Goal: Transaction & Acquisition: Download file/media

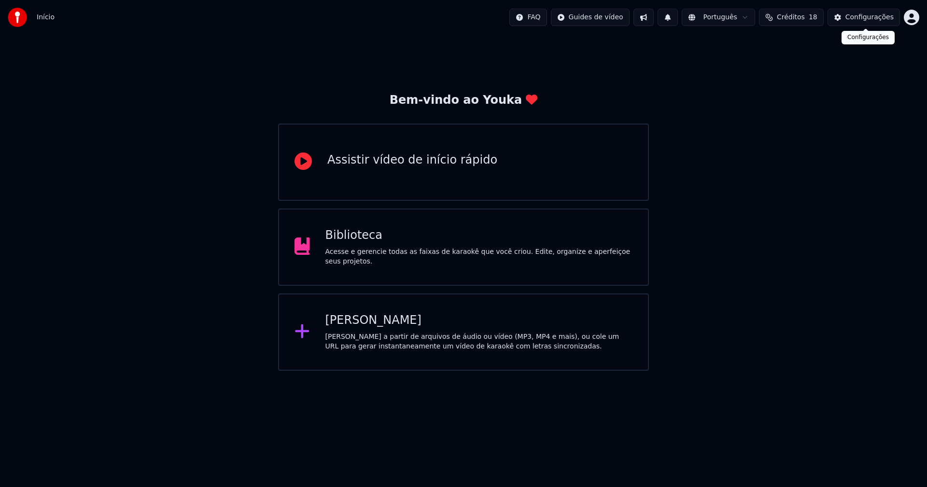
click at [877, 18] on div "Configurações" at bounding box center [869, 18] width 48 height 10
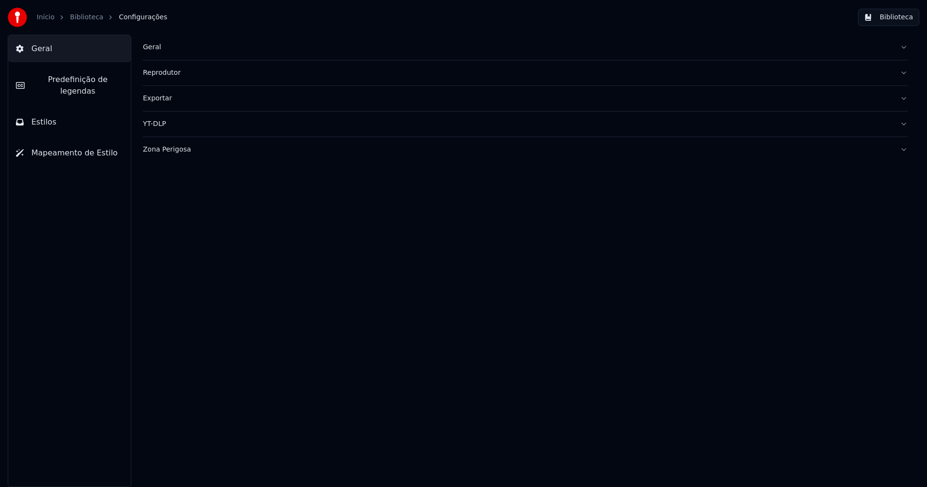
click at [147, 48] on div "Geral" at bounding box center [517, 47] width 749 height 10
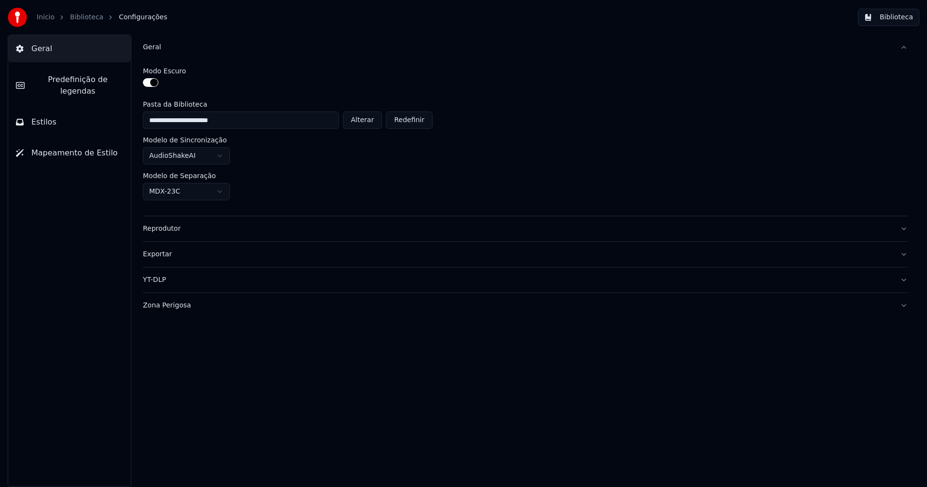
click at [366, 118] on button "Alterar" at bounding box center [363, 120] width 40 height 17
click at [374, 114] on button "Alterar" at bounding box center [363, 120] width 40 height 17
type input "**********"
click at [918, 15] on button "Biblioteca" at bounding box center [888, 17] width 61 height 17
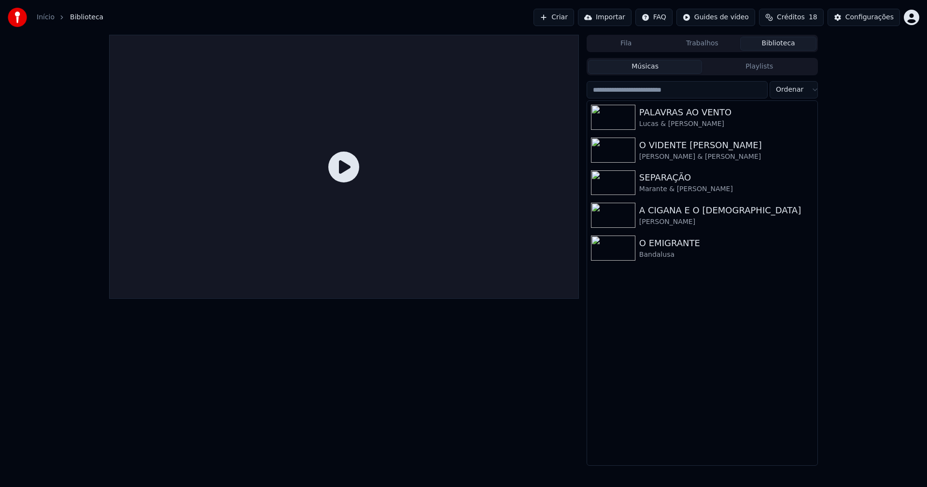
click at [42, 17] on link "Início" at bounding box center [46, 18] width 18 height 10
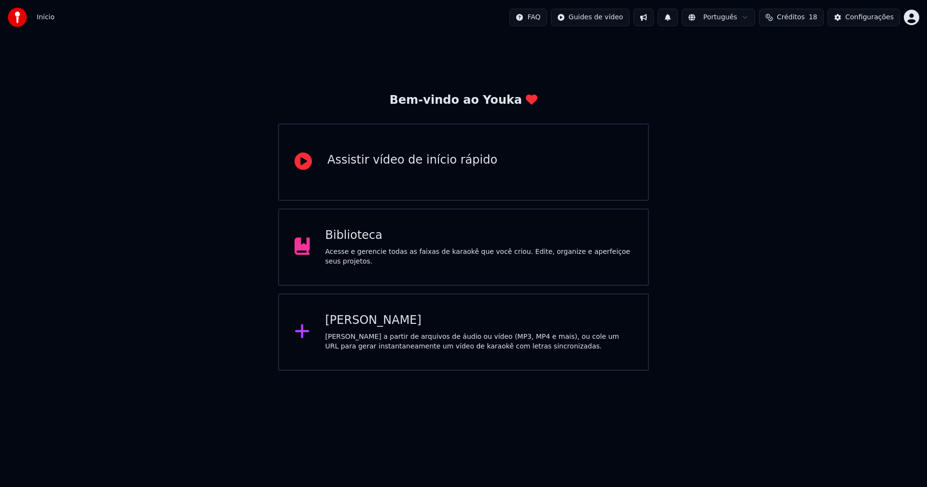
click at [359, 322] on div "[PERSON_NAME]" at bounding box center [479, 320] width 308 height 15
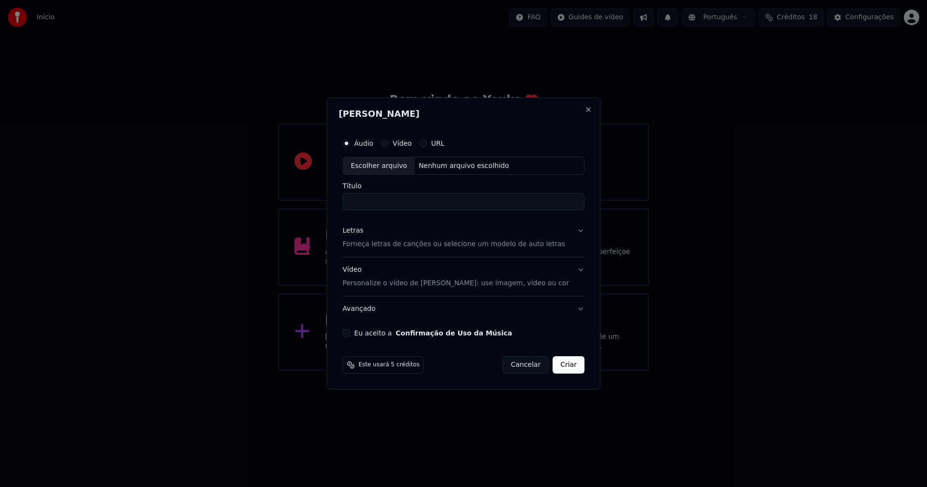
click at [377, 166] on div "Escolher arquivo" at bounding box center [379, 165] width 72 height 17
click at [378, 164] on div "Escolher arquivo" at bounding box center [379, 165] width 72 height 17
type input "**********"
click at [357, 228] on div "Letras" at bounding box center [353, 231] width 21 height 10
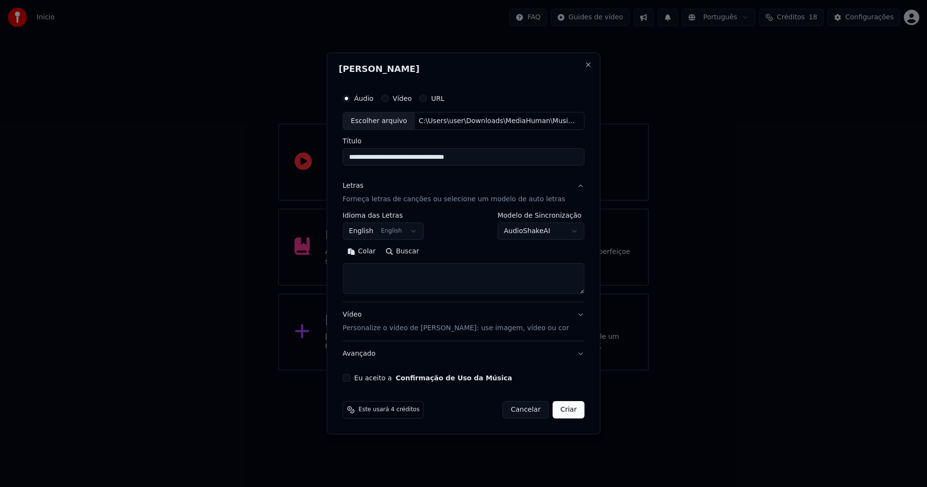
click at [374, 248] on button "Colar" at bounding box center [362, 251] width 38 height 15
drag, startPoint x: 414, startPoint y: 282, endPoint x: 354, endPoint y: 274, distance: 60.0
click at [354, 274] on textarea at bounding box center [458, 279] width 230 height 31
click at [355, 288] on textarea at bounding box center [458, 279] width 230 height 31
type textarea "**********"
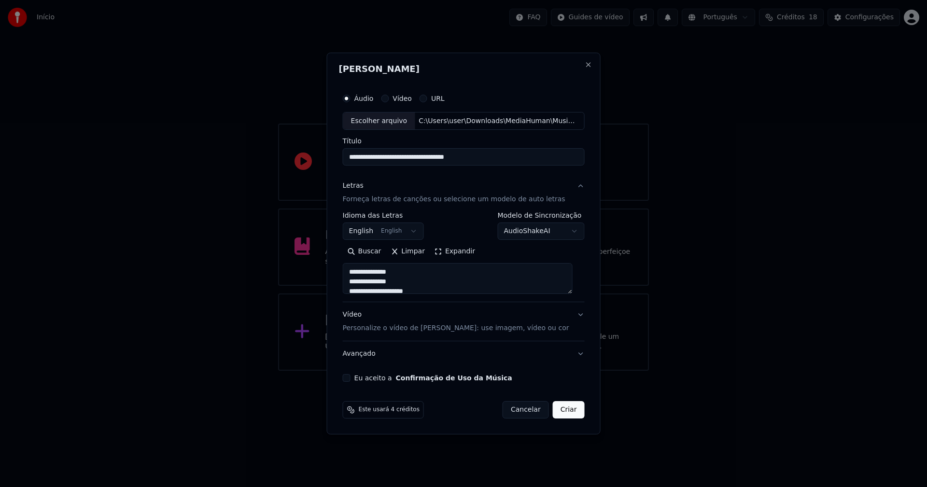
click at [351, 378] on button "Eu aceito a Confirmação de Uso da Música" at bounding box center [347, 378] width 8 height 8
click at [566, 408] on button "Criar" at bounding box center [569, 409] width 32 height 17
select select "**"
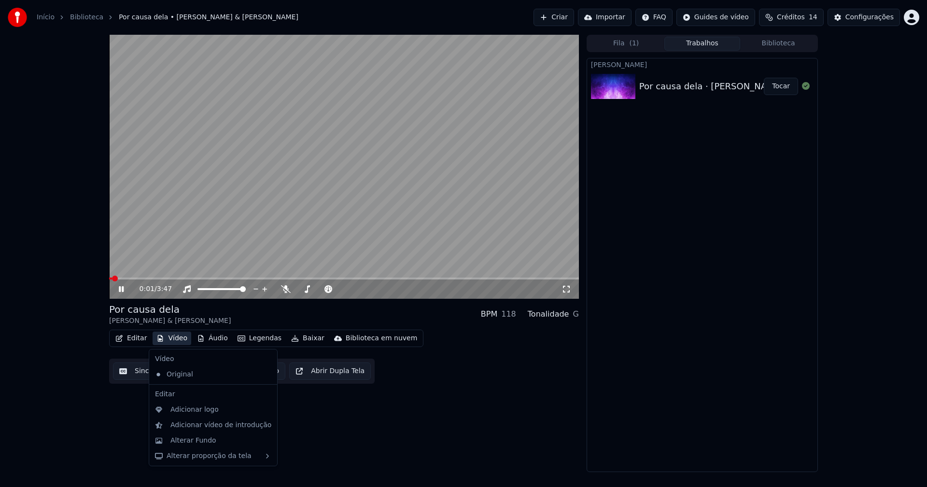
click at [178, 340] on button "Vídeo" at bounding box center [172, 339] width 39 height 14
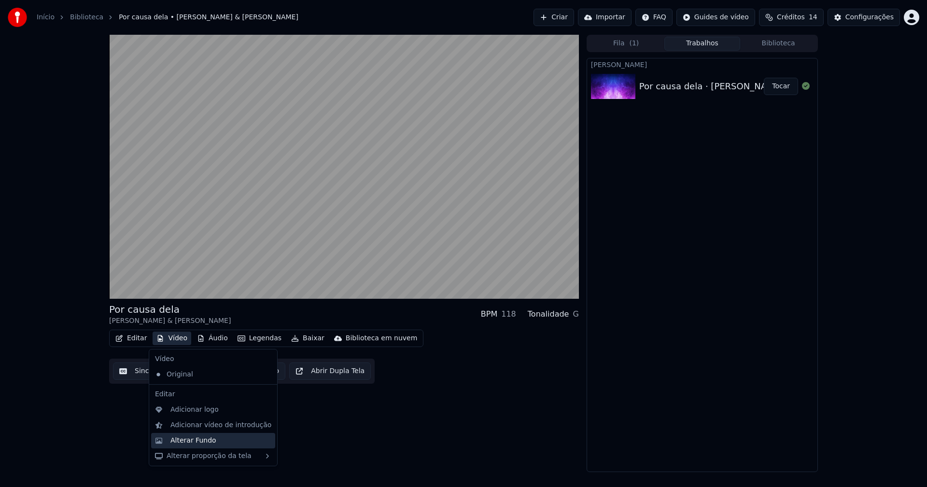
click at [202, 440] on div "Alterar Fundo" at bounding box center [193, 441] width 46 height 10
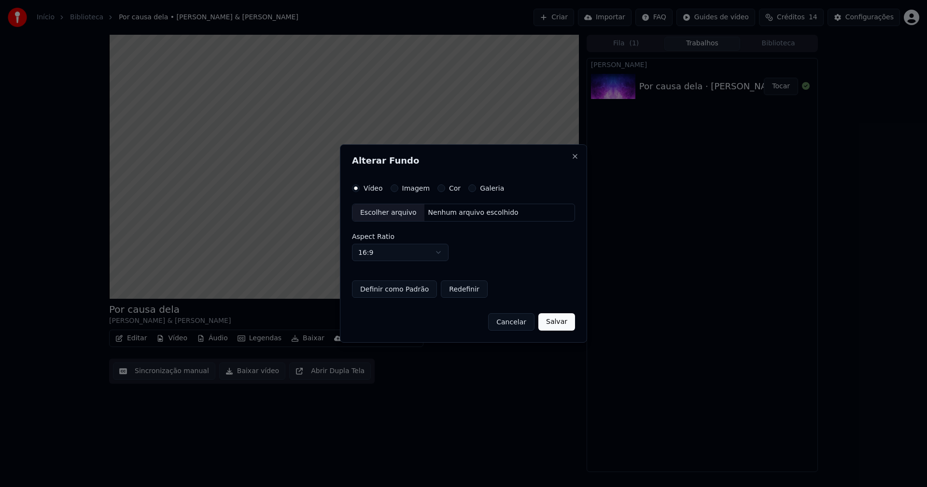
click at [393, 188] on button "Imagem" at bounding box center [395, 188] width 8 height 8
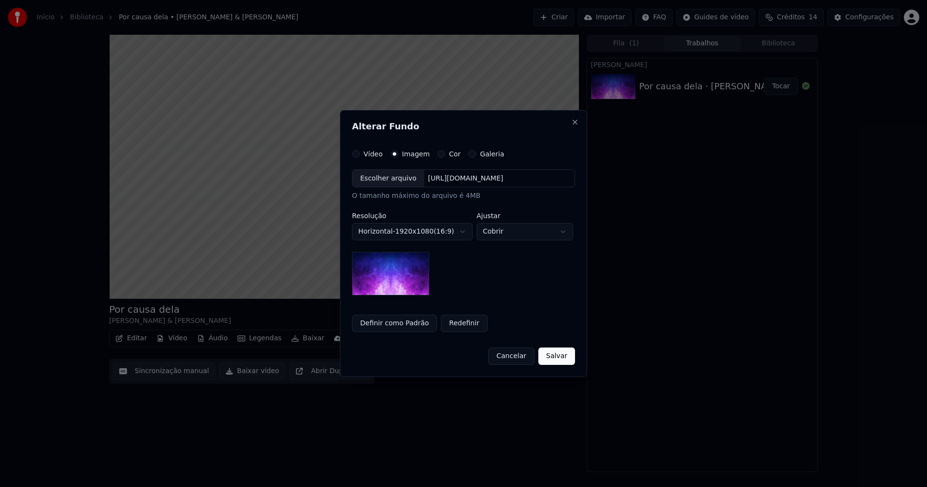
click at [384, 179] on div "Escolher arquivo" at bounding box center [388, 178] width 72 height 17
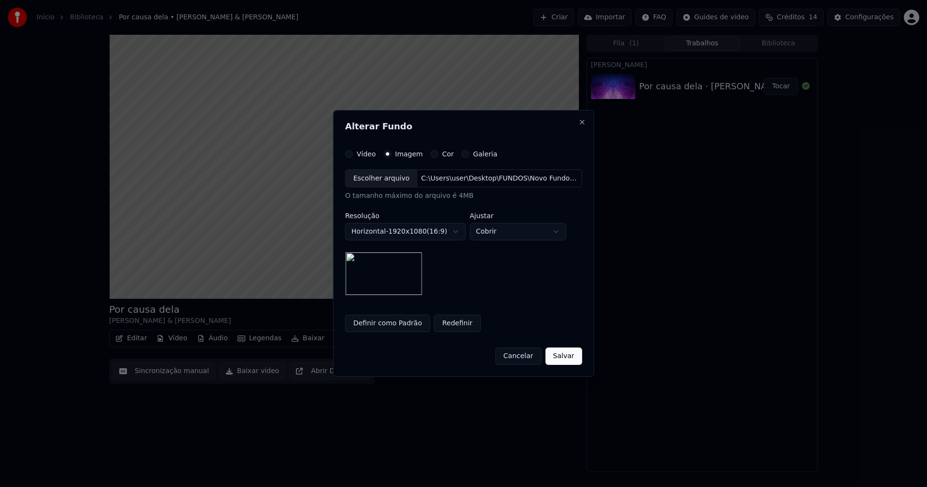
click at [561, 357] on button "Salvar" at bounding box center [563, 356] width 37 height 17
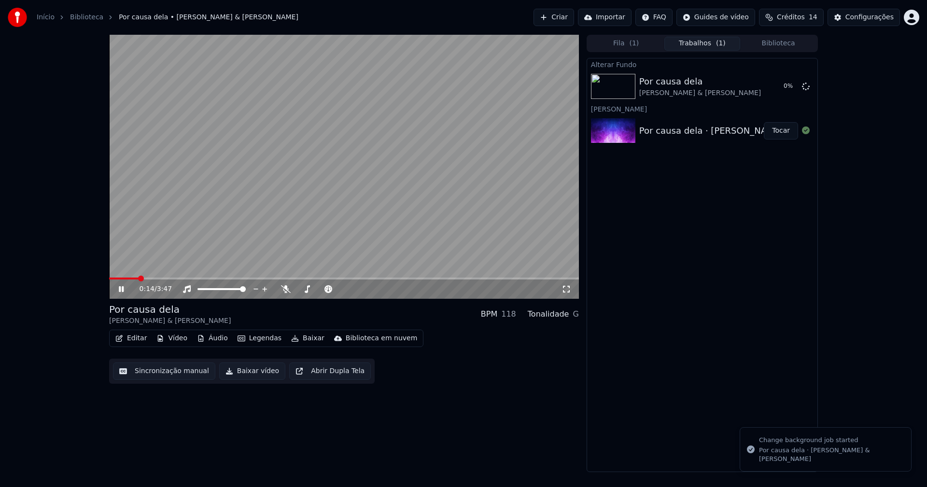
click at [208, 341] on button "Áudio" at bounding box center [212, 339] width 39 height 14
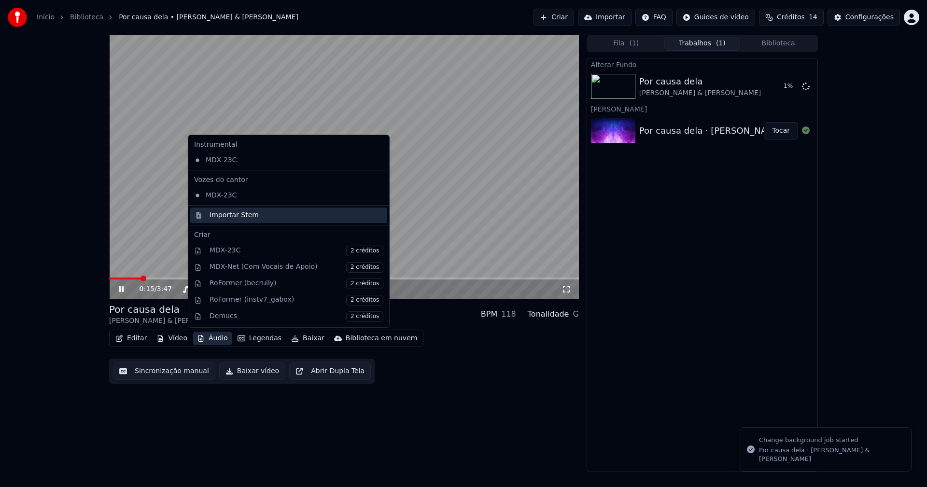
click at [221, 216] on div "Importar Stem" at bounding box center [234, 216] width 49 height 10
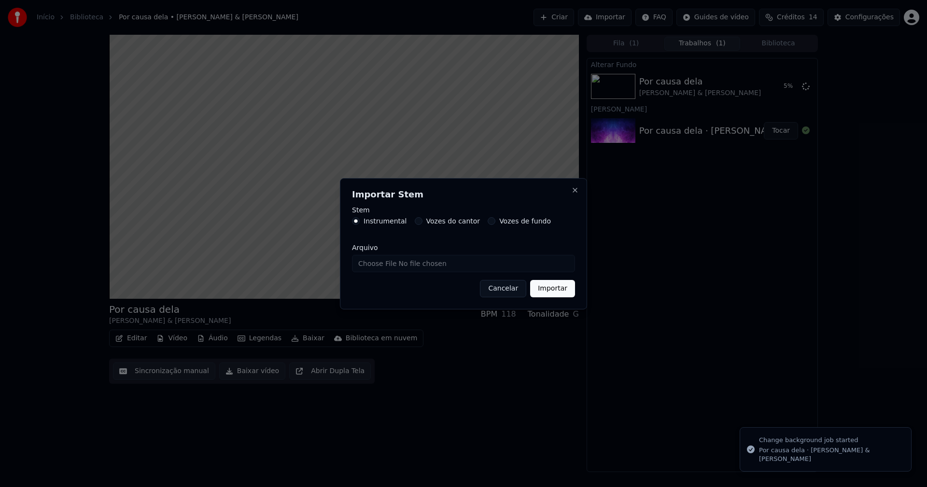
click at [387, 267] on input "Arquivo" at bounding box center [463, 263] width 223 height 17
type input "**********"
click at [551, 293] on button "Importar" at bounding box center [552, 288] width 45 height 17
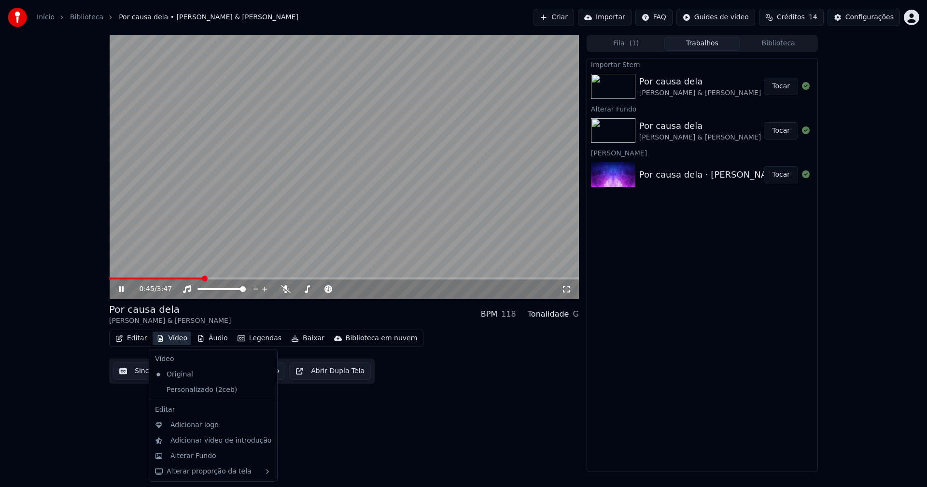
click at [175, 342] on button "Vídeo" at bounding box center [172, 339] width 39 height 14
drag, startPoint x: 186, startPoint y: 391, endPoint x: 196, endPoint y: 357, distance: 34.6
click at [186, 390] on div "Personalizado (2ceb)" at bounding box center [206, 389] width 110 height 15
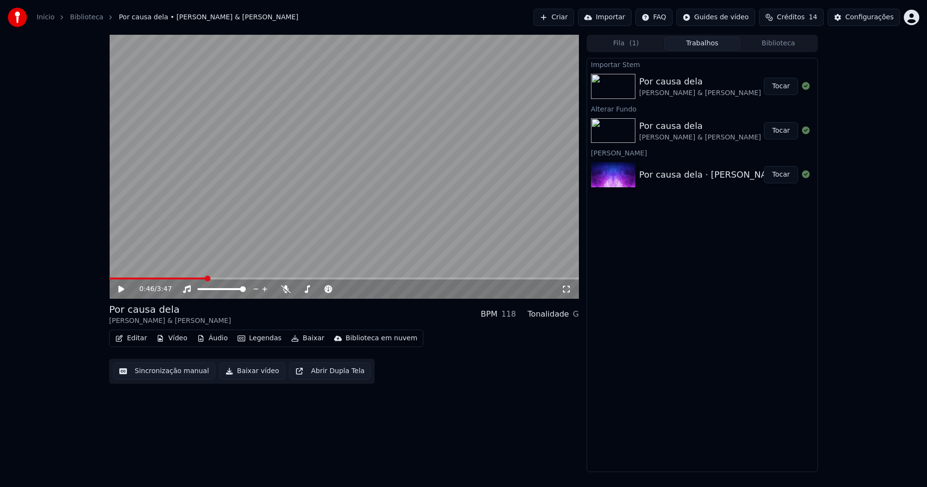
click at [211, 338] on button "Áudio" at bounding box center [212, 339] width 39 height 14
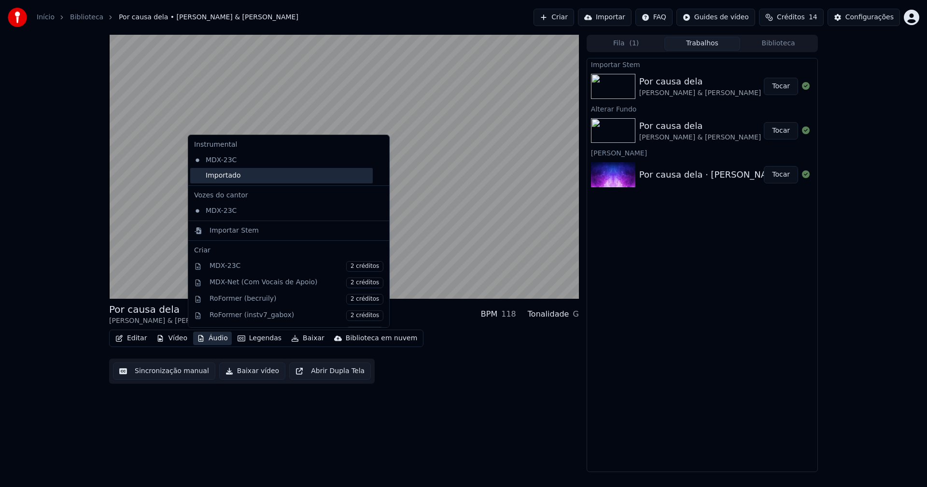
click at [198, 179] on div "Importado" at bounding box center [281, 175] width 183 height 15
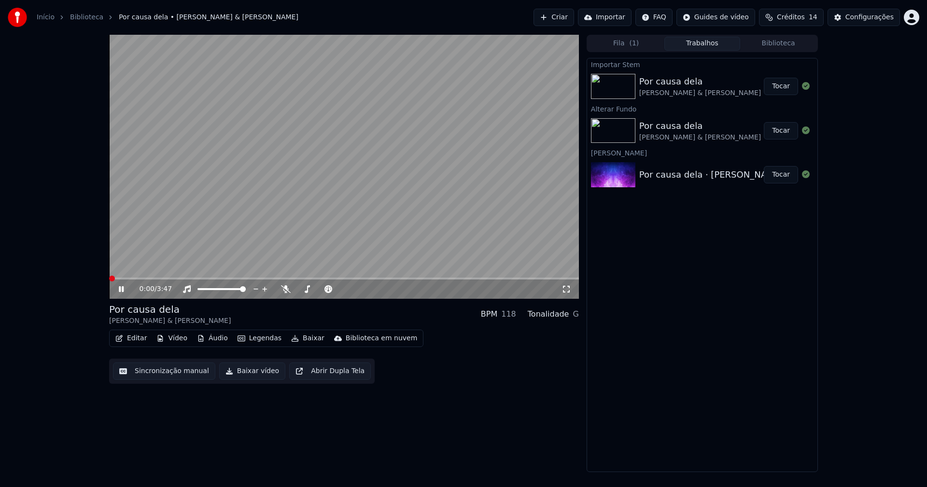
click at [177, 336] on button "Vídeo" at bounding box center [172, 339] width 39 height 14
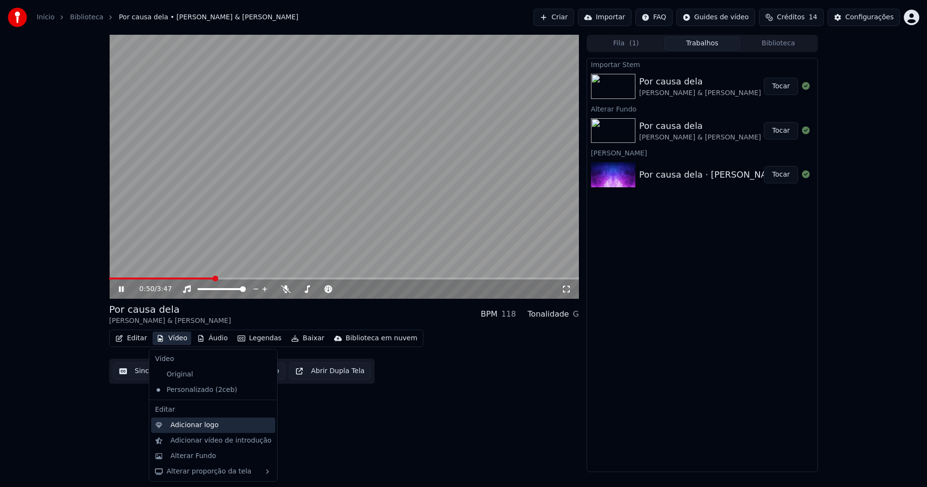
click at [195, 428] on div "Adicionar logo" at bounding box center [194, 426] width 48 height 10
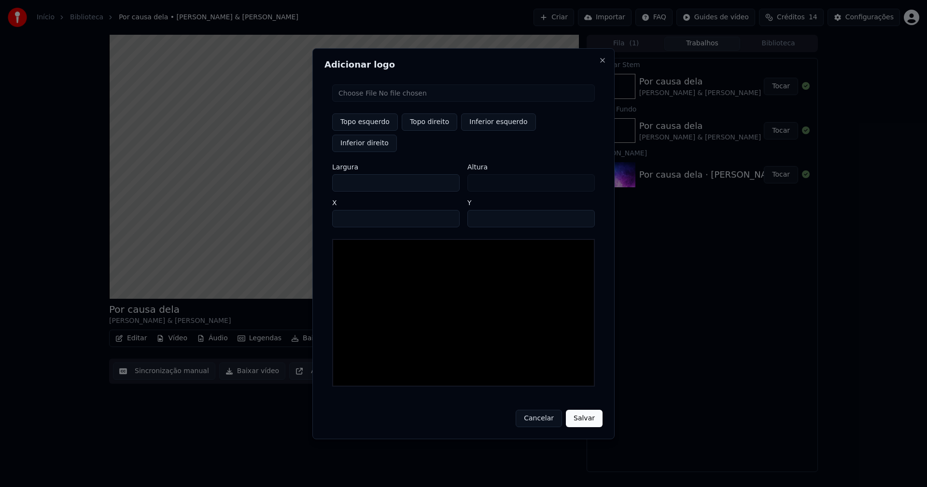
click at [356, 102] on input "file" at bounding box center [463, 92] width 263 height 17
type input "**********"
type input "***"
drag, startPoint x: 429, startPoint y: 134, endPoint x: 411, endPoint y: 156, distance: 28.1
click at [429, 131] on button "Topo direito" at bounding box center [430, 121] width 56 height 17
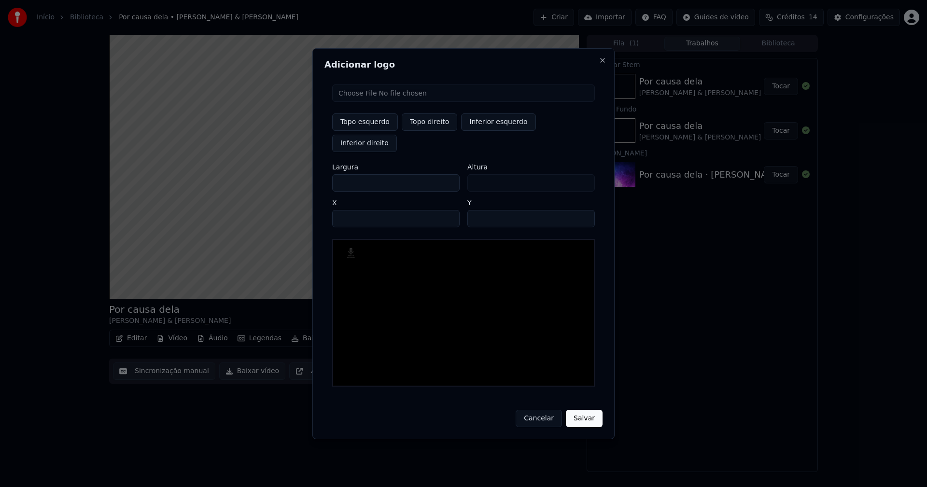
type input "****"
drag, startPoint x: 349, startPoint y: 173, endPoint x: 275, endPoint y: 177, distance: 74.0
click at [277, 177] on body "Início Biblioteca Por causa dela • Leandro & Leonardo Criar Importar FAQ Guides…" at bounding box center [463, 243] width 927 height 487
type input "**"
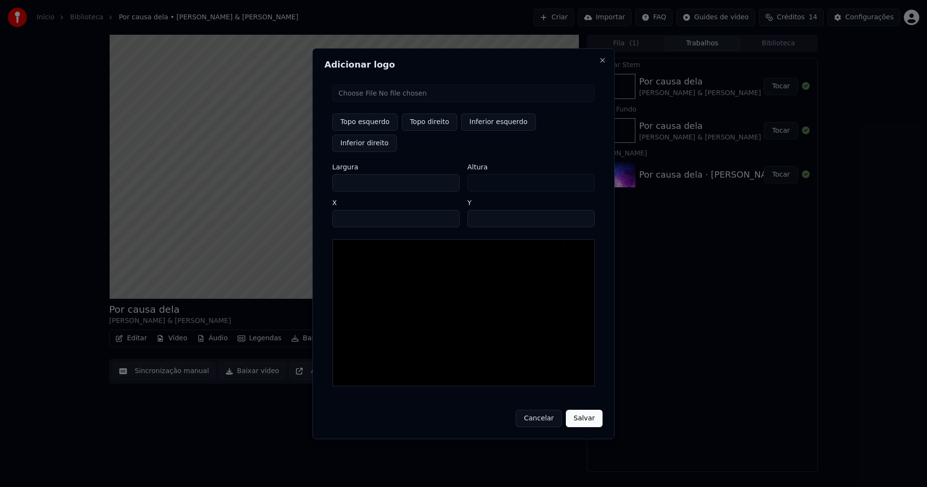
type input "***"
click at [352, 210] on input "****" at bounding box center [395, 218] width 127 height 17
type input "****"
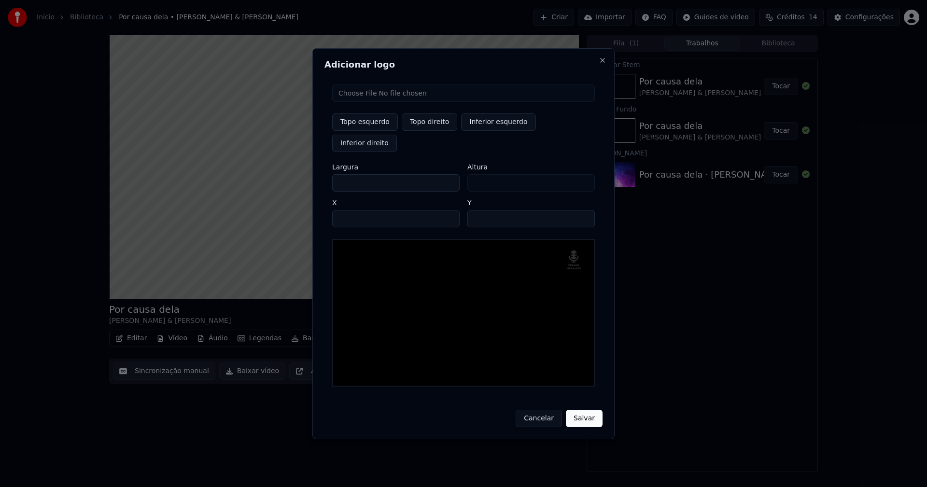
click at [583, 210] on input "**" at bounding box center [530, 218] width 127 height 17
type input "**"
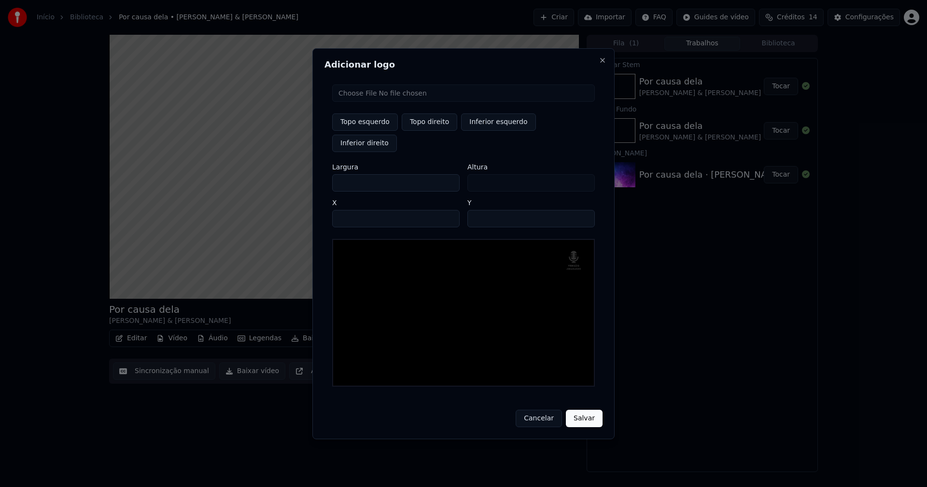
click at [583, 210] on input "**" at bounding box center [530, 218] width 127 height 17
click at [586, 410] on button "Salvar" at bounding box center [584, 418] width 37 height 17
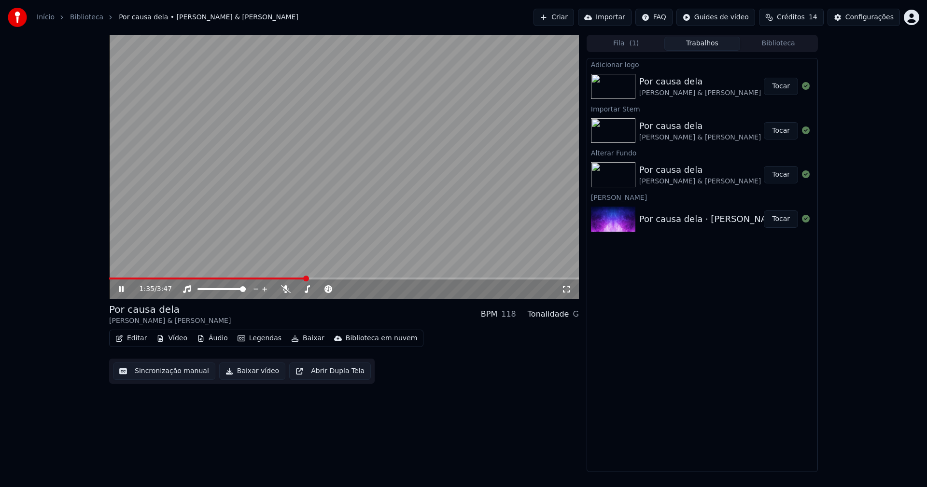
click at [785, 86] on button "Tocar" at bounding box center [781, 86] width 34 height 17
click at [132, 337] on button "Editar" at bounding box center [131, 339] width 39 height 14
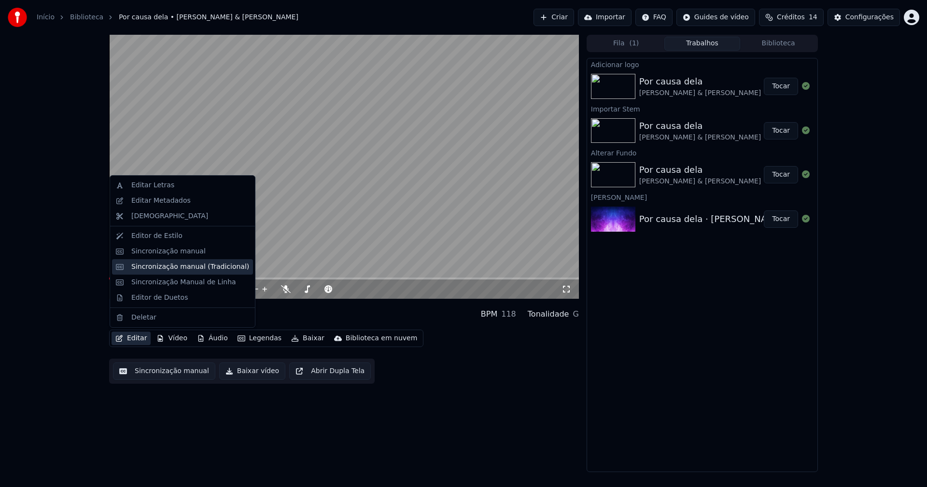
click at [170, 268] on div "Sincronização manual (Tradicional)" at bounding box center [190, 267] width 118 height 10
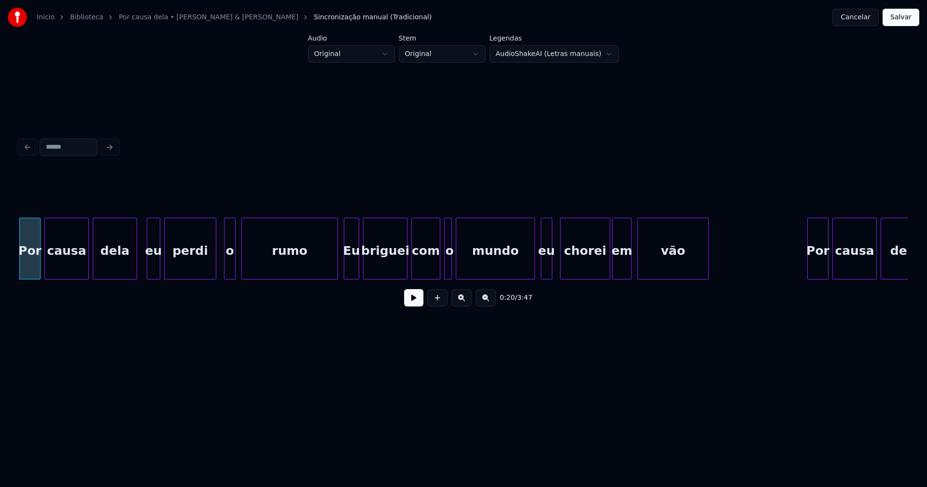
scroll to position [0, 1934]
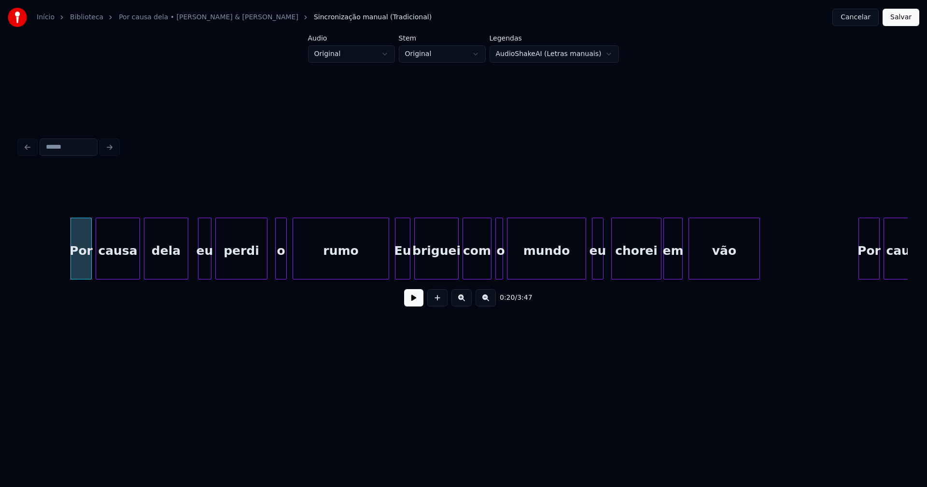
click at [407, 306] on button at bounding box center [413, 297] width 19 height 17
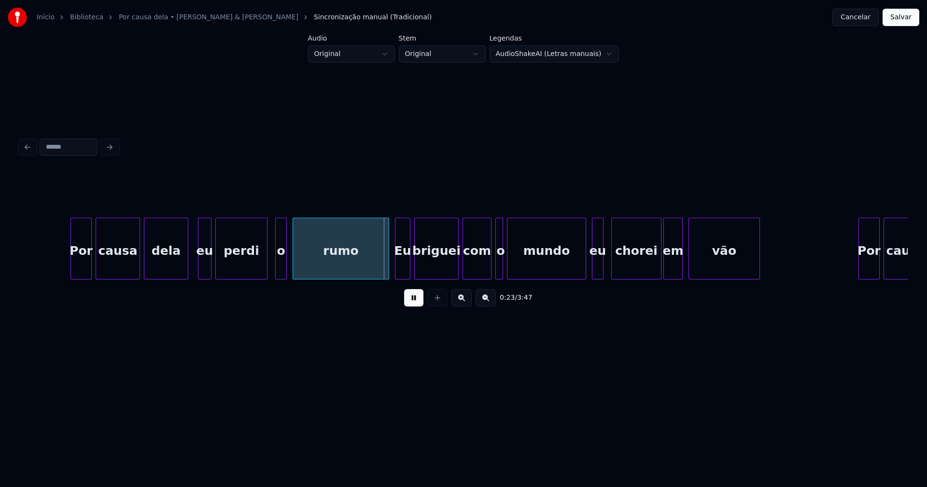
click at [177, 273] on div at bounding box center [178, 248] width 3 height 61
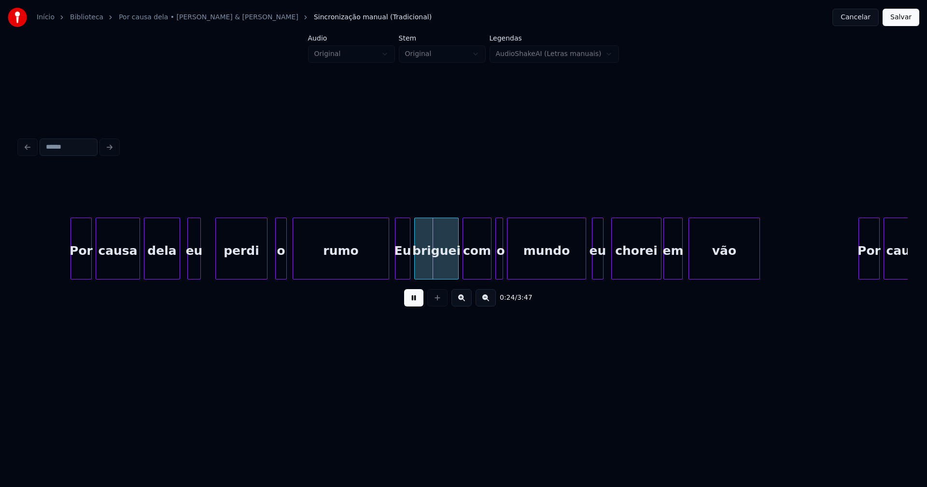
click at [191, 272] on div "eu" at bounding box center [194, 251] width 13 height 66
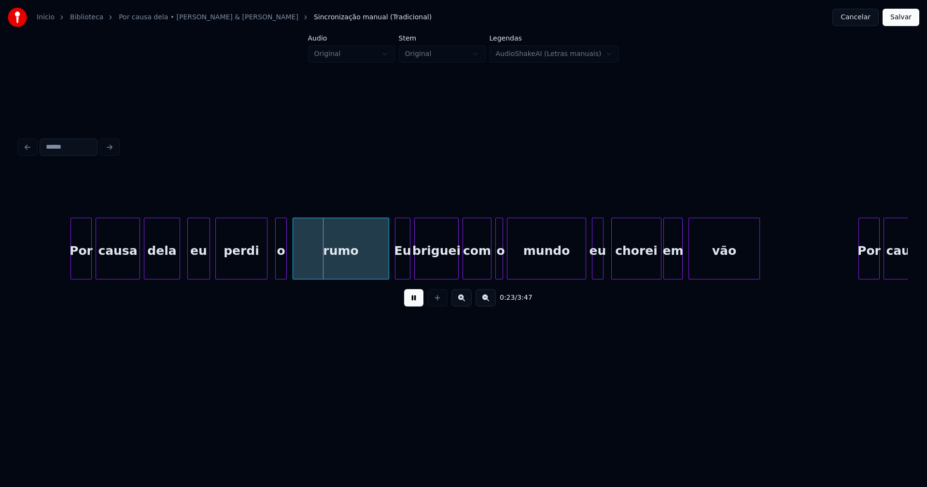
click at [208, 266] on div at bounding box center [208, 248] width 3 height 61
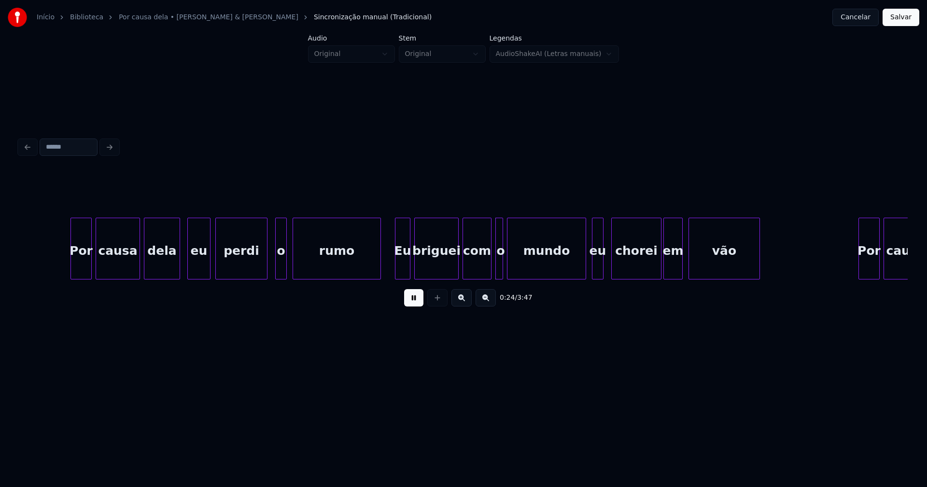
click at [380, 272] on div at bounding box center [379, 248] width 3 height 61
click at [393, 271] on div at bounding box center [393, 248] width 3 height 61
click at [578, 272] on div at bounding box center [578, 248] width 3 height 61
click at [587, 272] on div at bounding box center [588, 248] width 3 height 61
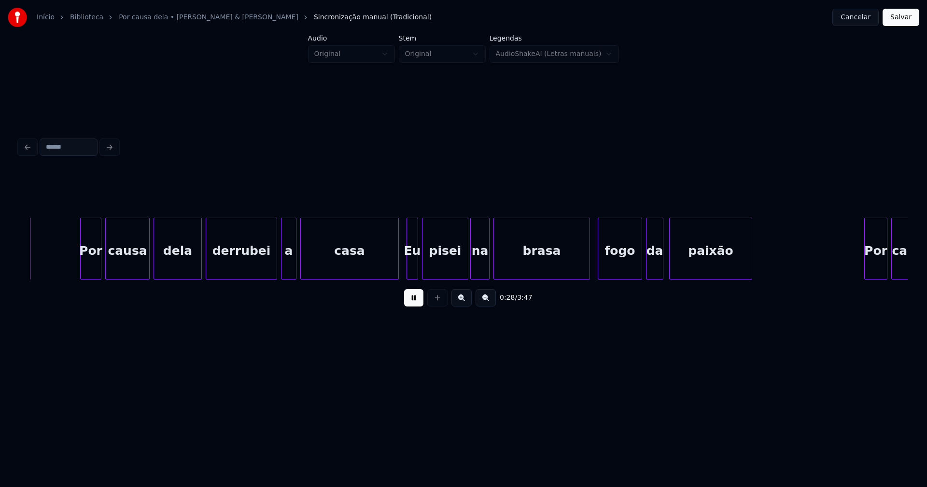
scroll to position [0, 2725]
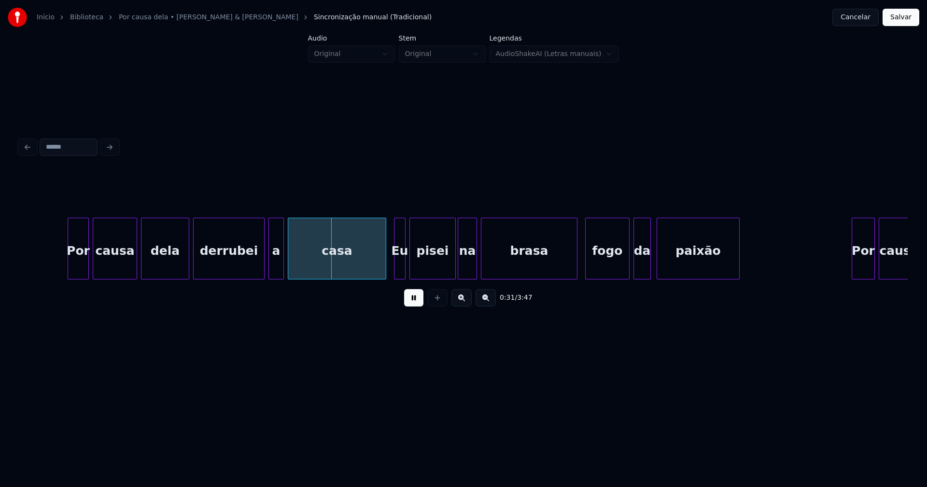
click at [188, 263] on div "dela" at bounding box center [165, 249] width 48 height 62
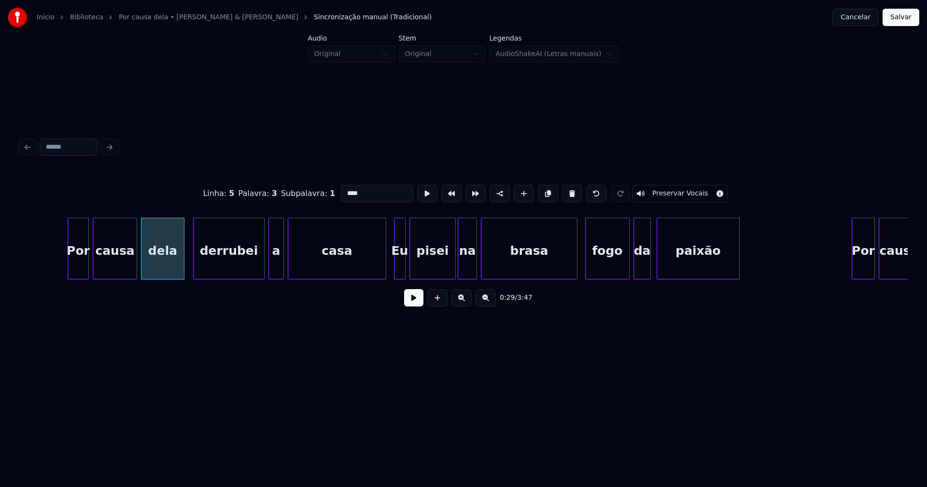
click at [183, 268] on div at bounding box center [182, 248] width 3 height 61
click at [411, 303] on button at bounding box center [413, 297] width 19 height 17
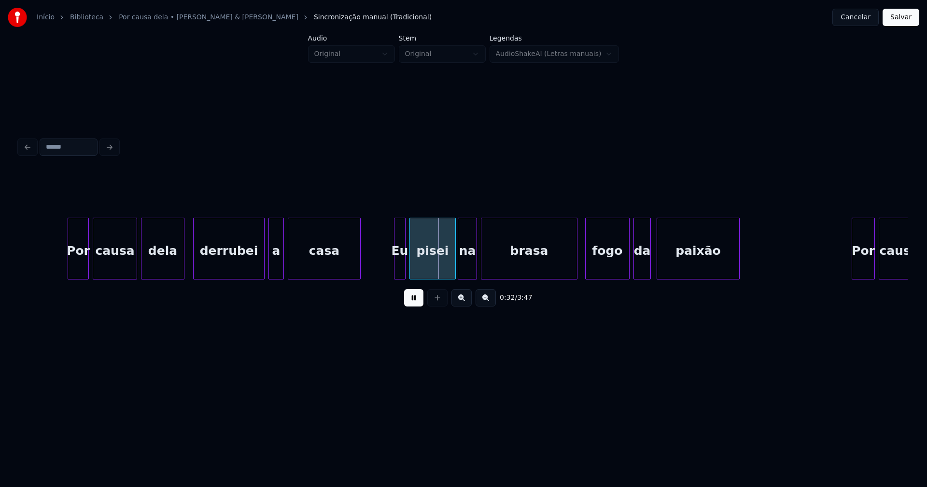
click at [358, 279] on div "Por causa dela derrubei a casa Eu pisei na brasa fogo da paixão Por causa" at bounding box center [463, 249] width 888 height 62
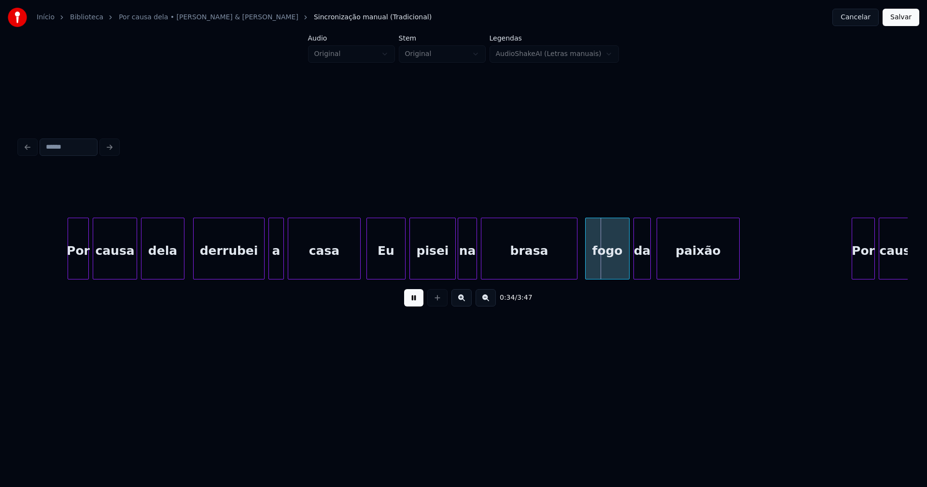
click at [367, 270] on div at bounding box center [368, 248] width 3 height 61
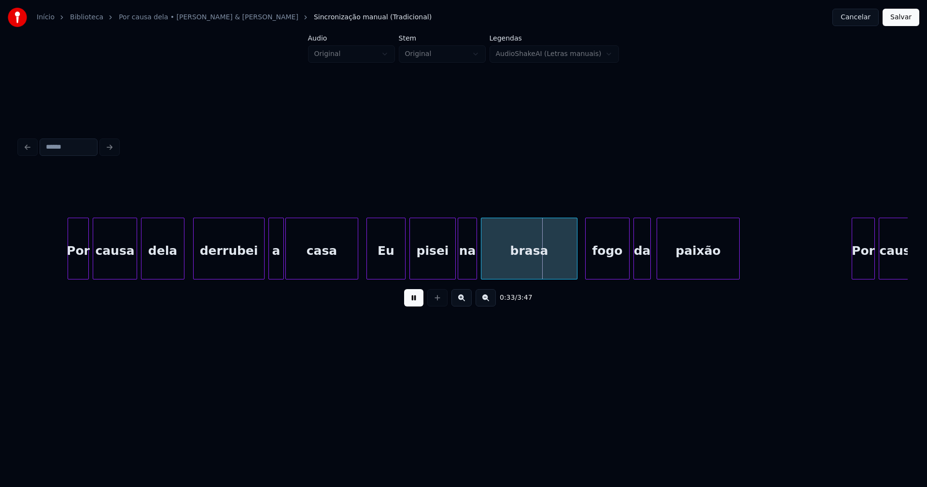
click at [358, 267] on div "casa" at bounding box center [321, 249] width 73 height 62
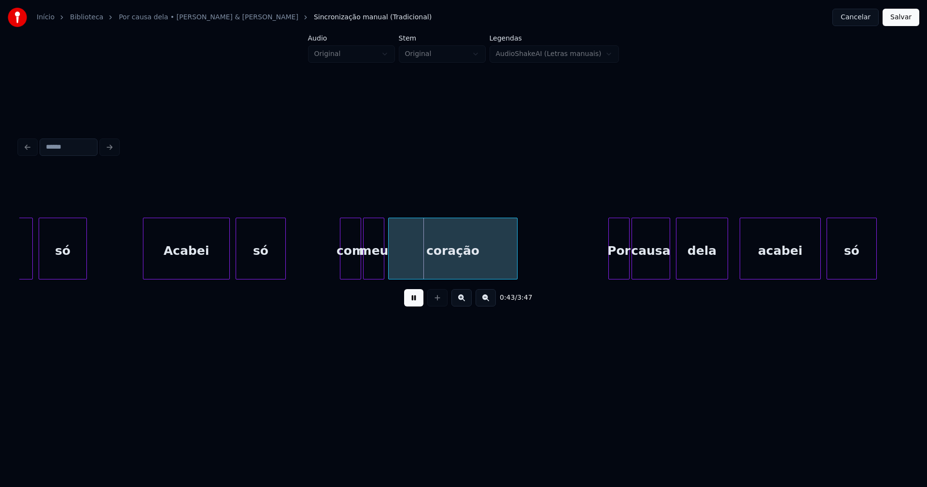
scroll to position [0, 3796]
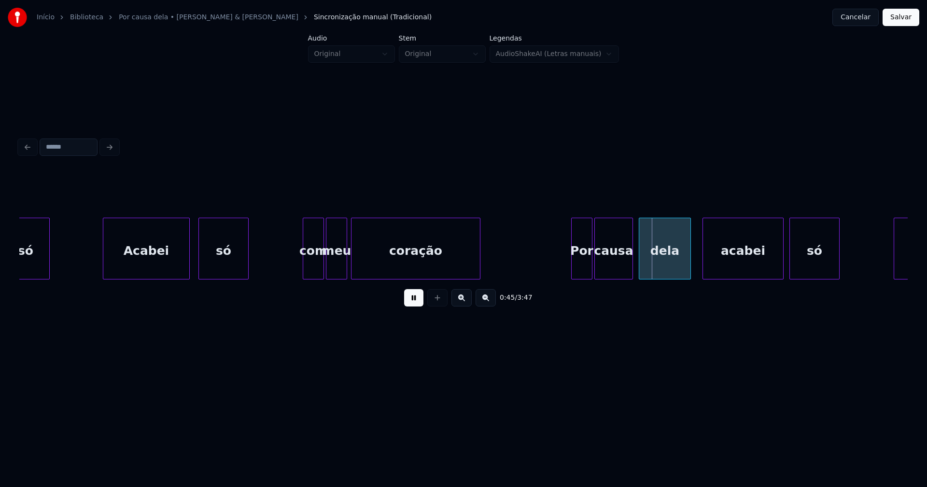
click at [155, 255] on div "Acabei" at bounding box center [146, 251] width 86 height 66
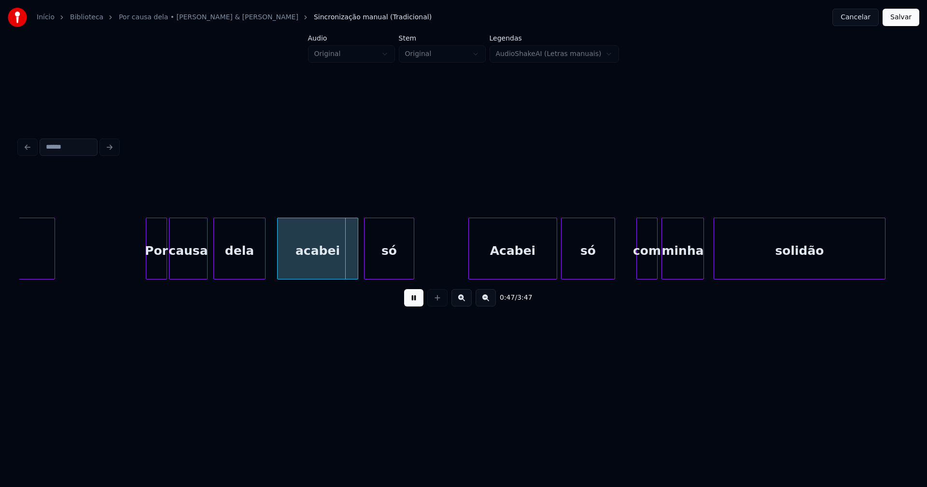
scroll to position [0, 4233]
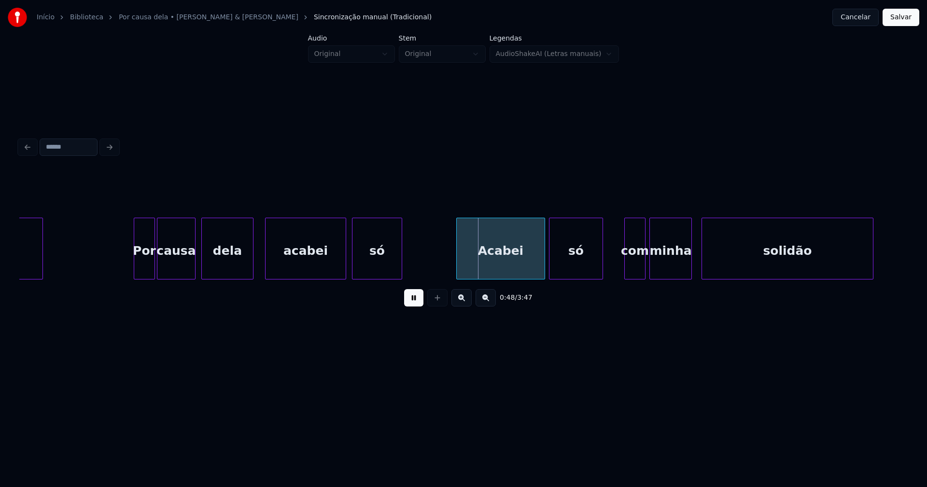
drag, startPoint x: 115, startPoint y: 256, endPoint x: 221, endPoint y: 288, distance: 110.4
click at [265, 268] on div at bounding box center [264, 248] width 3 height 61
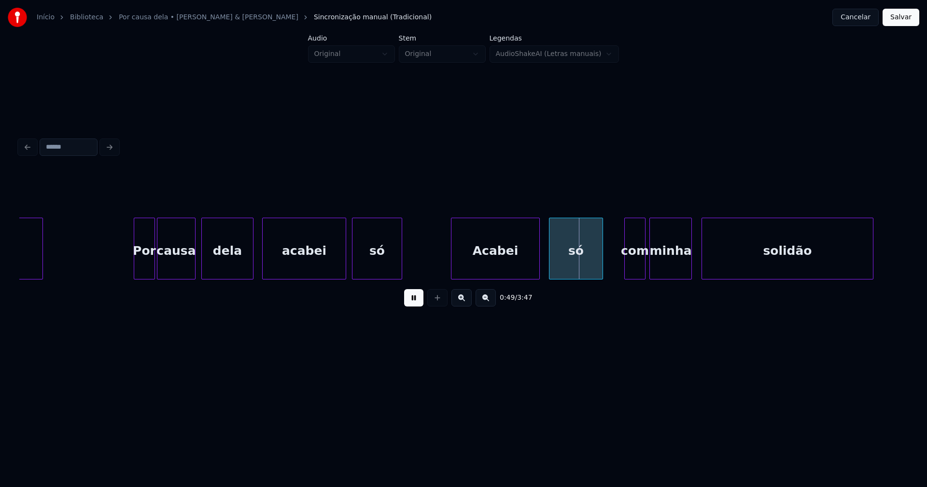
click at [487, 266] on div "Acabei" at bounding box center [495, 251] width 88 height 66
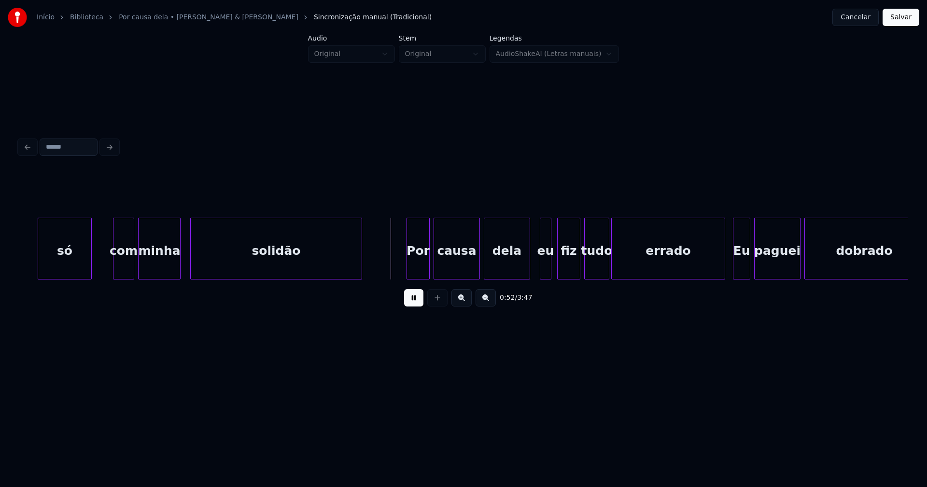
scroll to position [0, 4756]
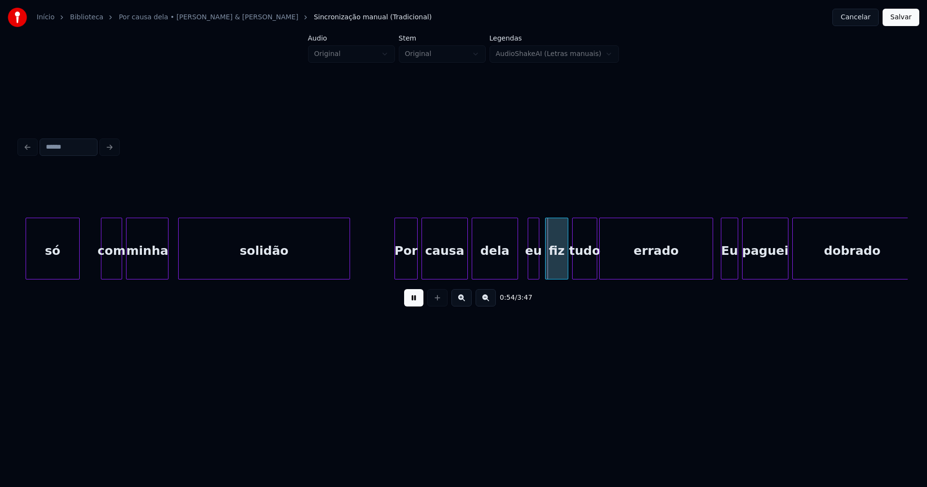
click at [412, 306] on button at bounding box center [413, 297] width 19 height 17
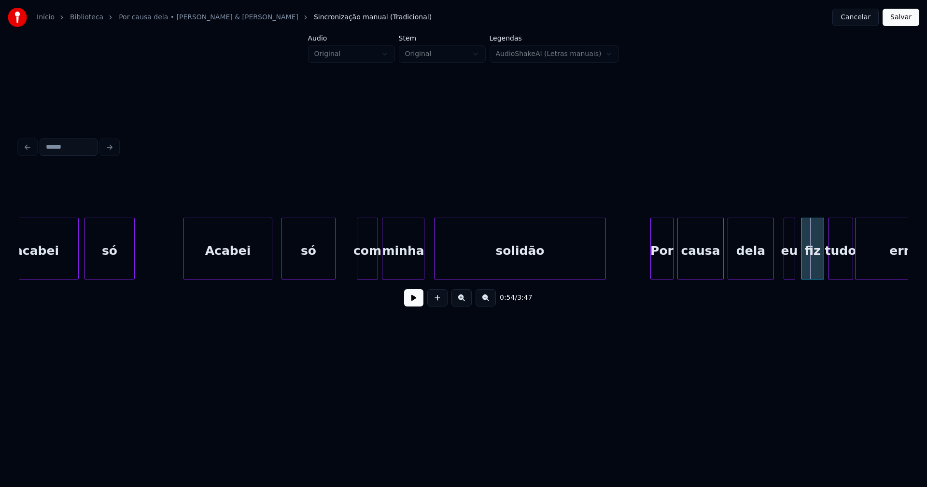
scroll to position [0, 4428]
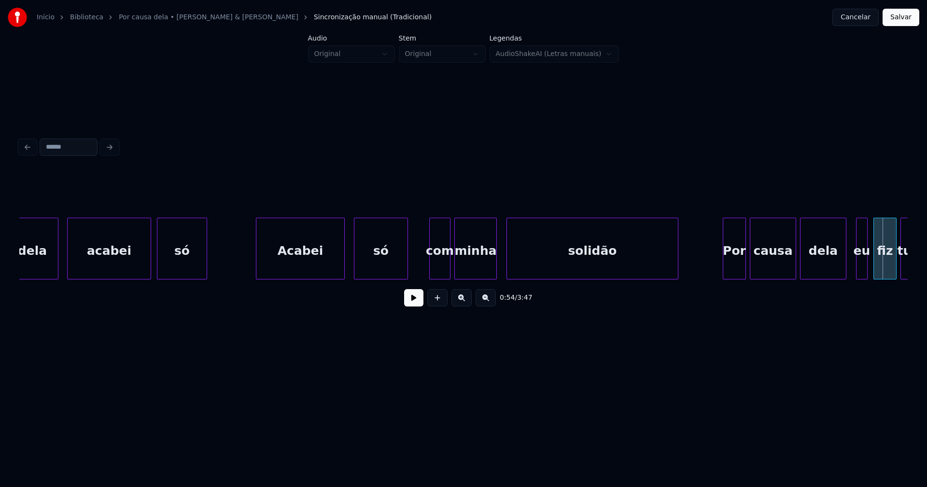
click at [283, 266] on div "Acabei" at bounding box center [300, 251] width 88 height 66
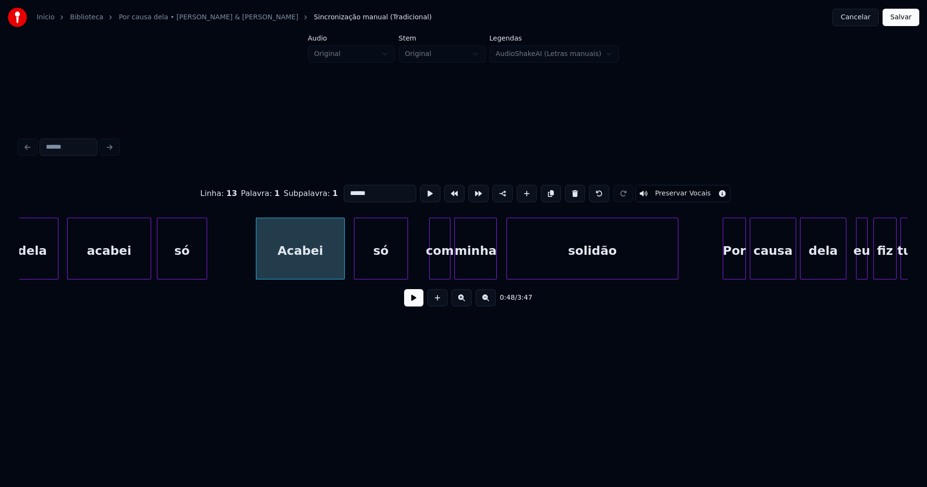
click at [348, 189] on input "******" at bounding box center [380, 193] width 72 height 17
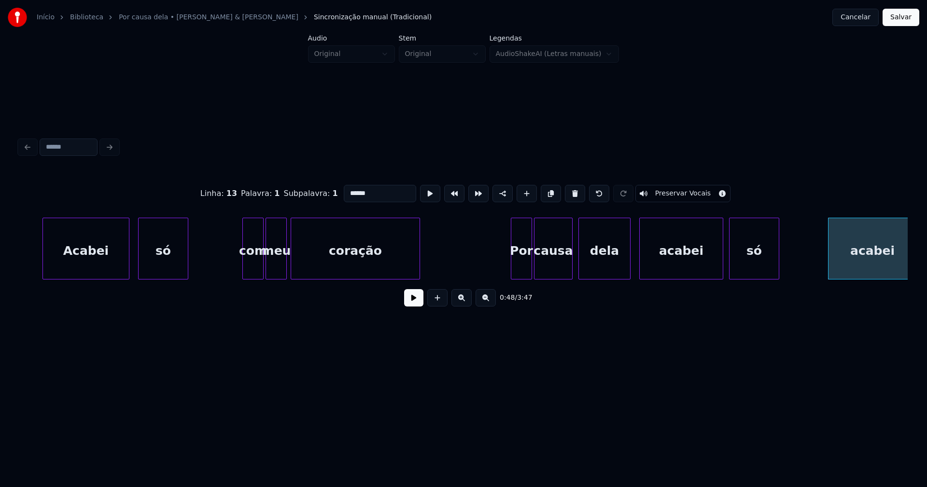
scroll to position [0, 3795]
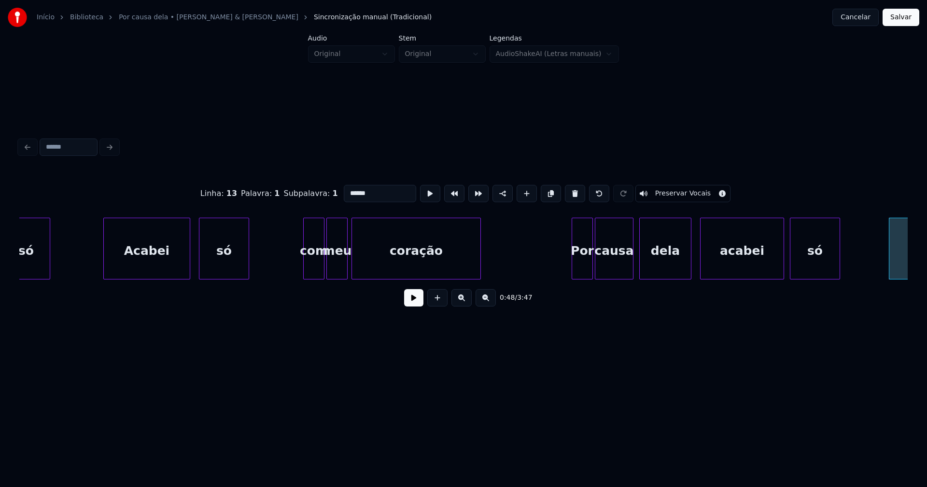
click at [164, 270] on div "Acabei" at bounding box center [147, 251] width 86 height 66
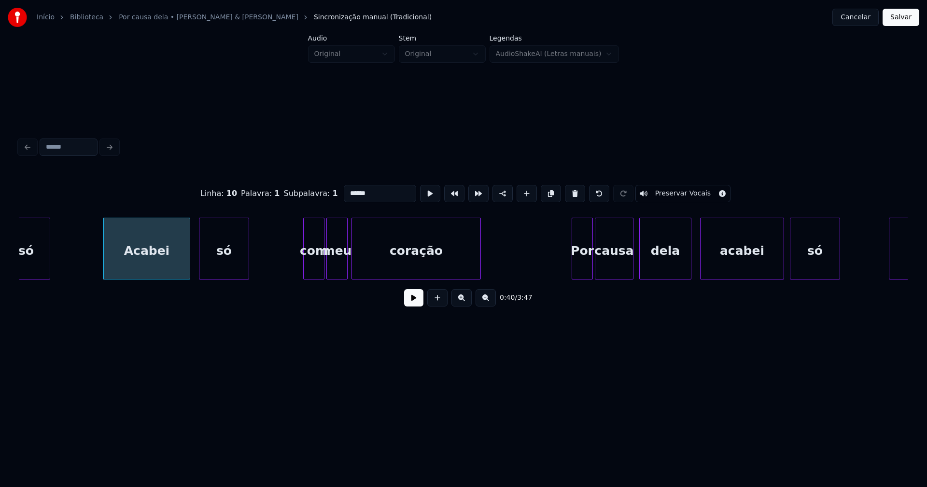
click at [346, 190] on input "******" at bounding box center [380, 193] width 72 height 17
type input "******"
drag, startPoint x: 221, startPoint y: 284, endPoint x: 248, endPoint y: 285, distance: 27.1
click at [248, 285] on div "0:40 / 3:47" at bounding box center [463, 298] width 888 height 37
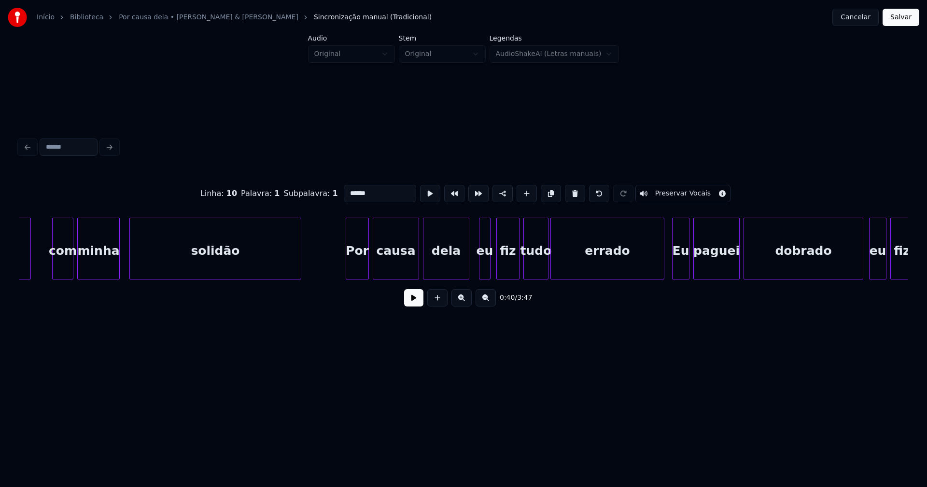
scroll to position [0, 4817]
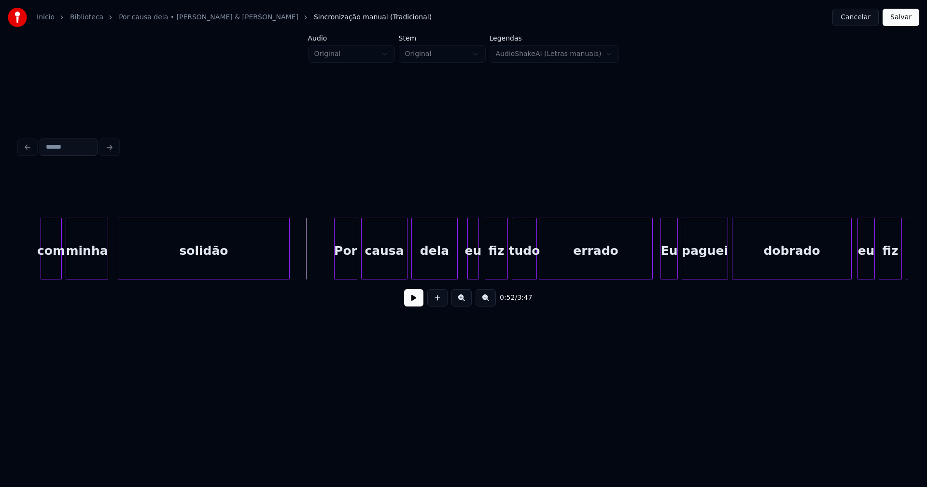
click at [415, 307] on button at bounding box center [413, 297] width 19 height 17
click at [450, 273] on div at bounding box center [450, 248] width 3 height 61
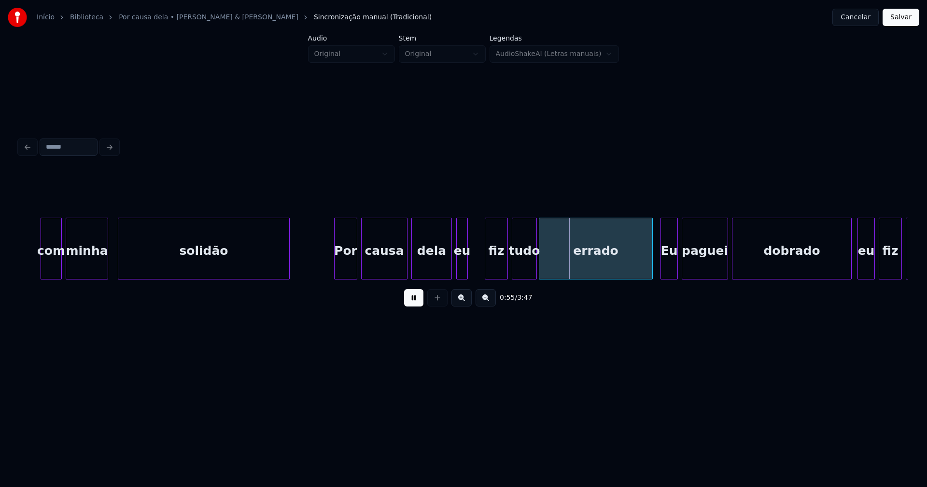
click at [461, 274] on div "eu" at bounding box center [462, 251] width 11 height 66
click at [472, 267] on div at bounding box center [471, 248] width 3 height 61
click at [464, 272] on div "eu" at bounding box center [466, 251] width 16 height 66
click at [448, 267] on div at bounding box center [448, 248] width 3 height 61
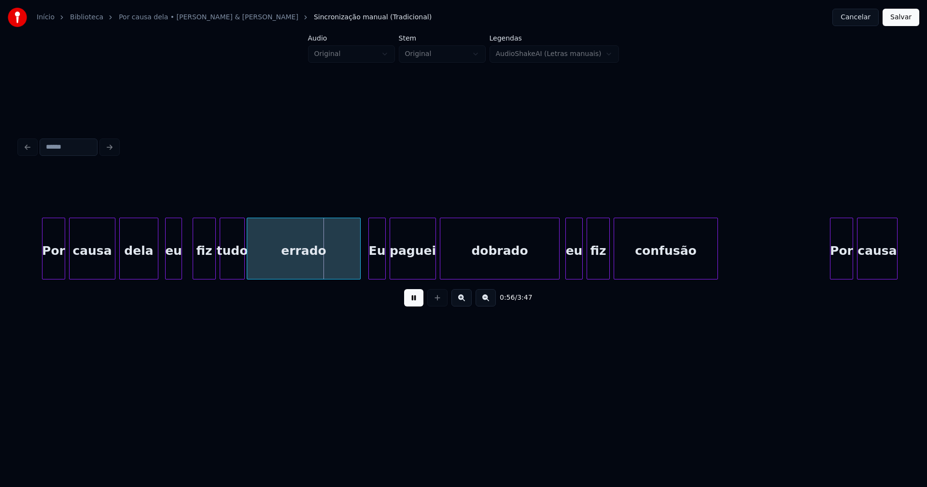
scroll to position [0, 5121]
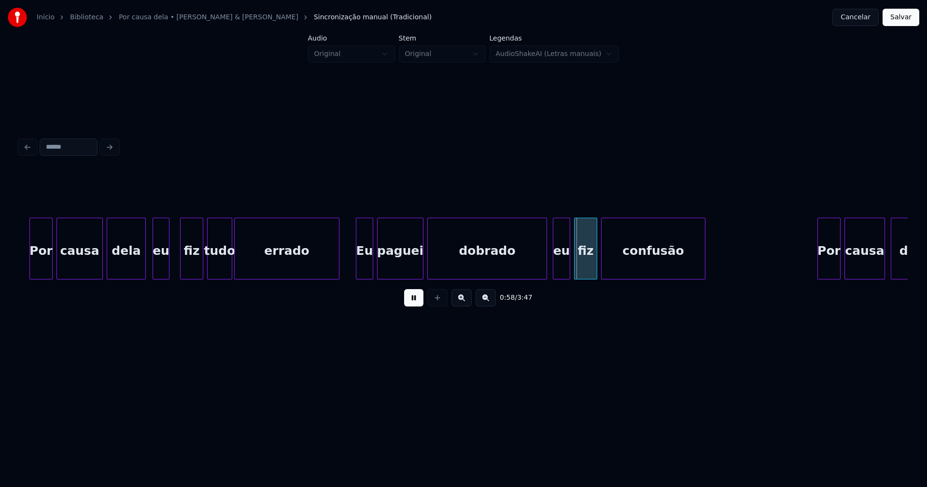
click at [338, 269] on div at bounding box center [337, 248] width 3 height 61
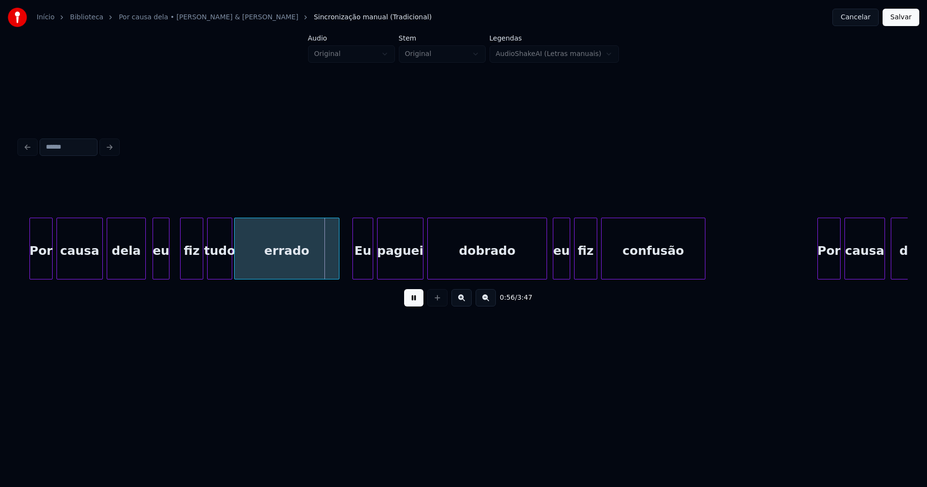
click at [355, 267] on div at bounding box center [354, 248] width 3 height 61
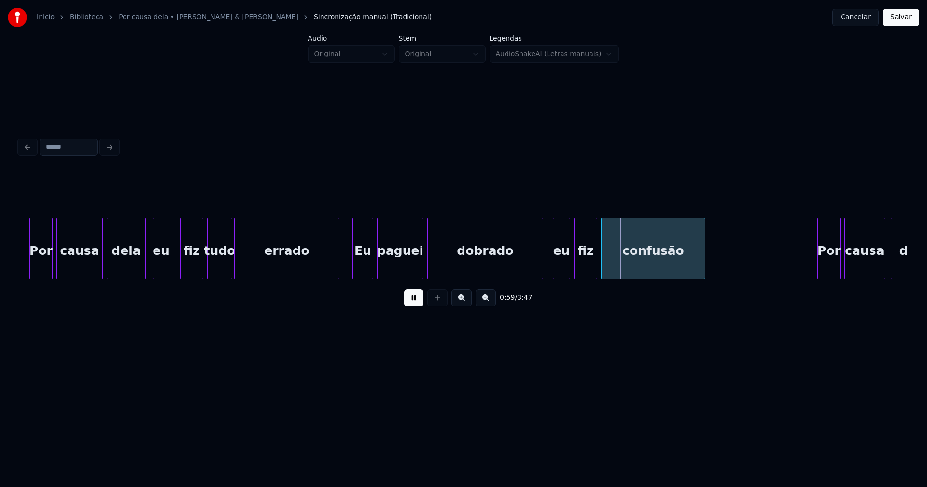
click at [542, 270] on div at bounding box center [541, 248] width 3 height 61
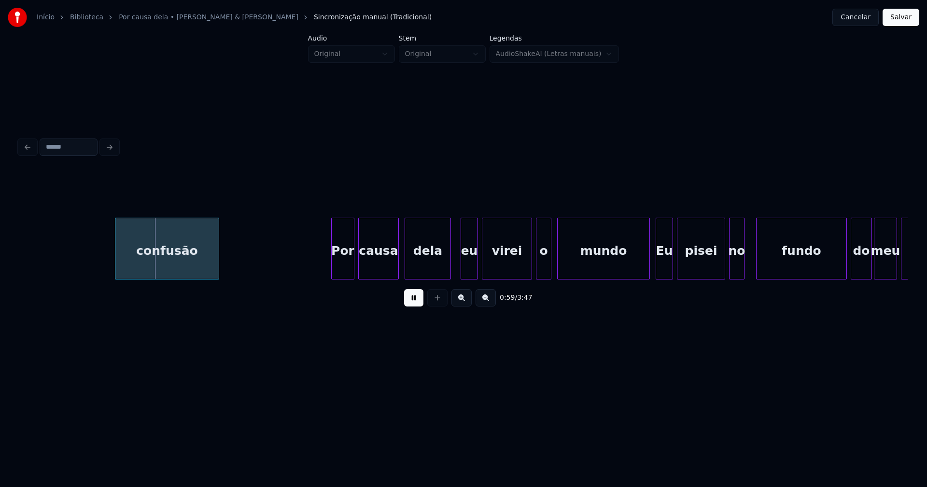
scroll to position [0, 5741]
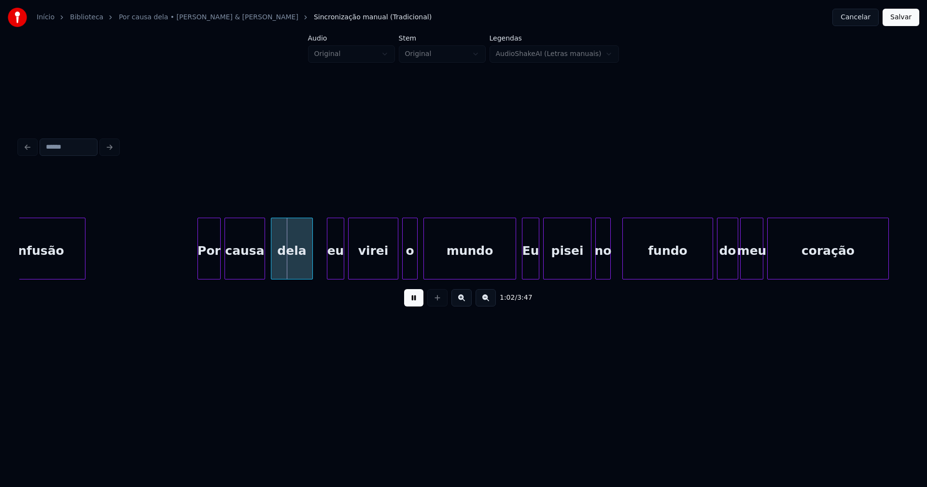
click at [310, 273] on div at bounding box center [310, 248] width 3 height 61
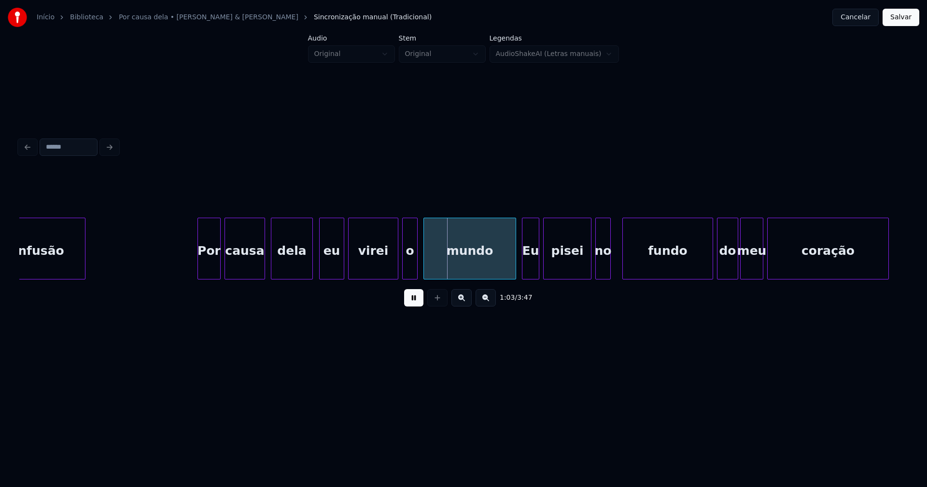
click at [322, 272] on div at bounding box center [321, 248] width 3 height 61
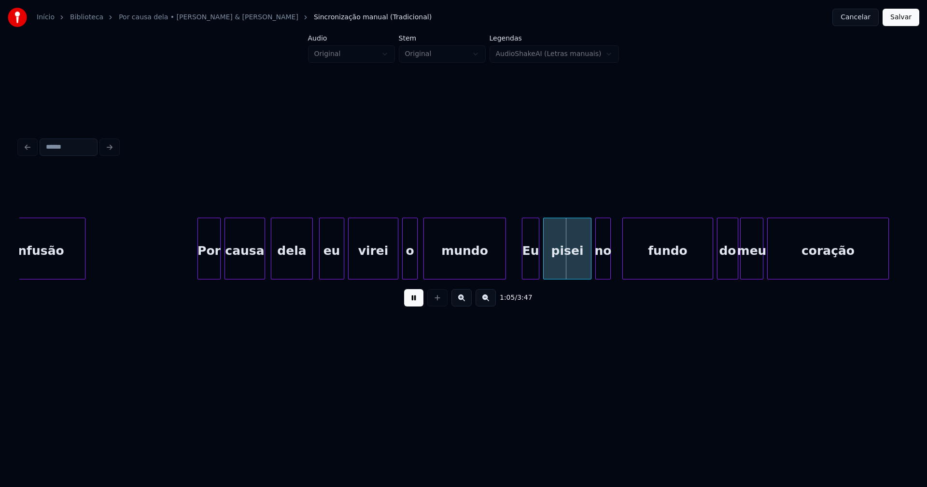
click at [505, 272] on div at bounding box center [504, 248] width 3 height 61
click at [517, 272] on div at bounding box center [517, 248] width 3 height 61
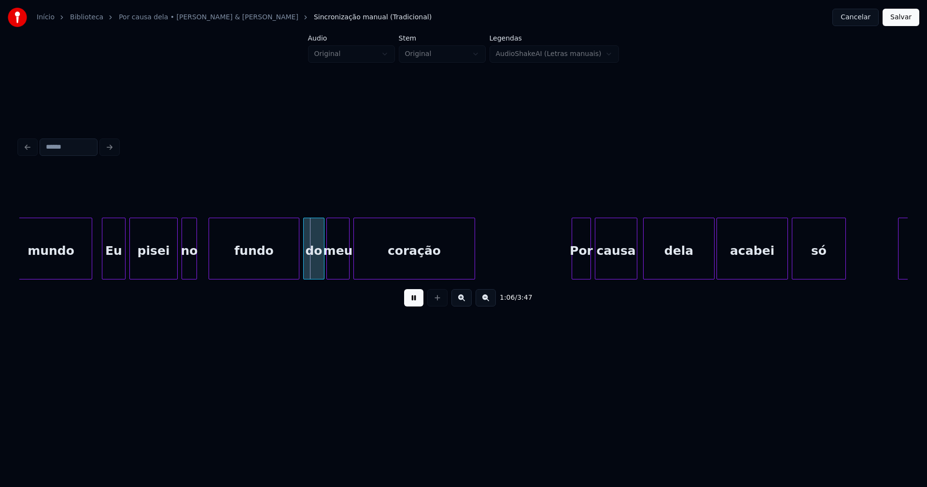
scroll to position [0, 6167]
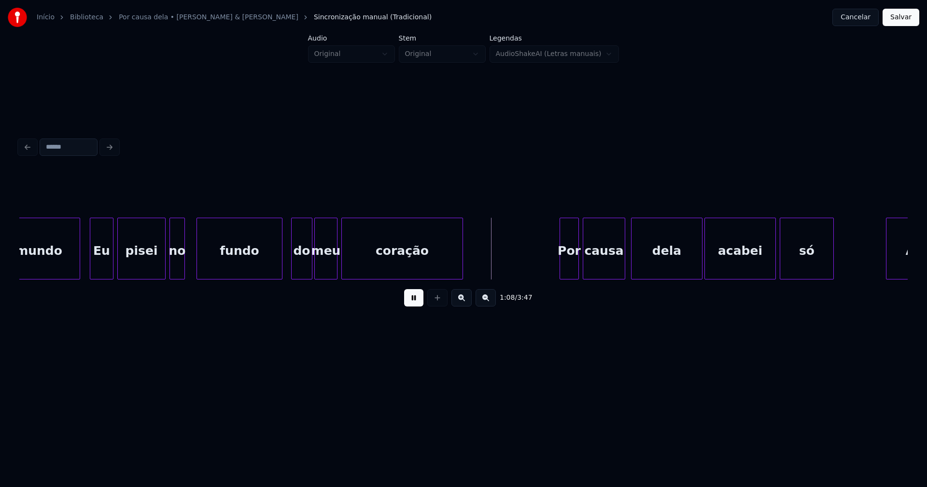
click at [279, 272] on div at bounding box center [280, 248] width 3 height 61
click at [463, 258] on div "coração" at bounding box center [402, 249] width 122 height 62
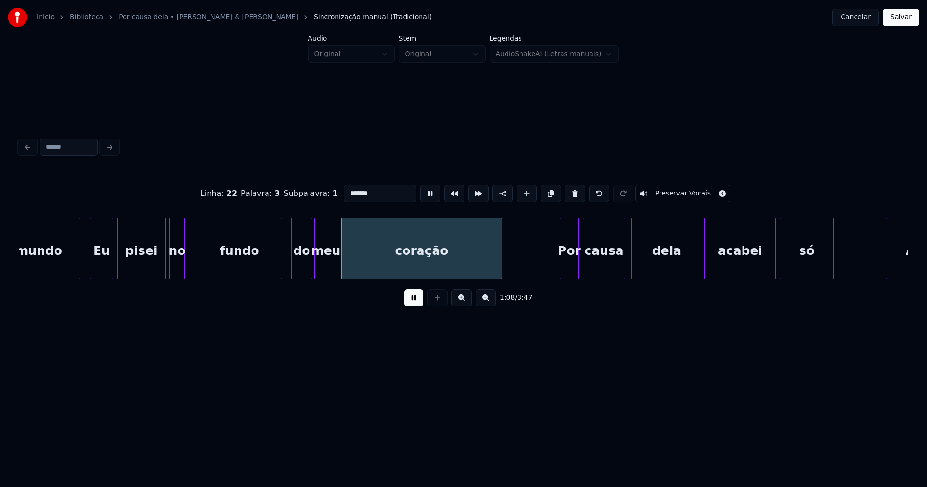
click at [500, 253] on div at bounding box center [500, 248] width 3 height 61
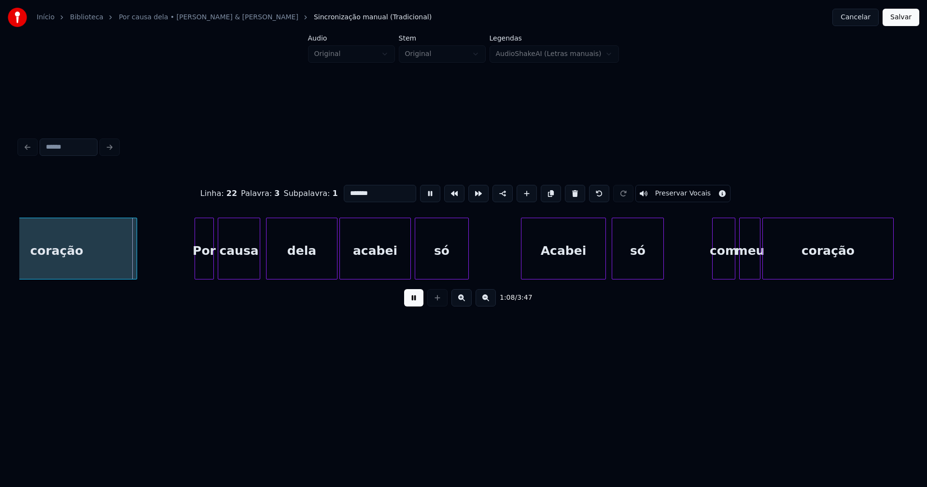
scroll to position [0, 6489]
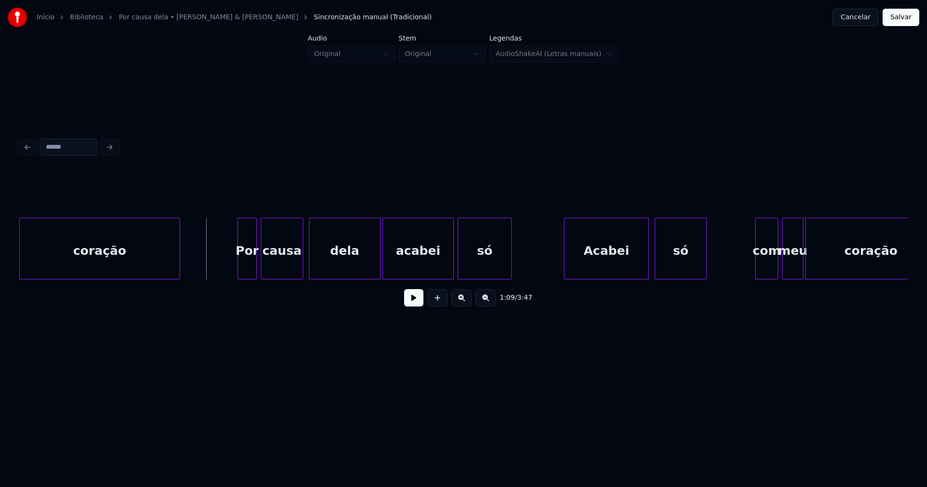
click at [413, 304] on button at bounding box center [413, 297] width 19 height 17
click at [373, 273] on div at bounding box center [373, 248] width 3 height 61
click at [588, 264] on div "Acabei" at bounding box center [603, 251] width 84 height 66
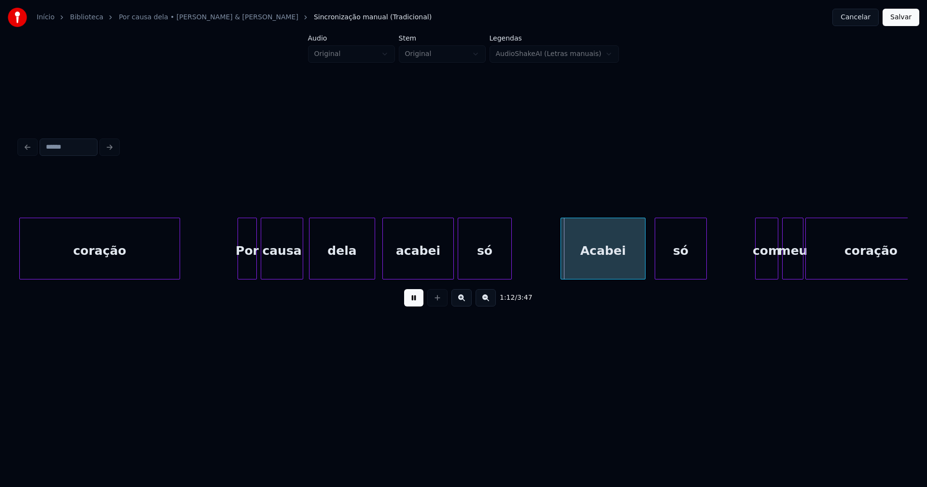
click at [589, 264] on div "Acabei" at bounding box center [603, 251] width 84 height 66
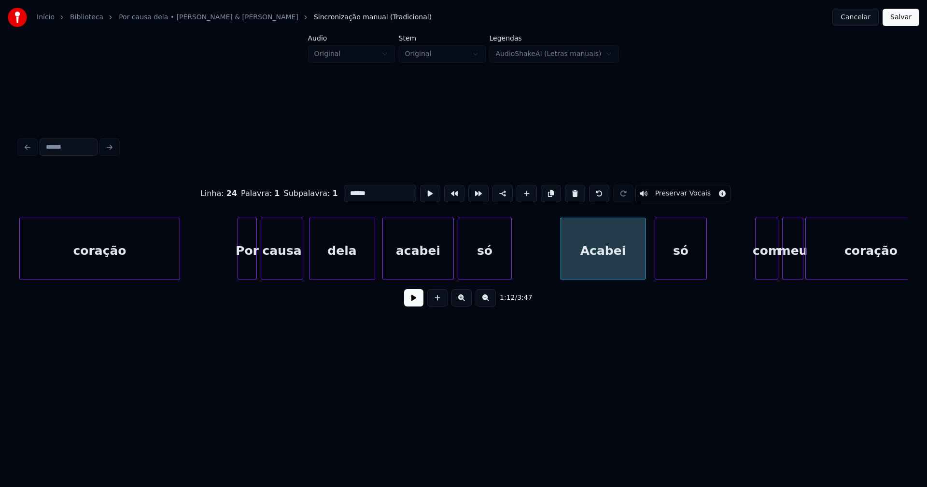
click at [348, 191] on input "******" at bounding box center [380, 193] width 72 height 17
type input "******"
drag, startPoint x: 415, startPoint y: 302, endPoint x: 334, endPoint y: 275, distance: 85.8
click at [415, 302] on button at bounding box center [413, 297] width 19 height 17
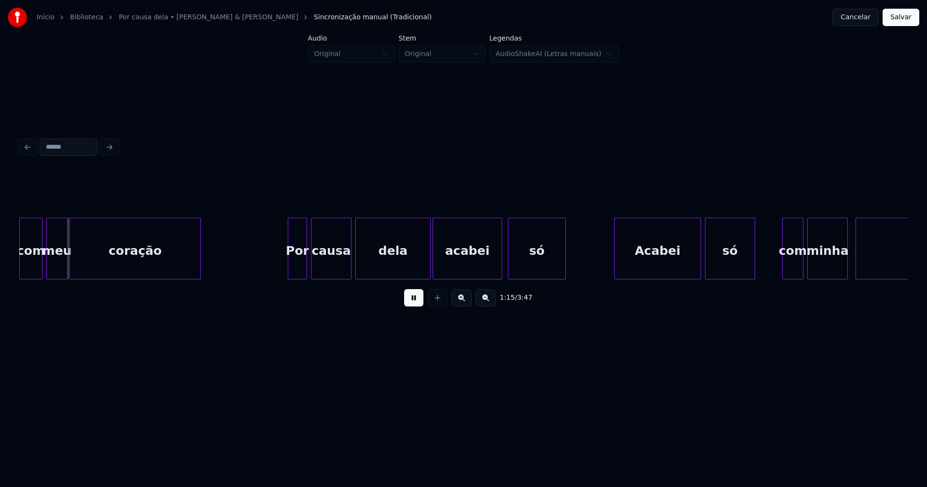
scroll to position [0, 7238]
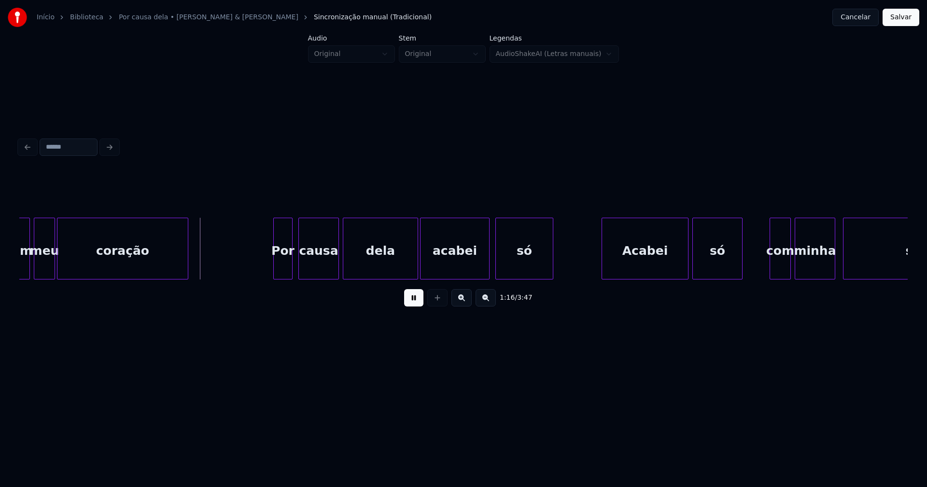
click at [284, 264] on div "Por" at bounding box center [283, 251] width 18 height 66
click at [620, 270] on div "Acabei" at bounding box center [643, 251] width 86 height 66
click at [619, 269] on div "Acabei" at bounding box center [643, 251] width 86 height 66
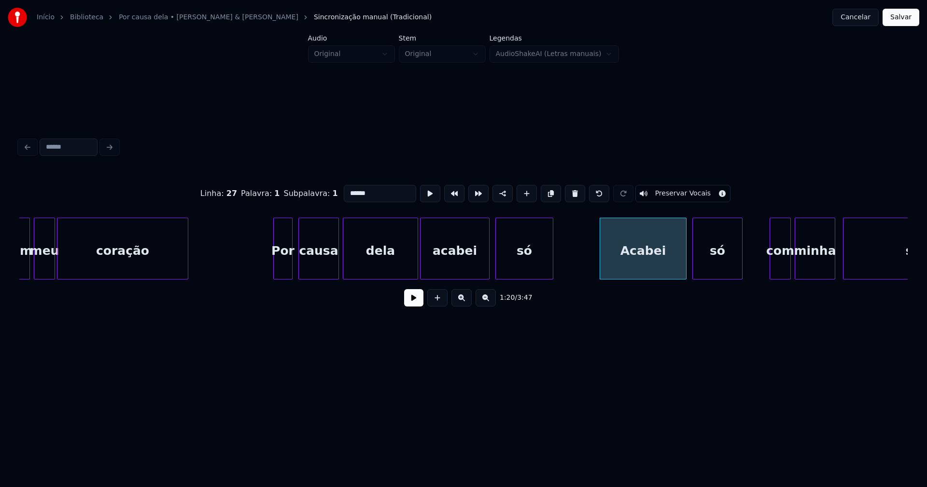
click at [347, 188] on input "******" at bounding box center [380, 193] width 72 height 17
type input "******"
click at [414, 303] on button at bounding box center [413, 297] width 19 height 17
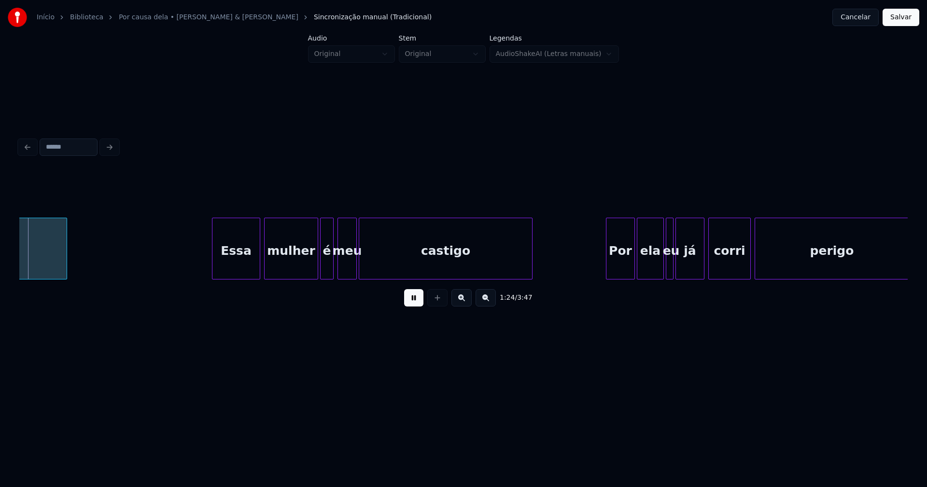
scroll to position [0, 8192]
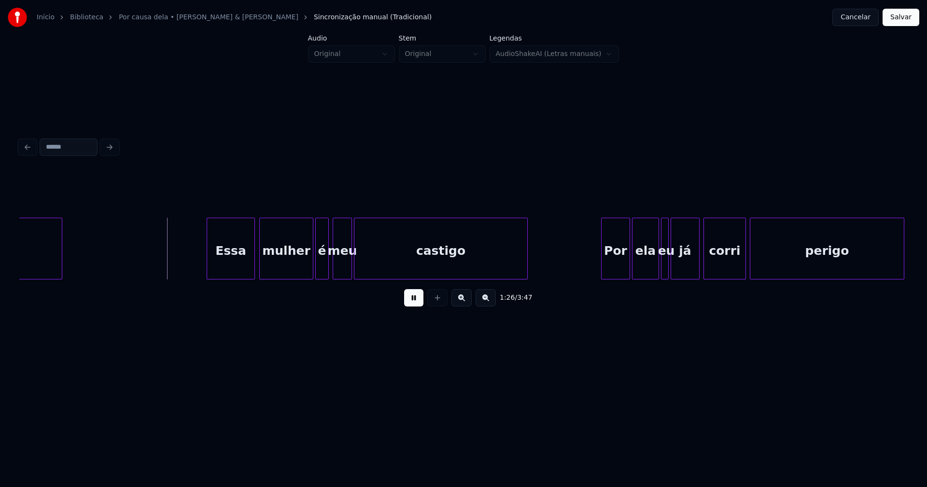
click at [237, 265] on div "Essa" at bounding box center [230, 251] width 47 height 66
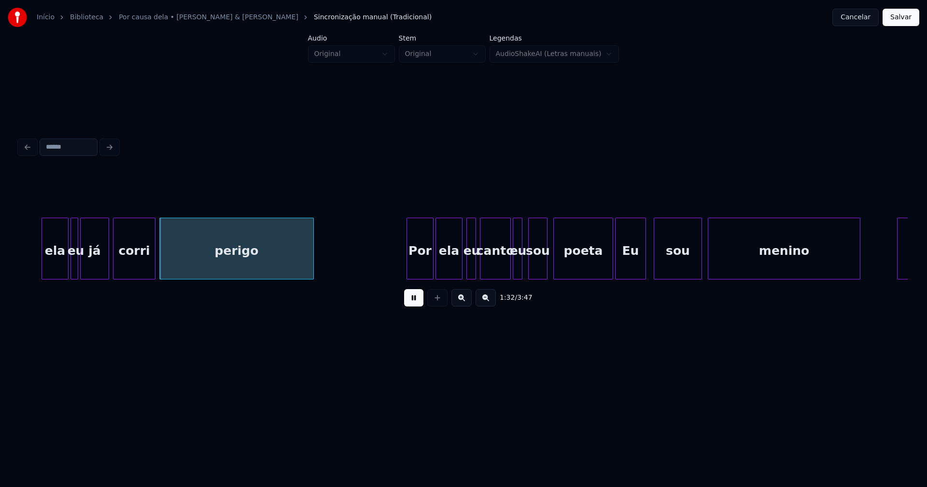
scroll to position [0, 8819]
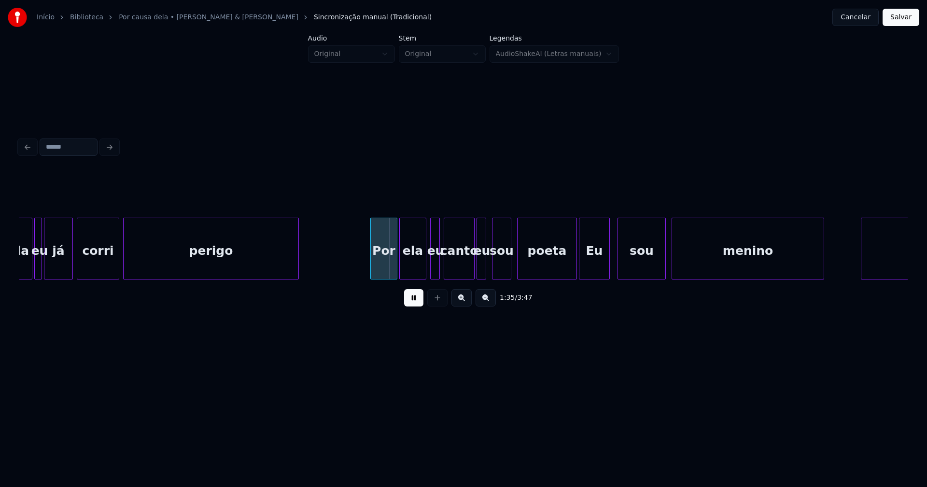
click at [296, 255] on div at bounding box center [296, 248] width 3 height 61
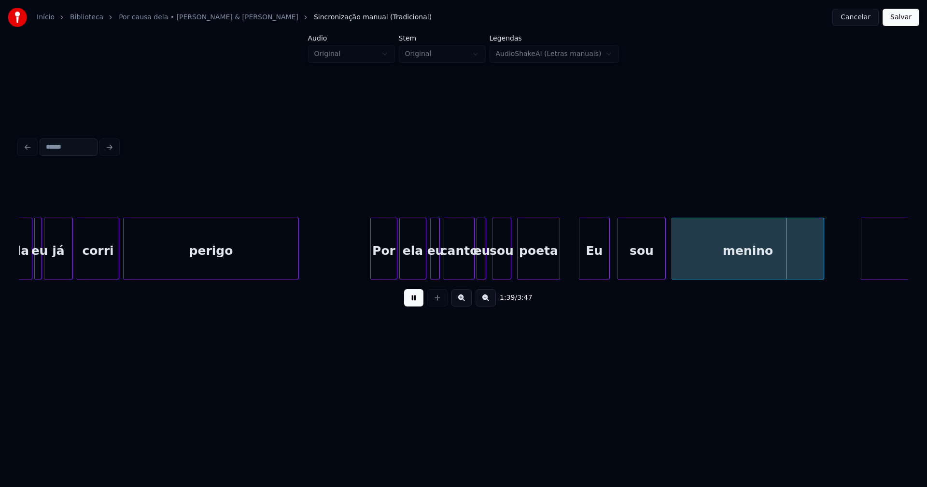
click at [559, 278] on div "ela eu já corri perigo Por ela eu canto eu sou poeta Eu sou menino sonhador" at bounding box center [463, 249] width 888 height 62
click at [577, 272] on div "Eu" at bounding box center [588, 251] width 30 height 66
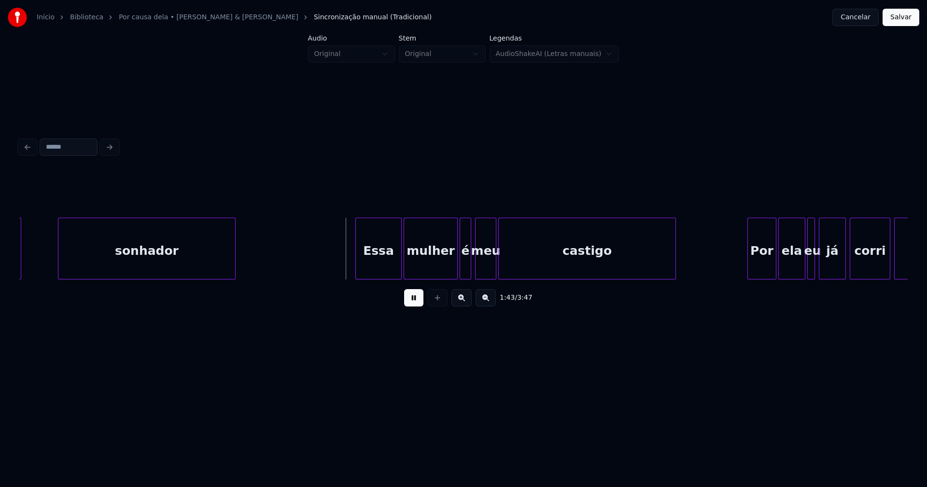
scroll to position [0, 9671]
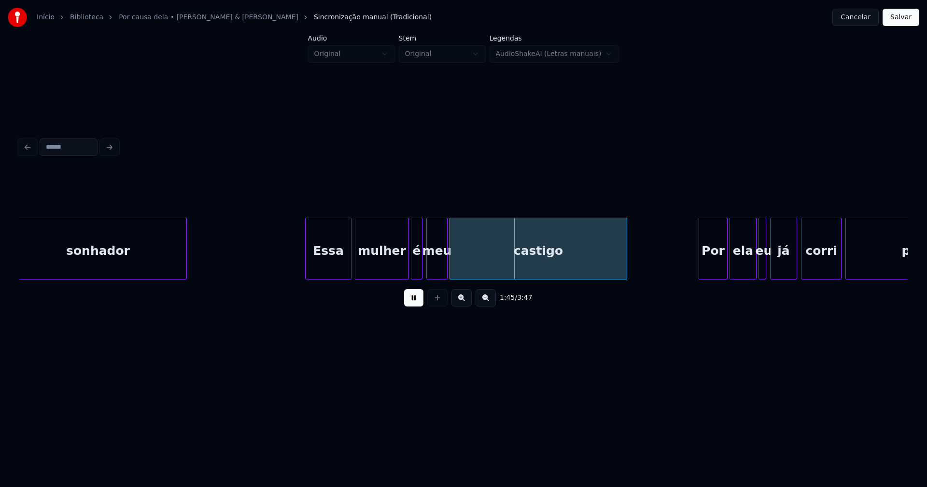
click at [333, 267] on div "Essa" at bounding box center [328, 251] width 45 height 66
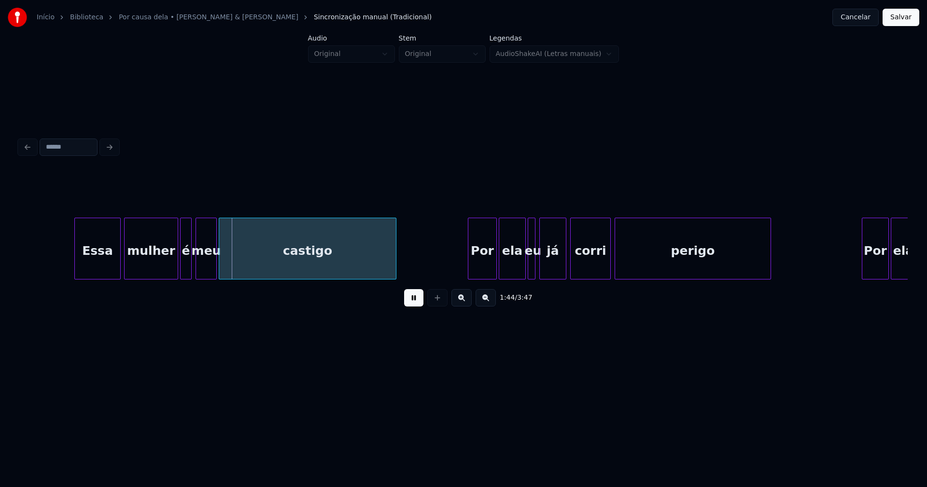
scroll to position [0, 10084]
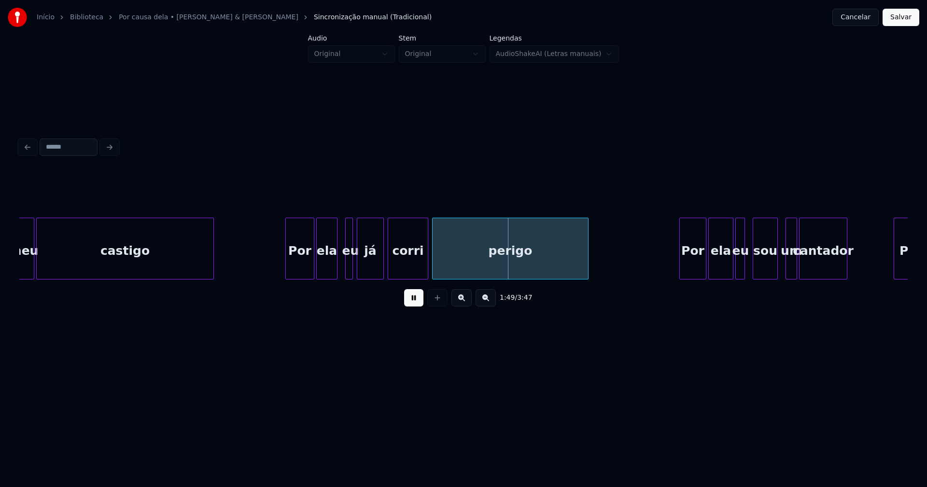
click at [335, 273] on div at bounding box center [335, 248] width 3 height 61
click at [340, 275] on div at bounding box center [341, 248] width 3 height 61
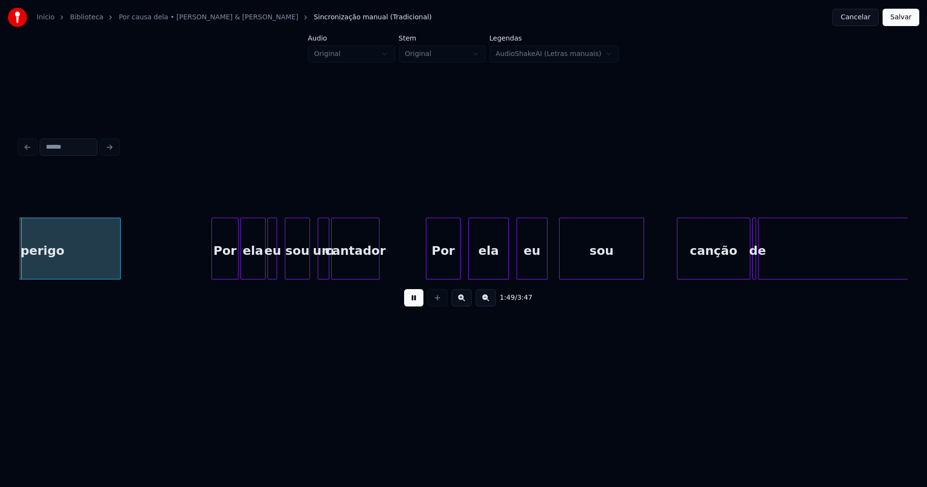
scroll to position [0, 10560]
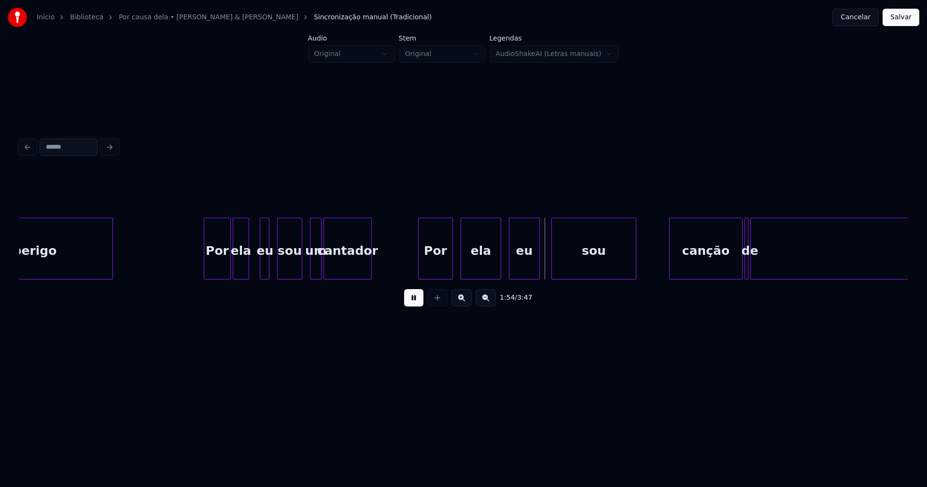
click at [246, 273] on div at bounding box center [247, 248] width 3 height 61
click at [253, 268] on div at bounding box center [254, 248] width 3 height 61
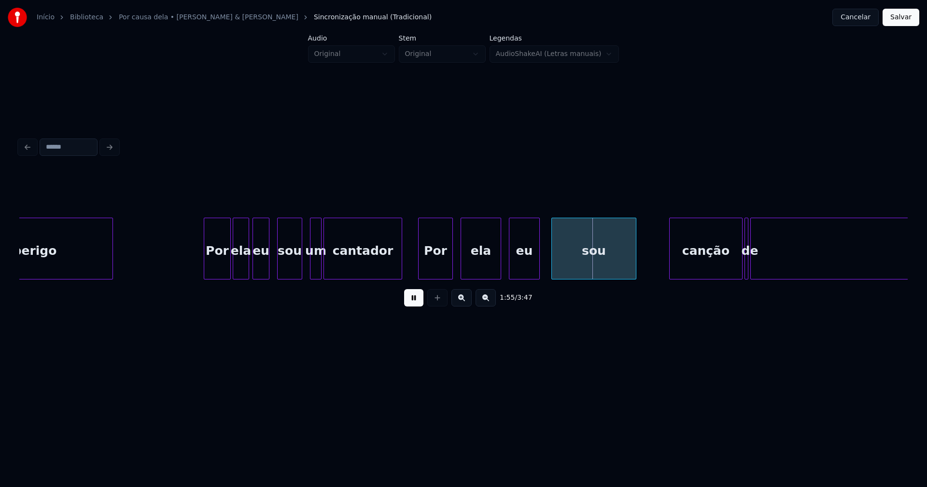
click at [399, 260] on div at bounding box center [400, 248] width 3 height 61
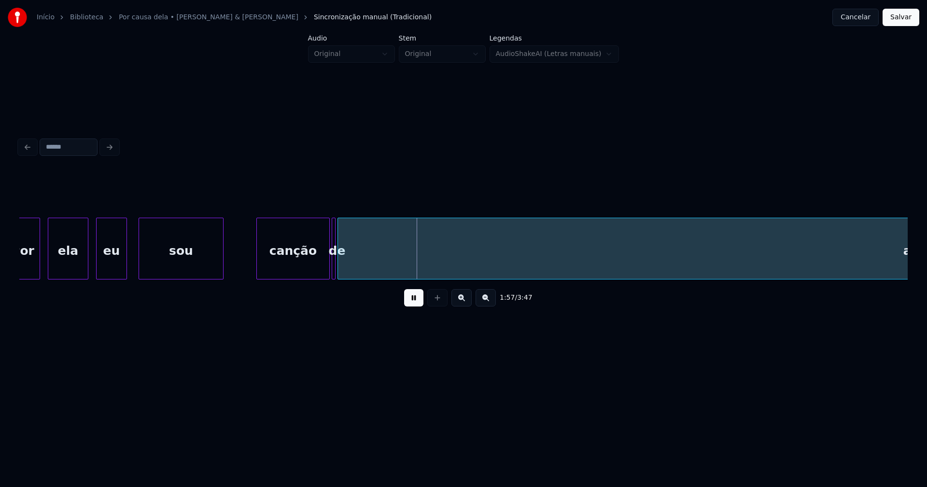
scroll to position [0, 10984]
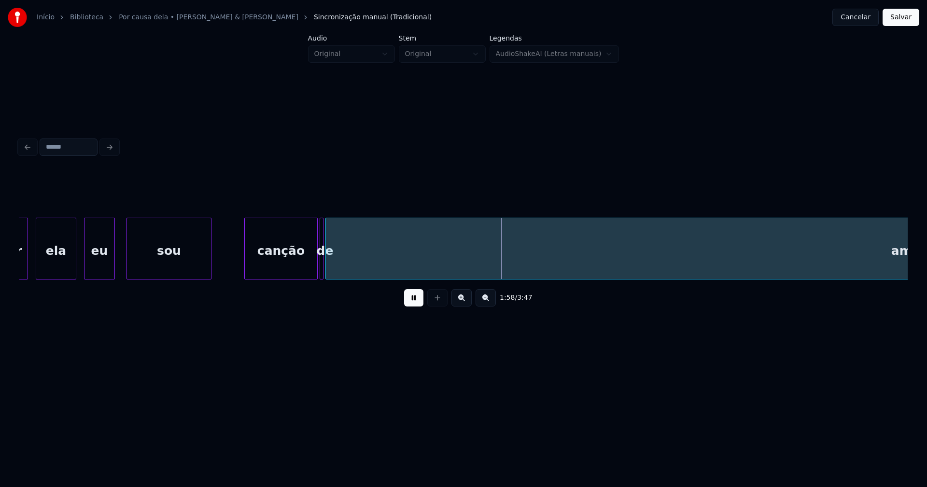
click at [234, 261] on div "Por ela eu sou canção de amor" at bounding box center [19, 249] width 21969 height 62
drag, startPoint x: 235, startPoint y: 258, endPoint x: 300, endPoint y: 245, distance: 66.6
click at [239, 258] on div "Por ela eu sou canção de amor" at bounding box center [19, 249] width 21969 height 62
click at [416, 306] on button at bounding box center [413, 297] width 19 height 17
click at [299, 273] on div at bounding box center [299, 248] width 3 height 61
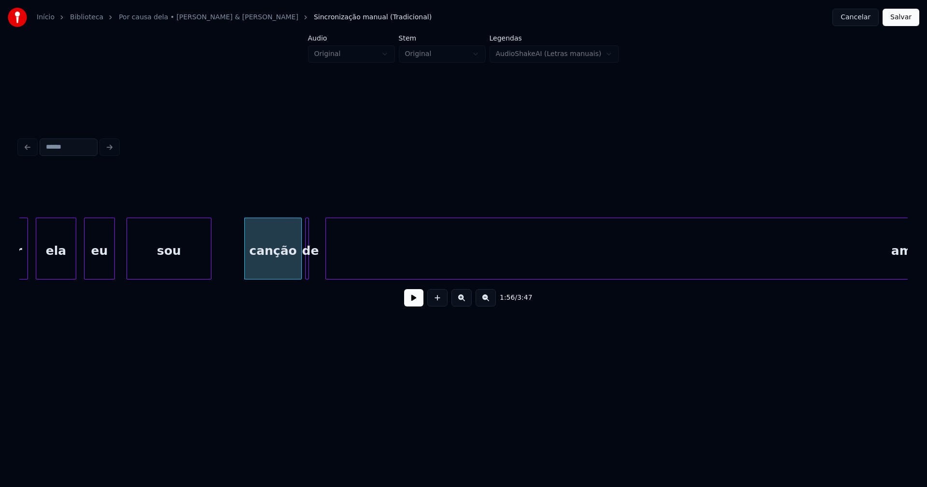
click at [305, 267] on div "de" at bounding box center [307, 249] width 4 height 62
click at [317, 264] on div at bounding box center [316, 248] width 3 height 61
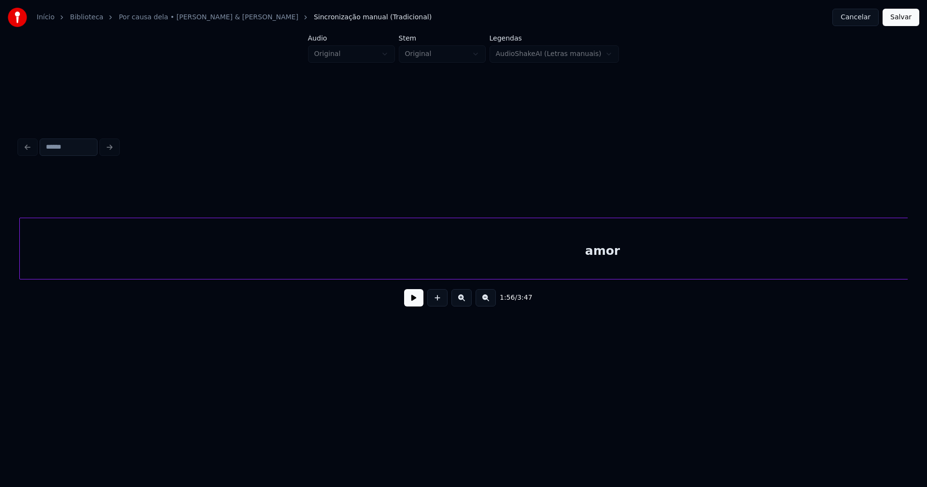
scroll to position [0, 11287]
click at [350, 263] on div "amor" at bounding box center [603, 251] width 1166 height 66
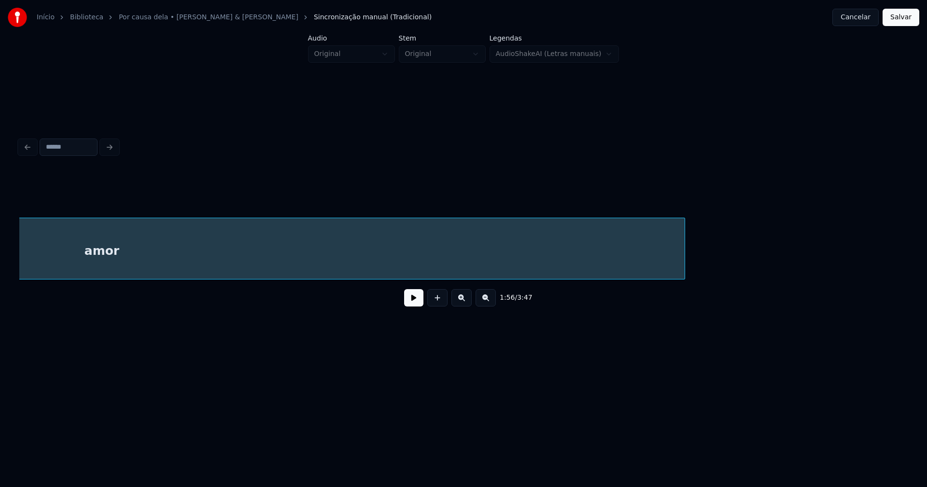
scroll to position [0, 11921]
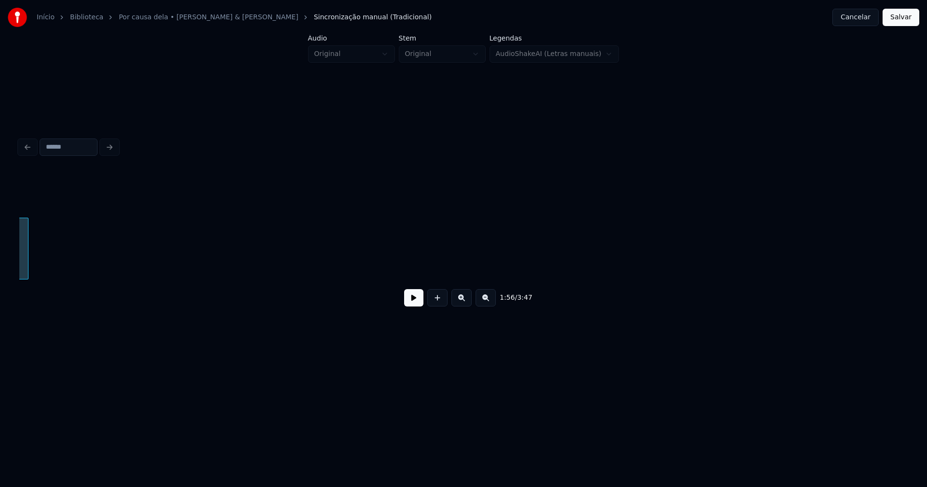
click at [28, 280] on div "amor" at bounding box center [463, 249] width 888 height 62
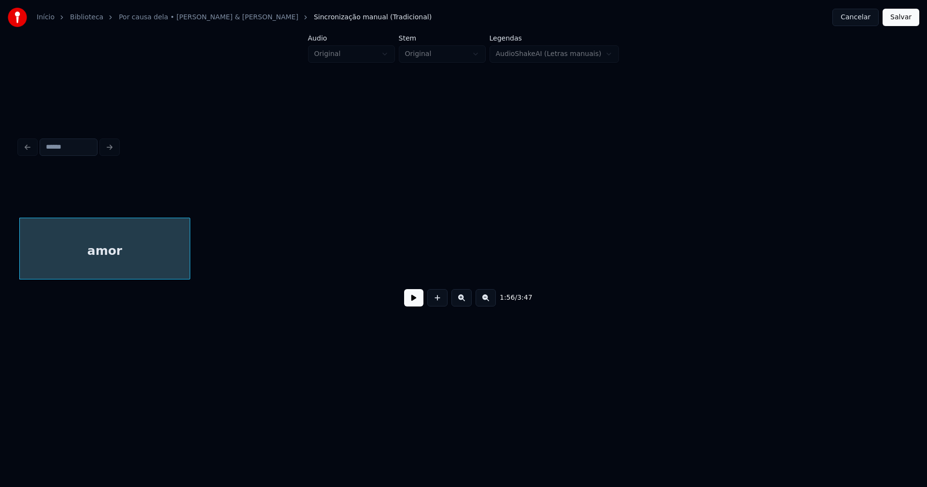
click at [187, 306] on div "1:56 / 3:47" at bounding box center [463, 242] width 888 height 147
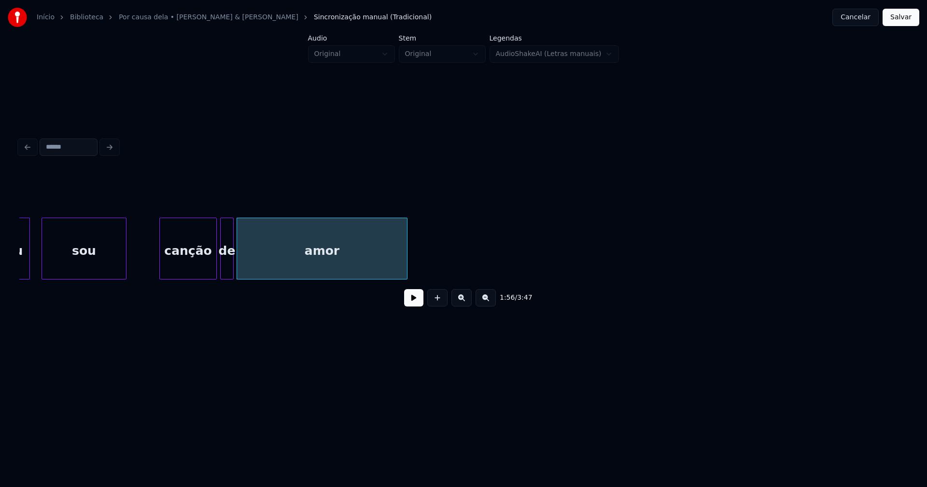
scroll to position [0, 11057]
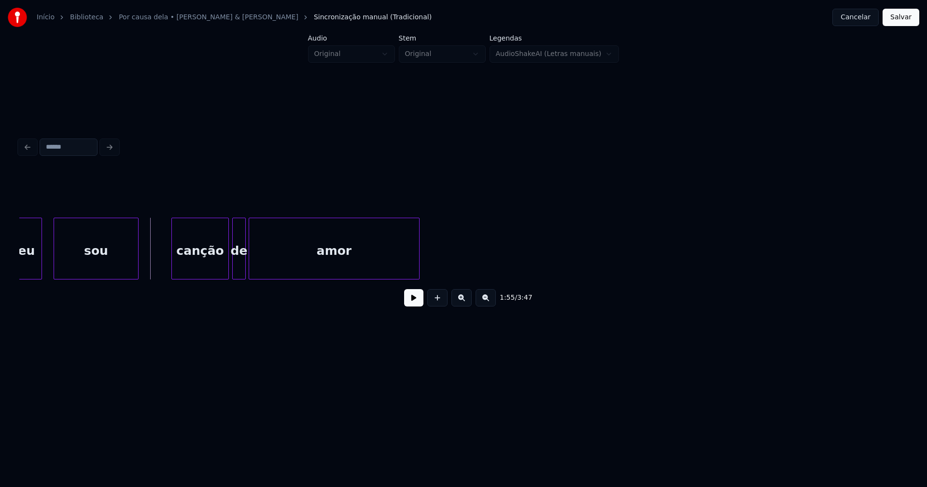
click at [414, 307] on button at bounding box center [413, 297] width 19 height 17
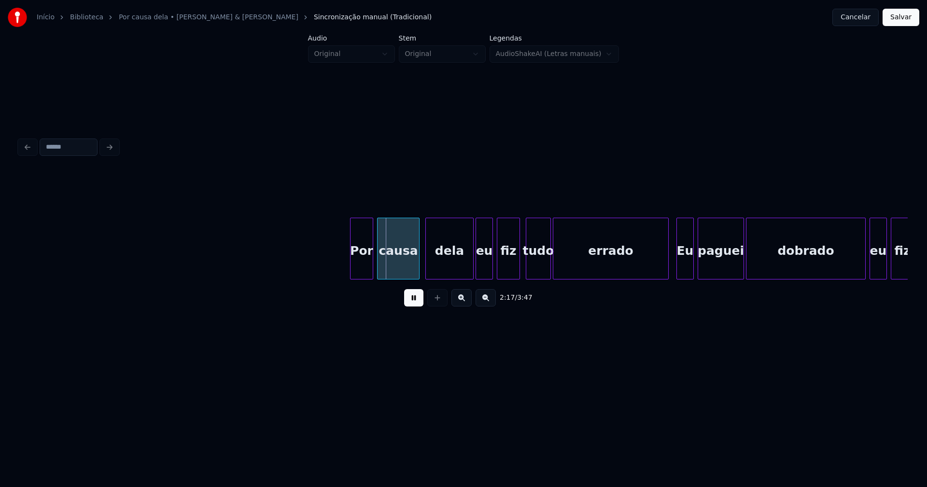
scroll to position [0, 12882]
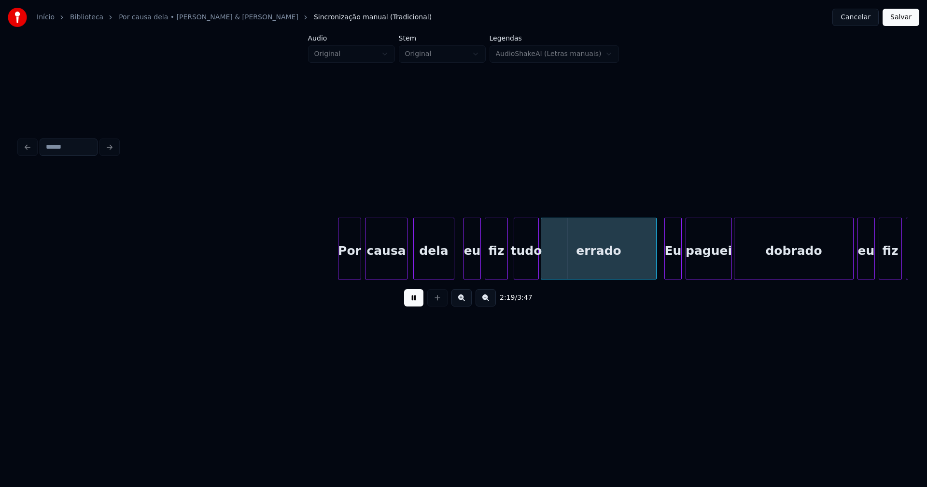
click at [452, 270] on div at bounding box center [452, 248] width 3 height 61
click at [450, 271] on div at bounding box center [449, 248] width 3 height 61
click at [466, 269] on div "eu" at bounding box center [467, 251] width 16 height 66
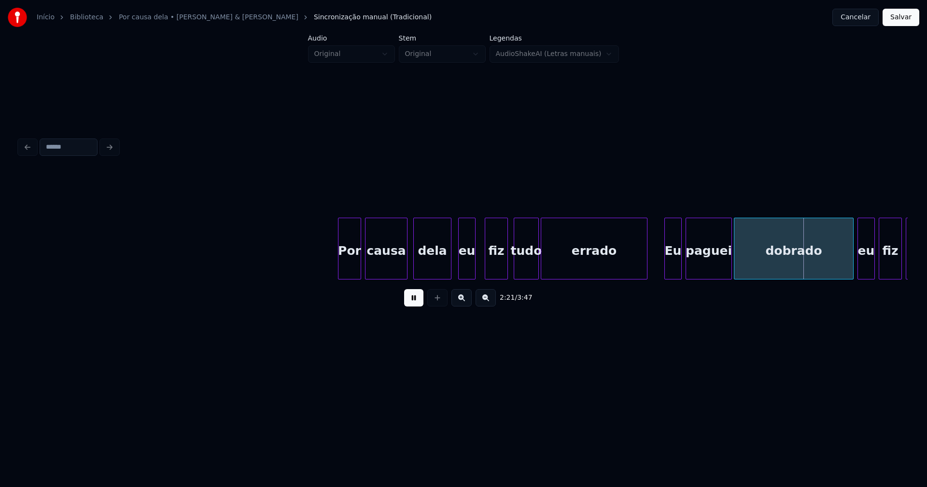
click at [645, 270] on div at bounding box center [645, 248] width 3 height 61
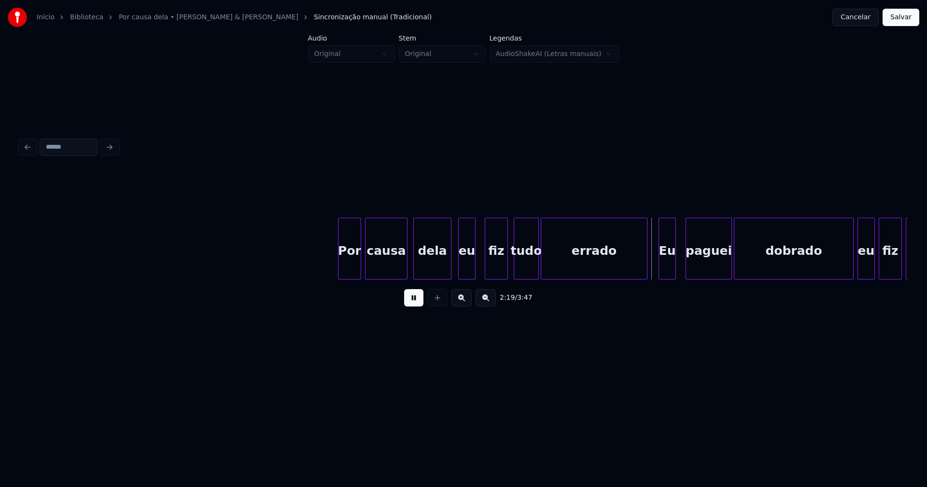
click at [666, 268] on div "Eu" at bounding box center [667, 251] width 16 height 66
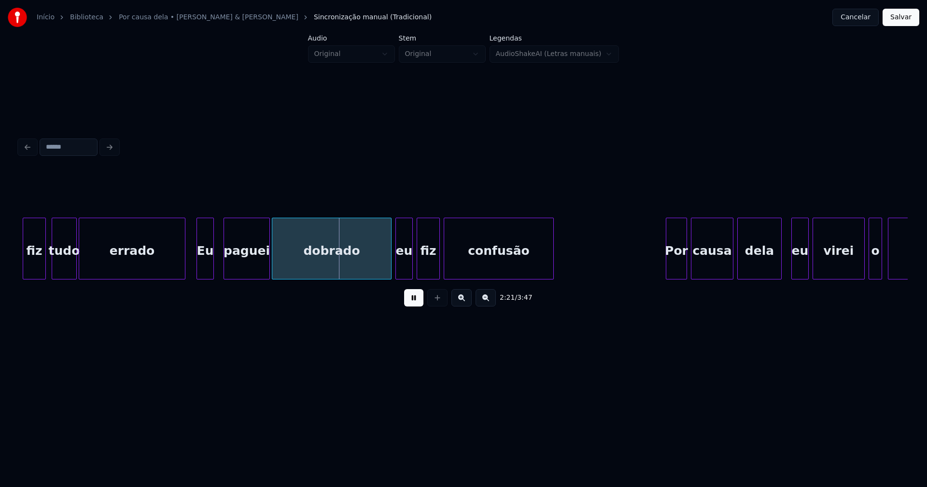
scroll to position [0, 13357]
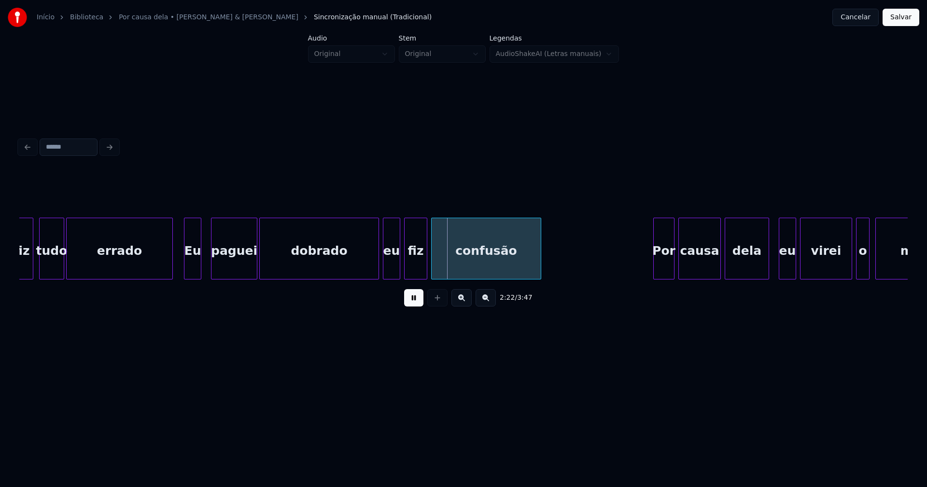
click at [379, 267] on div "dobrado" at bounding box center [319, 249] width 120 height 62
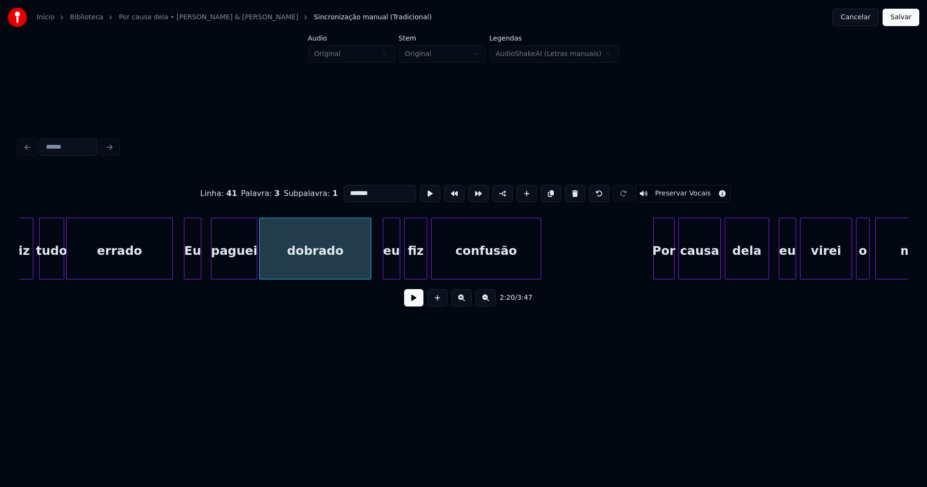
click at [370, 272] on div at bounding box center [369, 248] width 3 height 61
drag, startPoint x: 417, startPoint y: 309, endPoint x: 393, endPoint y: 273, distance: 43.8
click at [417, 307] on button at bounding box center [413, 297] width 19 height 17
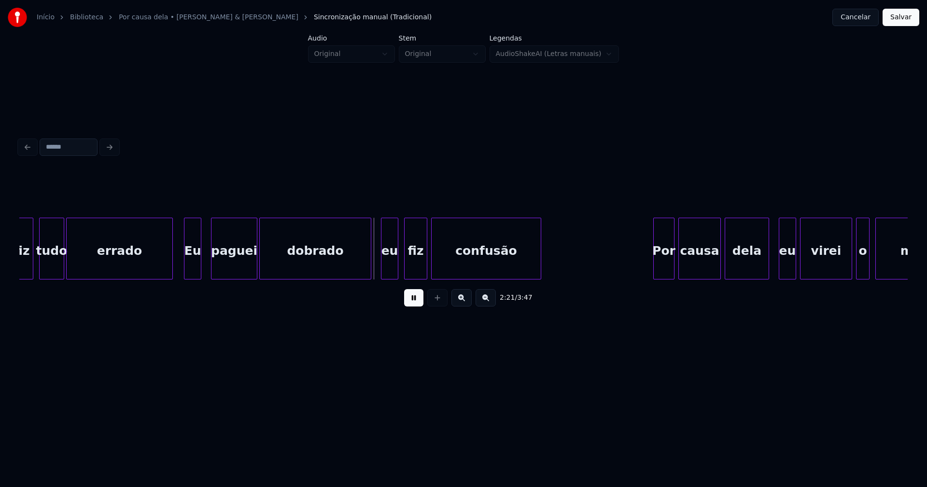
click at [390, 273] on div "eu" at bounding box center [389, 251] width 16 height 66
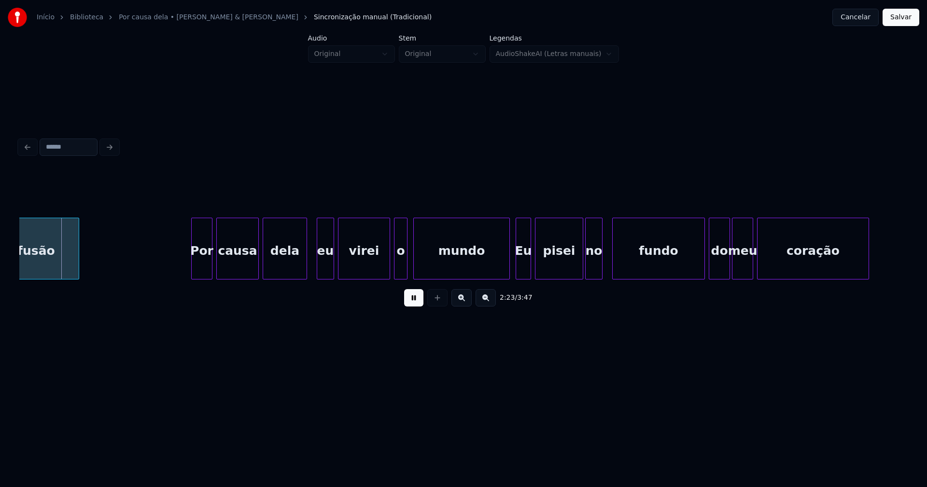
scroll to position [0, 13843]
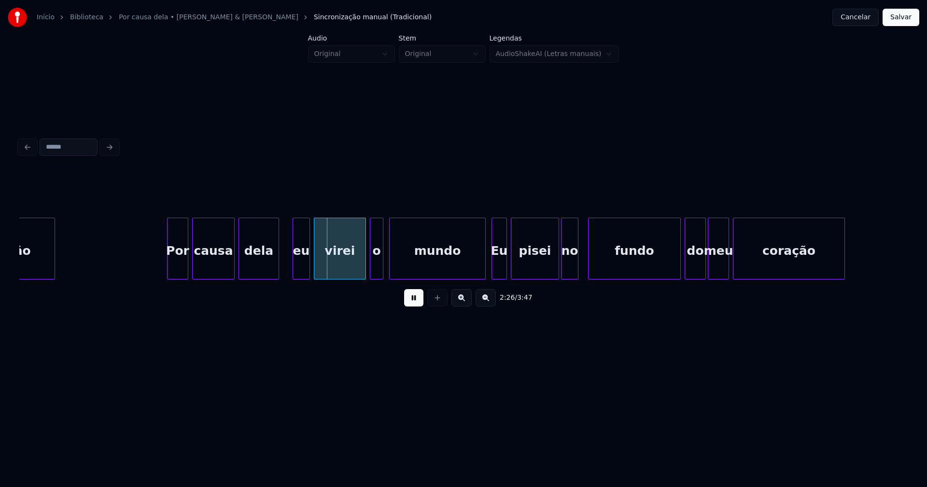
click at [279, 272] on div "dela" at bounding box center [259, 249] width 41 height 62
click at [297, 270] on div "eu" at bounding box center [296, 251] width 16 height 66
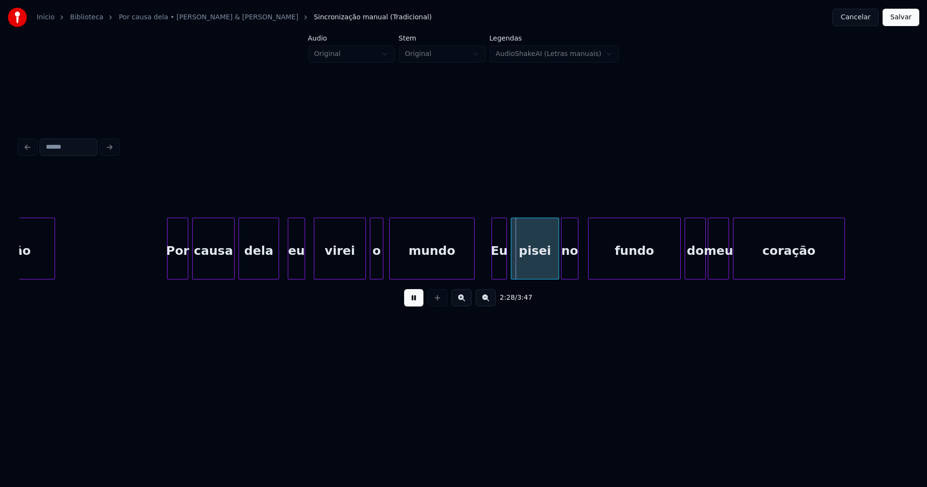
click at [474, 275] on div "mundo" at bounding box center [431, 249] width 85 height 62
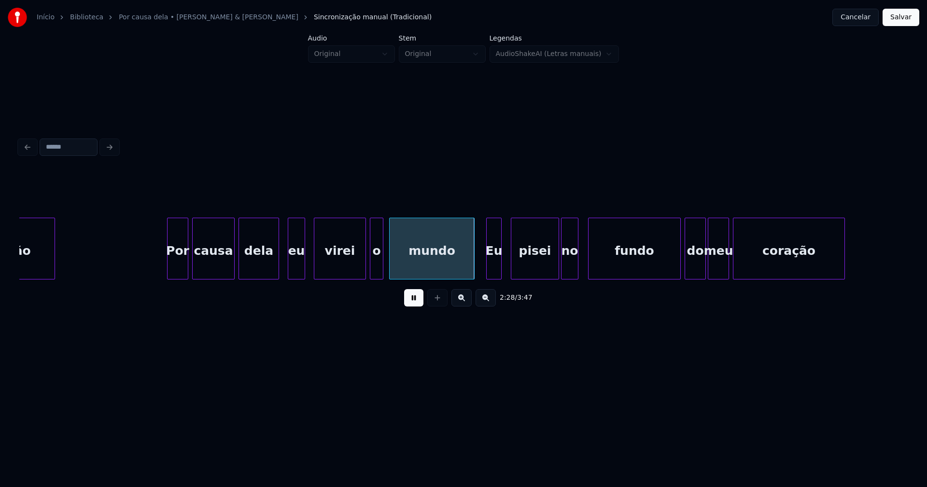
click at [494, 268] on div "Eu" at bounding box center [494, 251] width 14 height 66
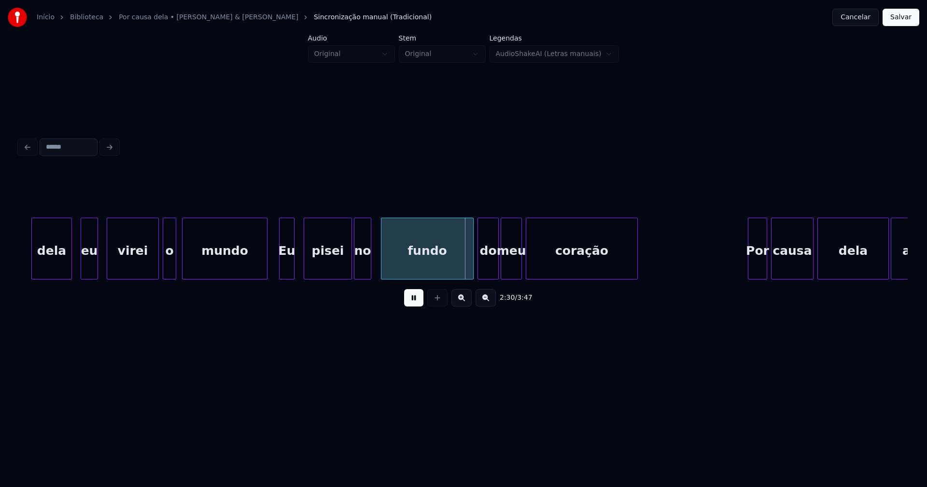
scroll to position [0, 14074]
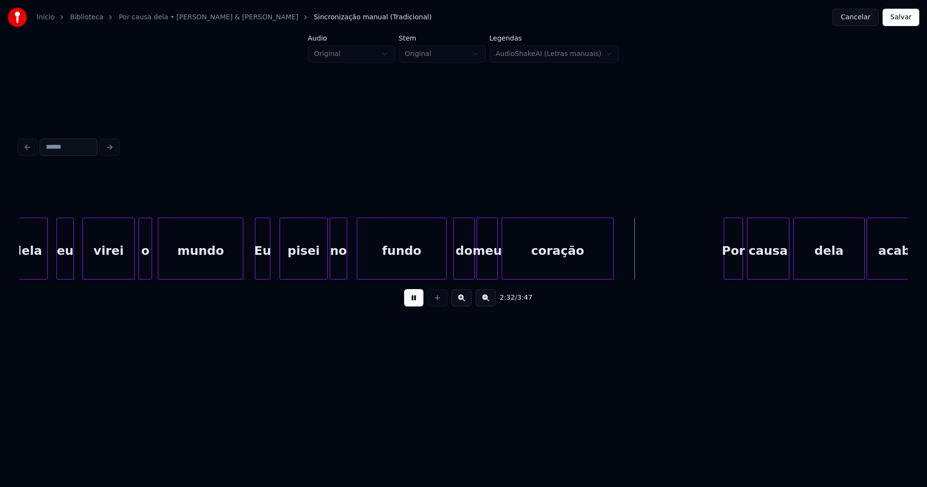
click at [446, 265] on div at bounding box center [444, 248] width 3 height 61
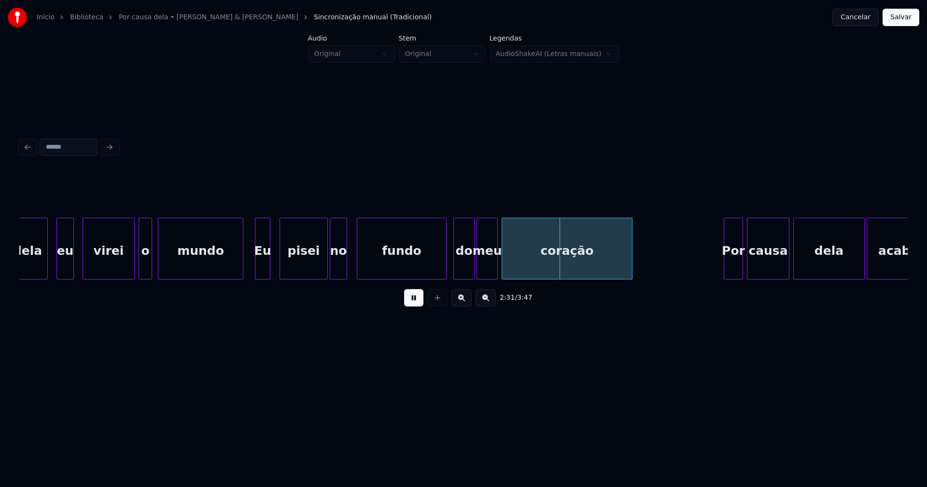
click at [631, 254] on div at bounding box center [630, 248] width 3 height 61
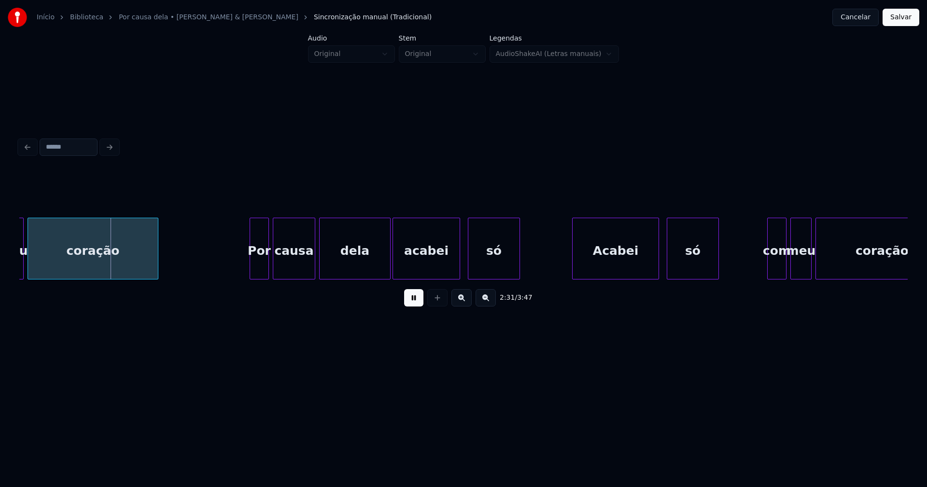
scroll to position [0, 14573]
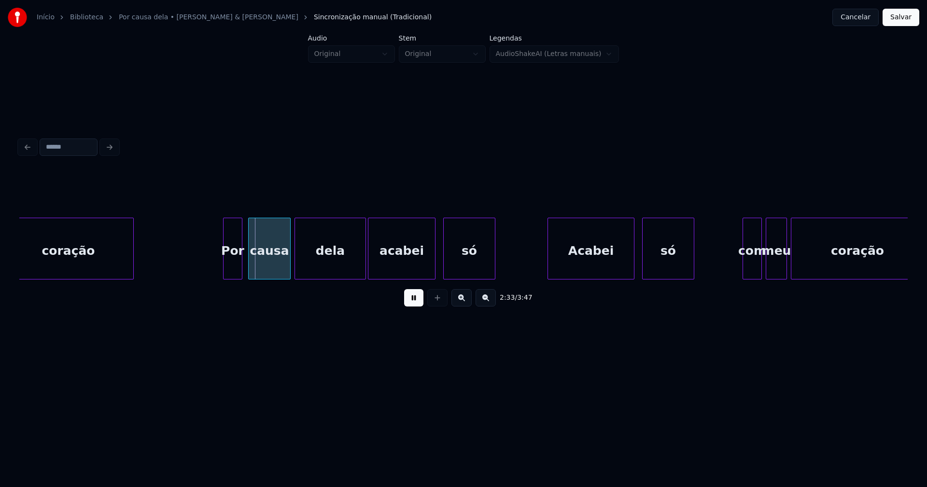
click at [233, 268] on div "Por" at bounding box center [233, 251] width 18 height 66
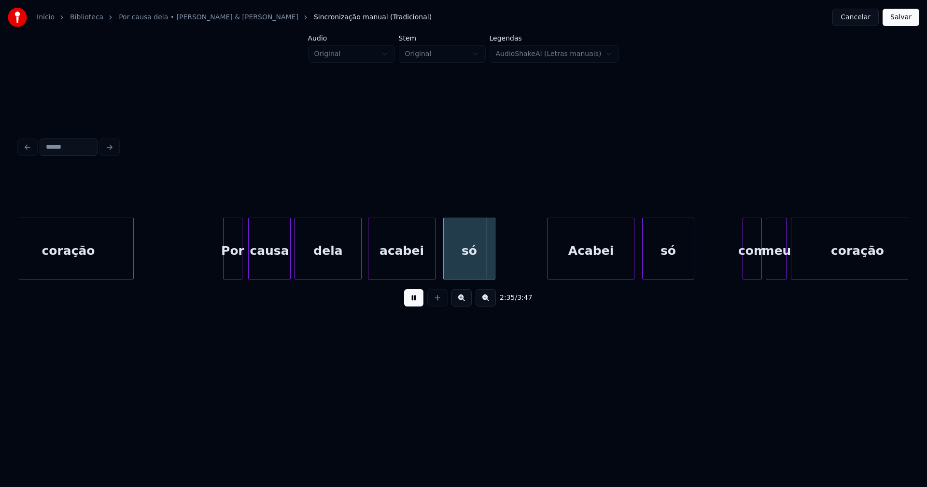
click at [359, 270] on div at bounding box center [359, 248] width 3 height 61
click at [576, 266] on div "Acabei" at bounding box center [591, 251] width 86 height 66
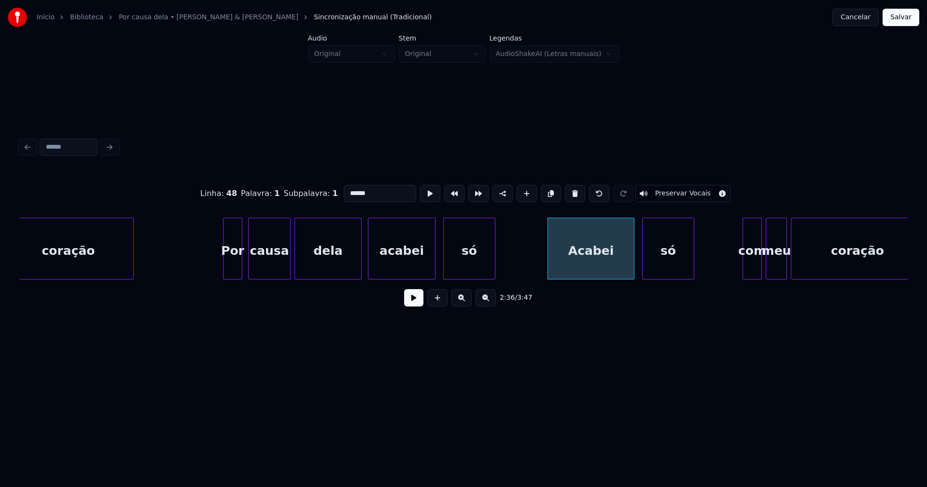
click at [346, 191] on input "******" at bounding box center [380, 193] width 72 height 17
click at [612, 256] on div "acabei" at bounding box center [589, 251] width 86 height 66
type input "******"
click at [418, 306] on button at bounding box center [413, 297] width 19 height 17
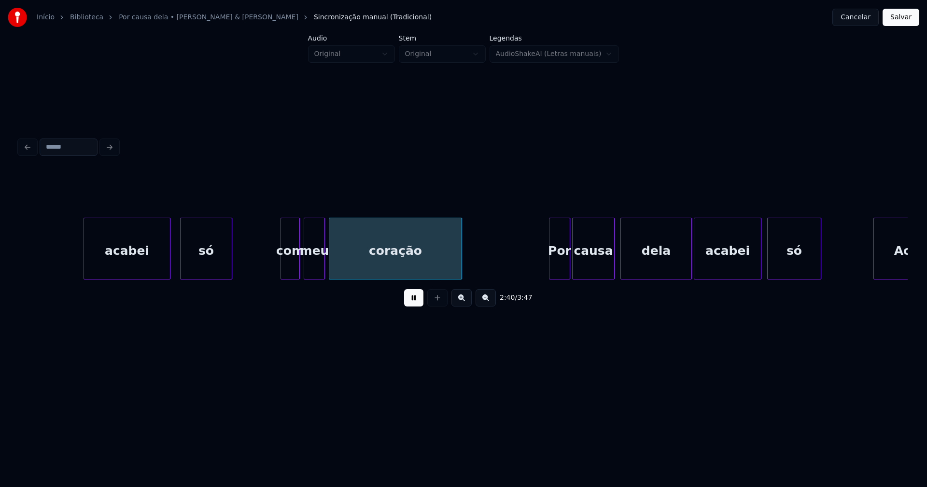
scroll to position [0, 15193]
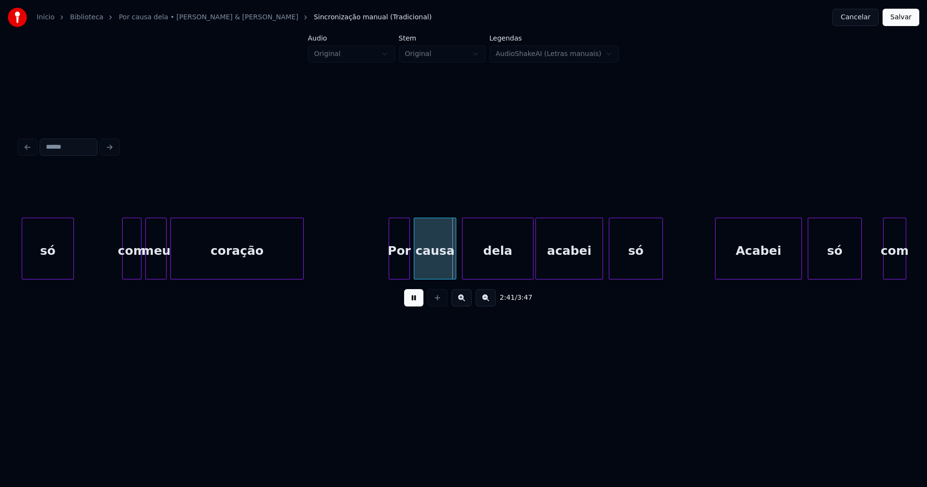
click at [398, 266] on div "Por" at bounding box center [399, 251] width 20 height 66
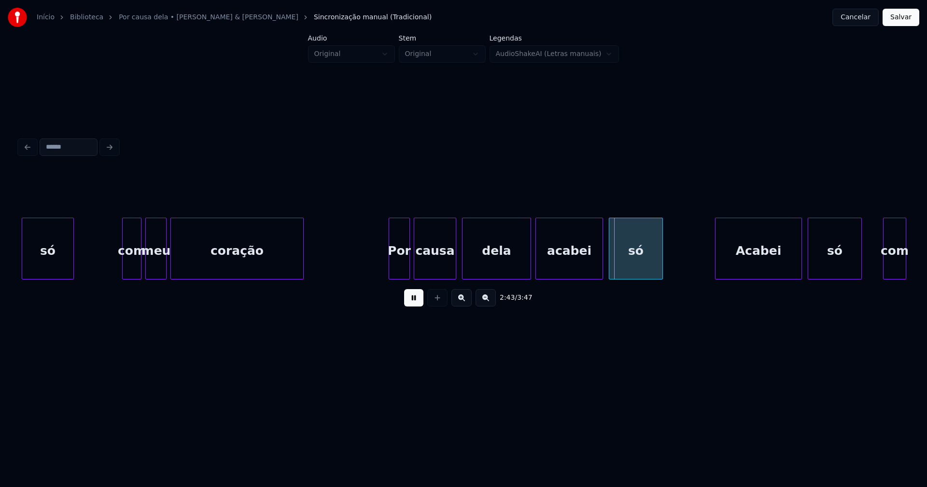
click at [529, 271] on div at bounding box center [529, 248] width 3 height 61
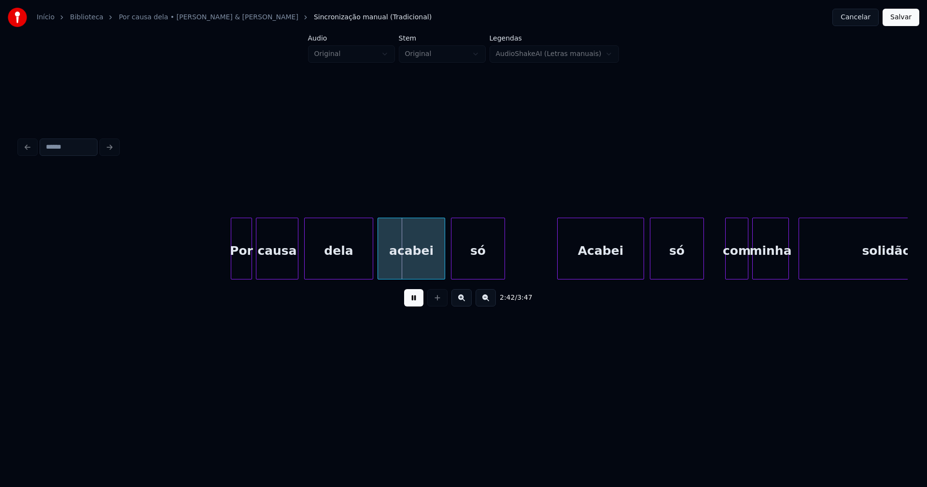
scroll to position [0, 15619]
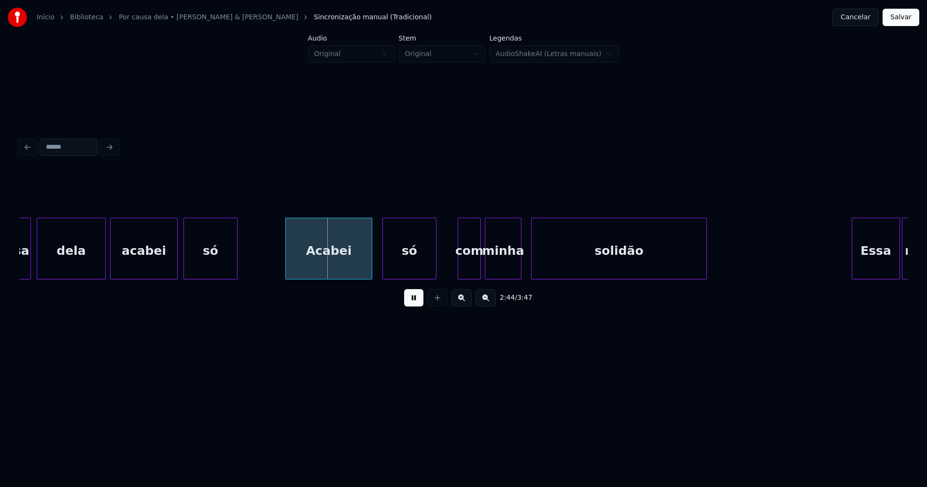
click at [326, 270] on div "Acabei" at bounding box center [329, 251] width 86 height 66
click at [323, 266] on div "Acabei" at bounding box center [329, 251] width 86 height 66
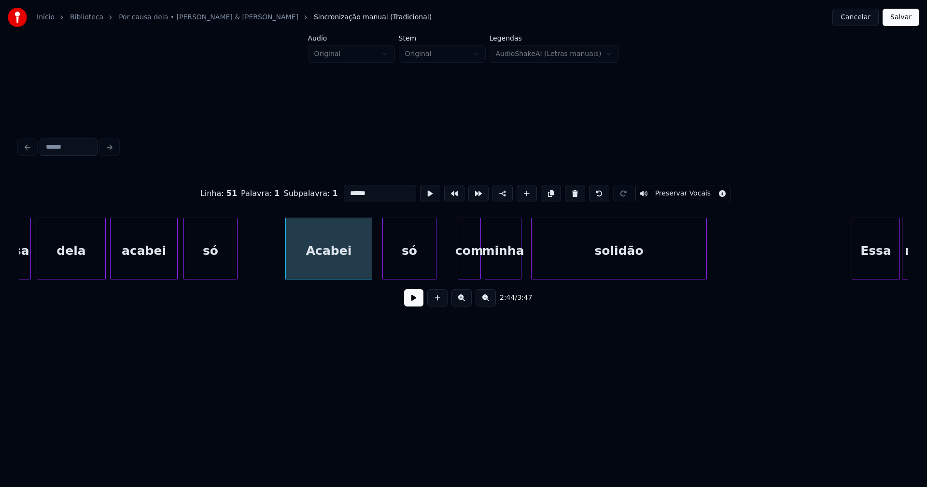
click at [347, 189] on input "******" at bounding box center [380, 193] width 72 height 17
type input "******"
click at [412, 302] on button at bounding box center [413, 297] width 19 height 17
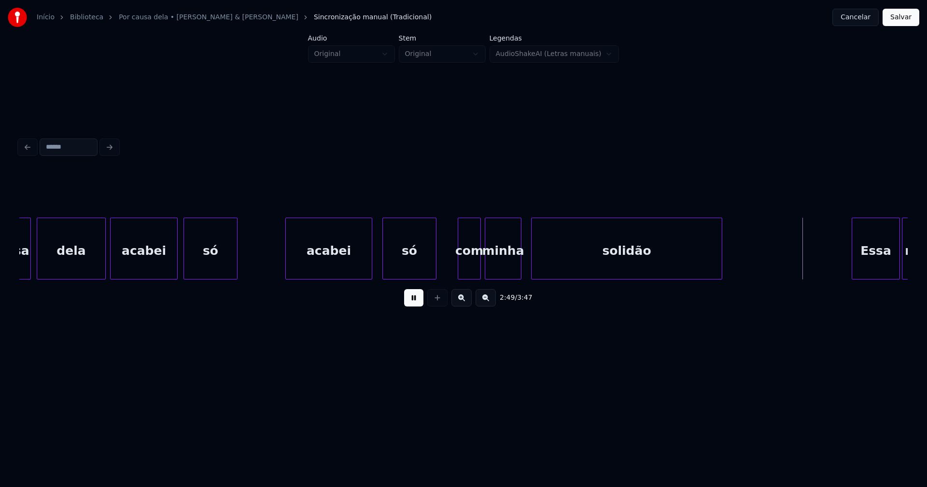
click at [722, 257] on div at bounding box center [720, 248] width 3 height 61
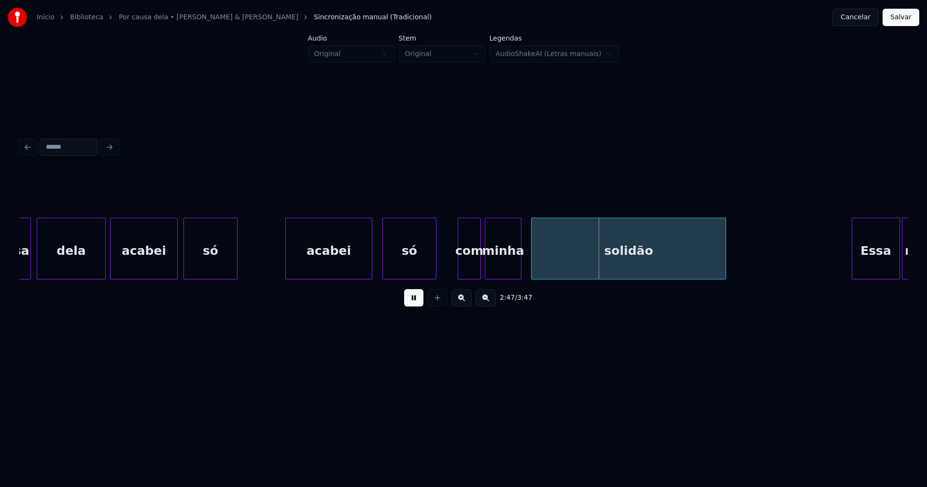
click at [414, 303] on button at bounding box center [413, 297] width 19 height 17
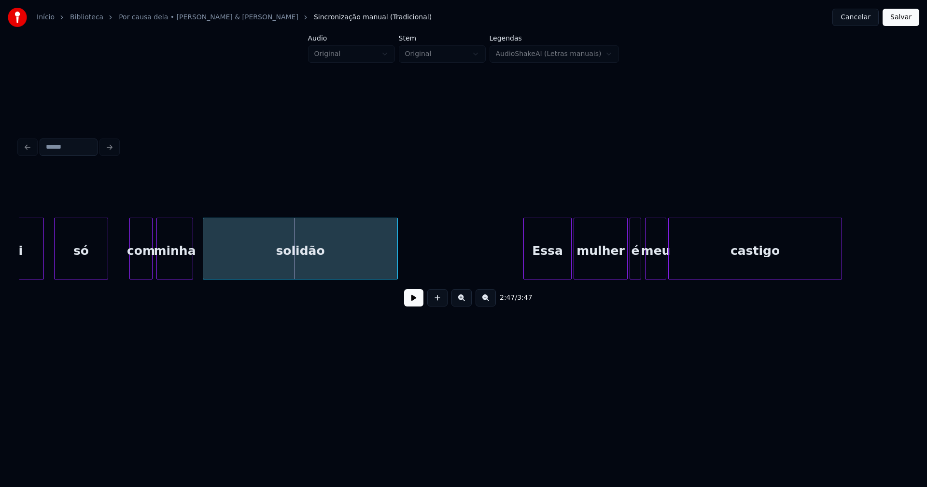
scroll to position [0, 16105]
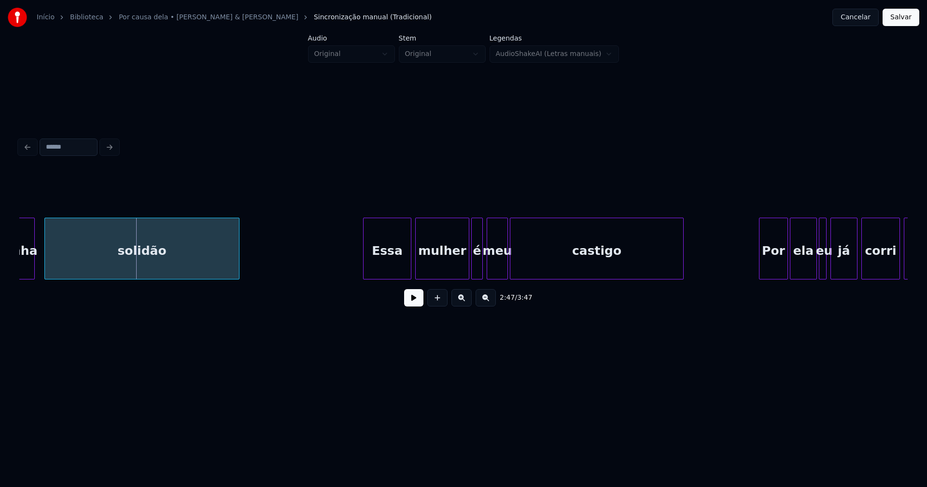
click at [403, 263] on div "Essa" at bounding box center [387, 251] width 47 height 66
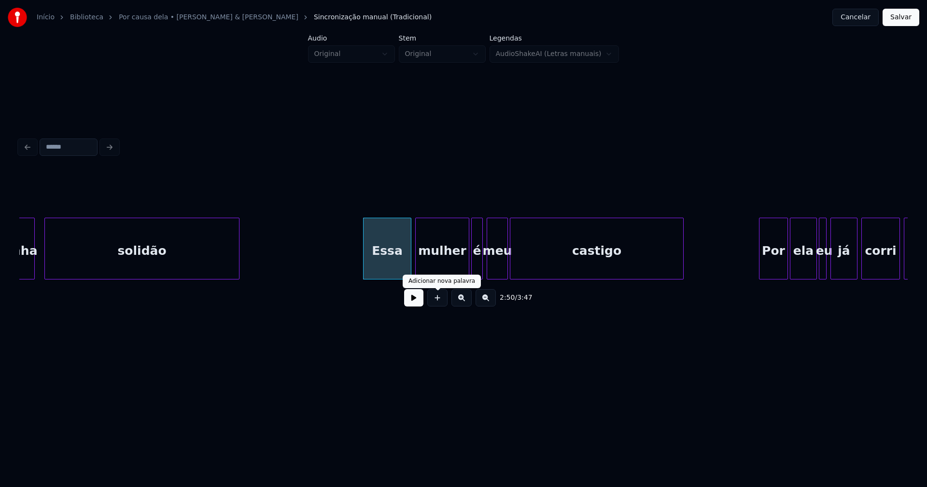
click at [419, 303] on button at bounding box center [413, 297] width 19 height 17
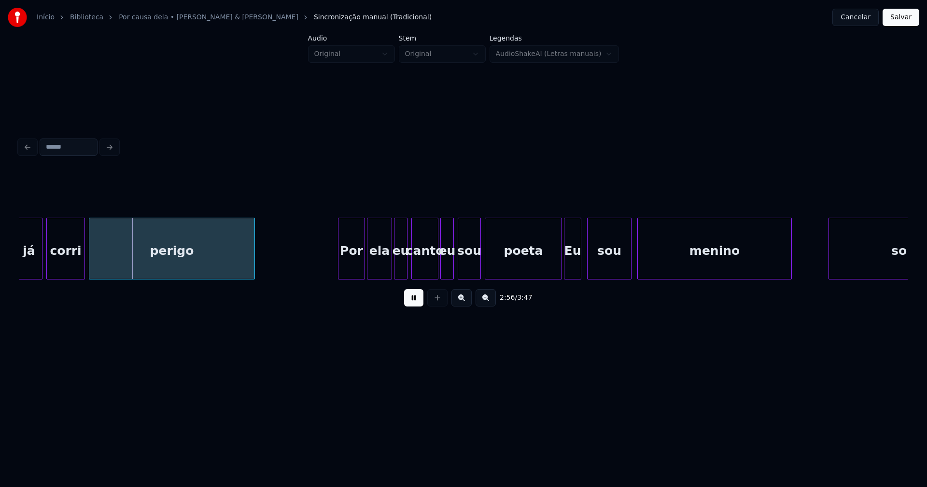
scroll to position [0, 16969]
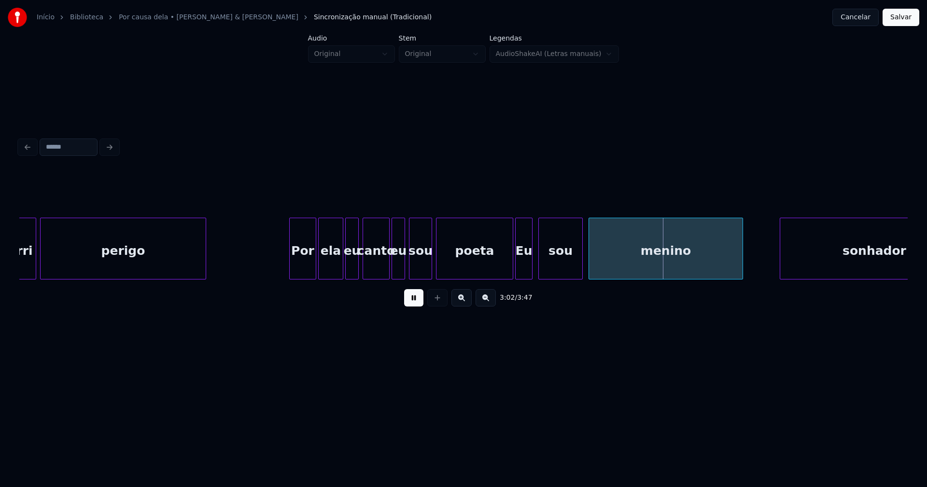
drag, startPoint x: 273, startPoint y: 264, endPoint x: 524, endPoint y: 281, distance: 251.7
click at [477, 285] on div "3:01 / 3:47" at bounding box center [463, 242] width 888 height 147
click at [494, 271] on div at bounding box center [494, 248] width 3 height 61
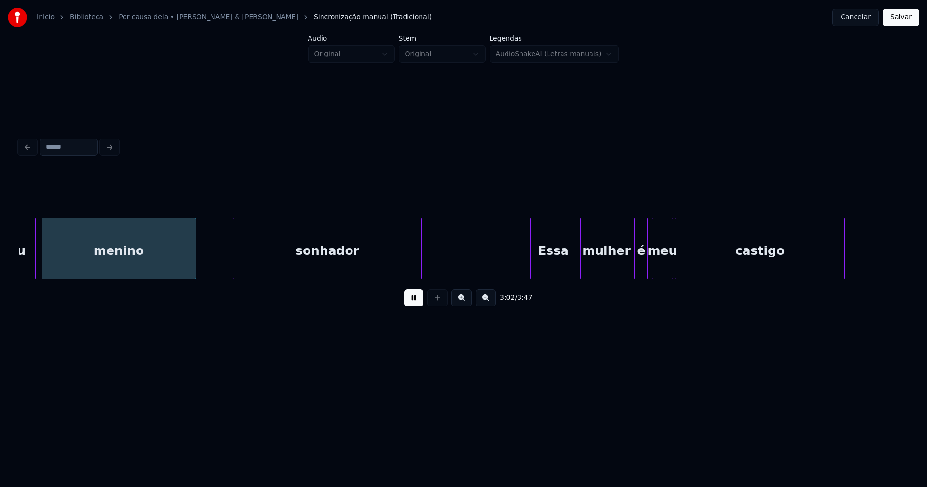
scroll to position [0, 17620]
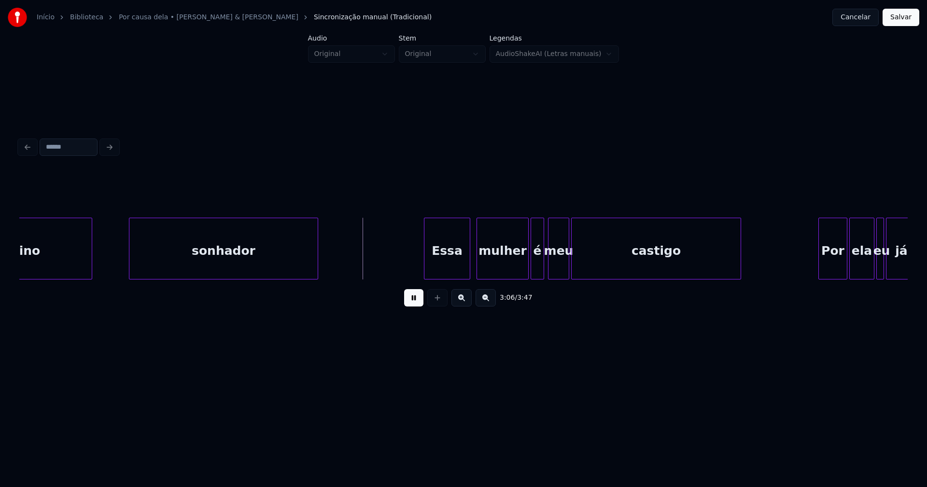
click at [458, 264] on div "Essa" at bounding box center [446, 251] width 45 height 66
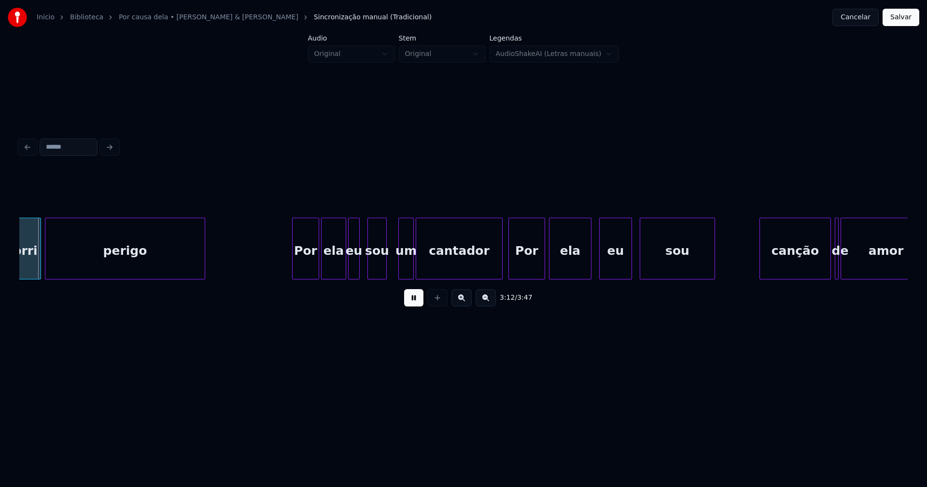
scroll to position [0, 18550]
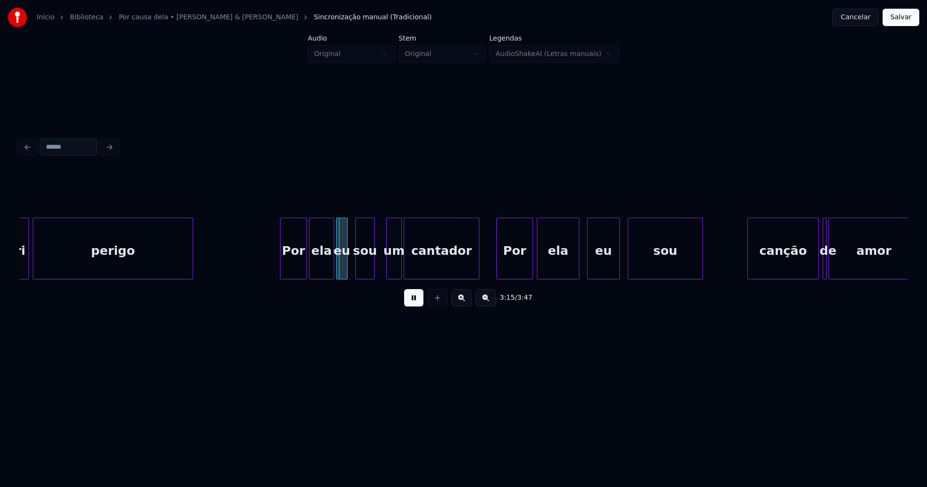
click at [478, 275] on div at bounding box center [477, 248] width 3 height 61
click at [325, 275] on div at bounding box center [324, 248] width 3 height 61
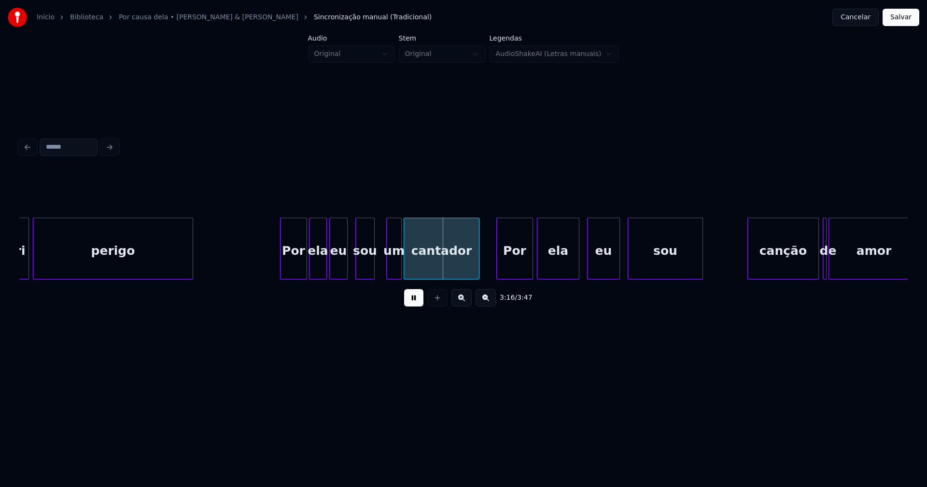
click at [331, 272] on div at bounding box center [331, 248] width 3 height 61
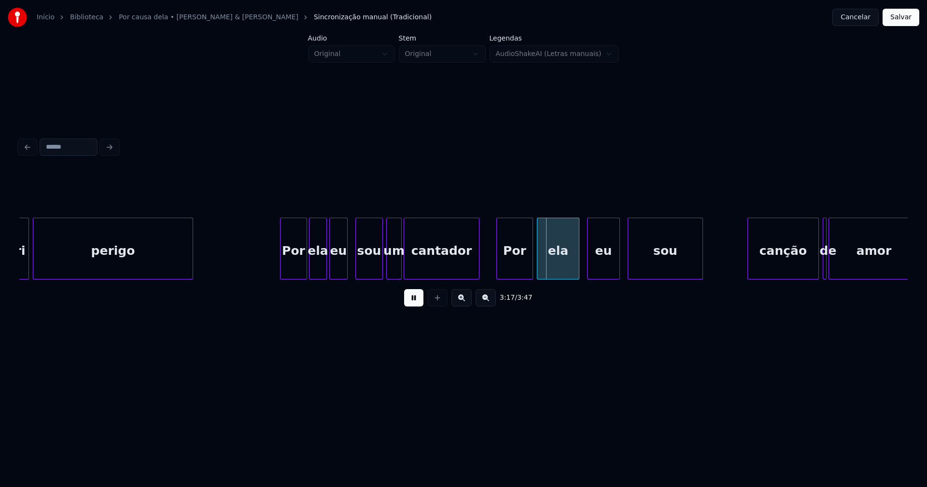
click at [380, 261] on div at bounding box center [381, 248] width 3 height 61
click at [518, 267] on div "Por" at bounding box center [512, 251] width 36 height 66
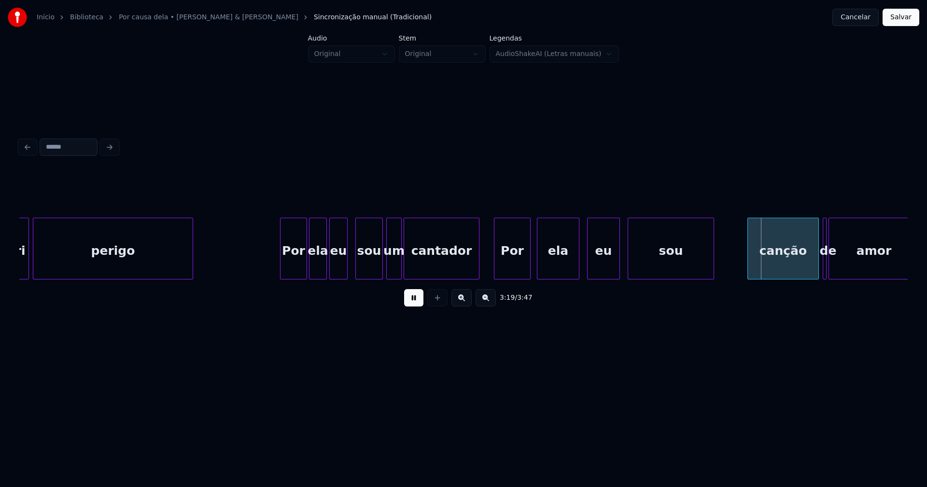
click at [711, 260] on div at bounding box center [712, 248] width 3 height 61
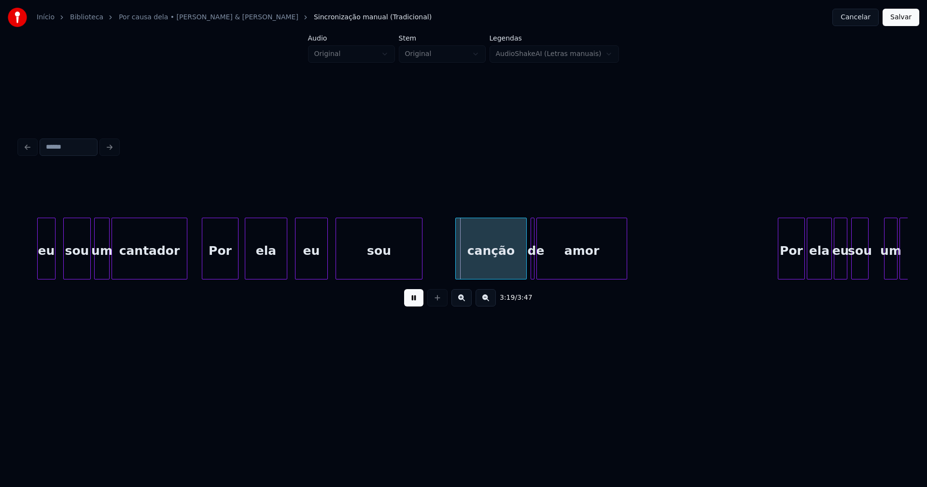
scroll to position [0, 18879]
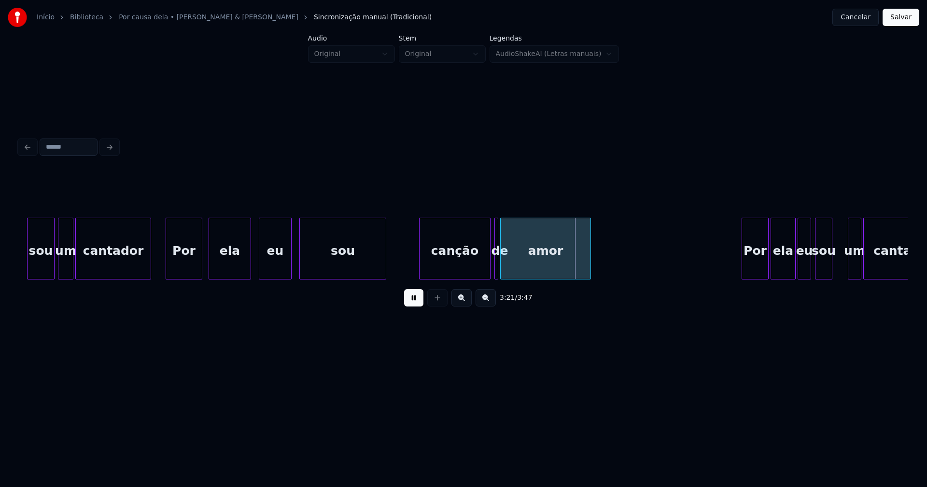
drag, startPoint x: 412, startPoint y: 263, endPoint x: 426, endPoint y: 260, distance: 13.7
drag, startPoint x: 411, startPoint y: 258, endPoint x: 426, endPoint y: 256, distance: 15.6
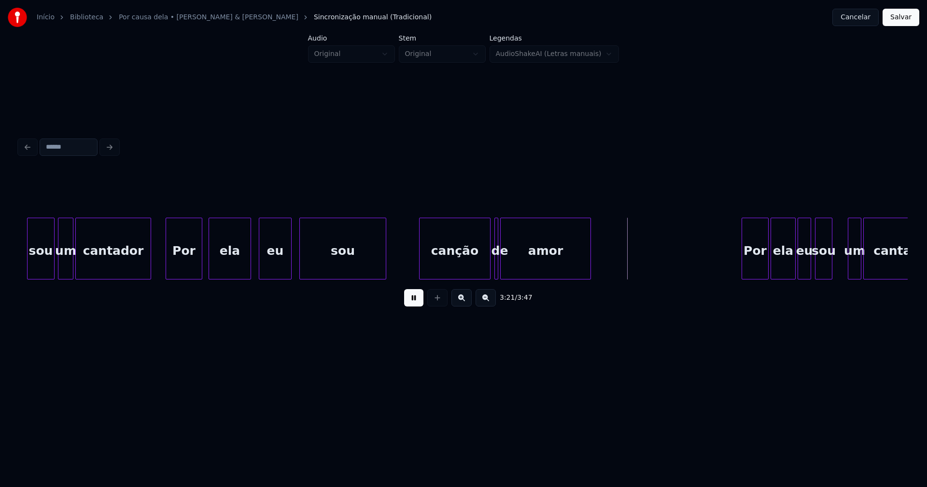
drag, startPoint x: 416, startPoint y: 303, endPoint x: 515, endPoint y: 285, distance: 100.6
click at [417, 303] on button at bounding box center [413, 297] width 19 height 17
click at [520, 264] on div at bounding box center [519, 248] width 3 height 61
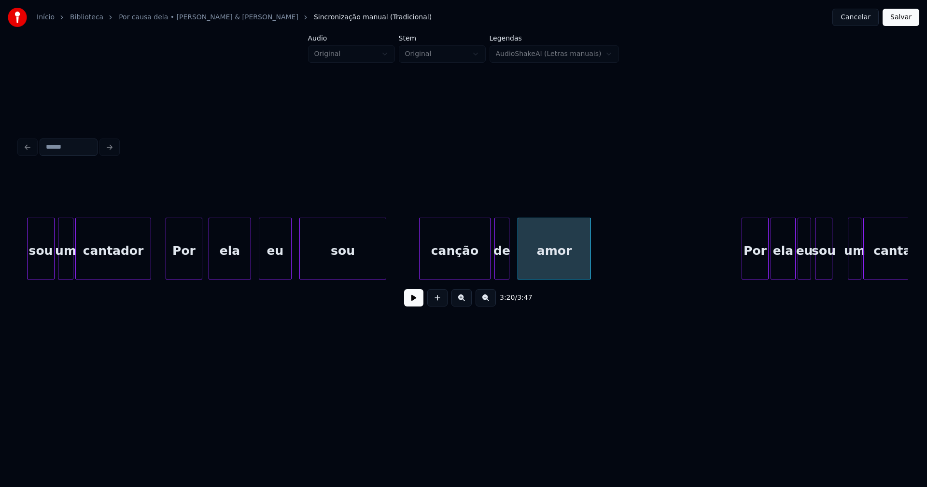
click at [508, 267] on div at bounding box center [507, 248] width 3 height 61
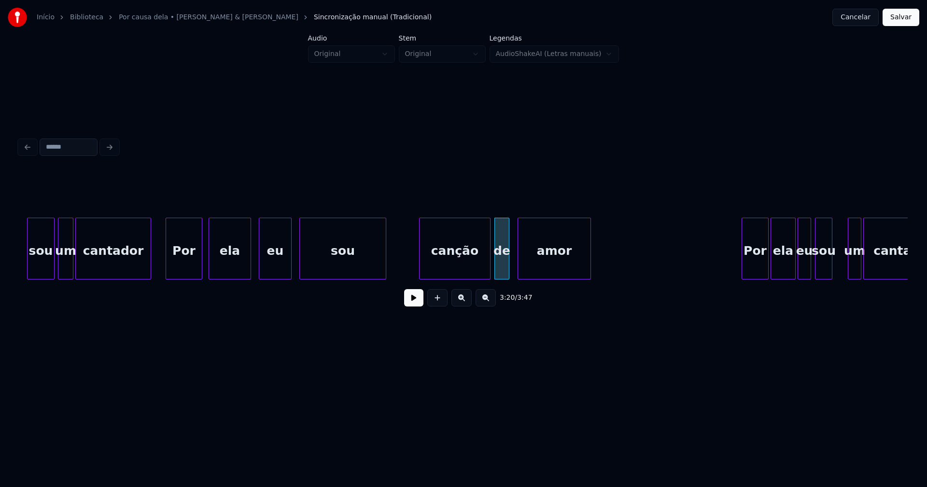
drag, startPoint x: 412, startPoint y: 304, endPoint x: 543, endPoint y: 292, distance: 131.4
click at [417, 304] on button at bounding box center [413, 297] width 19 height 17
click at [609, 253] on div at bounding box center [608, 248] width 3 height 61
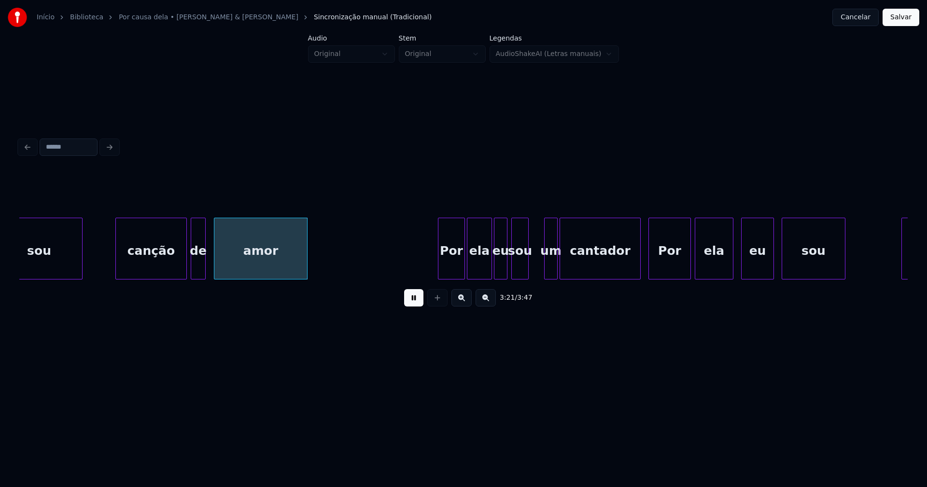
scroll to position [0, 19366]
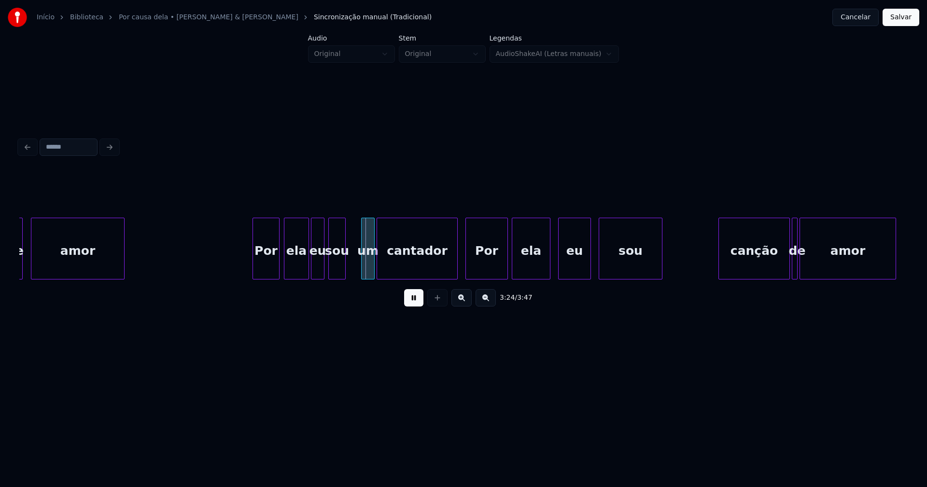
click at [267, 262] on div "Por" at bounding box center [266, 251] width 26 height 66
click at [346, 265] on div at bounding box center [346, 248] width 3 height 61
click at [352, 268] on div at bounding box center [353, 248] width 3 height 61
click at [450, 269] on div at bounding box center [450, 248] width 3 height 61
click at [546, 262] on div at bounding box center [545, 248] width 3 height 61
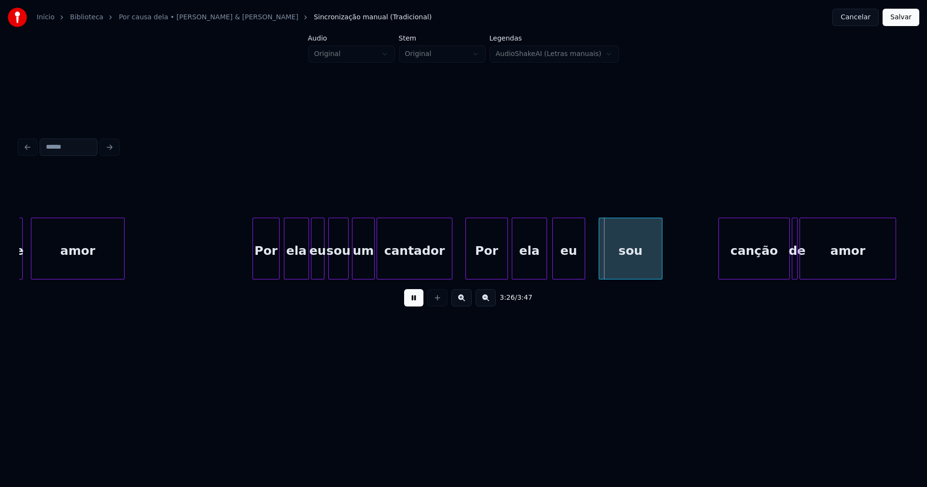
click at [567, 264] on div "eu" at bounding box center [569, 251] width 32 height 66
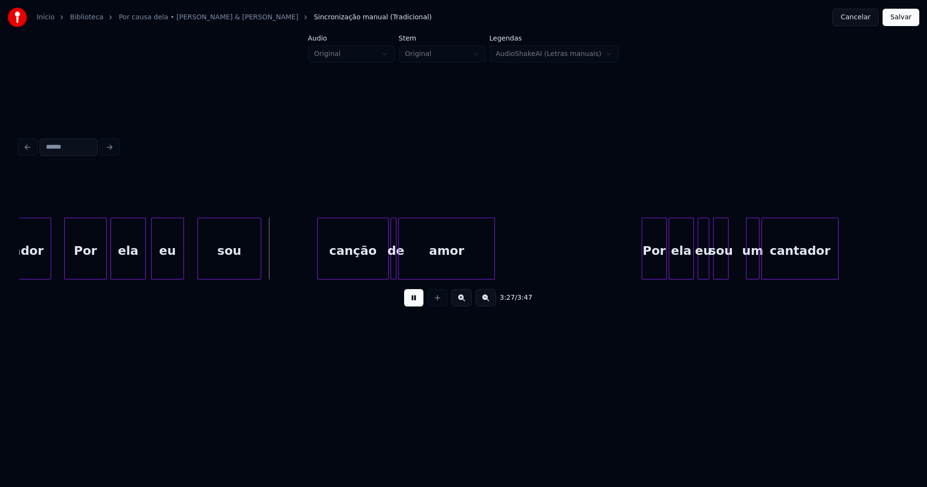
scroll to position [0, 19779]
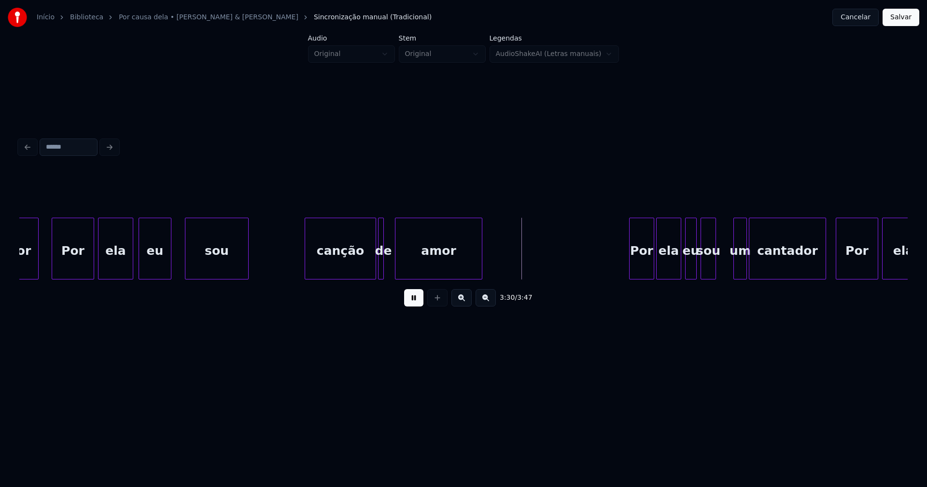
click at [397, 269] on div at bounding box center [396, 248] width 3 height 61
click at [391, 267] on div at bounding box center [391, 248] width 3 height 61
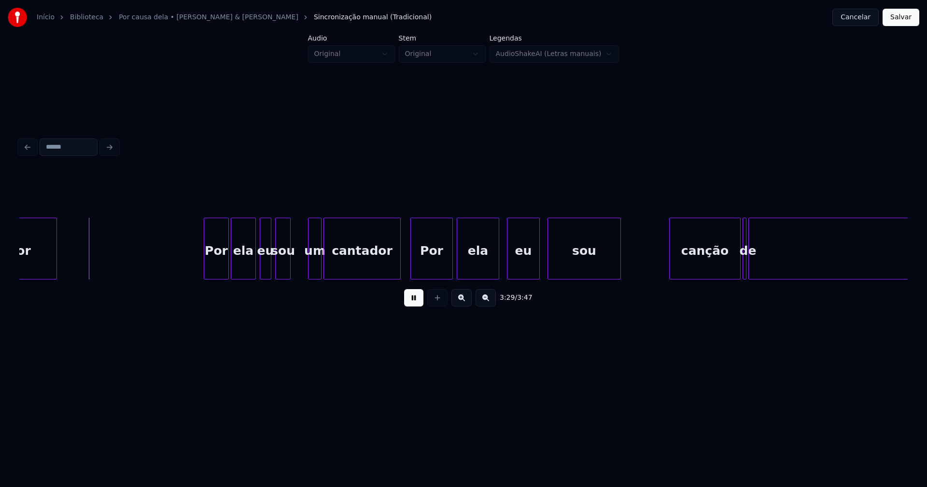
scroll to position [0, 20217]
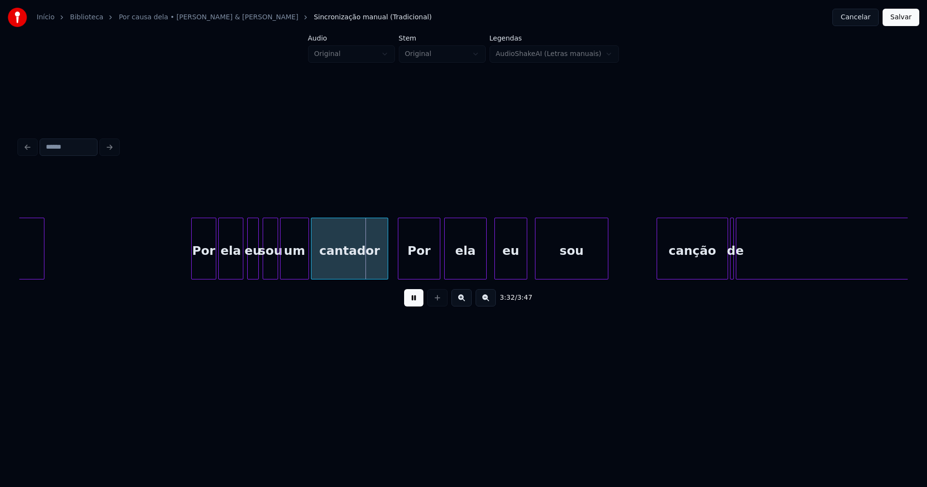
click at [282, 269] on div at bounding box center [282, 248] width 3 height 61
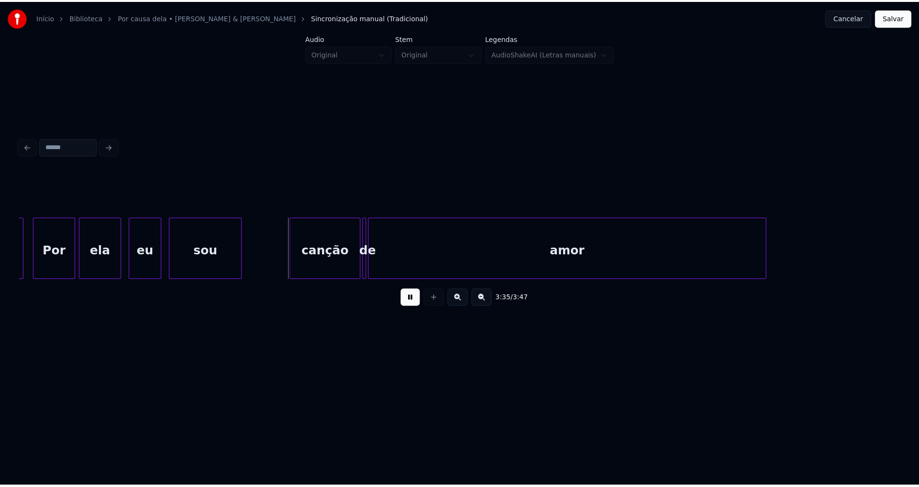
scroll to position [0, 20618]
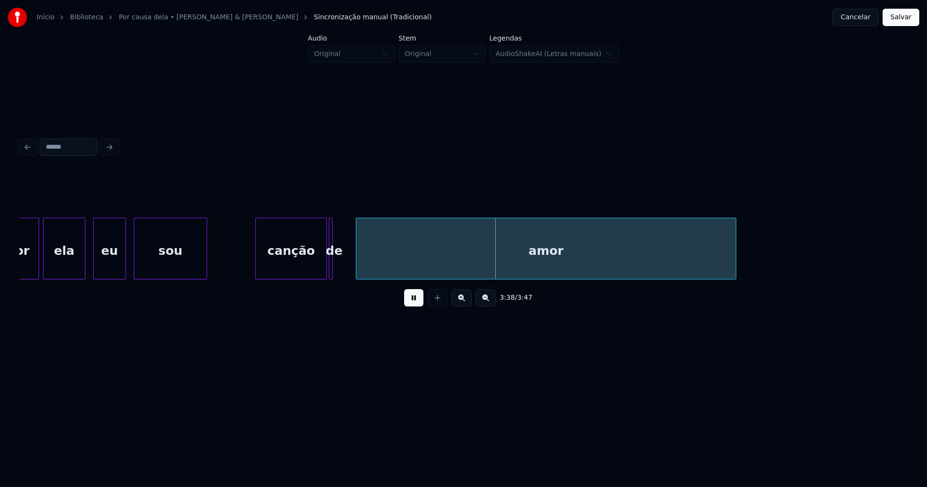
click at [356, 265] on div at bounding box center [357, 248] width 3 height 61
click at [351, 266] on div at bounding box center [349, 248] width 3 height 61
click at [903, 19] on button "Salvar" at bounding box center [901, 17] width 37 height 17
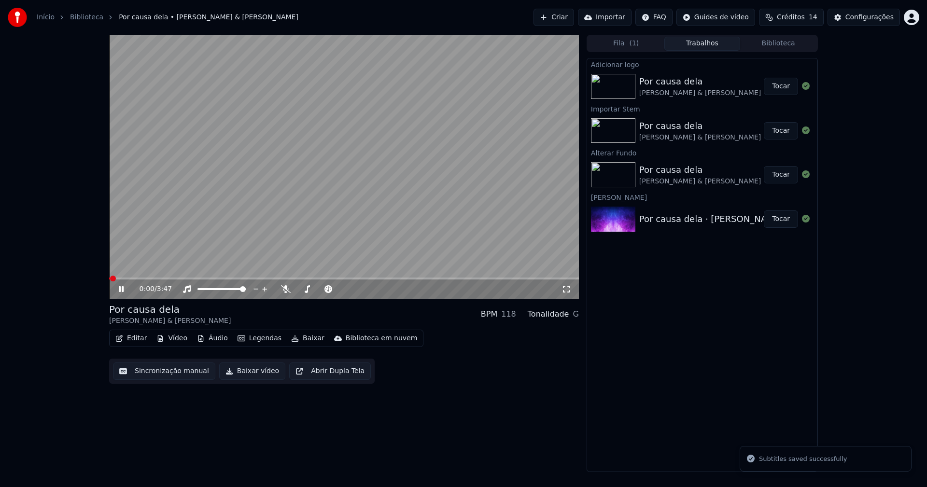
drag, startPoint x: 121, startPoint y: 290, endPoint x: 281, endPoint y: 147, distance: 214.8
click at [121, 290] on icon at bounding box center [128, 289] width 23 height 8
click at [214, 342] on button "Áudio" at bounding box center [212, 339] width 39 height 14
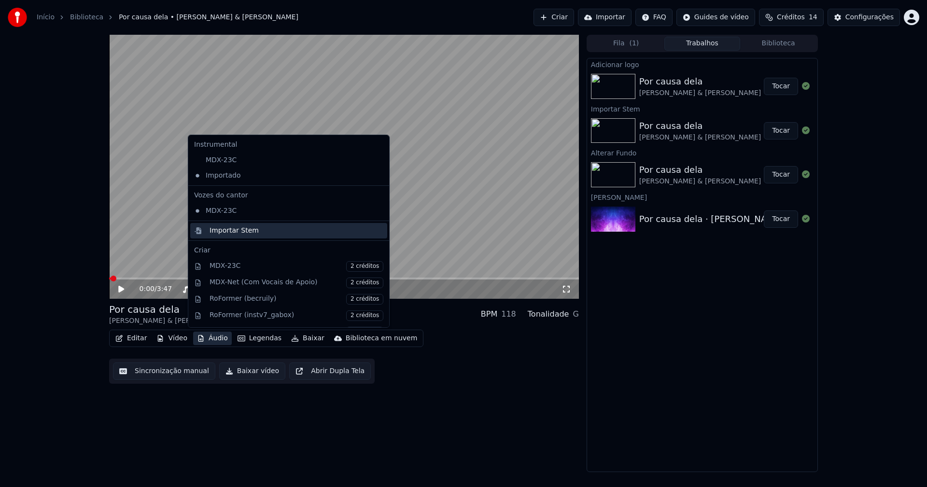
click at [221, 232] on div "Importar Stem" at bounding box center [234, 231] width 49 height 10
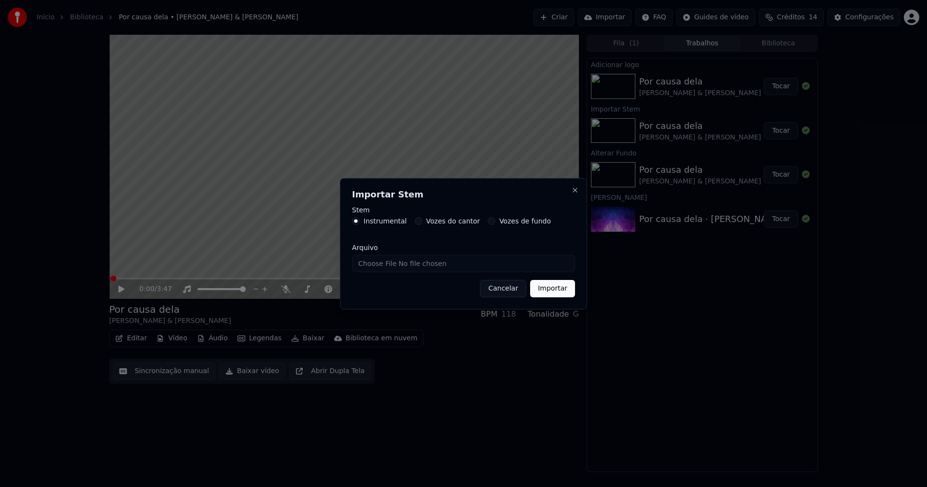
click at [386, 265] on input "Arquivo" at bounding box center [463, 263] width 223 height 17
type input "**********"
click at [545, 284] on button "Importar" at bounding box center [552, 288] width 45 height 17
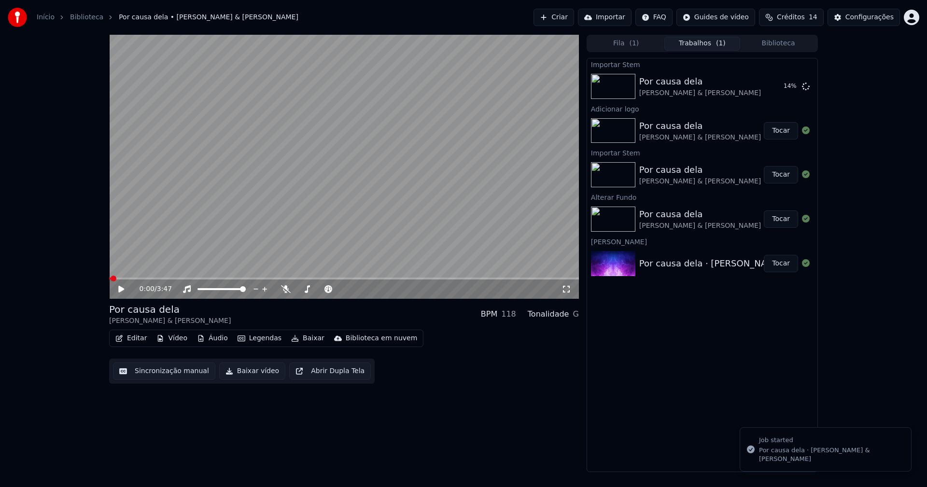
click at [140, 337] on button "Editar" at bounding box center [131, 339] width 39 height 14
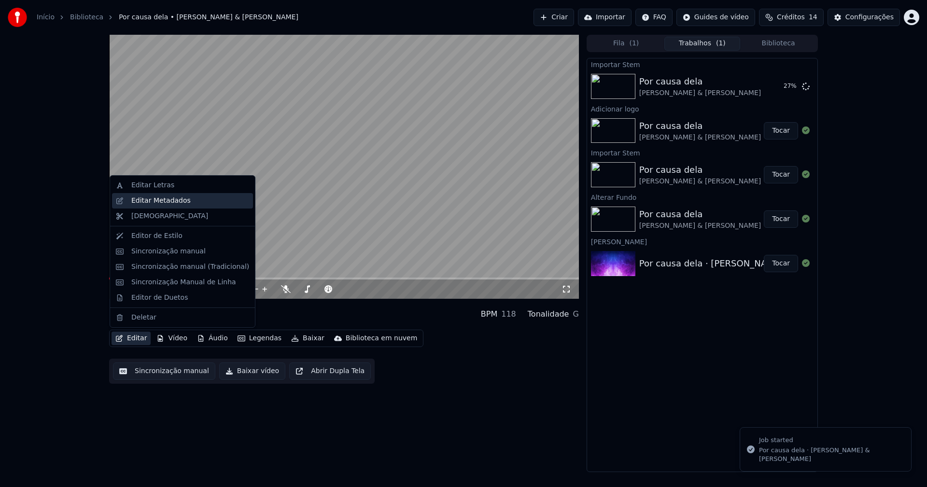
click at [161, 207] on div "Editar Metadados" at bounding box center [182, 200] width 141 height 15
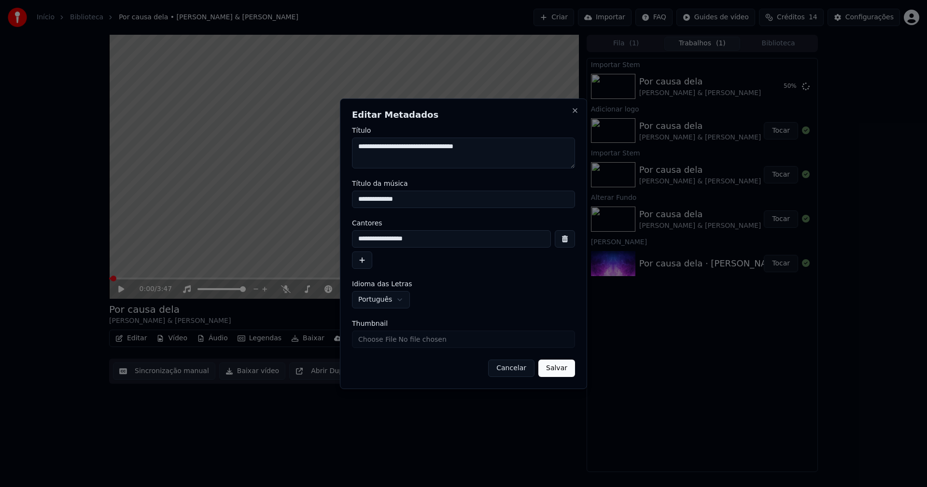
drag, startPoint x: 355, startPoint y: 197, endPoint x: 304, endPoint y: 198, distance: 50.7
click at [304, 198] on body "**********" at bounding box center [463, 243] width 927 height 487
drag, startPoint x: 400, startPoint y: 199, endPoint x: 340, endPoint y: 200, distance: 60.4
click at [343, 200] on div "**********" at bounding box center [463, 243] width 247 height 291
type input "**********"
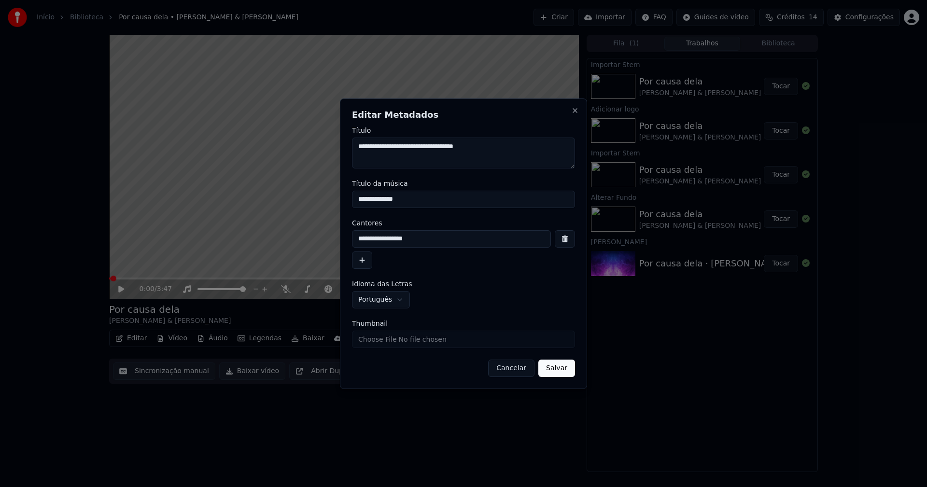
click at [375, 342] on input "Thumbnail" at bounding box center [463, 339] width 223 height 17
type input "**********"
click at [559, 369] on button "Salvar" at bounding box center [556, 368] width 37 height 17
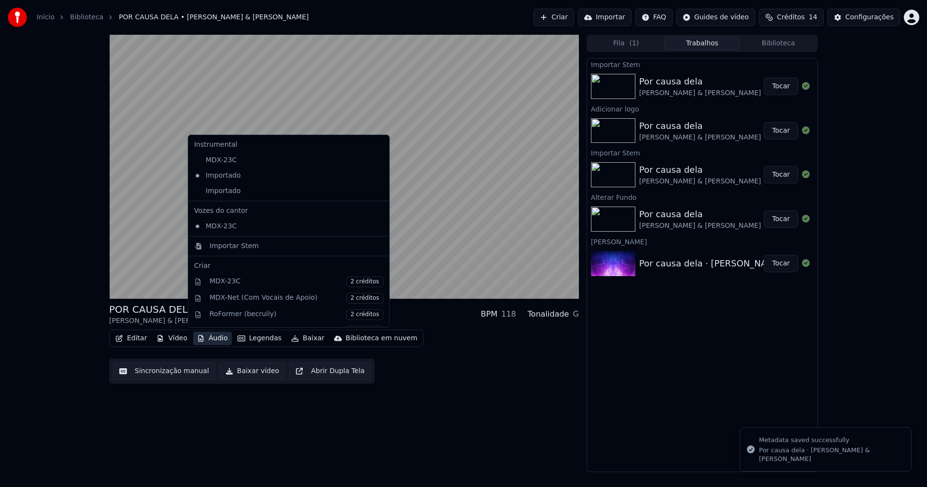
click at [211, 341] on button "Áudio" at bounding box center [212, 339] width 39 height 14
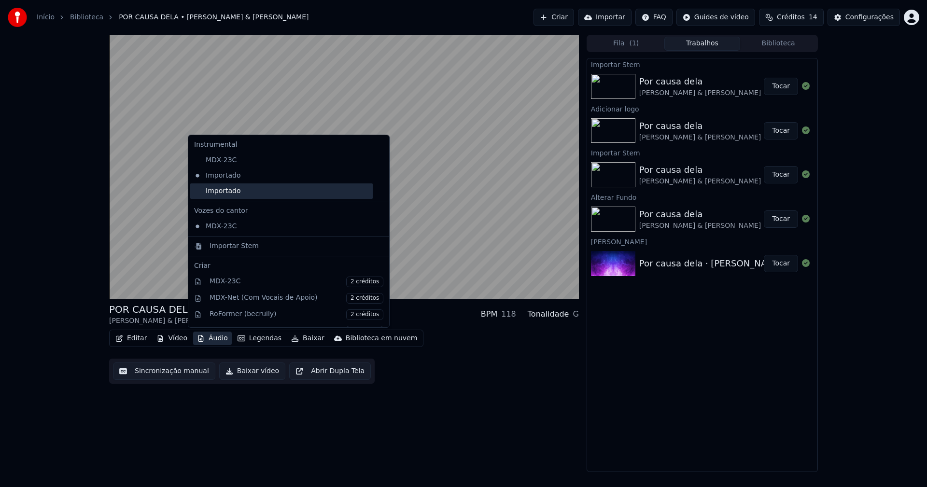
click at [222, 193] on div "Importado" at bounding box center [281, 190] width 183 height 15
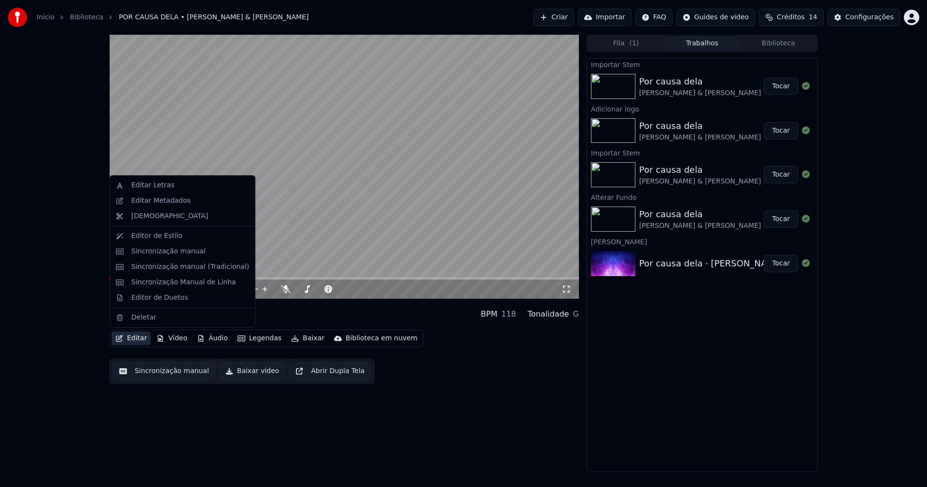
click at [134, 339] on button "Editar" at bounding box center [131, 339] width 39 height 14
drag, startPoint x: 152, startPoint y: 298, endPoint x: 156, endPoint y: 293, distance: 7.0
click at [153, 298] on div "Editor de Duetos" at bounding box center [159, 298] width 56 height 10
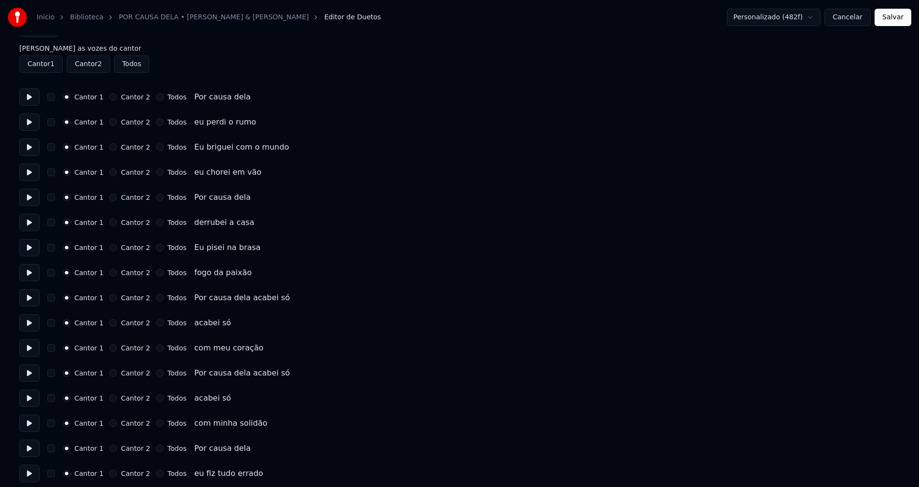
scroll to position [48, 0]
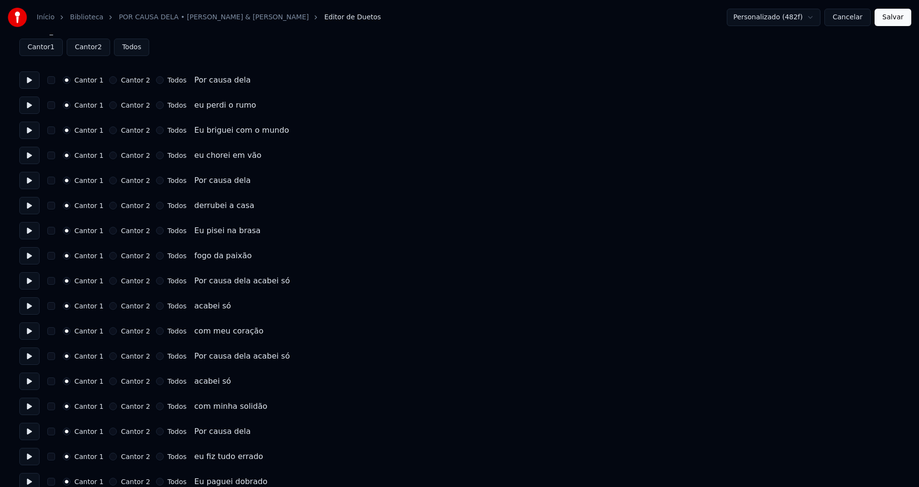
click at [156, 281] on button "Todos" at bounding box center [160, 281] width 8 height 8
click at [156, 304] on button "Todos" at bounding box center [160, 306] width 8 height 8
click at [156, 332] on button "Todos" at bounding box center [160, 331] width 8 height 8
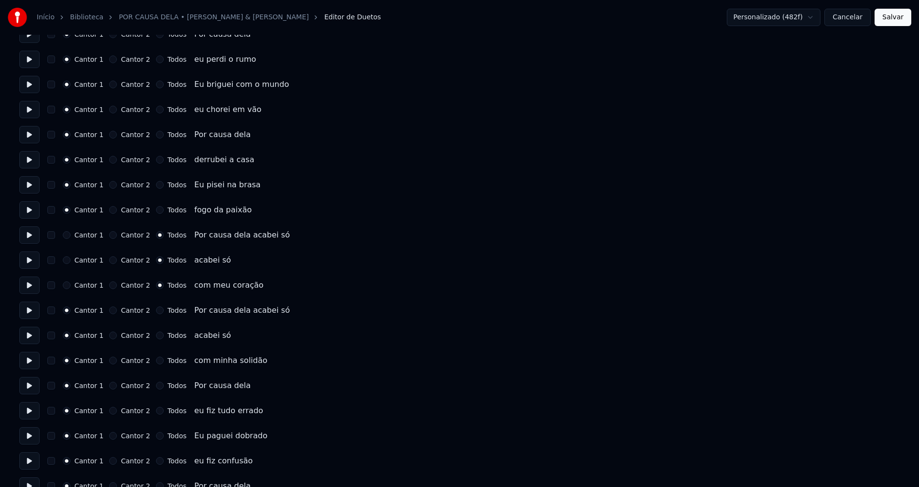
scroll to position [97, 0]
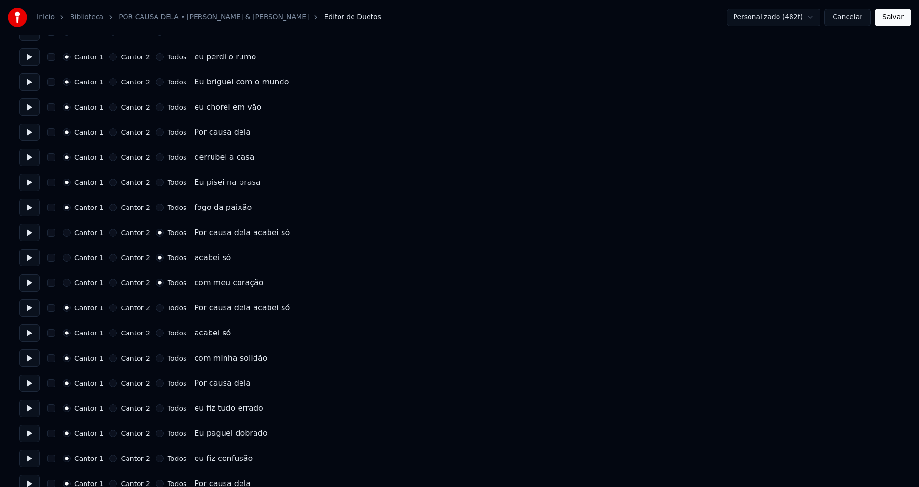
click at [156, 309] on button "Todos" at bounding box center [160, 308] width 8 height 8
click at [156, 335] on button "Todos" at bounding box center [160, 333] width 8 height 8
click at [156, 359] on button "Todos" at bounding box center [160, 358] width 8 height 8
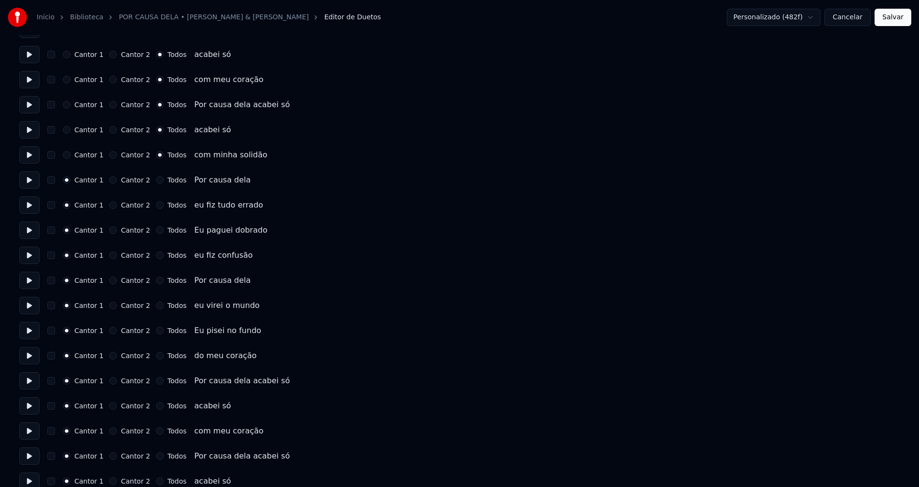
scroll to position [241, 0]
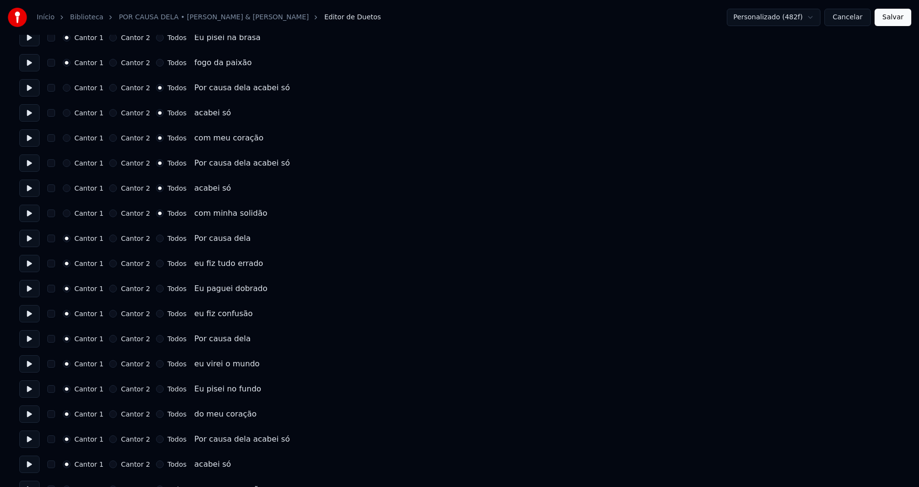
click at [156, 239] on button "Todos" at bounding box center [160, 239] width 8 height 8
click at [156, 264] on button "Todos" at bounding box center [160, 264] width 8 height 8
click at [156, 289] on button "Todos" at bounding box center [160, 289] width 8 height 8
click at [156, 315] on button "Todos" at bounding box center [160, 314] width 8 height 8
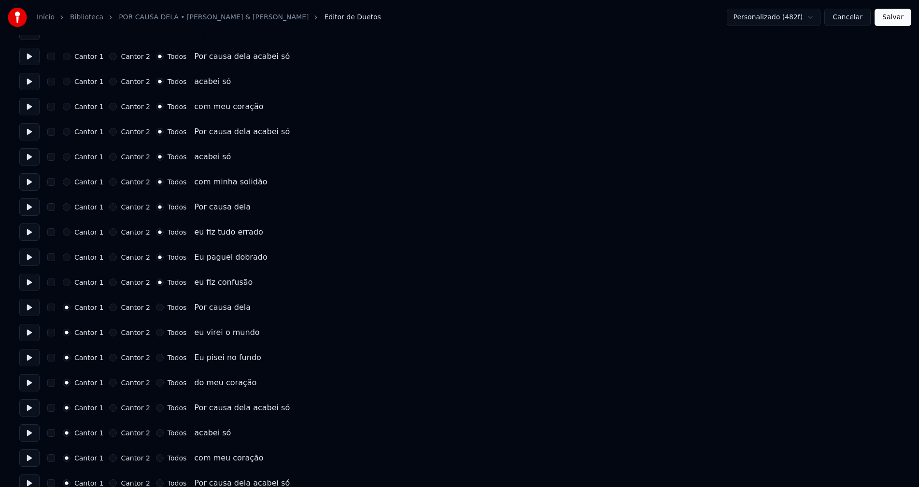
scroll to position [290, 0]
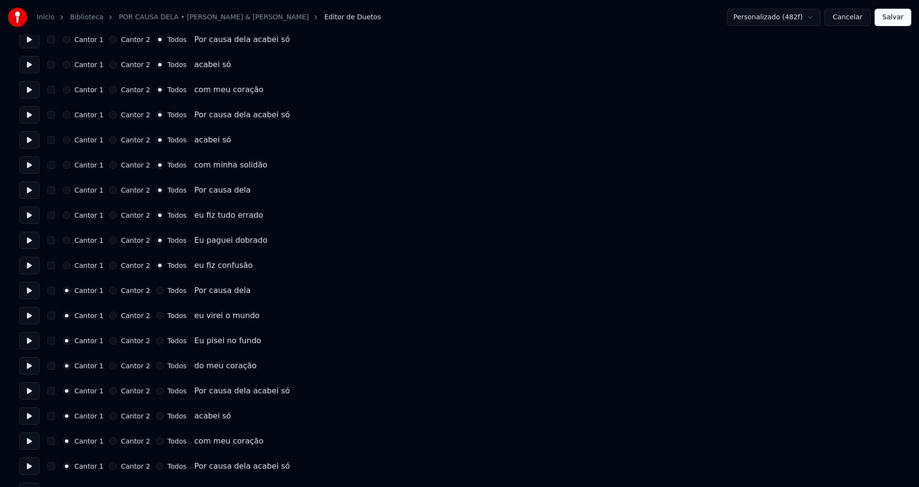
click at [156, 291] on button "Todos" at bounding box center [160, 291] width 8 height 8
click at [156, 317] on button "Todos" at bounding box center [160, 316] width 8 height 8
click at [156, 340] on button "Todos" at bounding box center [160, 341] width 8 height 8
click at [156, 366] on button "Todos" at bounding box center [160, 366] width 8 height 8
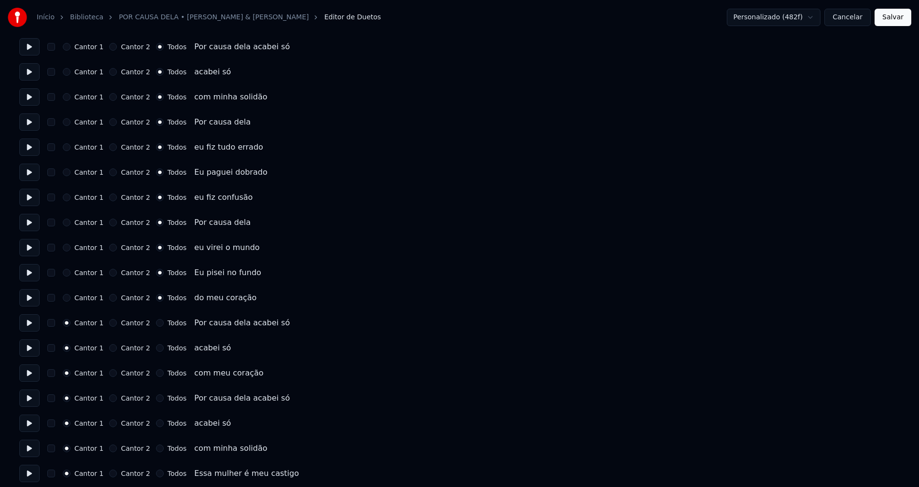
scroll to position [386, 0]
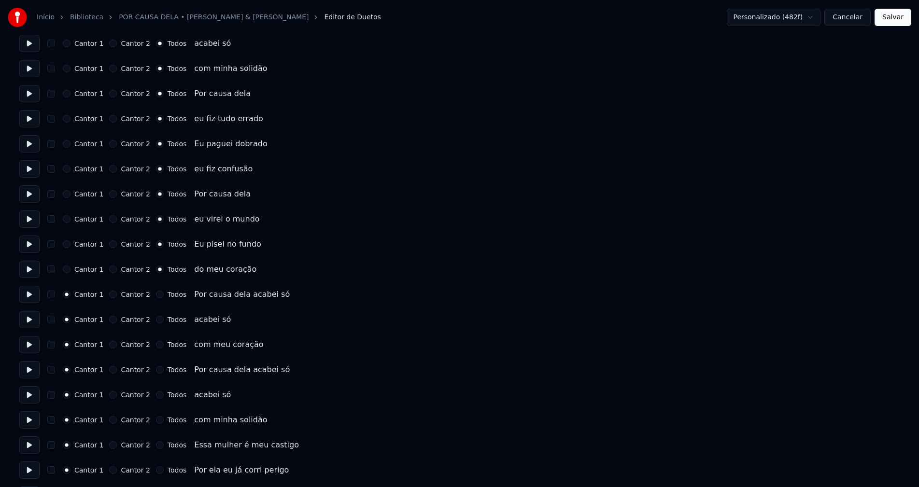
click at [156, 294] on button "Todos" at bounding box center [160, 295] width 8 height 8
click at [156, 321] on button "Todos" at bounding box center [160, 320] width 8 height 8
click at [156, 346] on button "Todos" at bounding box center [160, 345] width 8 height 8
drag, startPoint x: 152, startPoint y: 371, endPoint x: 156, endPoint y: 392, distance: 21.2
click at [156, 371] on button "Todos" at bounding box center [160, 370] width 8 height 8
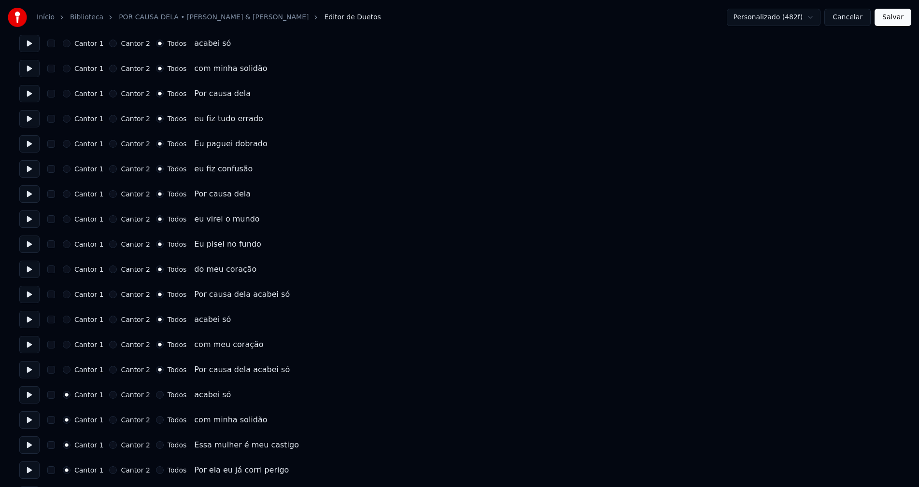
click at [156, 395] on button "Todos" at bounding box center [160, 395] width 8 height 8
click at [156, 422] on button "Todos" at bounding box center [160, 420] width 8 height 8
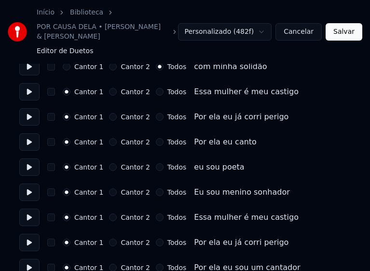
scroll to position [773, 0]
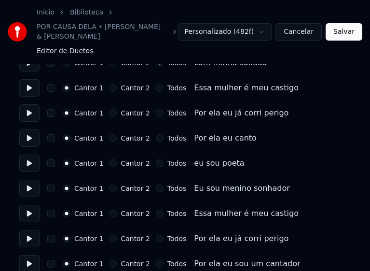
click at [156, 84] on button "Todos" at bounding box center [160, 88] width 8 height 8
click at [156, 109] on button "Todos" at bounding box center [160, 113] width 8 height 8
click at [156, 134] on button "Todos" at bounding box center [160, 138] width 8 height 8
click at [156, 159] on button "Todos" at bounding box center [160, 163] width 8 height 8
click at [156, 210] on button "Todos" at bounding box center [160, 214] width 8 height 8
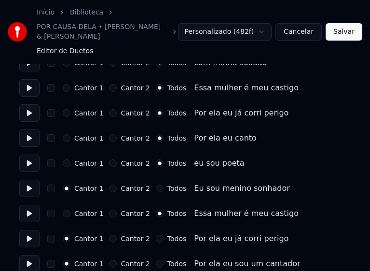
click at [156, 184] on button "Todos" at bounding box center [160, 188] width 8 height 8
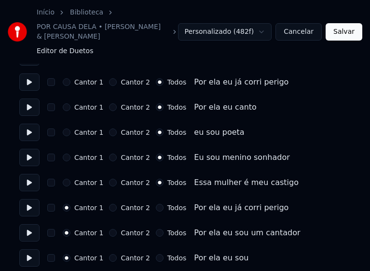
scroll to position [821, 0]
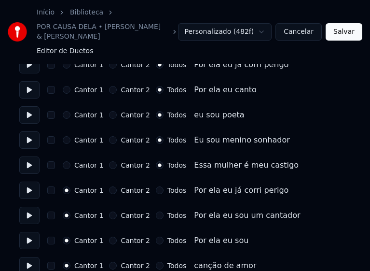
click at [156, 186] on button "Todos" at bounding box center [160, 190] width 8 height 8
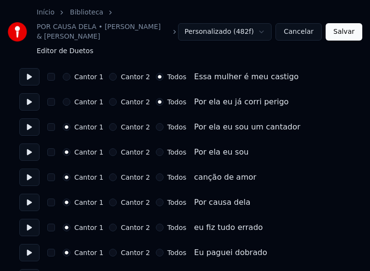
scroll to position [917, 0]
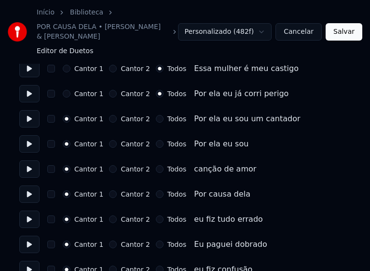
click at [156, 115] on button "Todos" at bounding box center [160, 119] width 8 height 8
click at [156, 140] on button "Todos" at bounding box center [160, 144] width 8 height 8
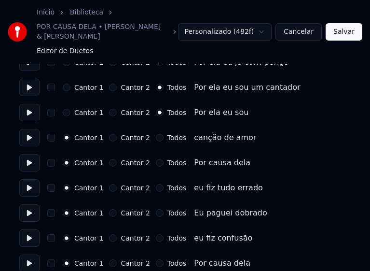
scroll to position [966, 0]
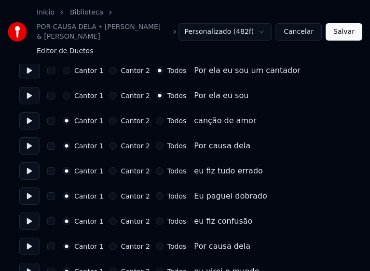
click at [156, 142] on button "Todos" at bounding box center [160, 146] width 8 height 8
click at [156, 167] on button "Todos" at bounding box center [160, 171] width 8 height 8
click at [156, 192] on button "Todos" at bounding box center [160, 196] width 8 height 8
click at [156, 217] on button "Todos" at bounding box center [160, 221] width 8 height 8
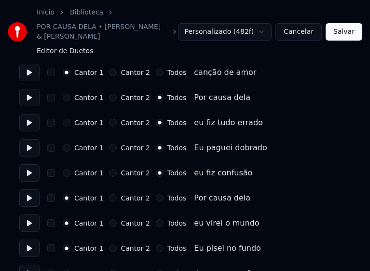
scroll to position [1062, 0]
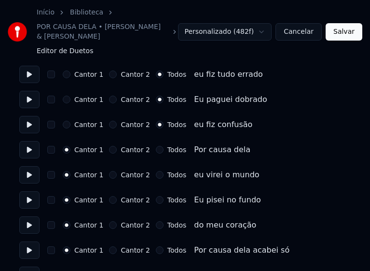
click at [156, 146] on button "Todos" at bounding box center [160, 150] width 8 height 8
click at [156, 171] on button "Todos" at bounding box center [160, 175] width 8 height 8
click at [156, 196] on button "Todos" at bounding box center [160, 200] width 8 height 8
drag, startPoint x: 152, startPoint y: 214, endPoint x: 164, endPoint y: 195, distance: 23.2
click at [156, 221] on button "Todos" at bounding box center [160, 225] width 8 height 8
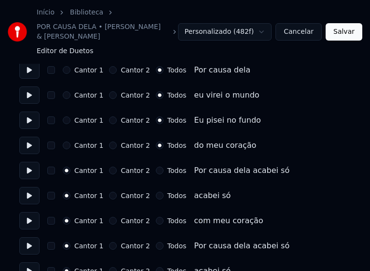
scroll to position [1159, 0]
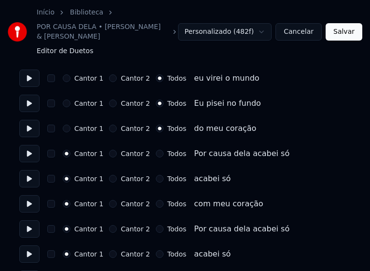
click at [156, 150] on button "Todos" at bounding box center [160, 154] width 8 height 8
click at [156, 175] on button "Todos" at bounding box center [160, 179] width 8 height 8
click at [156, 200] on button "Todos" at bounding box center [160, 204] width 8 height 8
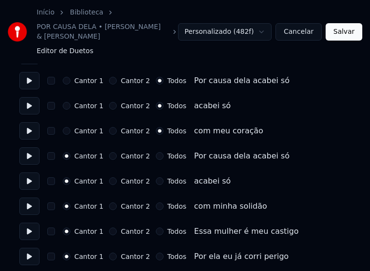
scroll to position [1255, 0]
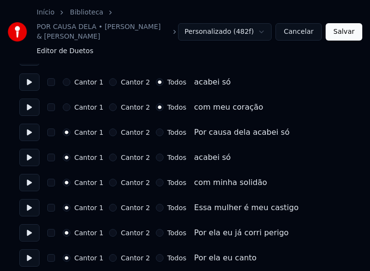
click at [156, 128] on button "Todos" at bounding box center [160, 132] width 8 height 8
click at [156, 154] on button "Todos" at bounding box center [160, 158] width 8 height 8
click at [156, 179] on button "Todos" at bounding box center [160, 183] width 8 height 8
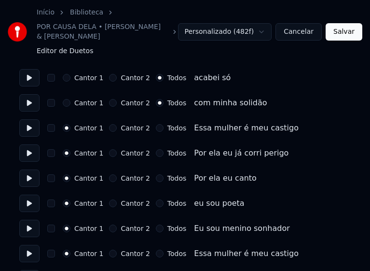
scroll to position [1352, 0]
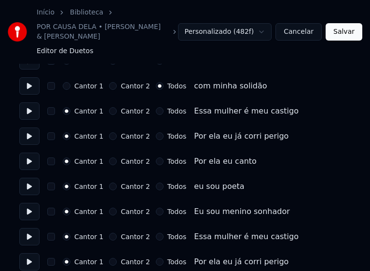
click at [156, 107] on button "Todos" at bounding box center [160, 111] width 8 height 8
click at [156, 132] on button "Todos" at bounding box center [160, 136] width 8 height 8
click at [156, 157] on button "Todos" at bounding box center [160, 161] width 8 height 8
click at [156, 183] on button "Todos" at bounding box center [160, 187] width 8 height 8
click at [156, 208] on button "Todos" at bounding box center [160, 212] width 8 height 8
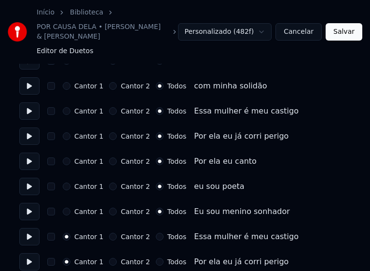
scroll to position [1400, 0]
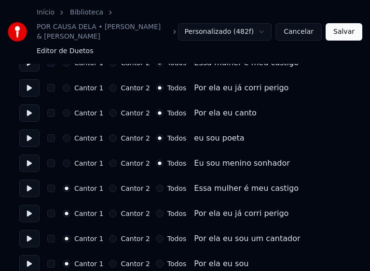
click at [156, 184] on button "Todos" at bounding box center [160, 188] width 8 height 8
click at [156, 210] on button "Todos" at bounding box center [160, 214] width 8 height 8
click at [156, 235] on button "Todos" at bounding box center [160, 239] width 8 height 8
click at [156, 260] on button "Todos" at bounding box center [160, 264] width 8 height 8
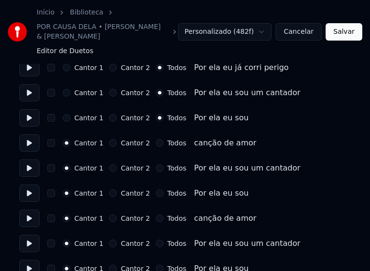
scroll to position [1529, 0]
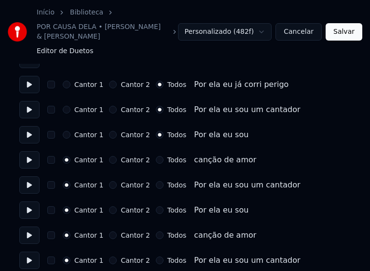
click at [156, 181] on button "Todos" at bounding box center [160, 185] width 8 height 8
click at [156, 206] on button "Todos" at bounding box center [160, 210] width 8 height 8
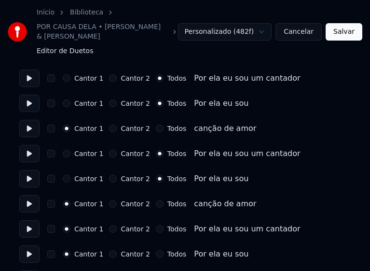
scroll to position [1577, 0]
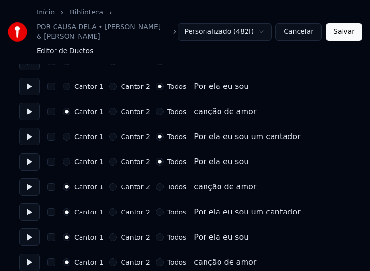
click at [156, 208] on button "Todos" at bounding box center [160, 212] width 8 height 8
click at [156, 233] on button "Todos" at bounding box center [160, 237] width 8 height 8
click at [352, 29] on button "Salvar" at bounding box center [344, 31] width 37 height 17
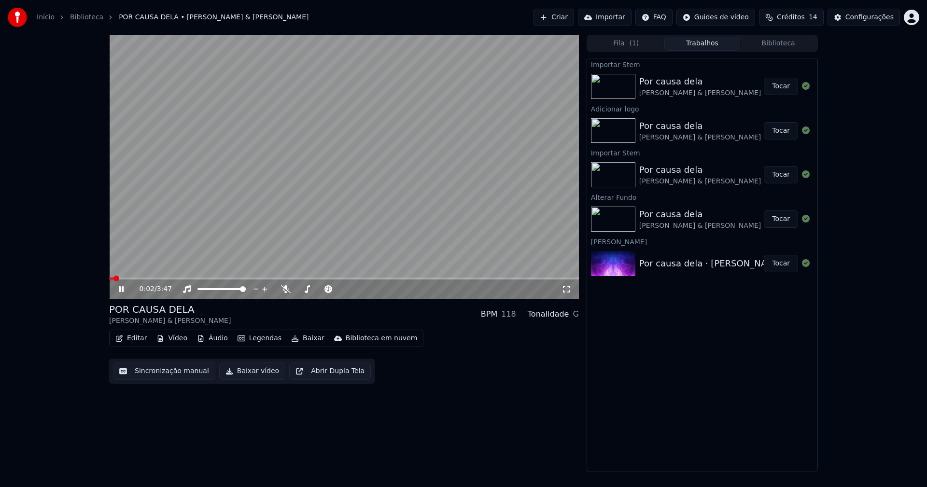
click at [568, 291] on icon at bounding box center [567, 289] width 10 height 8
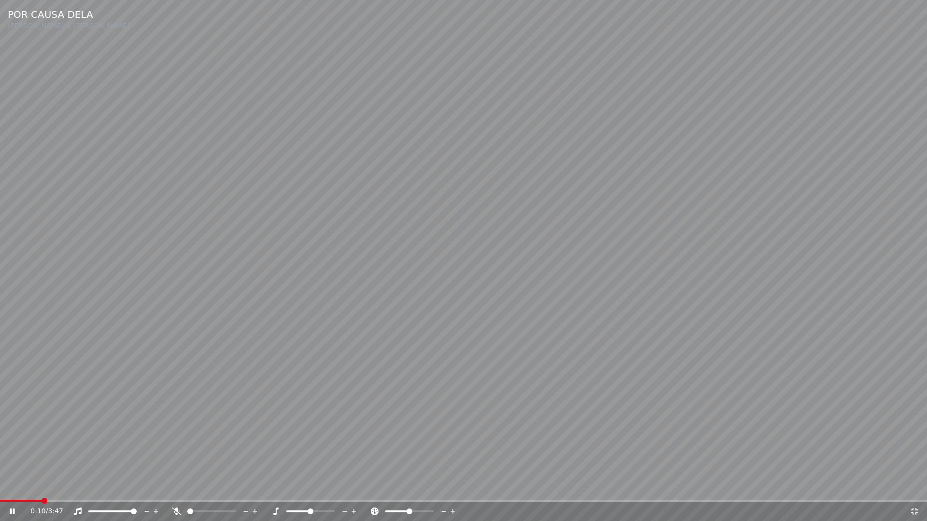
click at [156, 487] on span at bounding box center [463, 501] width 927 height 2
drag, startPoint x: 914, startPoint y: 514, endPoint x: 872, endPoint y: 427, distance: 96.7
click at [914, 487] on icon at bounding box center [915, 512] width 10 height 8
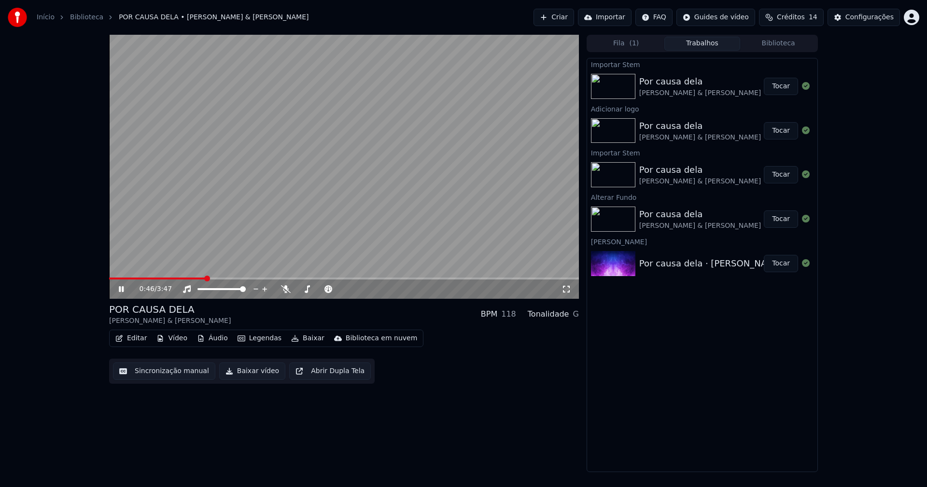
click at [253, 370] on button "Baixar vídeo" at bounding box center [252, 371] width 66 height 17
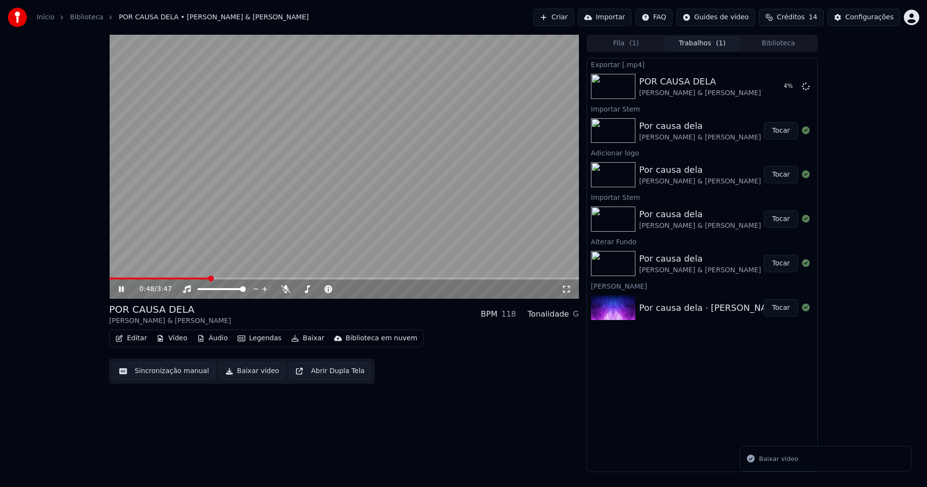
click at [124, 290] on icon at bounding box center [121, 289] width 5 height 6
click at [800, 45] on button "Biblioteca" at bounding box center [778, 44] width 76 height 14
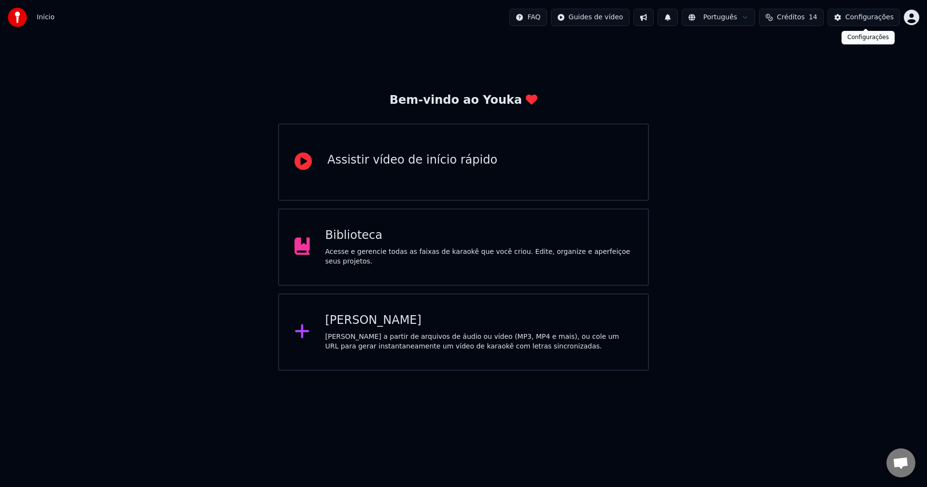
scroll to position [2116, 0]
click at [899, 460] on span "Conversa aberta" at bounding box center [901, 464] width 16 height 14
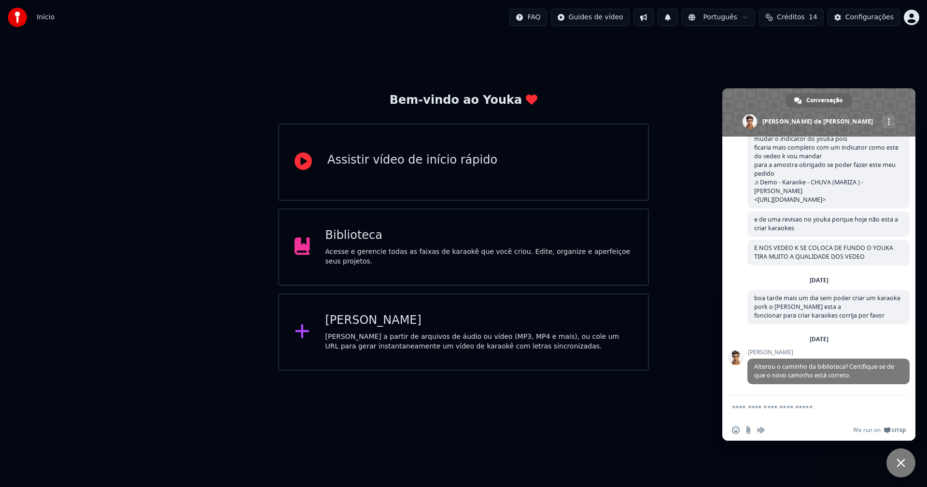
scroll to position [2117, 0]
click at [774, 410] on textarea "Escreva a sua mensagem..." at bounding box center [808, 408] width 153 height 9
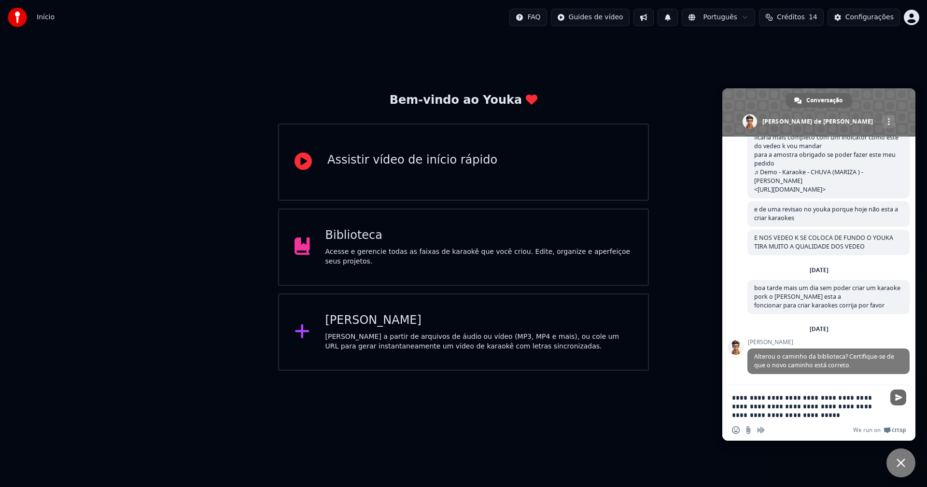
type textarea "**********"
click at [897, 399] on span "Enviar" at bounding box center [898, 397] width 7 height 7
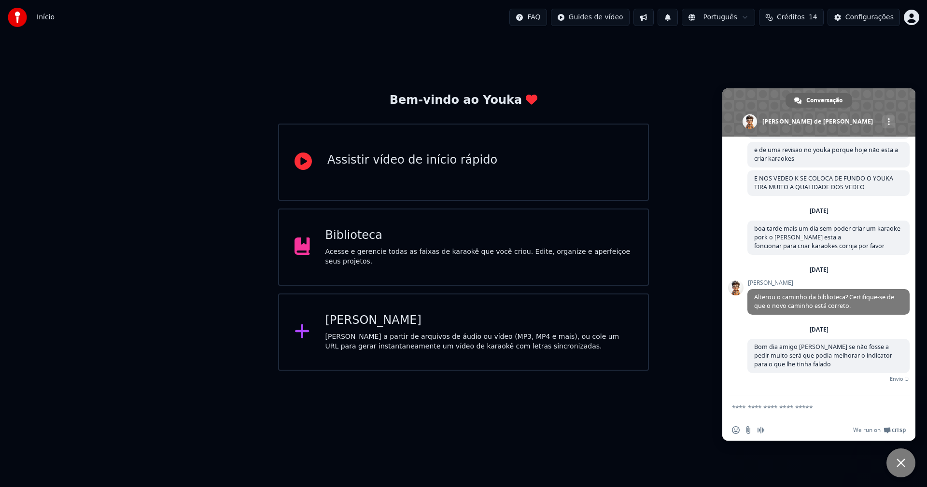
scroll to position [2175, 0]
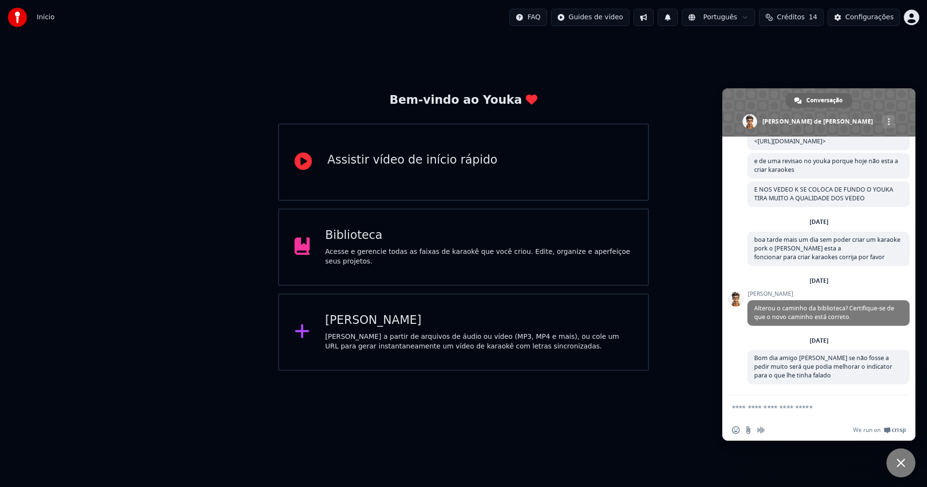
click at [900, 465] on span "Bate-papo próximo" at bounding box center [901, 463] width 9 height 9
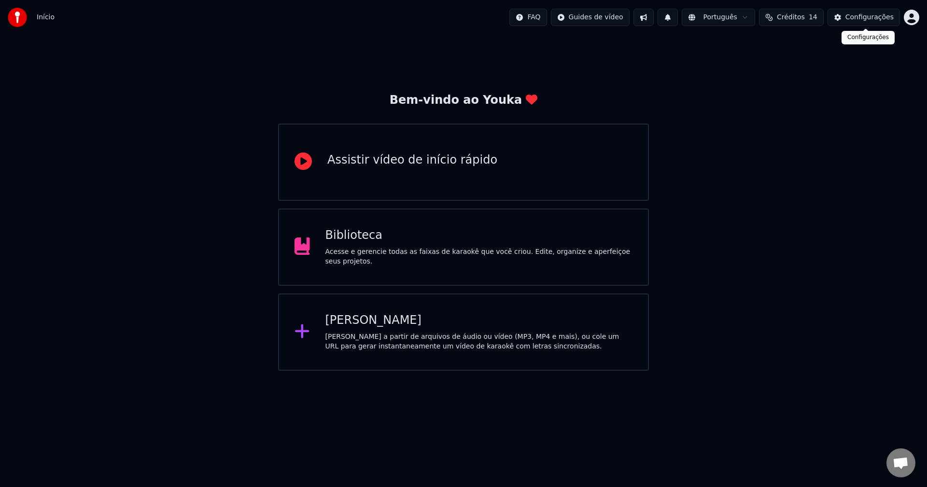
click at [873, 16] on div "Configurações" at bounding box center [869, 18] width 48 height 10
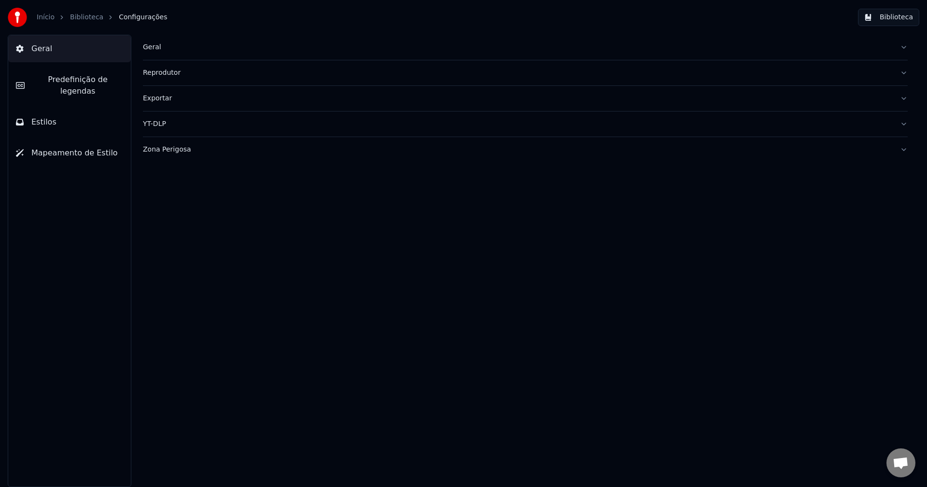
click at [175, 151] on div "Zona Perigosa" at bounding box center [517, 150] width 749 height 10
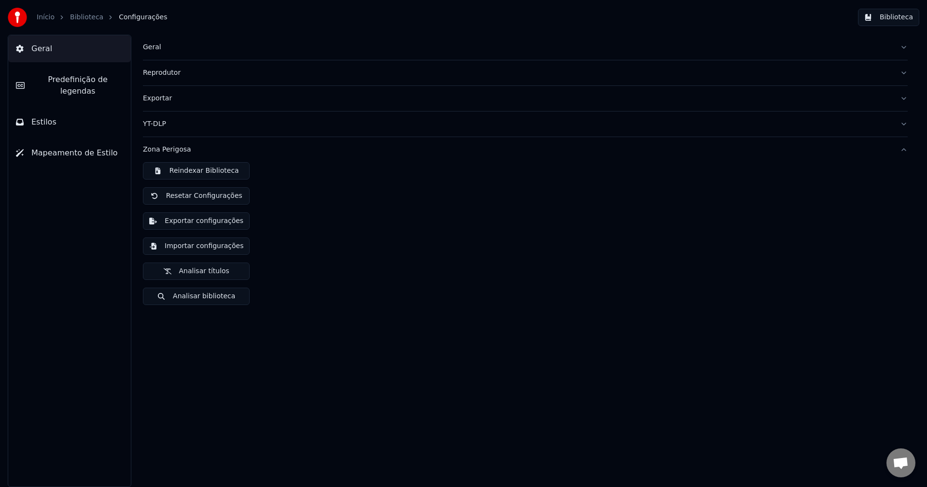
click at [201, 248] on button "Importar configurações" at bounding box center [196, 246] width 107 height 17
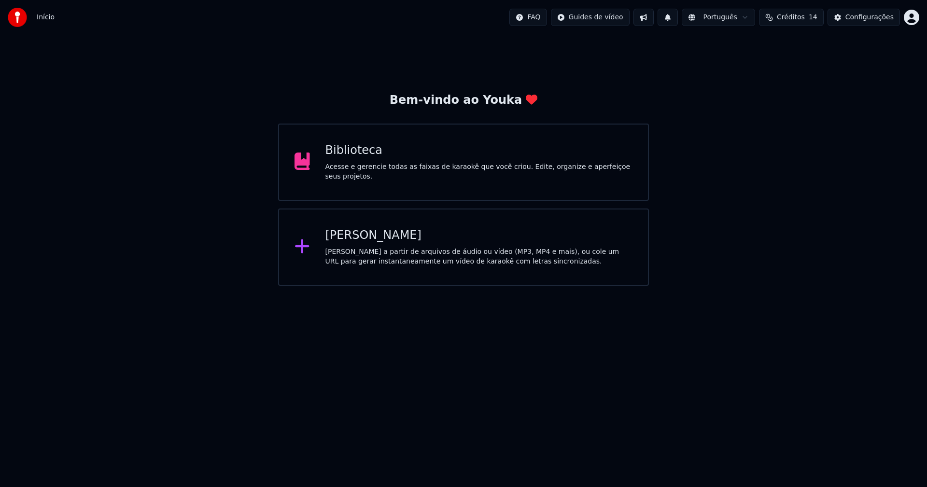
click at [355, 158] on div "Biblioteca" at bounding box center [479, 150] width 308 height 15
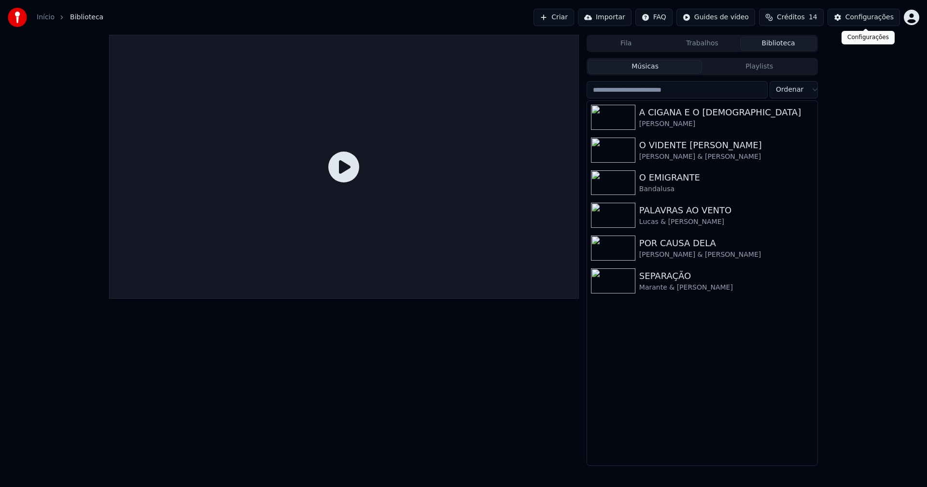
click at [879, 15] on div "Configurações" at bounding box center [869, 18] width 48 height 10
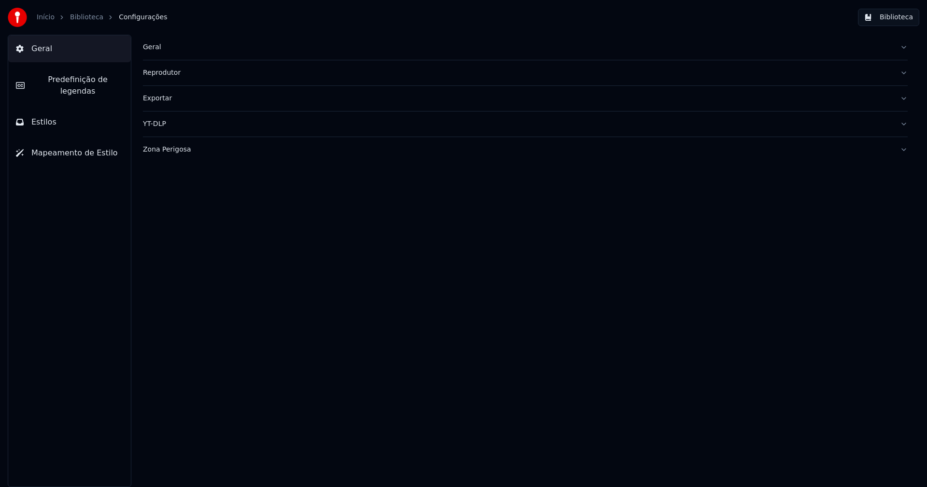
click at [157, 45] on div "Geral" at bounding box center [517, 47] width 749 height 10
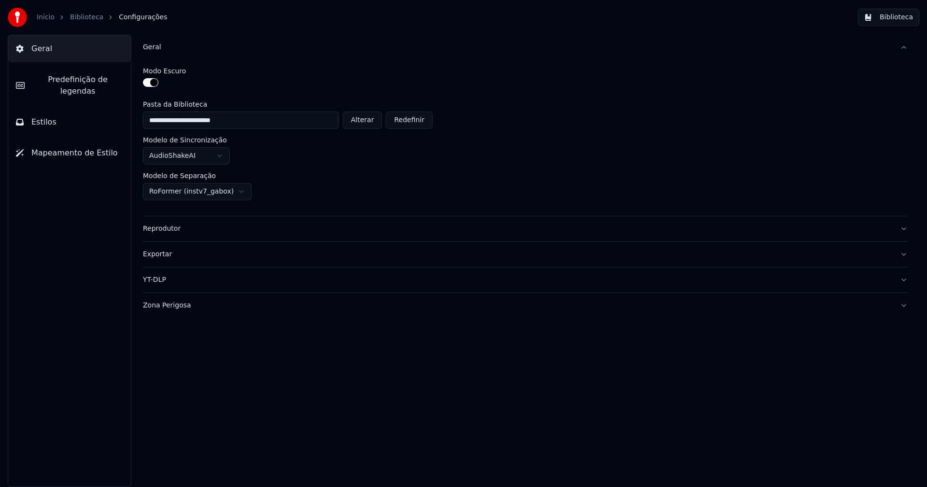
click at [372, 121] on button "Alterar" at bounding box center [363, 120] width 40 height 17
click at [905, 19] on button "Biblioteca" at bounding box center [888, 17] width 61 height 17
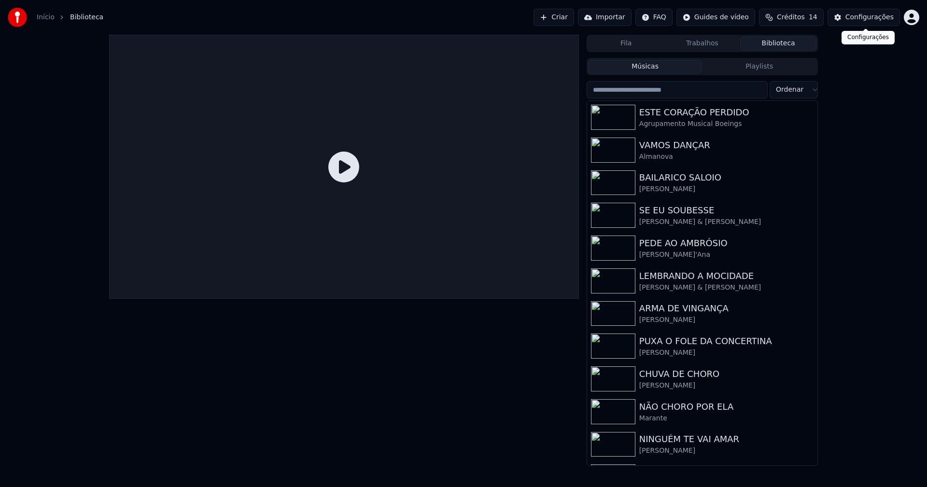
click at [867, 19] on div "Configurações" at bounding box center [869, 18] width 48 height 10
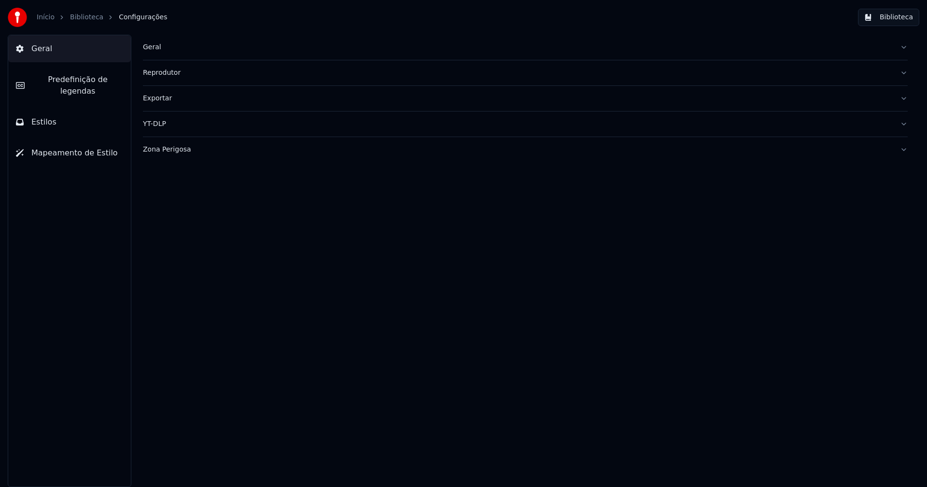
click at [154, 47] on div "Geral" at bounding box center [517, 47] width 749 height 10
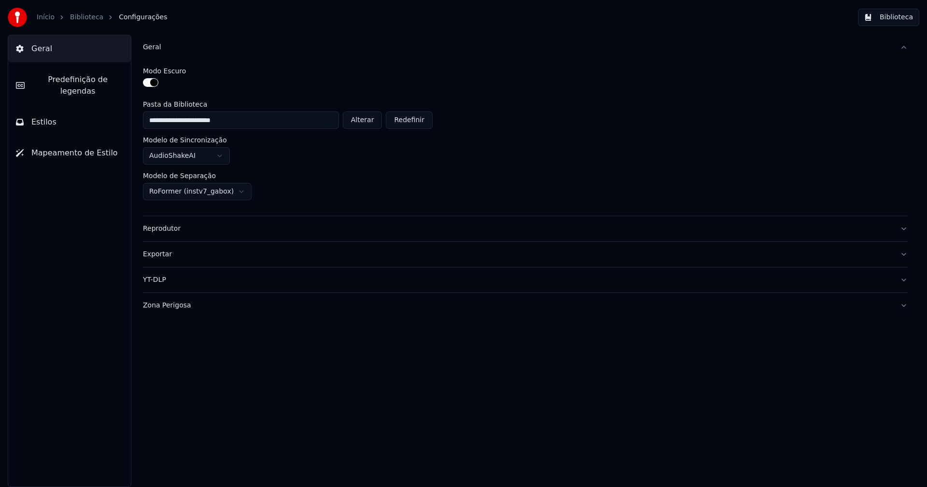
click at [361, 121] on button "Alterar" at bounding box center [363, 120] width 40 height 17
type input "**********"
click at [894, 18] on button "Biblioteca" at bounding box center [888, 17] width 61 height 17
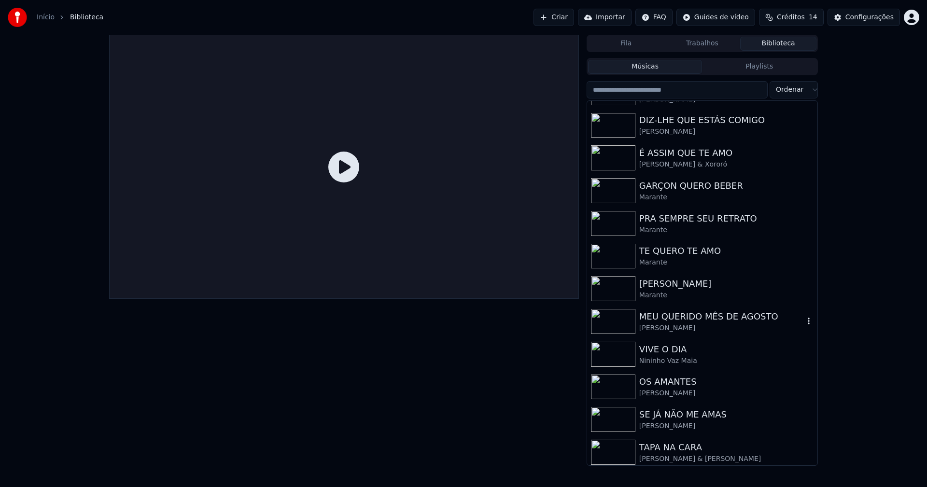
scroll to position [159, 0]
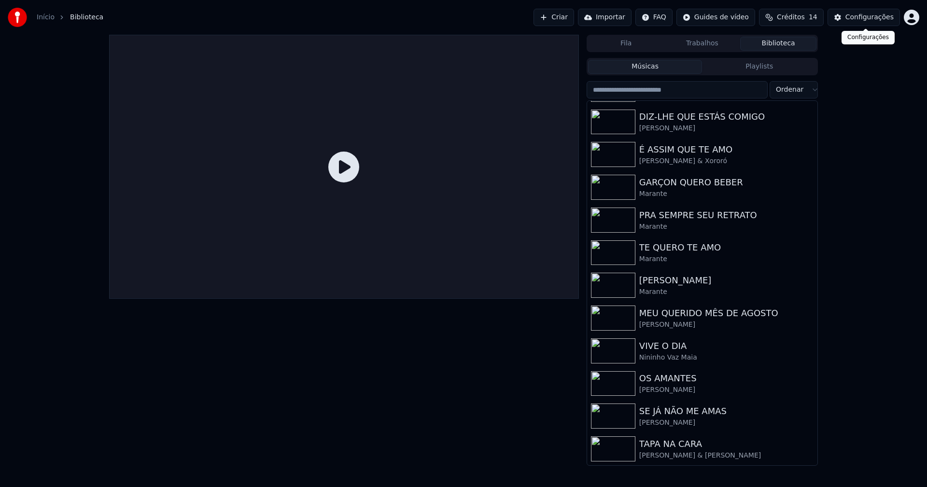
click at [873, 17] on div "Configurações" at bounding box center [869, 18] width 48 height 10
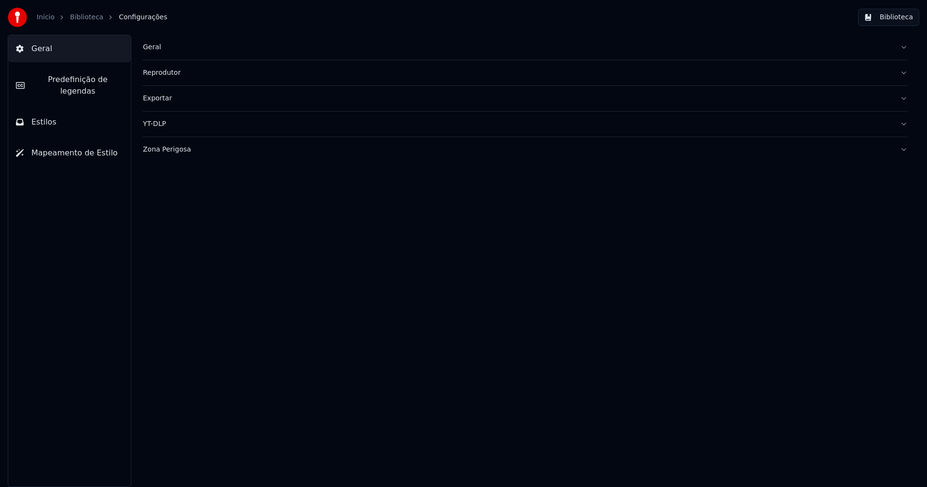
click at [159, 44] on div "Geral" at bounding box center [517, 47] width 749 height 10
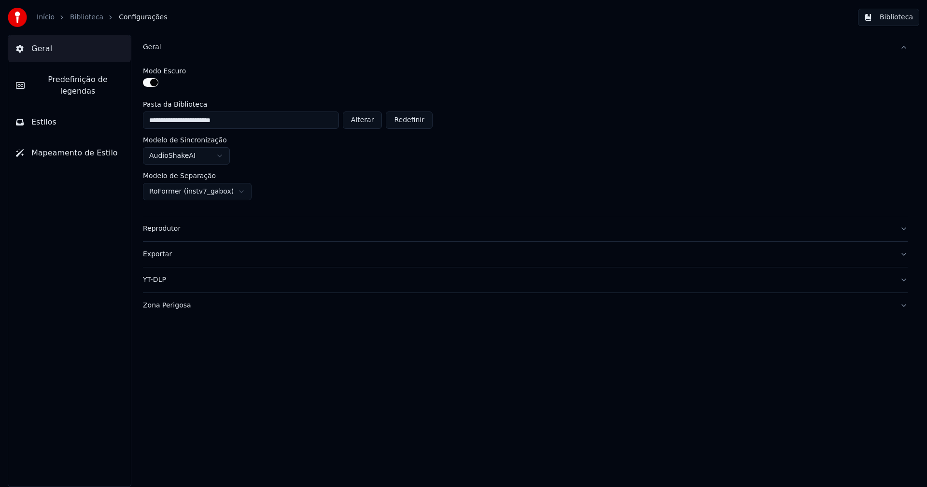
click at [367, 120] on button "Alterar" at bounding box center [363, 120] width 40 height 17
type input "**********"
click at [898, 15] on button "Biblioteca" at bounding box center [888, 17] width 61 height 17
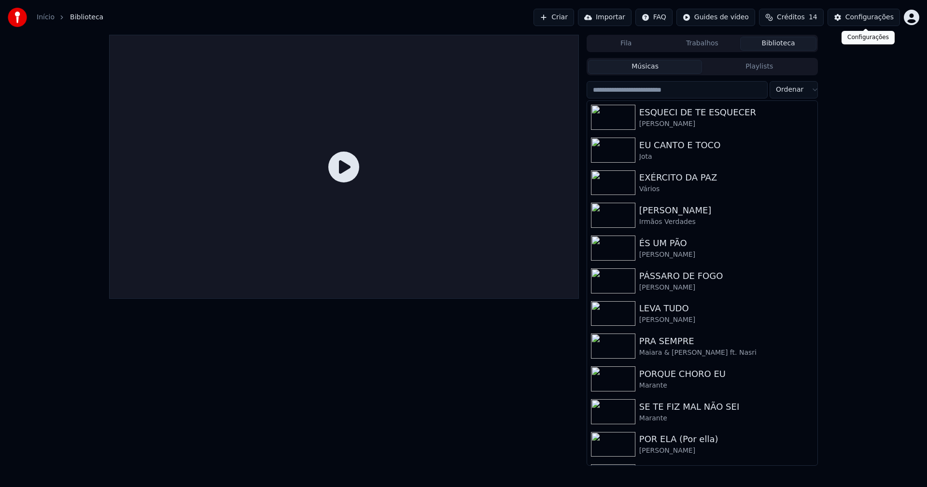
click at [862, 19] on div "Configurações" at bounding box center [869, 18] width 48 height 10
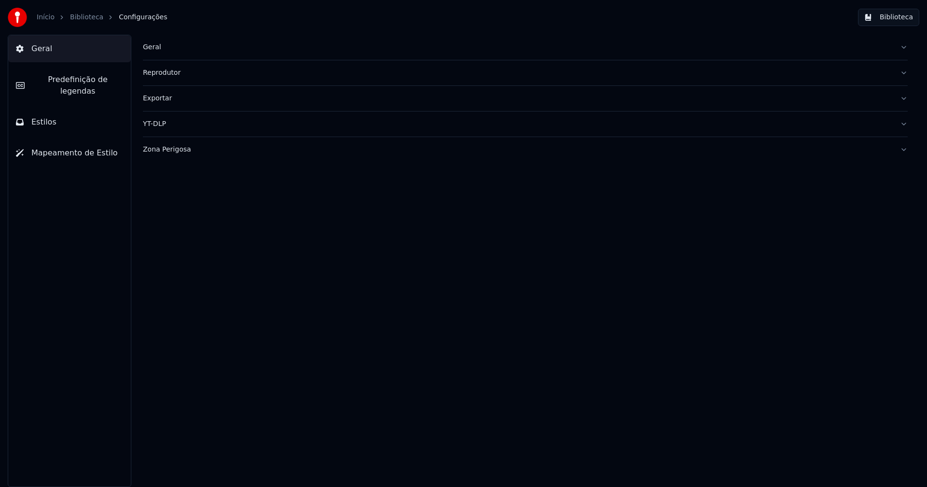
click at [155, 48] on div "Geral" at bounding box center [517, 47] width 749 height 10
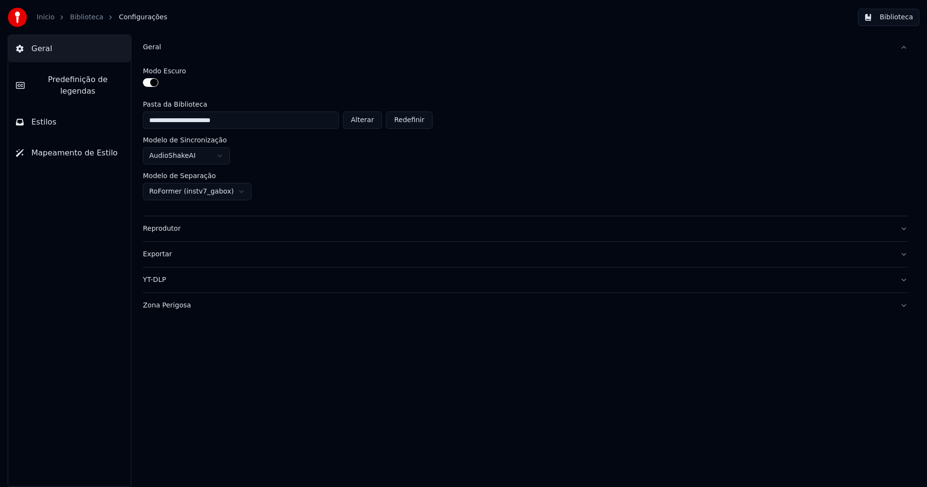
click at [371, 120] on button "Alterar" at bounding box center [363, 120] width 40 height 17
type input "**********"
click at [904, 20] on button "Biblioteca" at bounding box center [888, 17] width 61 height 17
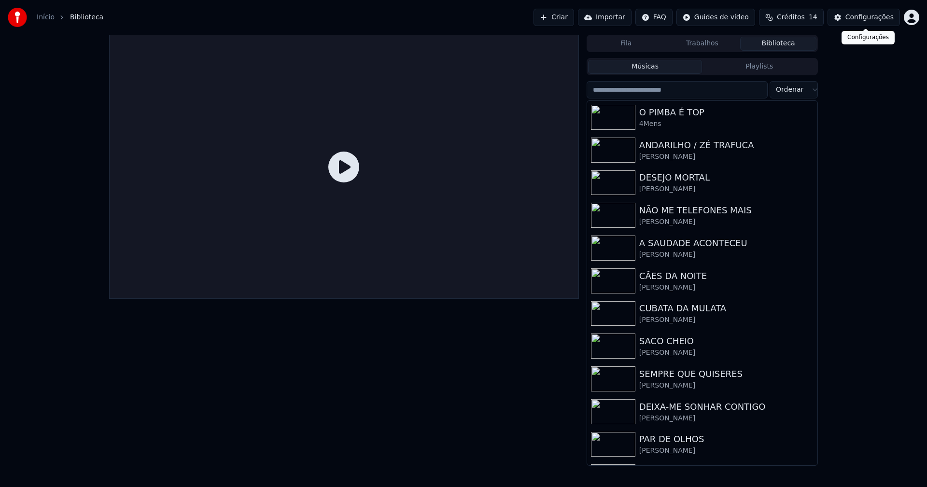
click at [865, 18] on div "Configurações" at bounding box center [869, 18] width 48 height 10
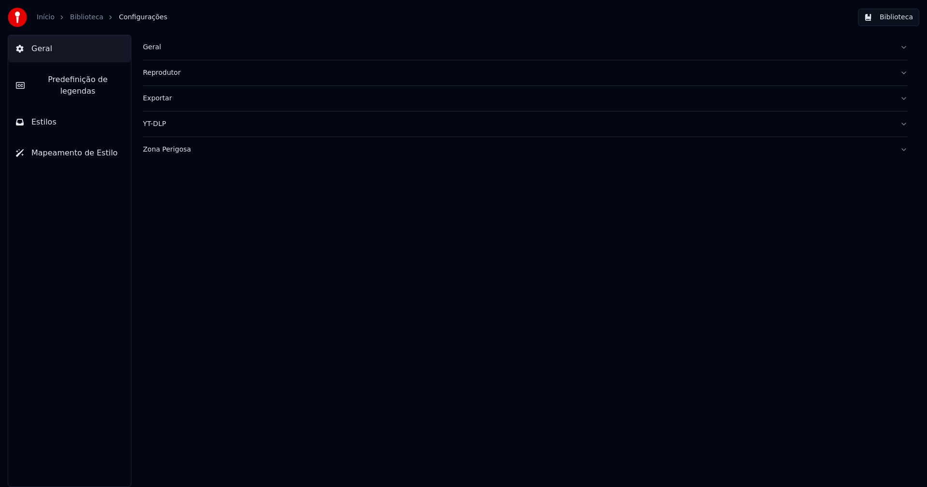
click at [151, 48] on div "Geral" at bounding box center [517, 47] width 749 height 10
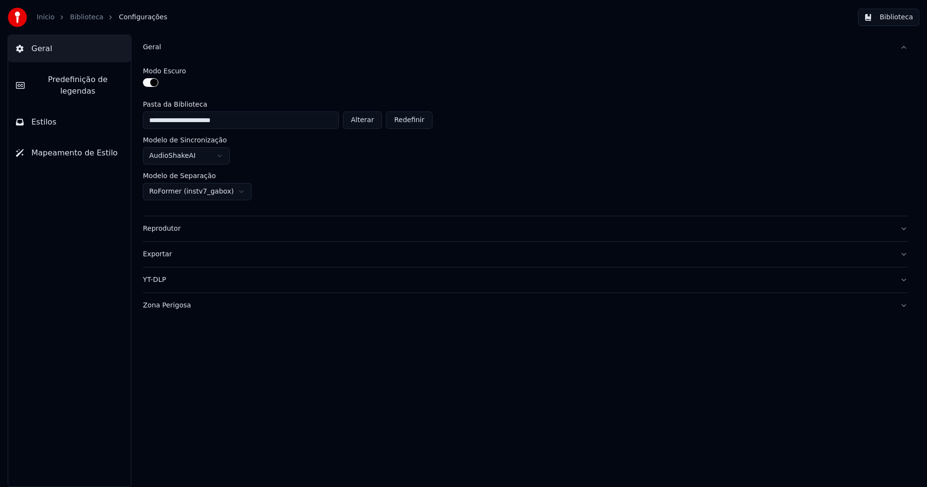
click at [370, 119] on button "Alterar" at bounding box center [363, 120] width 40 height 17
type input "**********"
click at [899, 19] on button "Biblioteca" at bounding box center [888, 17] width 61 height 17
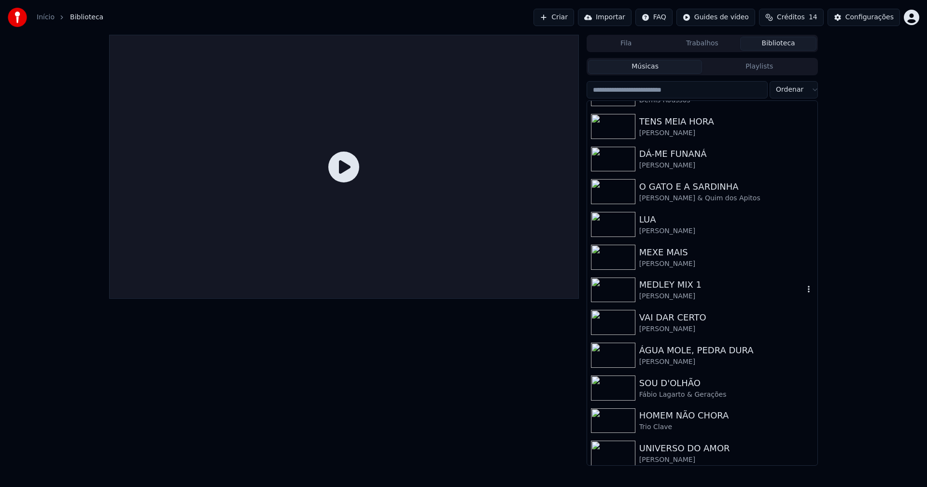
scroll to position [159, 0]
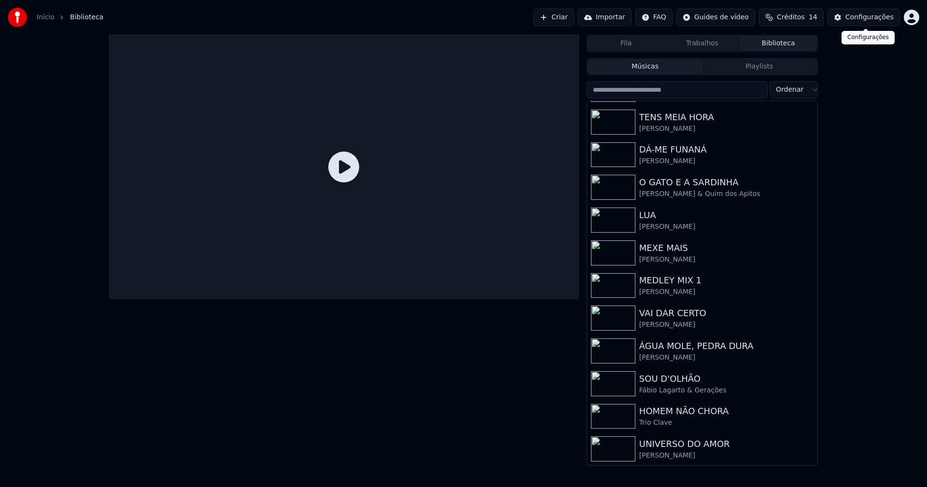
click at [867, 21] on div "Configurações" at bounding box center [869, 18] width 48 height 10
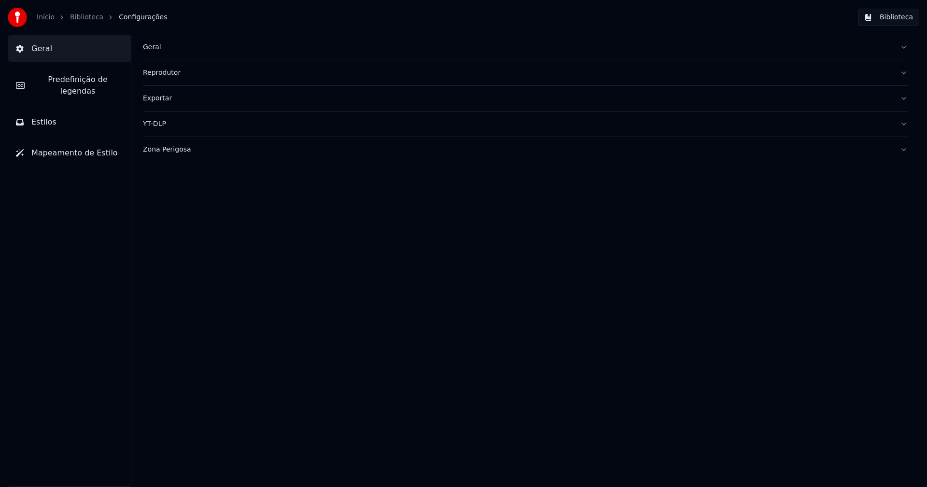
click at [150, 45] on div "Geral" at bounding box center [517, 47] width 749 height 10
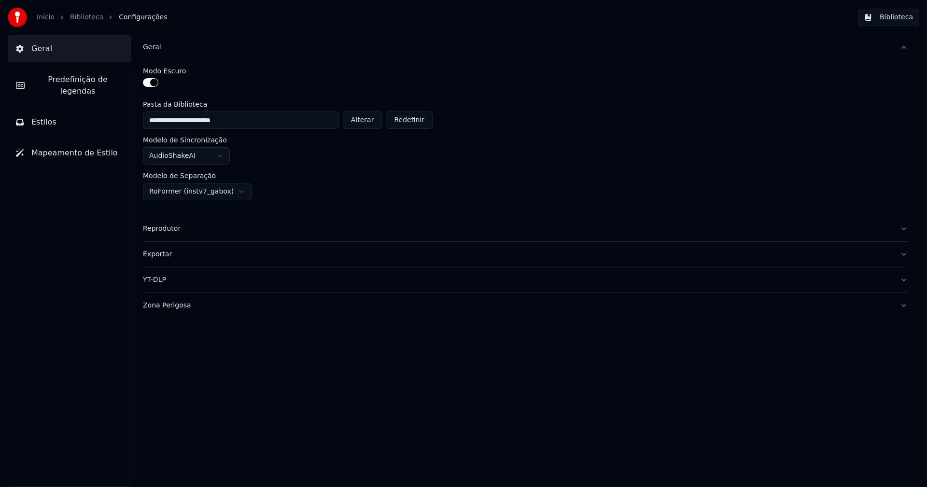
click at [368, 122] on button "Alterar" at bounding box center [363, 120] width 40 height 17
type input "**********"
click at [895, 20] on button "Biblioteca" at bounding box center [888, 17] width 61 height 17
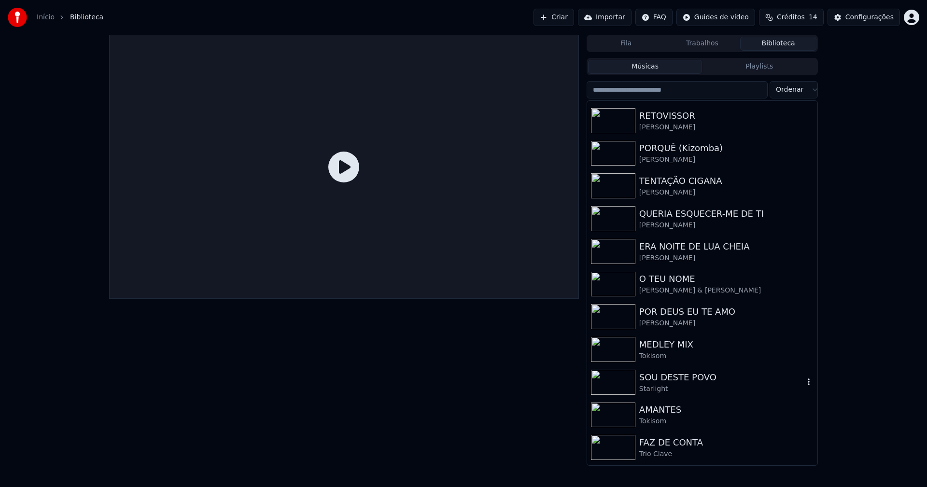
scroll to position [242, 0]
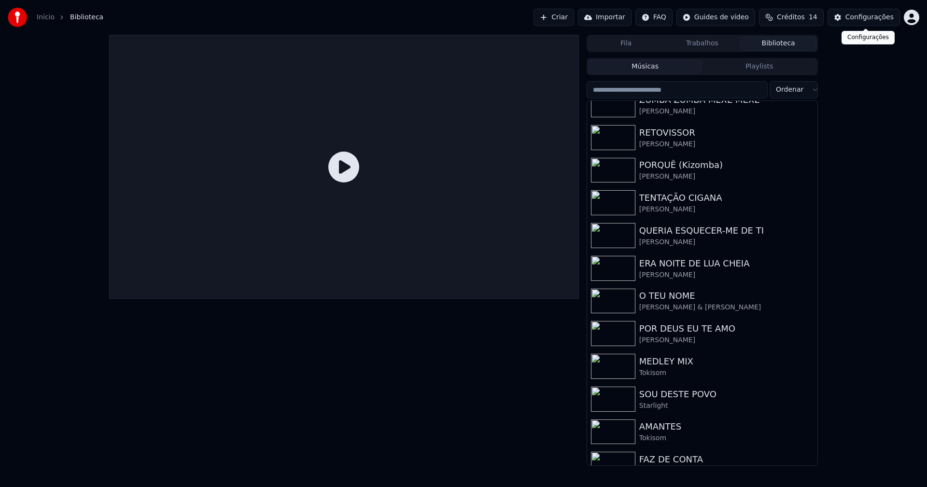
click at [884, 16] on div "Configurações" at bounding box center [869, 18] width 48 height 10
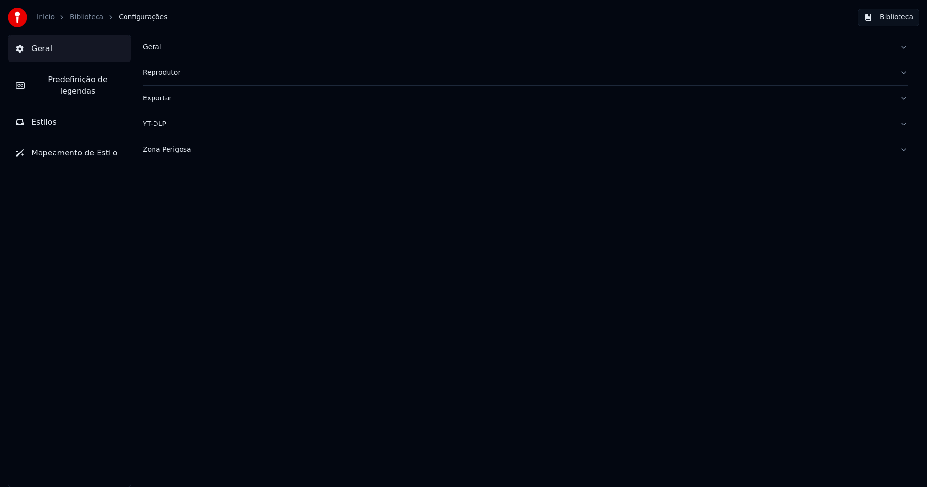
click at [155, 48] on div "Geral" at bounding box center [517, 47] width 749 height 10
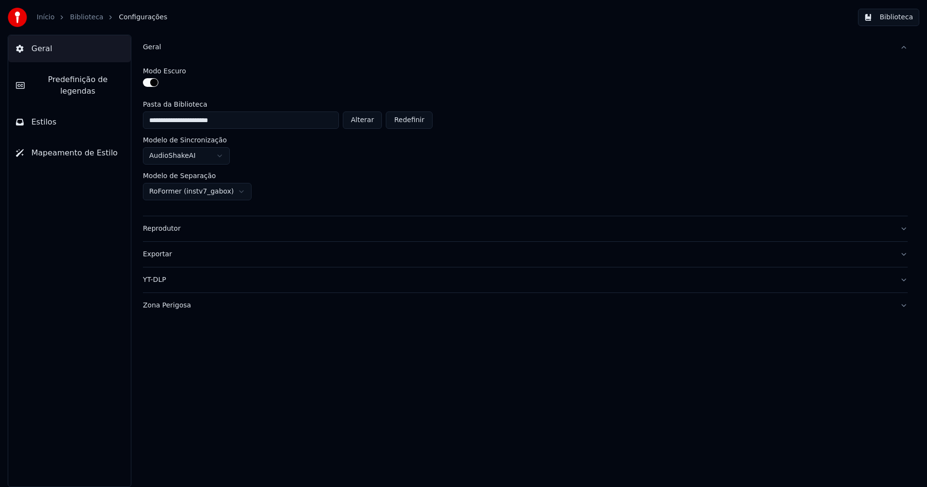
click at [369, 121] on button "Alterar" at bounding box center [363, 120] width 40 height 17
type input "**********"
click at [903, 21] on button "Biblioteca" at bounding box center [888, 17] width 61 height 17
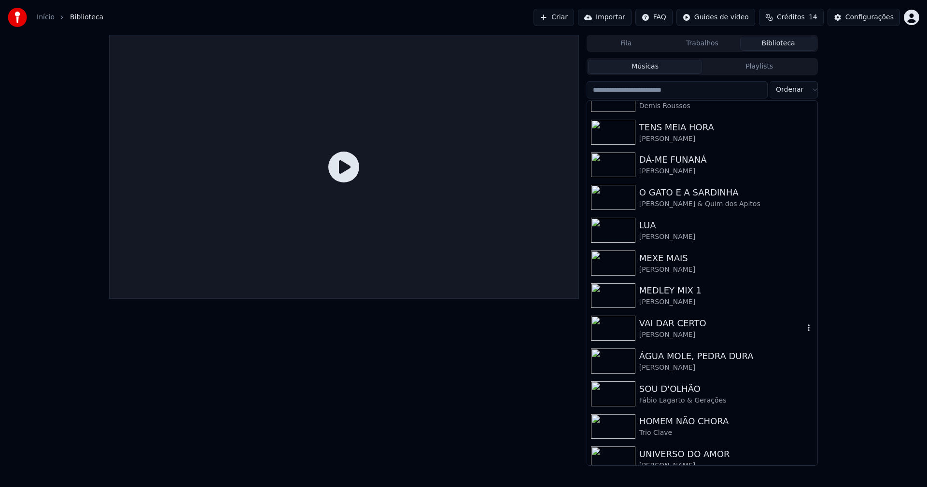
scroll to position [159, 0]
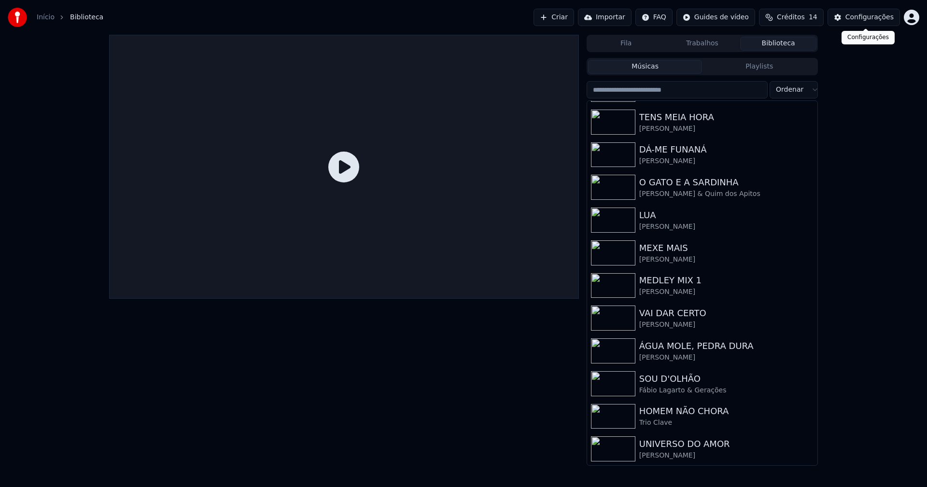
click at [863, 18] on div "Configurações" at bounding box center [869, 18] width 48 height 10
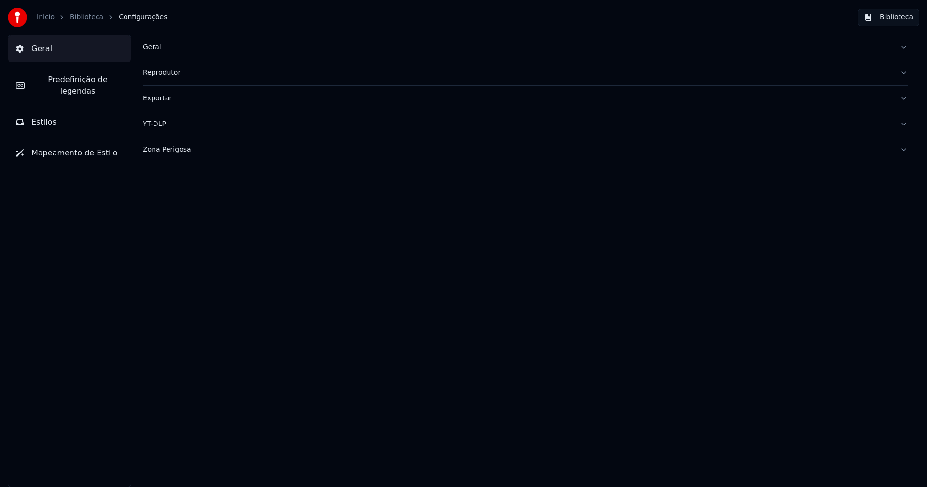
click at [155, 48] on div "Geral" at bounding box center [517, 47] width 749 height 10
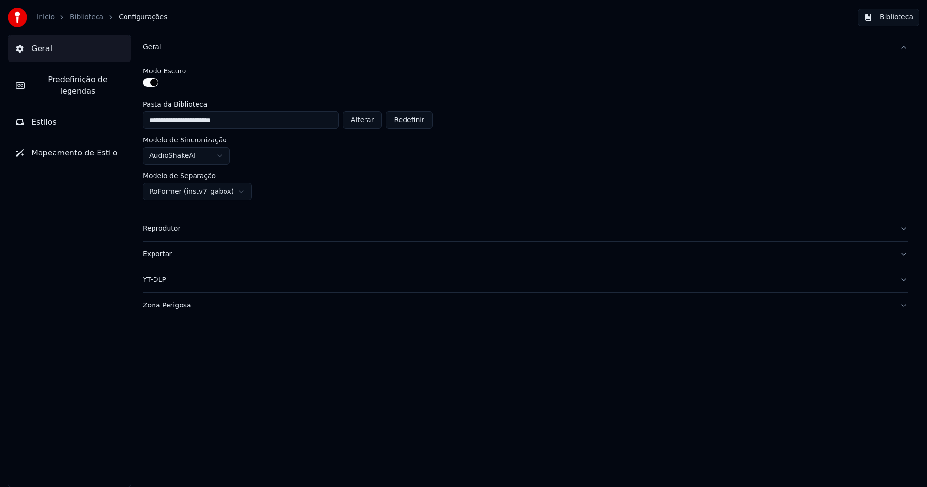
click at [368, 121] on button "Alterar" at bounding box center [363, 120] width 40 height 17
type input "**********"
click at [899, 16] on button "Biblioteca" at bounding box center [888, 17] width 61 height 17
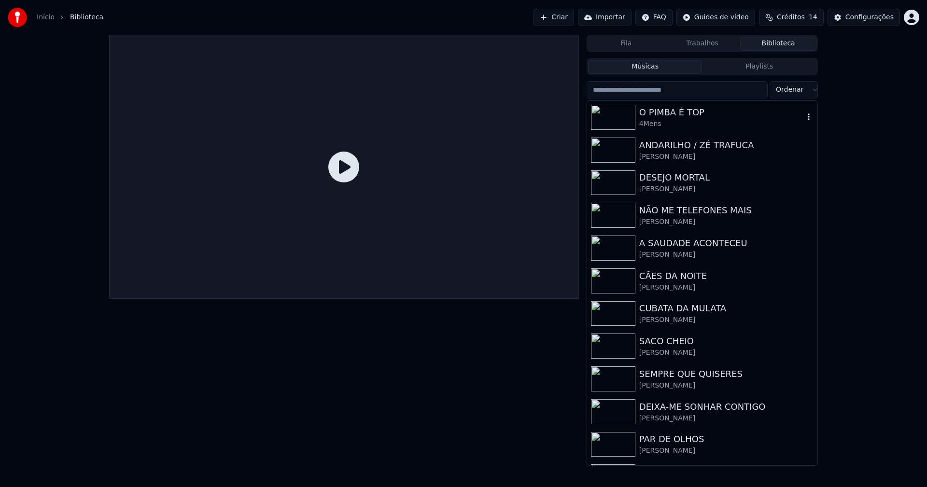
click at [688, 119] on div "4Mens" at bounding box center [721, 124] width 165 height 10
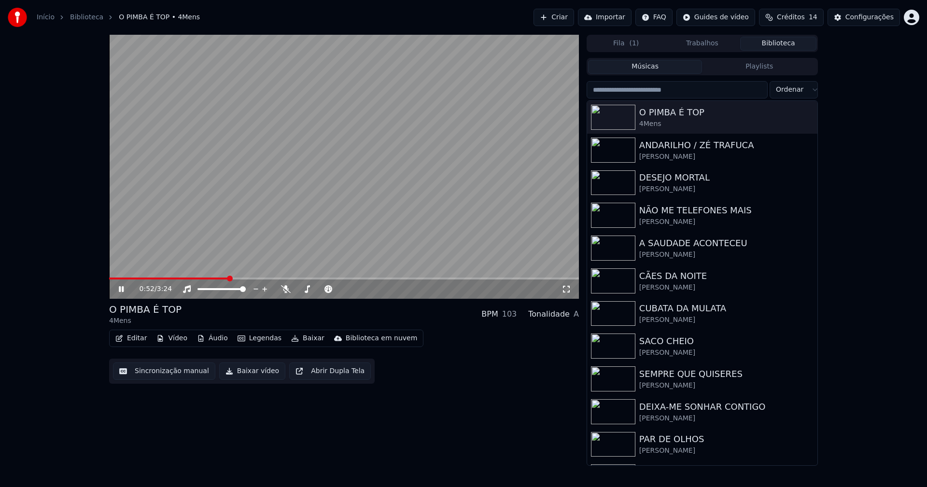
click at [229, 279] on span at bounding box center [344, 279] width 470 height 2
click at [124, 290] on icon at bounding box center [128, 289] width 23 height 8
click at [246, 374] on button "Baixar vídeo" at bounding box center [252, 371] width 66 height 17
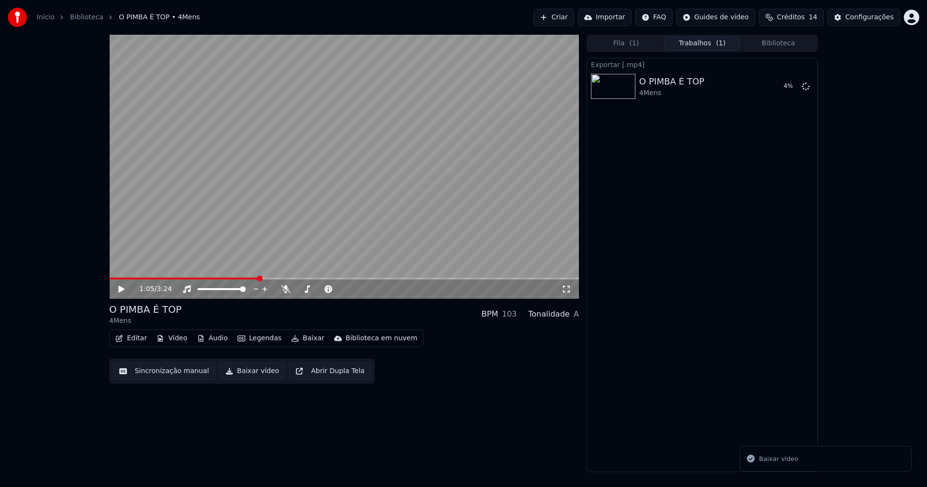
click at [794, 44] on button "Biblioteca" at bounding box center [778, 44] width 76 height 14
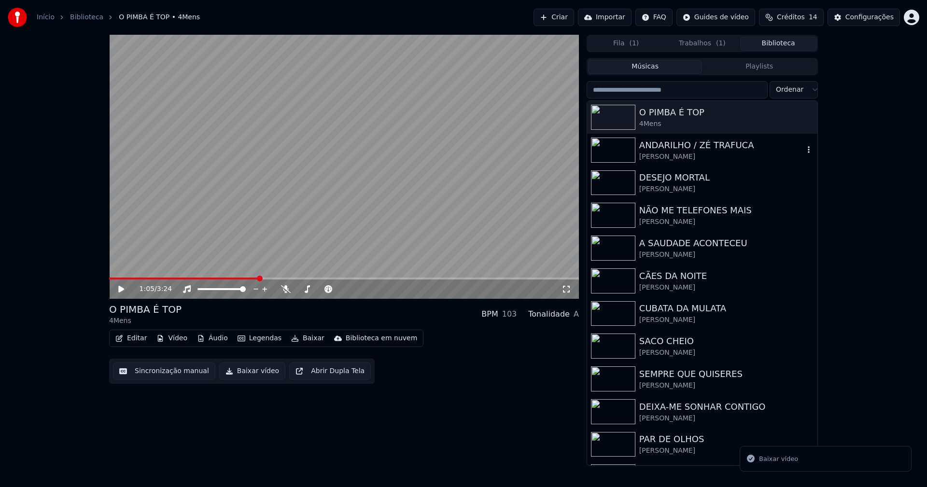
drag, startPoint x: 656, startPoint y: 155, endPoint x: 669, endPoint y: 150, distance: 13.6
click at [657, 155] on div "José Ricardo" at bounding box center [721, 157] width 165 height 10
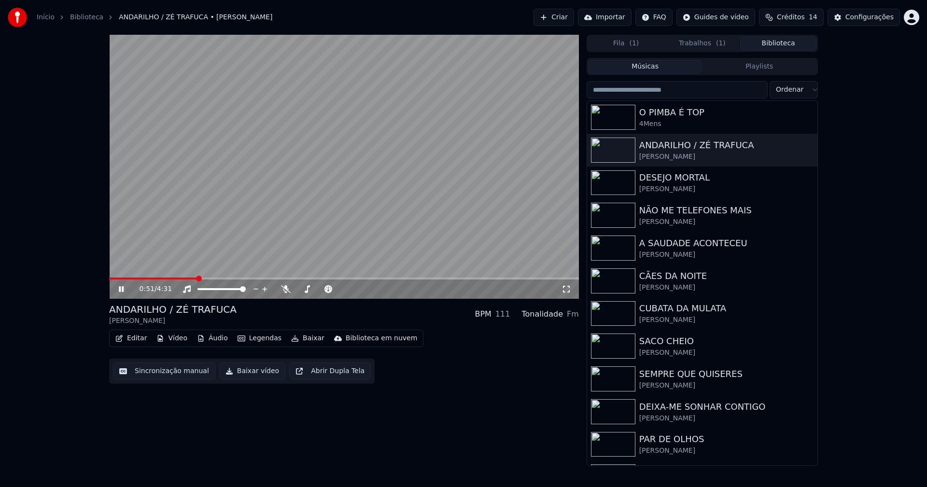
click at [197, 278] on span at bounding box center [344, 279] width 470 height 2
click at [125, 290] on icon at bounding box center [128, 289] width 23 height 8
click at [251, 379] on button "Baixar vídeo" at bounding box center [252, 371] width 66 height 17
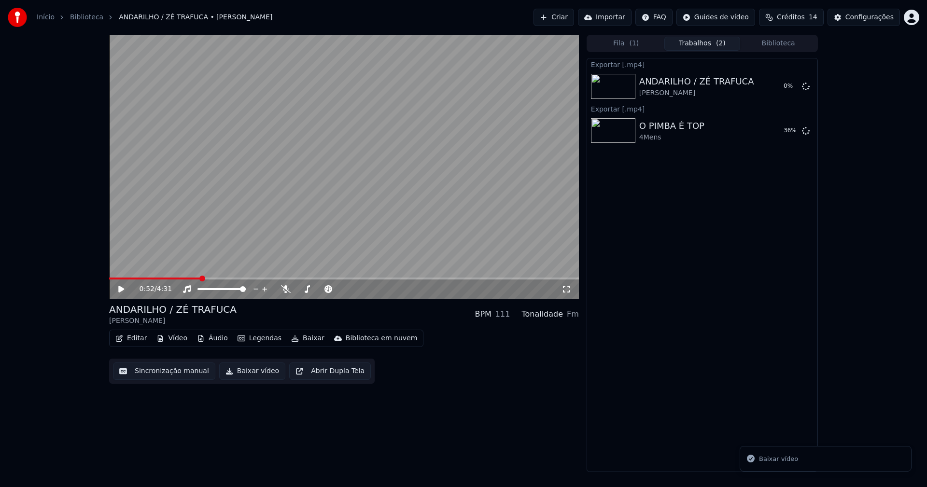
click at [788, 44] on button "Biblioteca" at bounding box center [778, 44] width 76 height 14
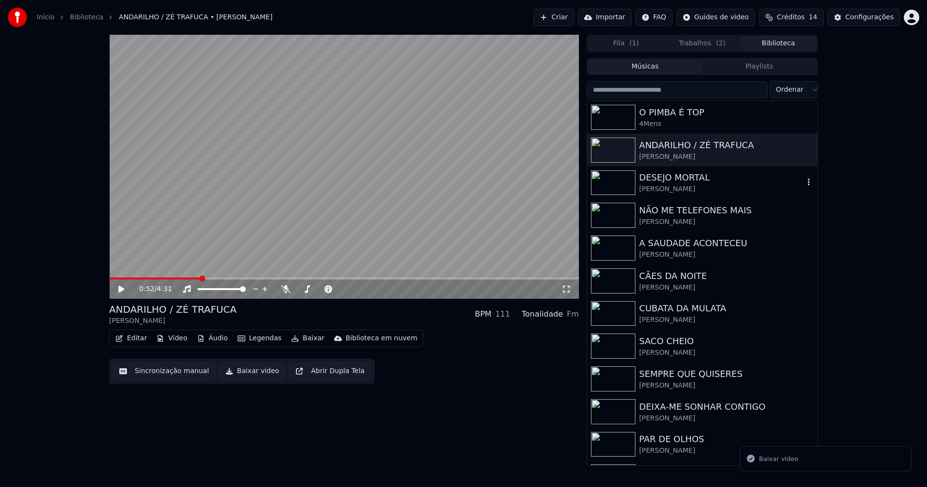
click at [679, 183] on div "DESEJO MORTAL" at bounding box center [721, 178] width 165 height 14
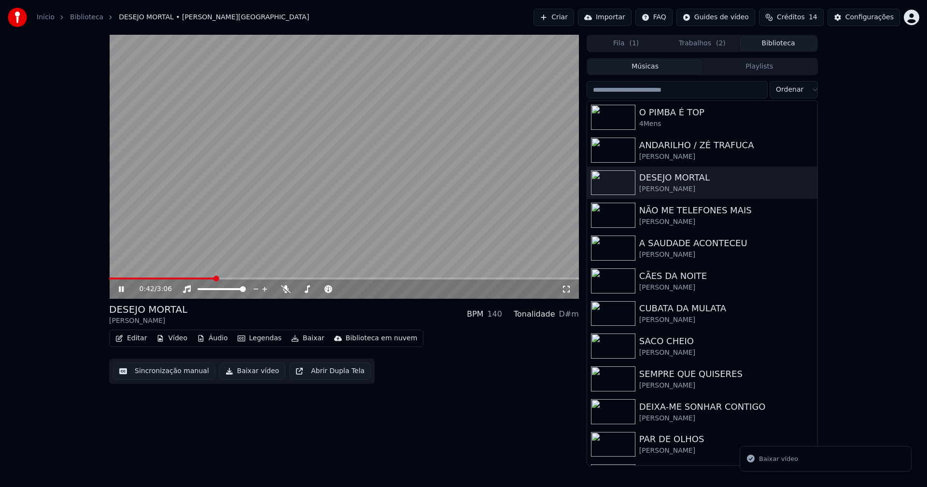
click at [216, 279] on span at bounding box center [344, 279] width 470 height 2
click at [125, 290] on icon at bounding box center [128, 289] width 23 height 8
click at [246, 375] on button "Baixar vídeo" at bounding box center [252, 371] width 66 height 17
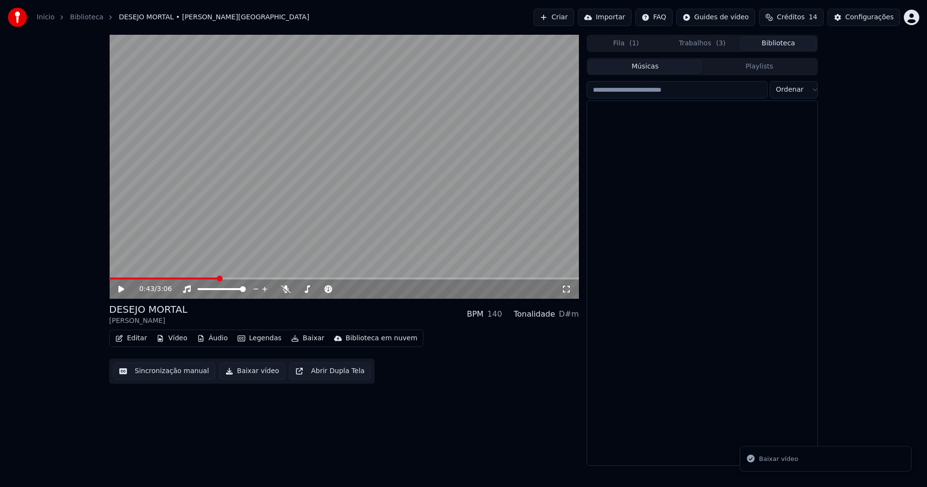
click at [772, 49] on button "Biblioteca" at bounding box center [778, 44] width 76 height 14
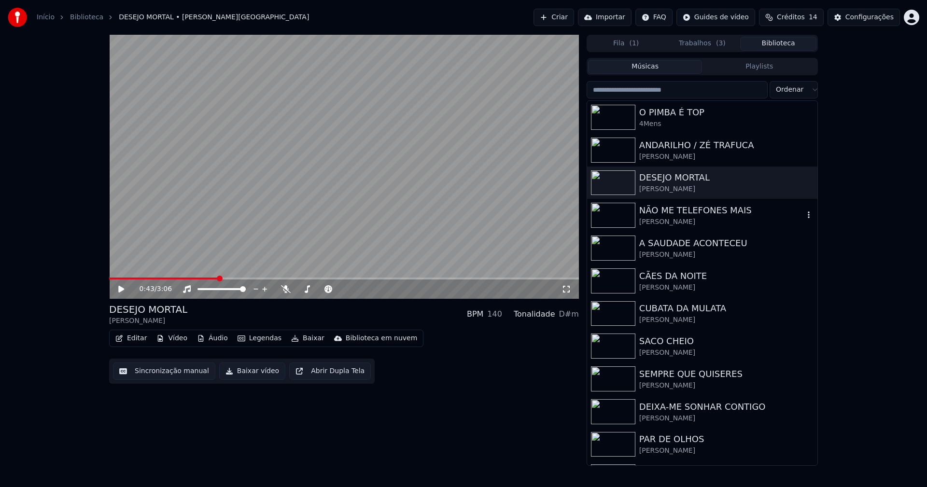
click at [690, 220] on div "Hernâni Rodrigues" at bounding box center [721, 222] width 165 height 10
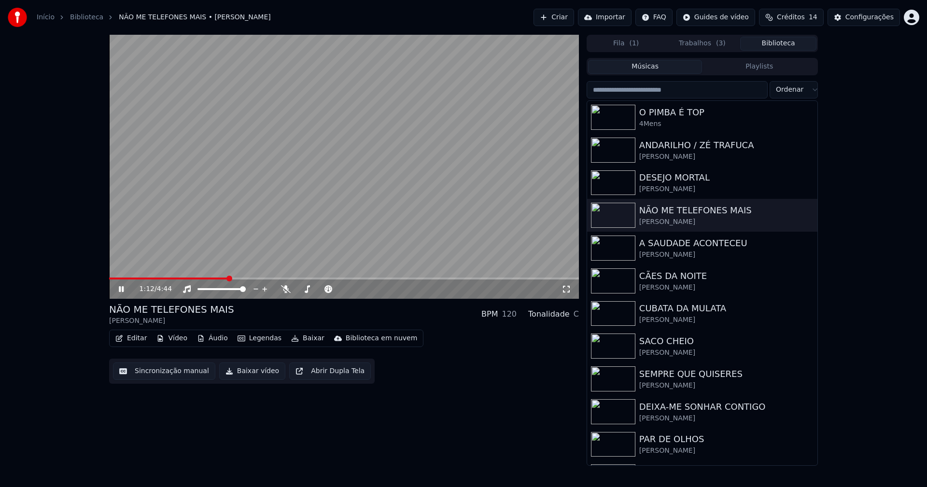
click at [227, 278] on span at bounding box center [344, 279] width 470 height 2
click at [123, 289] on icon at bounding box center [121, 289] width 5 height 6
click at [245, 372] on button "Baixar vídeo" at bounding box center [252, 371] width 66 height 17
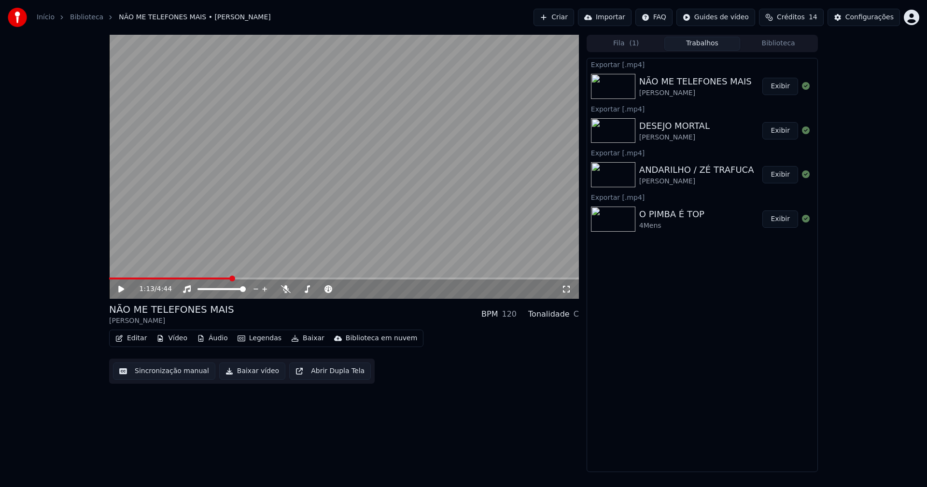
click at [807, 40] on button "Biblioteca" at bounding box center [778, 44] width 76 height 14
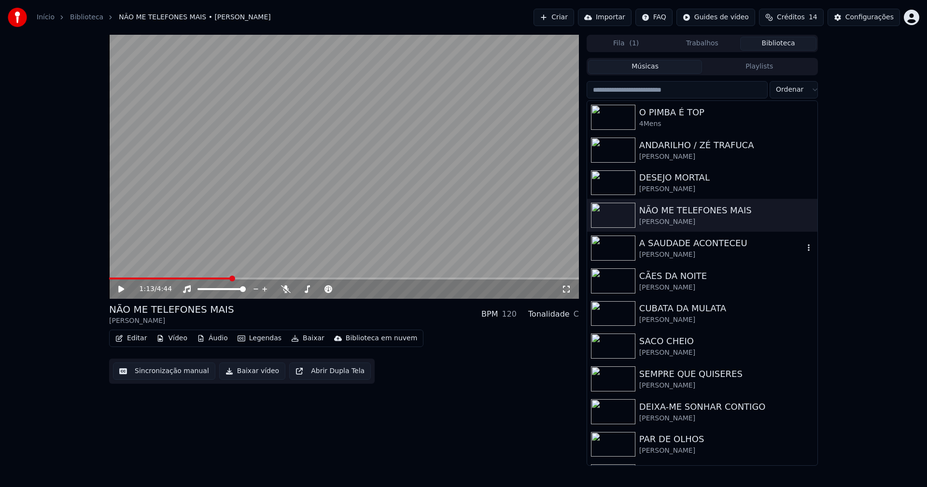
click at [690, 250] on div "José Ricardo" at bounding box center [721, 255] width 165 height 10
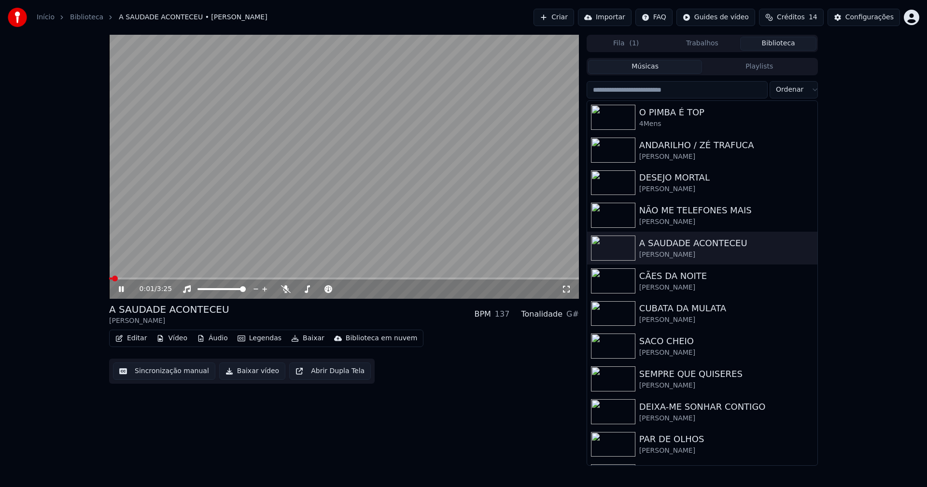
click at [241, 375] on button "Baixar vídeo" at bounding box center [252, 371] width 66 height 17
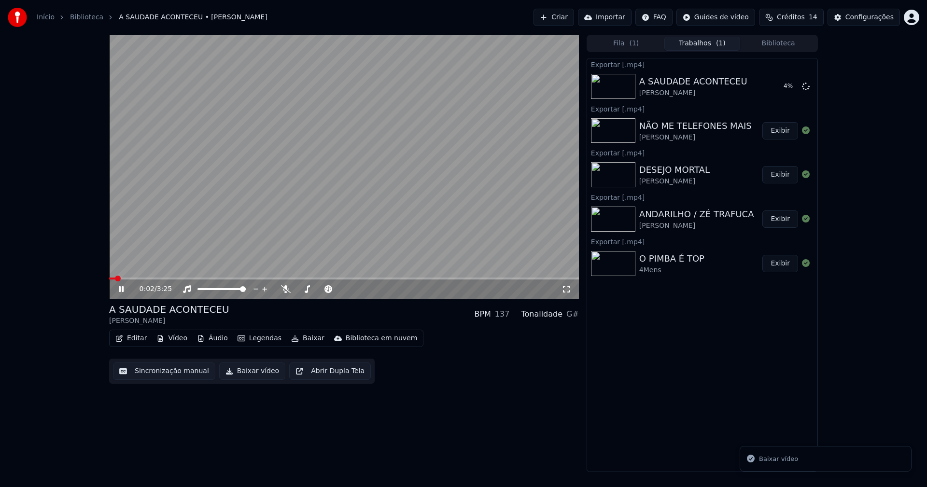
click at [800, 41] on button "Biblioteca" at bounding box center [778, 44] width 76 height 14
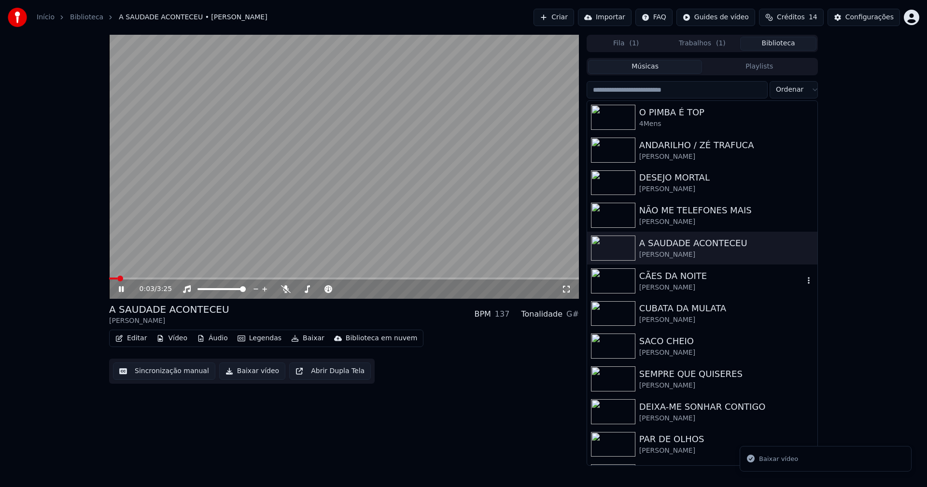
click at [660, 284] on div "José Ricardo" at bounding box center [721, 288] width 165 height 10
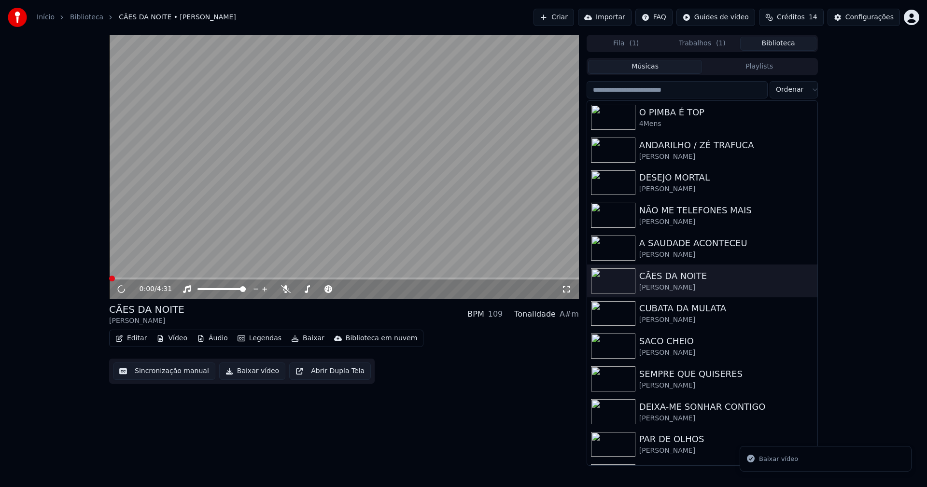
click at [243, 370] on button "Baixar vídeo" at bounding box center [252, 371] width 66 height 17
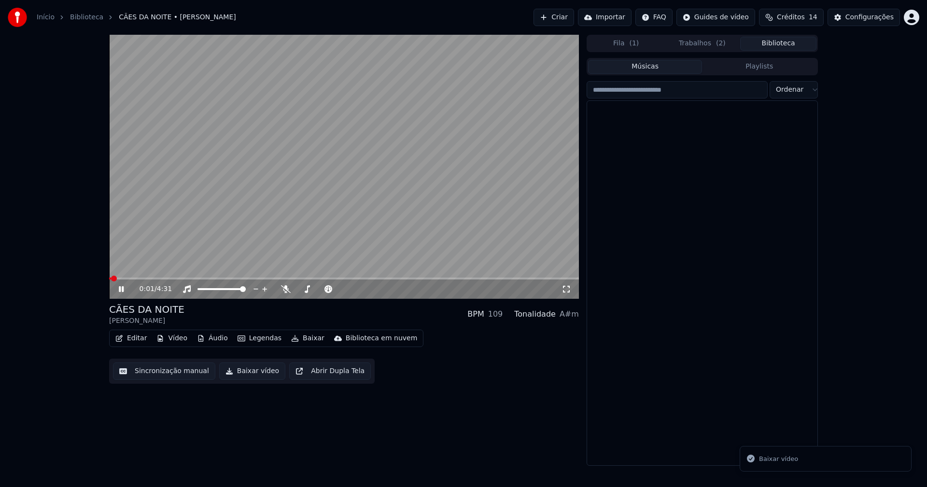
click at [789, 41] on button "Biblioteca" at bounding box center [778, 44] width 76 height 14
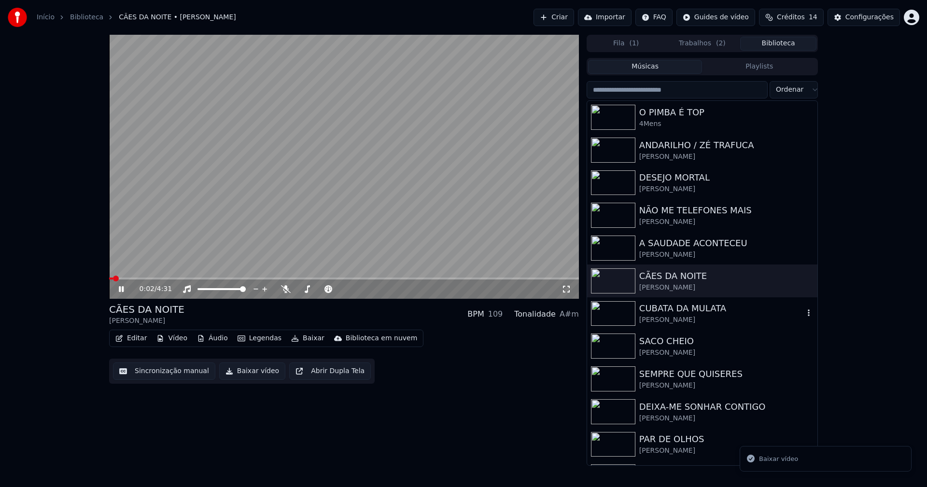
click at [692, 320] on div "José Ricardo" at bounding box center [721, 320] width 165 height 10
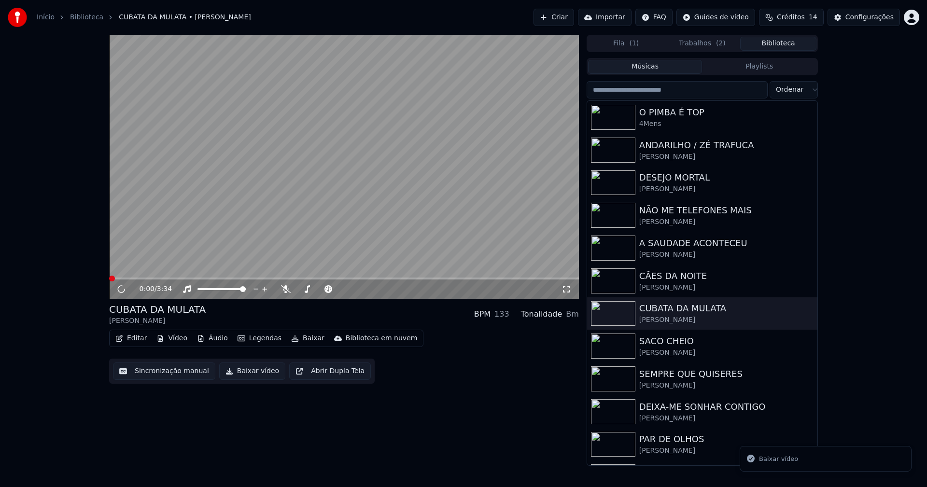
click at [244, 372] on button "Baixar vídeo" at bounding box center [252, 371] width 66 height 17
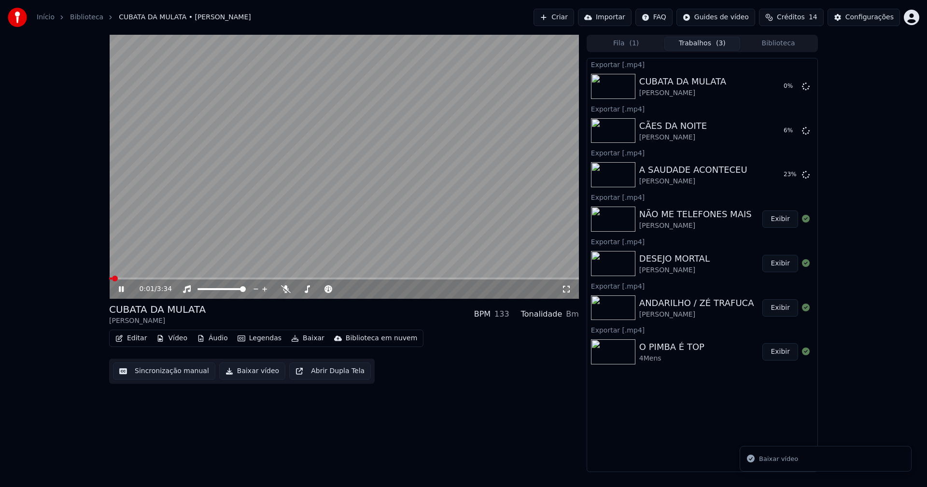
click at [792, 44] on button "Biblioteca" at bounding box center [778, 44] width 76 height 14
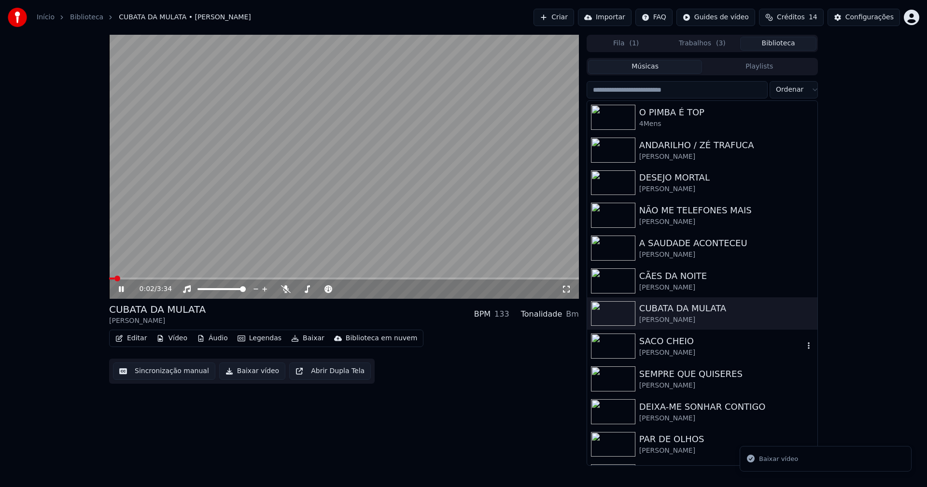
click at [679, 350] on div "José Ricardo" at bounding box center [721, 353] width 165 height 10
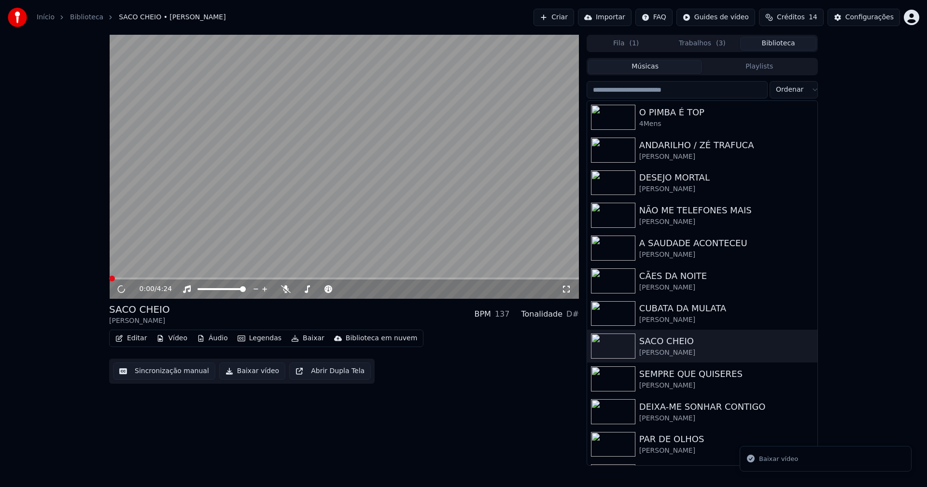
click at [242, 371] on button "Baixar vídeo" at bounding box center [252, 371] width 66 height 17
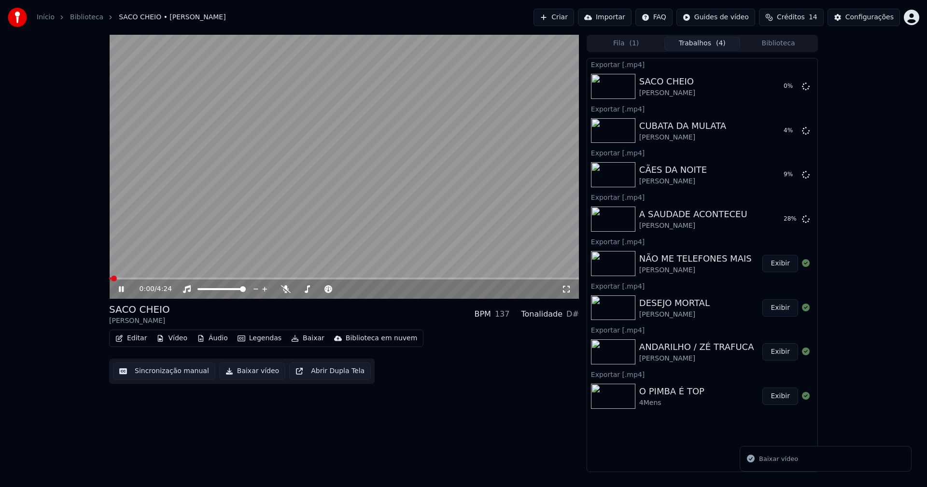
click at [786, 43] on button "Biblioteca" at bounding box center [778, 44] width 76 height 14
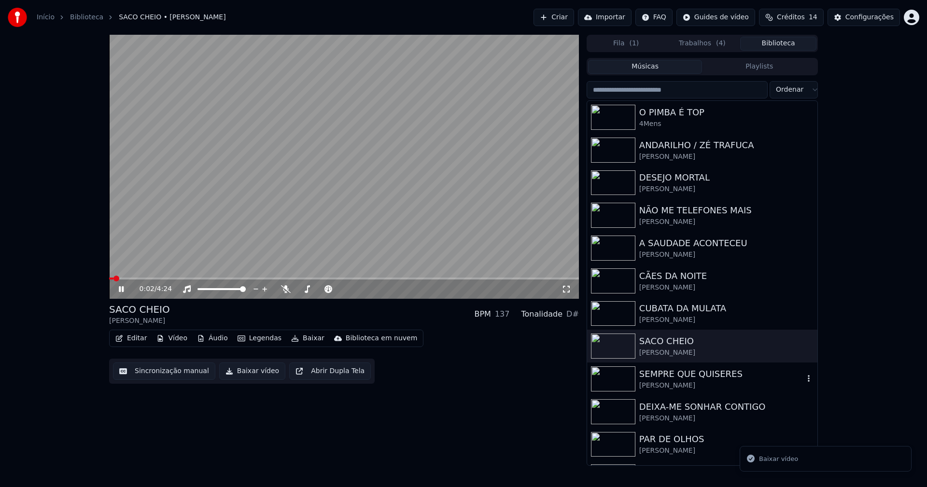
click at [704, 381] on div "José Ricardo" at bounding box center [721, 386] width 165 height 10
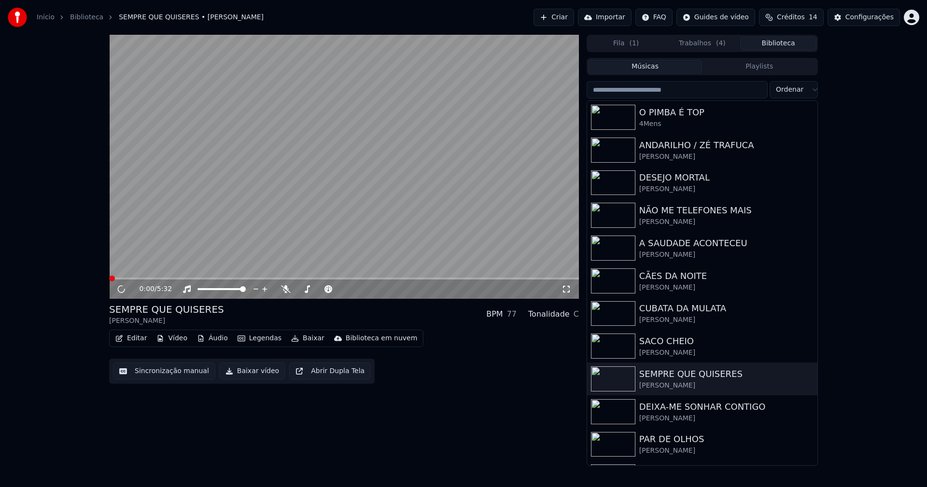
click at [246, 370] on button "Baixar vídeo" at bounding box center [252, 371] width 66 height 17
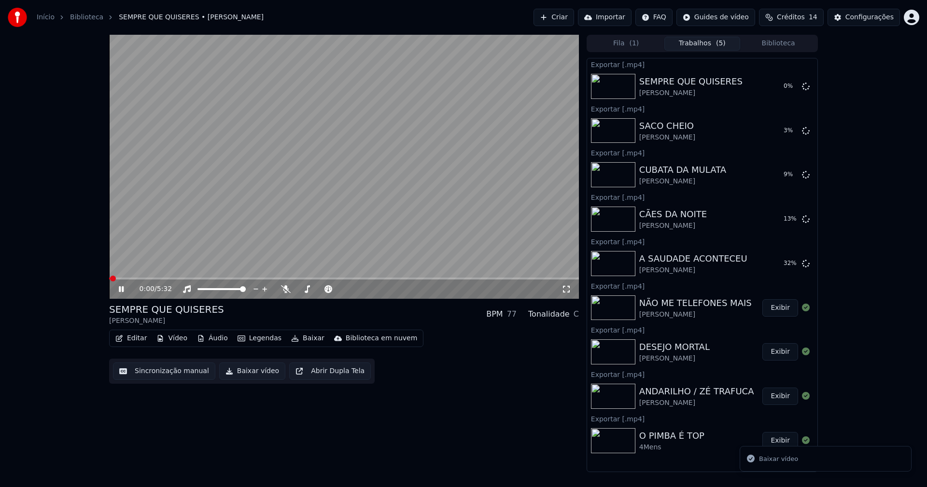
click at [120, 289] on icon at bounding box center [121, 289] width 5 height 6
click at [794, 47] on button "Biblioteca" at bounding box center [778, 44] width 76 height 14
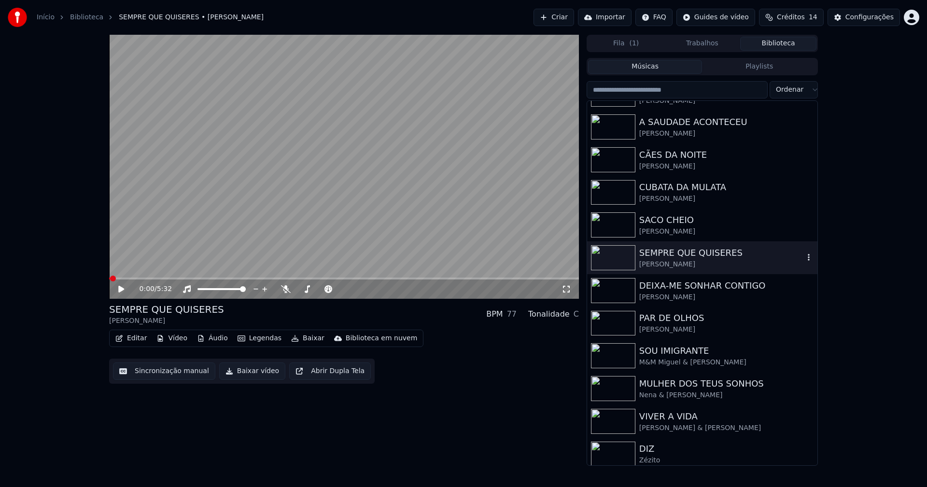
scroll to position [126, 0]
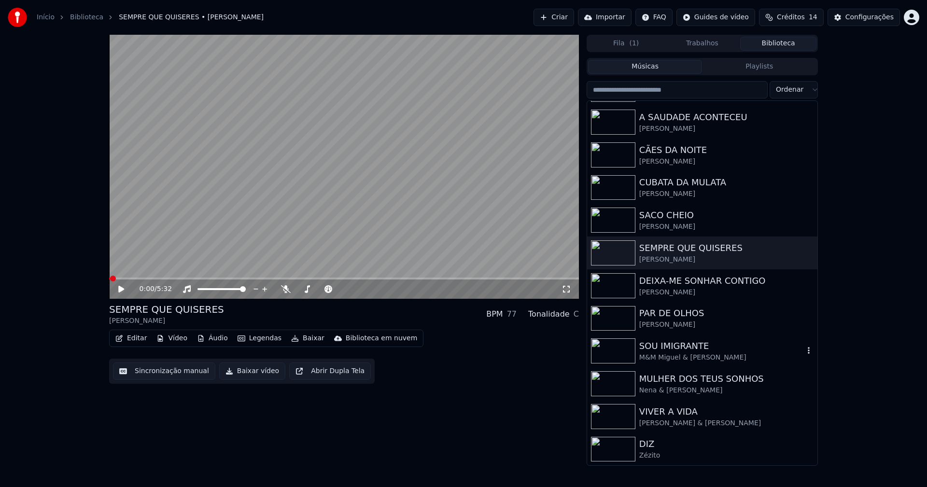
click at [681, 361] on div "M&M Miguel & Mickael" at bounding box center [721, 358] width 165 height 10
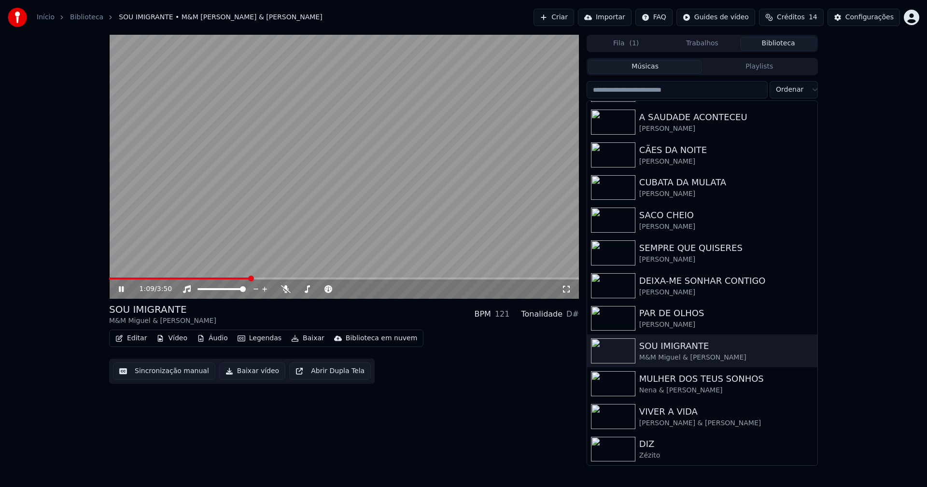
click at [251, 278] on span at bounding box center [344, 279] width 470 height 2
click at [120, 288] on icon at bounding box center [121, 289] width 5 height 6
click at [251, 377] on button "Baixar vídeo" at bounding box center [252, 371] width 66 height 17
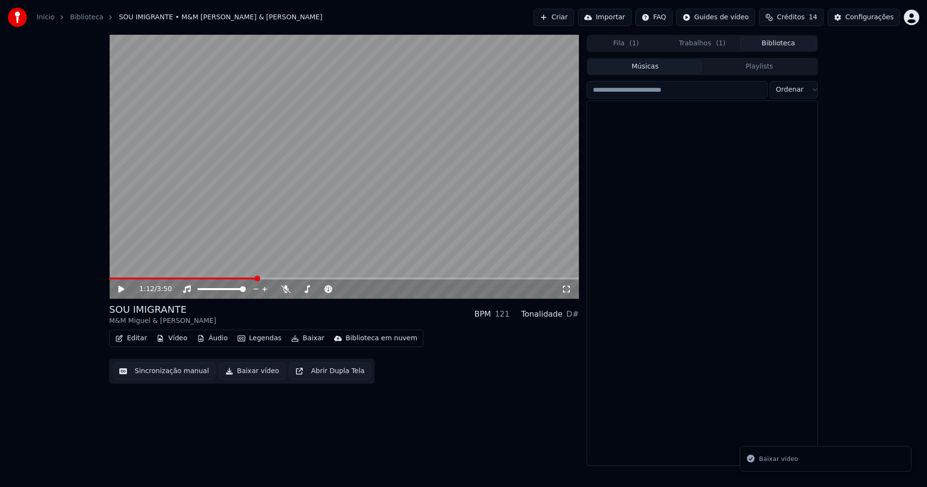
click at [786, 45] on button "Biblioteca" at bounding box center [778, 44] width 76 height 14
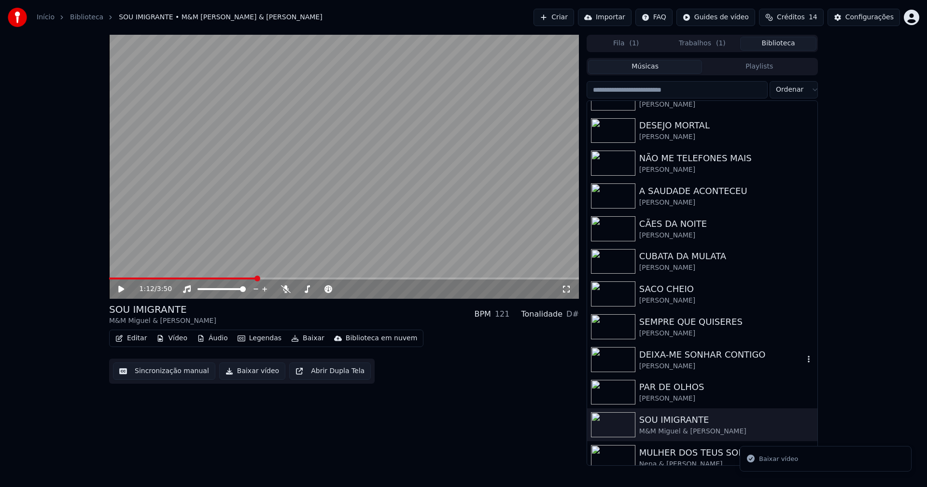
scroll to position [126, 0]
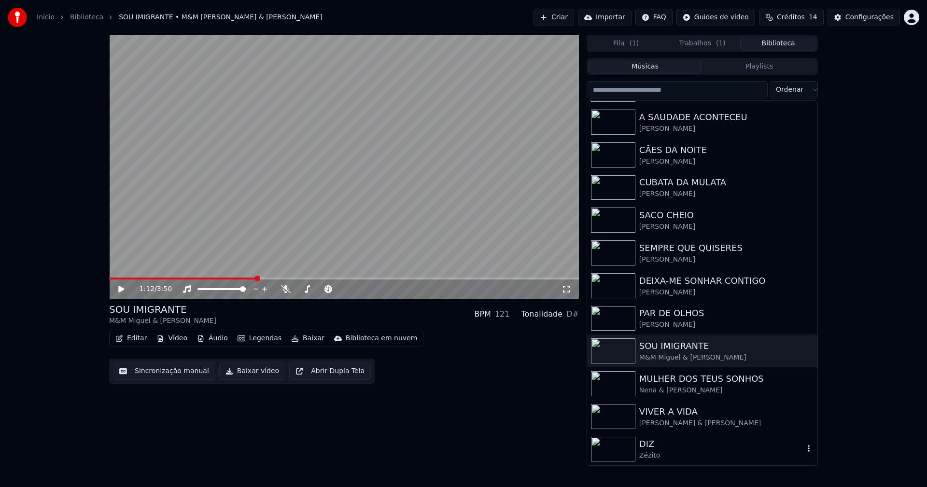
click at [660, 455] on div "Zézito" at bounding box center [721, 456] width 165 height 10
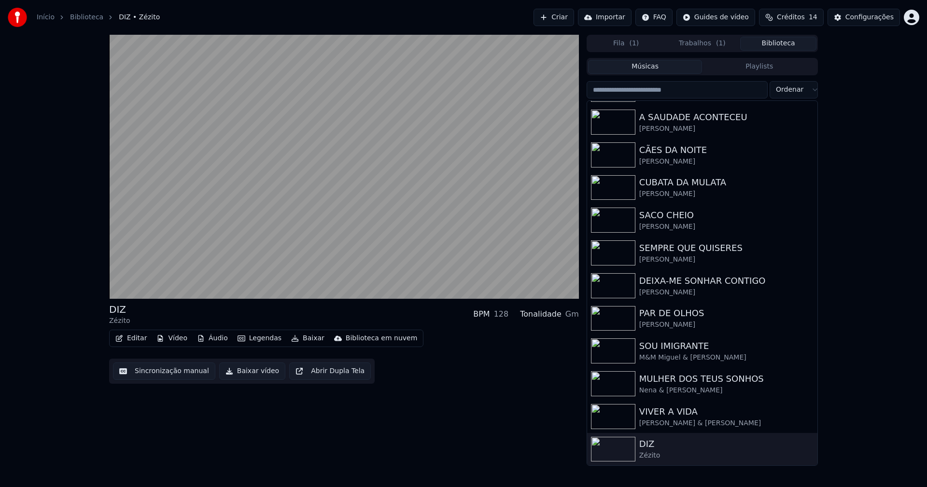
click at [244, 374] on button "Baixar vídeo" at bounding box center [252, 371] width 66 height 17
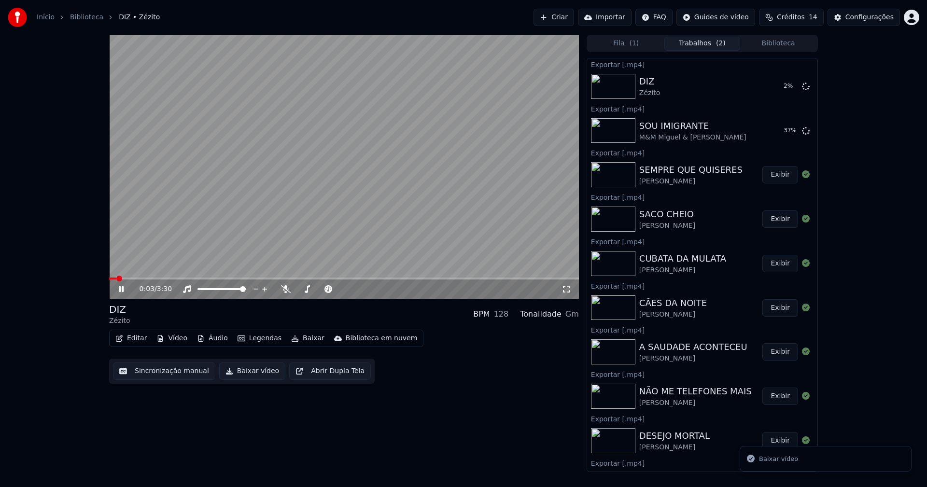
click at [120, 290] on icon at bounding box center [121, 289] width 5 height 6
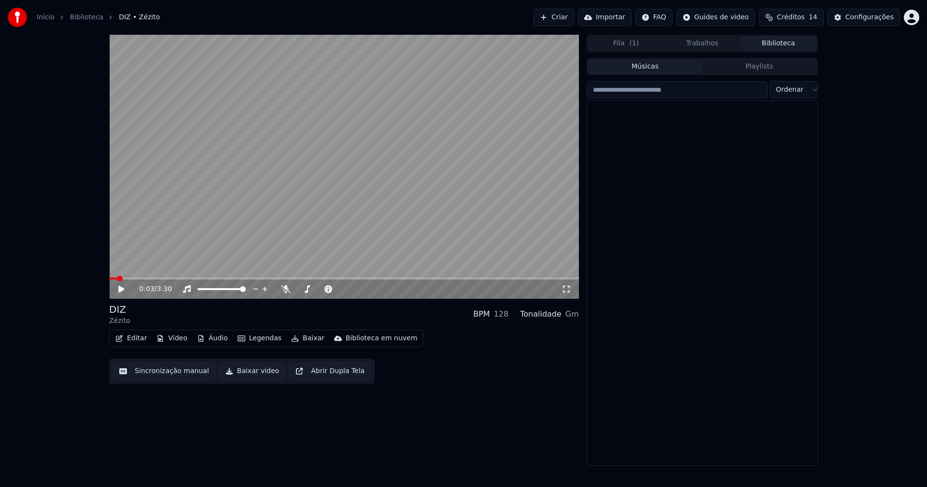
click at [784, 44] on button "Biblioteca" at bounding box center [778, 44] width 76 height 14
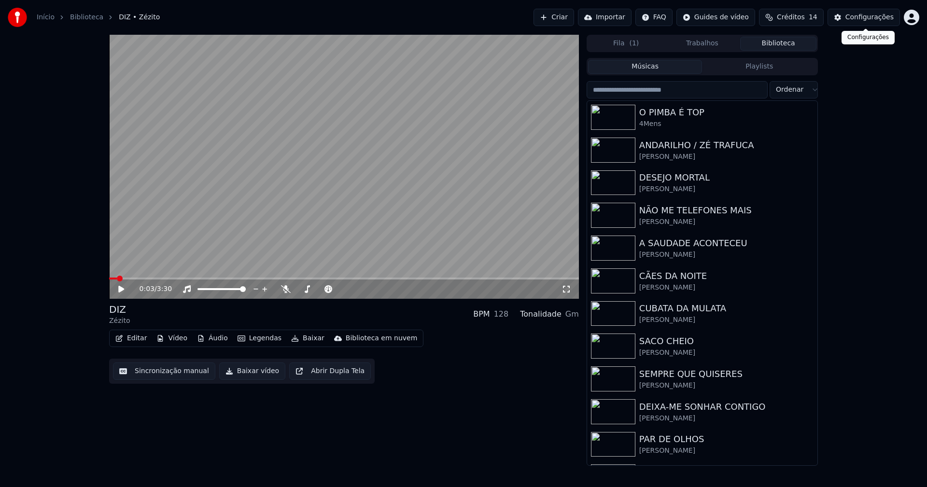
click at [870, 17] on div "Configurações" at bounding box center [869, 18] width 48 height 10
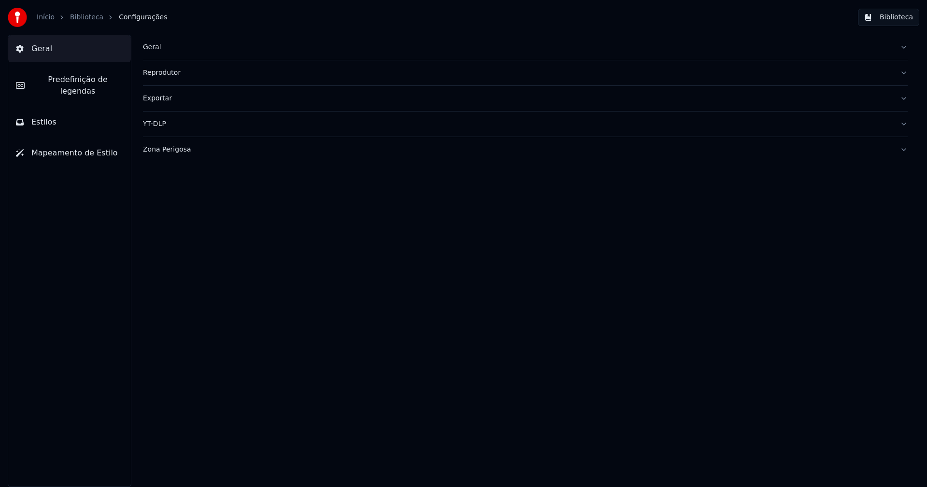
click at [57, 109] on button "Estilos" at bounding box center [69, 122] width 123 height 27
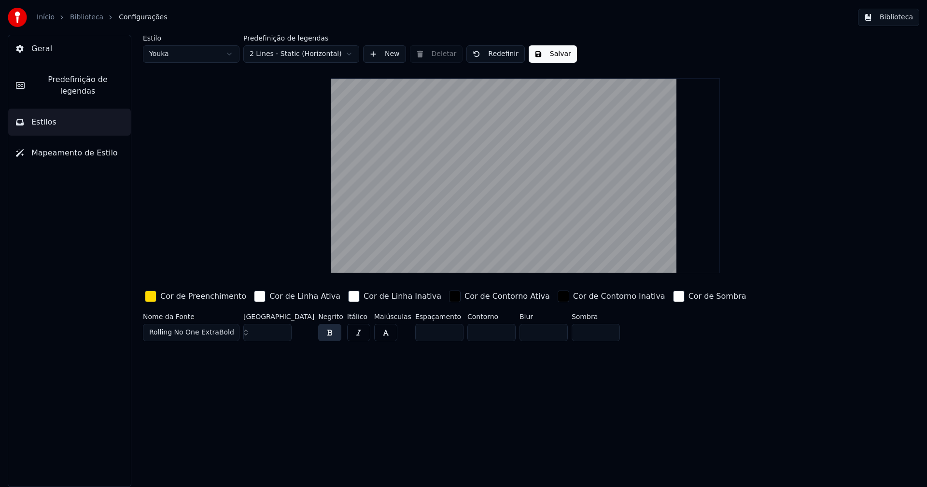
click at [153, 297] on div "button" at bounding box center [151, 297] width 12 height 12
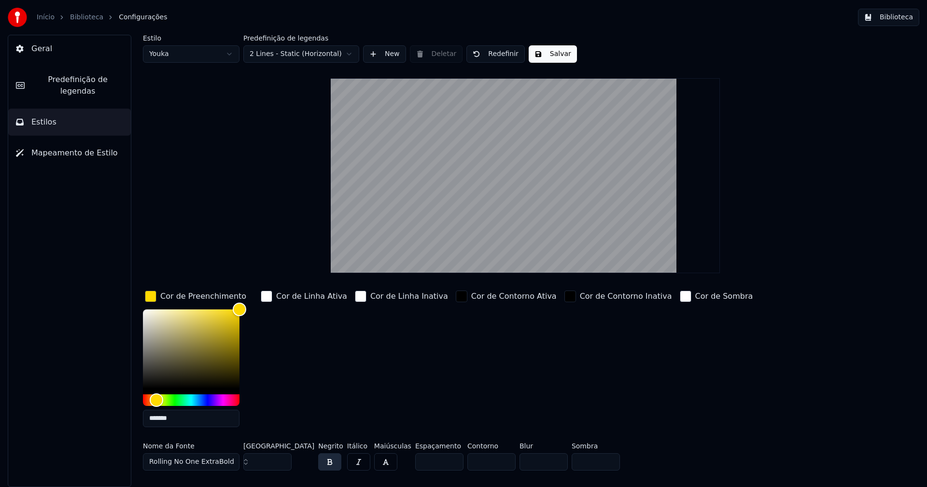
click at [181, 420] on input "*******" at bounding box center [191, 418] width 97 height 17
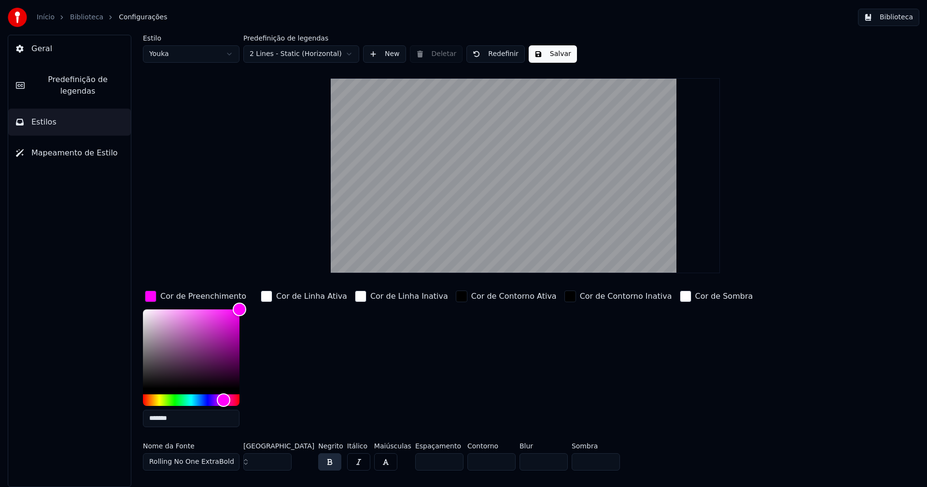
type input "*******"
click at [151, 289] on div "Cor de Preenchimento" at bounding box center [195, 296] width 105 height 15
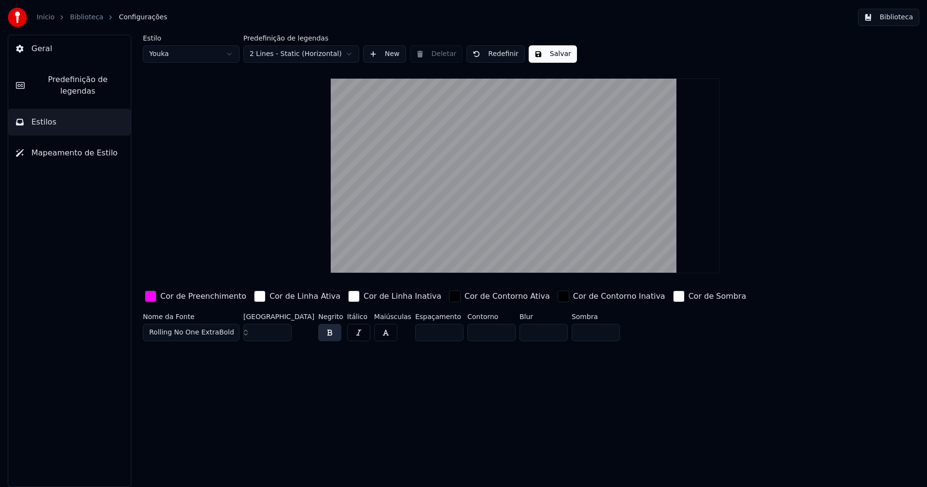
drag, startPoint x: 552, startPoint y: 56, endPoint x: 776, endPoint y: 37, distance: 224.9
click at [559, 56] on button "Salvar" at bounding box center [553, 53] width 48 height 17
click at [897, 18] on button "Biblioteca" at bounding box center [888, 17] width 61 height 17
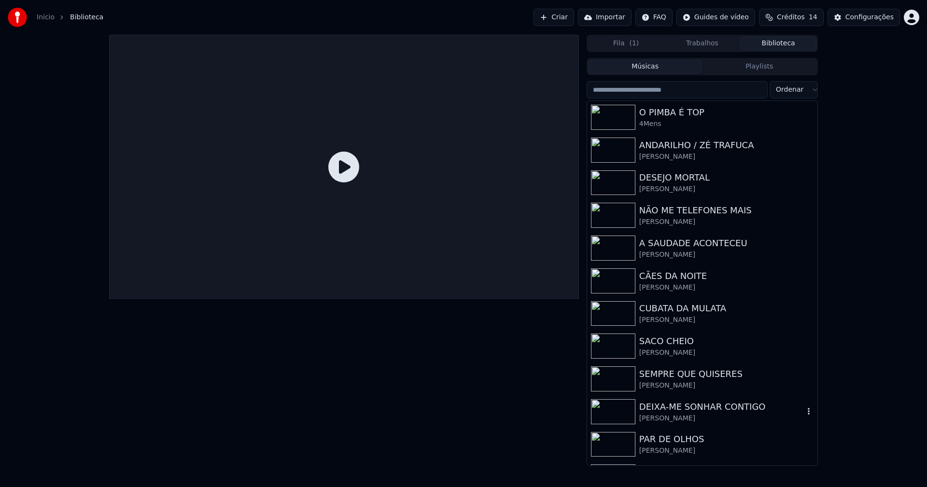
click at [669, 412] on div "DEIXA-ME SONHAR CONTIGO" at bounding box center [721, 407] width 165 height 14
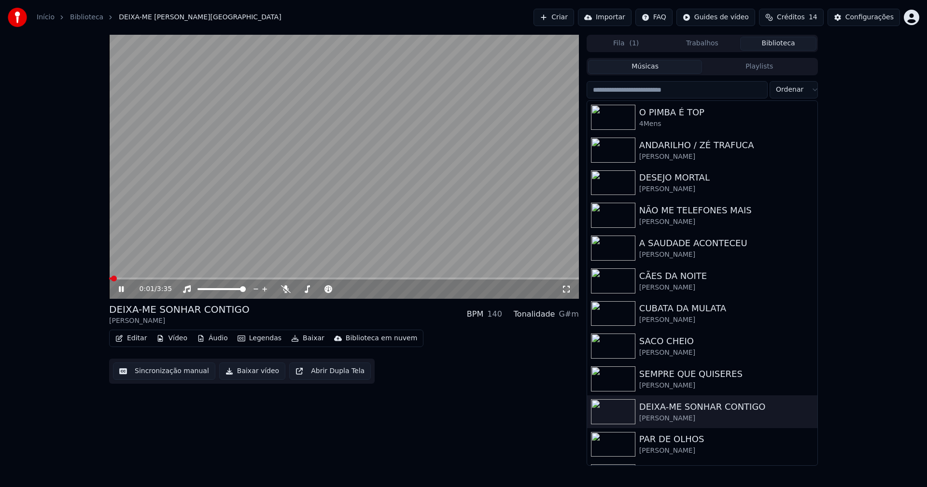
click at [179, 280] on span at bounding box center [344, 279] width 470 height 2
click at [246, 374] on button "Baixar vídeo" at bounding box center [252, 371] width 66 height 17
click at [785, 43] on button "Biblioteca" at bounding box center [778, 44] width 76 height 14
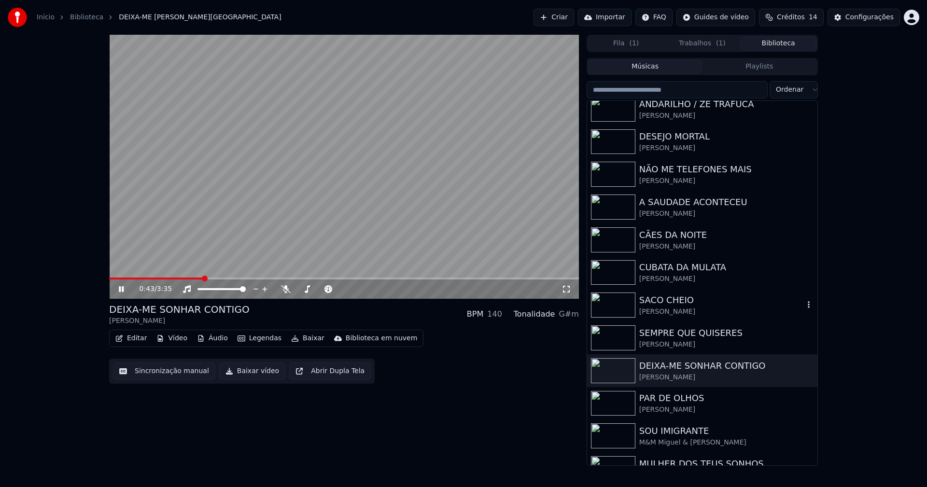
scroll to position [97, 0]
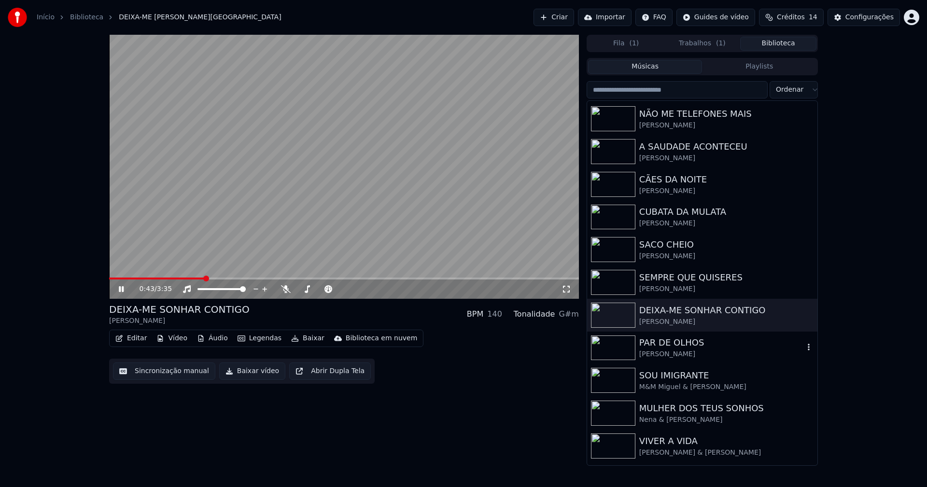
drag, startPoint x: 682, startPoint y: 347, endPoint x: 691, endPoint y: 329, distance: 20.5
click at [684, 347] on div "PAR DE OLHOS" at bounding box center [721, 343] width 165 height 14
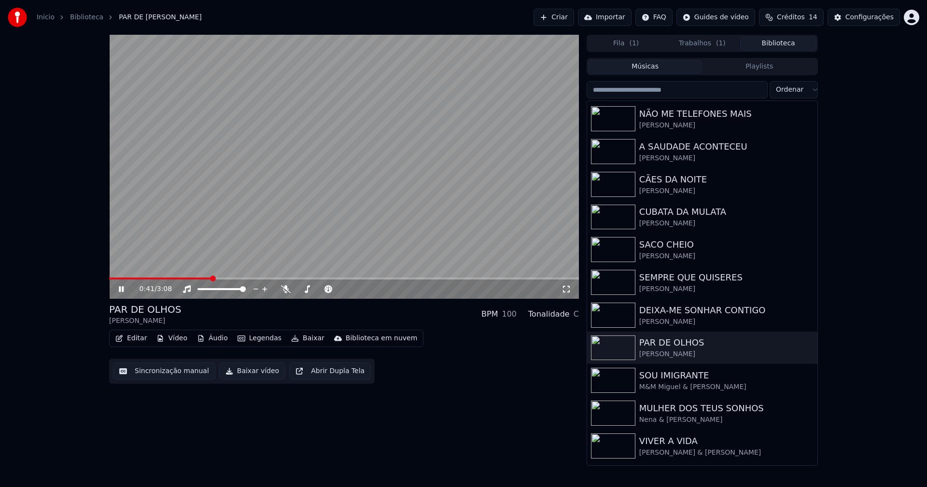
click at [212, 278] on span at bounding box center [344, 279] width 470 height 2
click at [256, 373] on button "Baixar vídeo" at bounding box center [252, 371] width 66 height 17
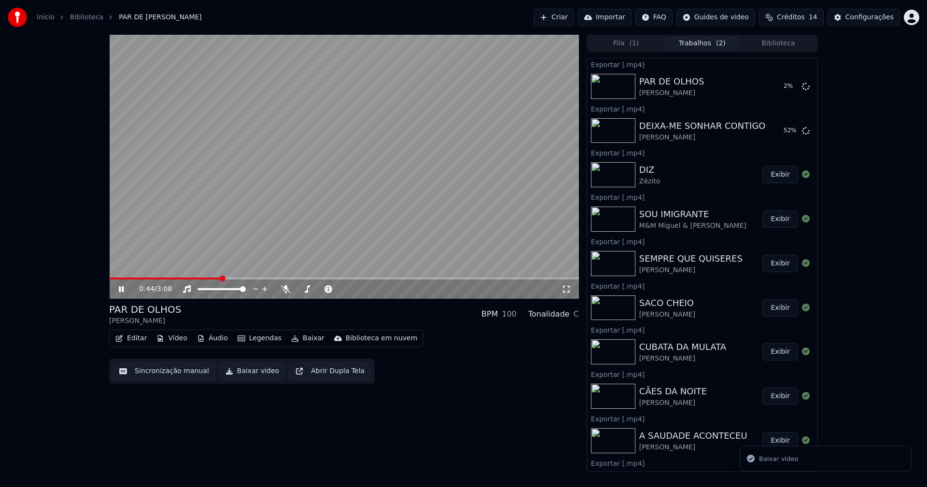
click at [791, 46] on button "Biblioteca" at bounding box center [778, 44] width 76 height 14
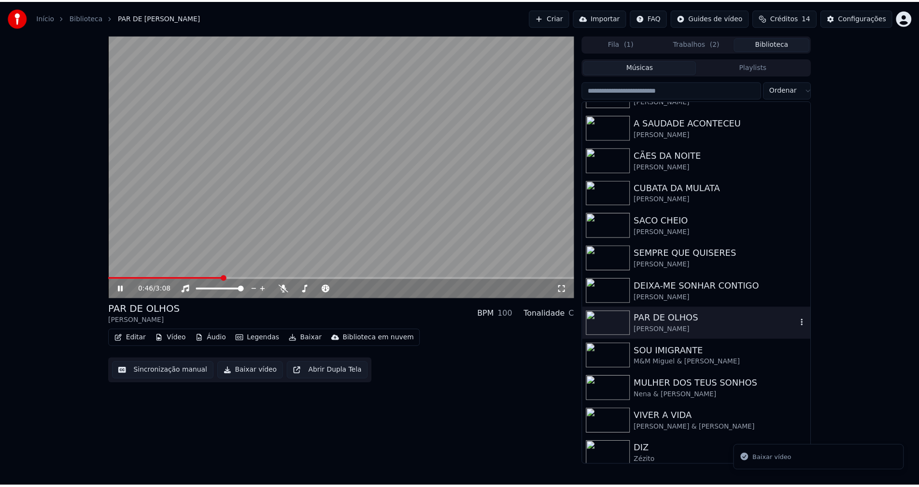
scroll to position [126, 0]
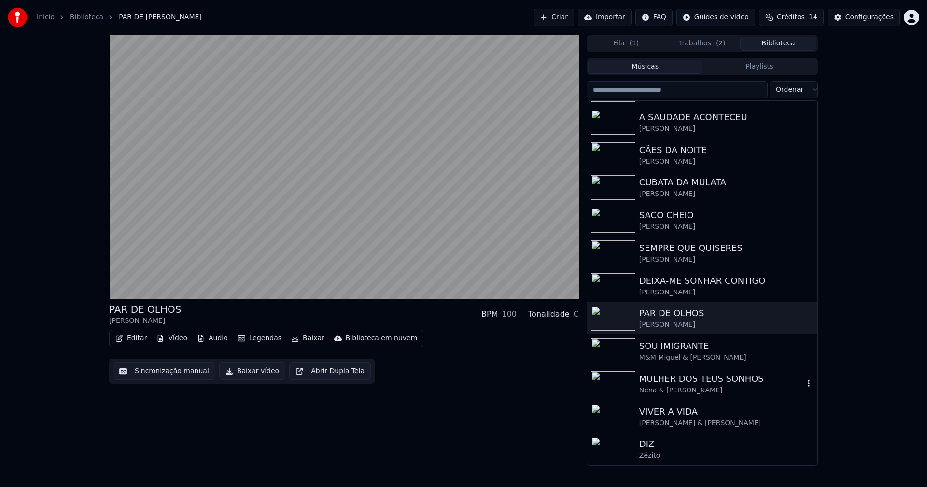
click at [677, 387] on div "Nena & Joana Almeirante" at bounding box center [721, 391] width 165 height 10
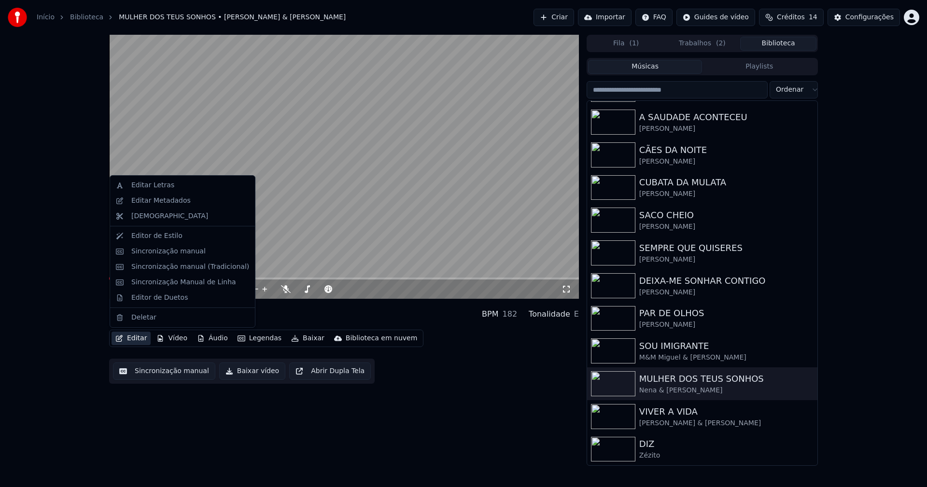
click at [135, 340] on button "Editar" at bounding box center [131, 339] width 39 height 14
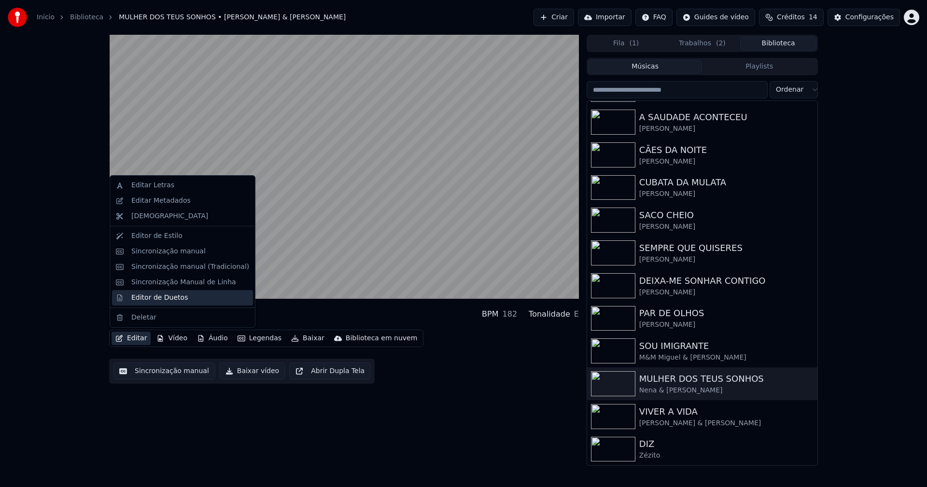
click at [157, 299] on div "Editor de Duetos" at bounding box center [159, 298] width 56 height 10
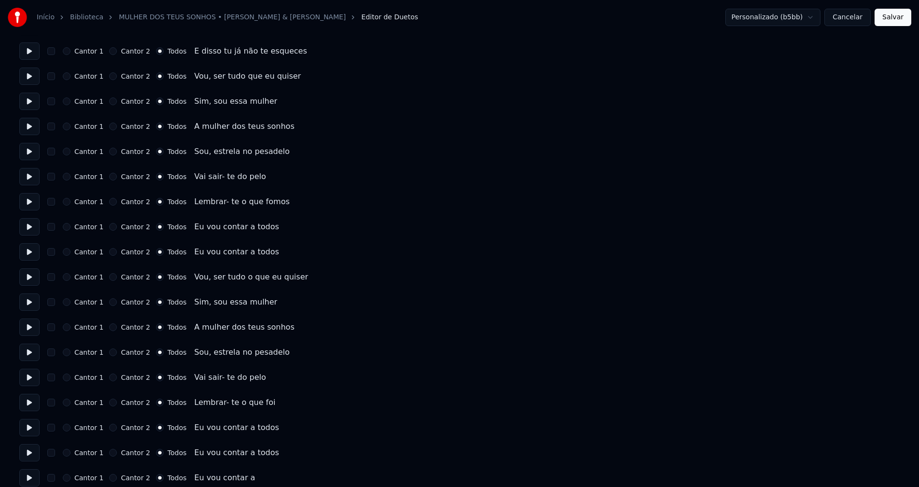
scroll to position [589, 0]
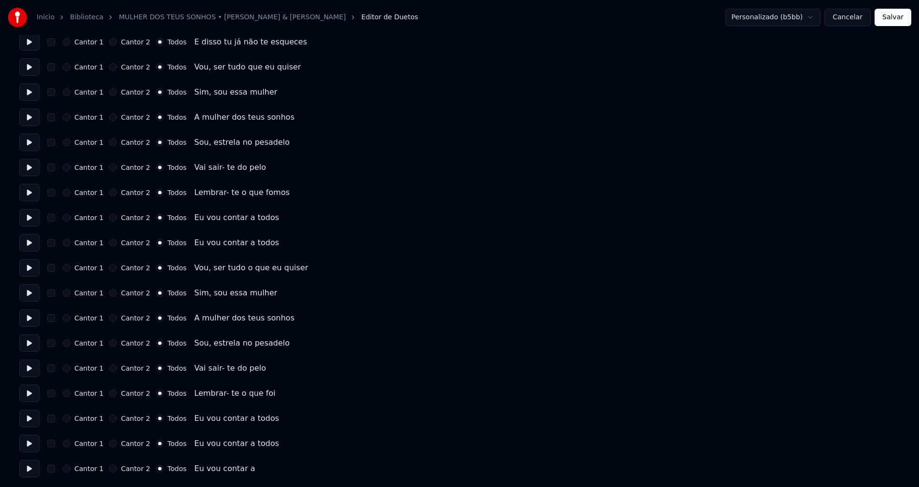
click at [862, 17] on button "Cancelar" at bounding box center [847, 17] width 46 height 17
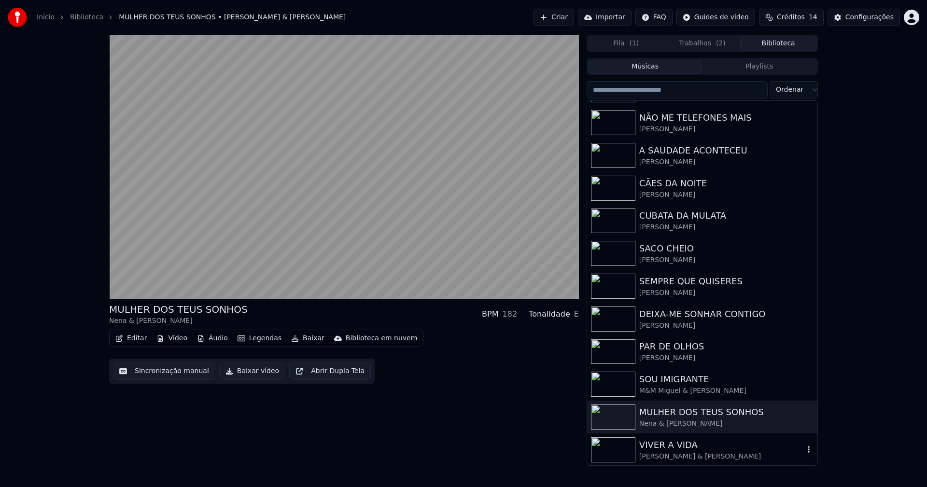
scroll to position [126, 0]
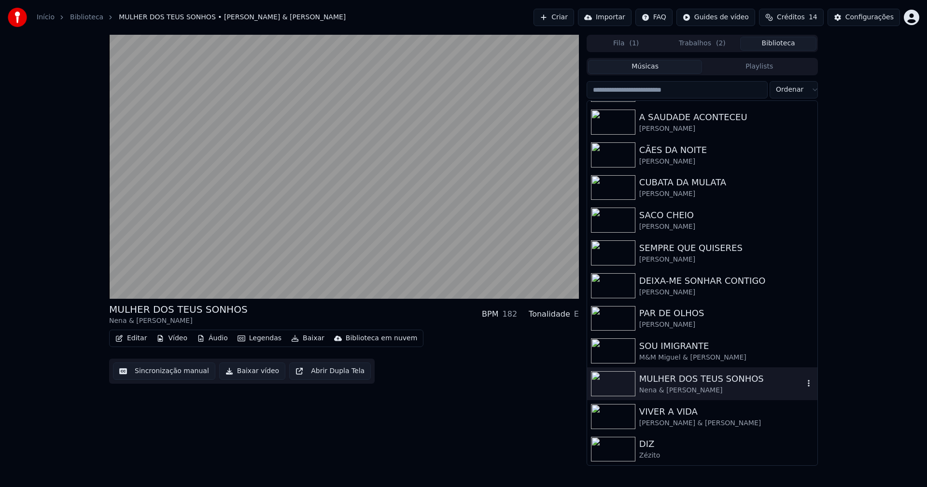
click at [697, 392] on div "Nena & Joana Almeirante" at bounding box center [721, 391] width 165 height 10
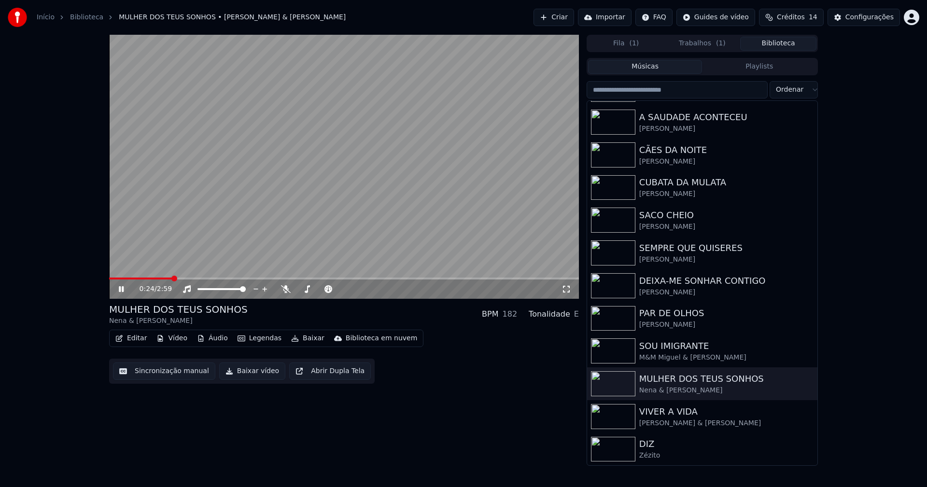
click at [173, 278] on span at bounding box center [344, 279] width 470 height 2
click at [265, 278] on span at bounding box center [344, 279] width 470 height 2
click at [122, 288] on icon at bounding box center [128, 289] width 23 height 8
click at [248, 378] on button "Baixar vídeo" at bounding box center [252, 371] width 66 height 17
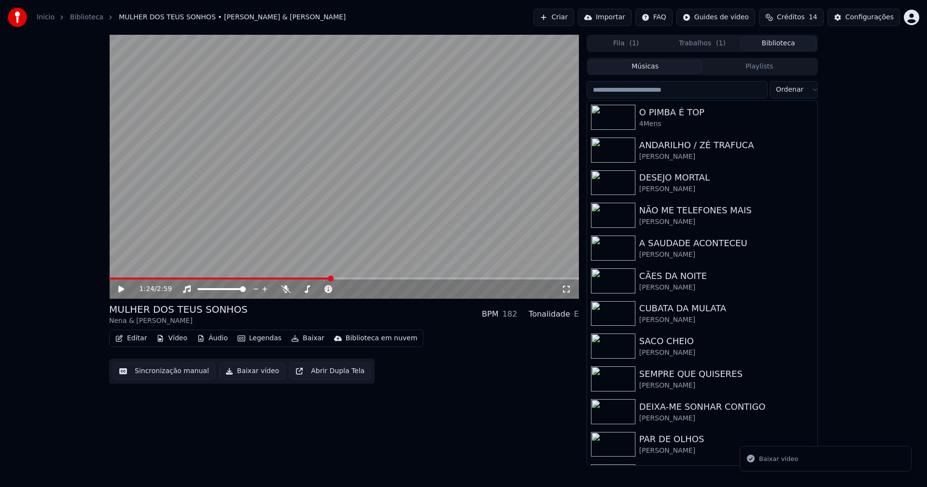
click at [781, 43] on button "Biblioteca" at bounding box center [778, 44] width 76 height 14
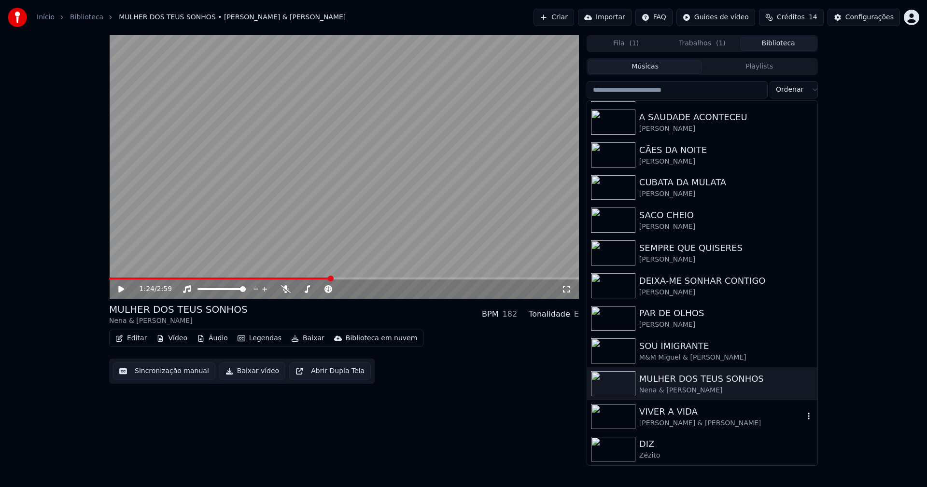
drag, startPoint x: 674, startPoint y: 418, endPoint x: 692, endPoint y: 414, distance: 18.9
click at [677, 419] on div "Ricardo José & Leonor Ferreira" at bounding box center [721, 424] width 165 height 10
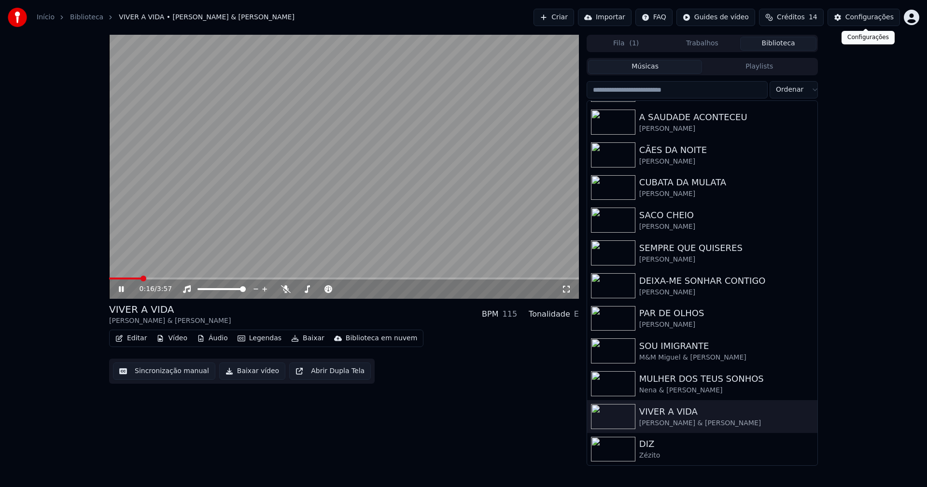
click at [879, 22] on button "Configurações" at bounding box center [864, 17] width 72 height 17
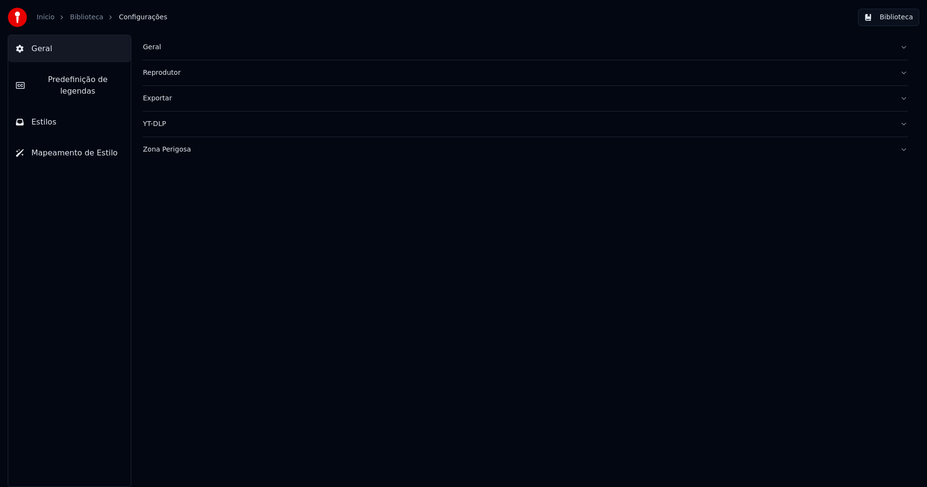
click at [48, 116] on span "Estilos" at bounding box center [43, 122] width 25 height 12
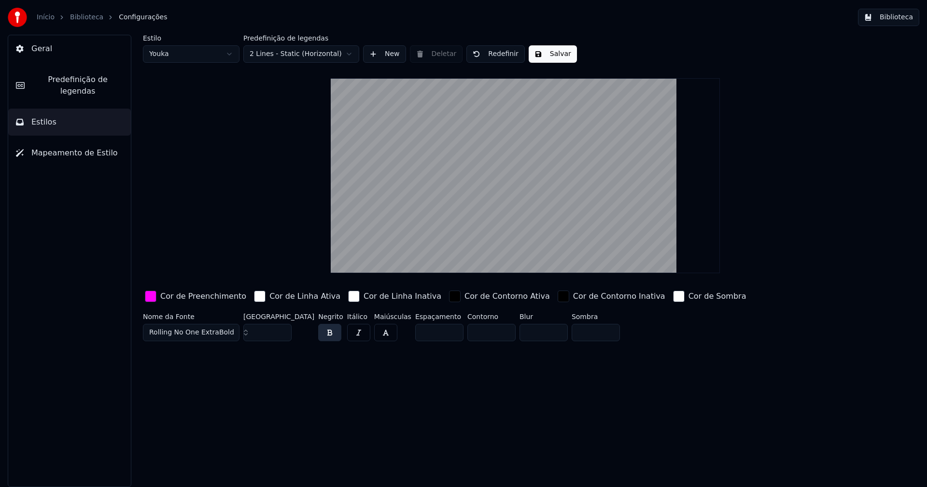
click at [153, 297] on div "button" at bounding box center [151, 297] width 12 height 12
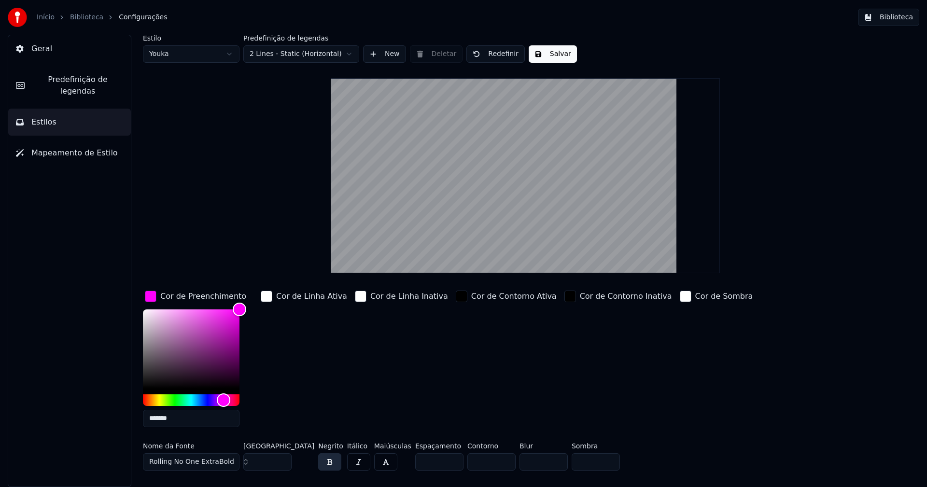
click at [181, 418] on input "*******" at bounding box center [191, 418] width 97 height 17
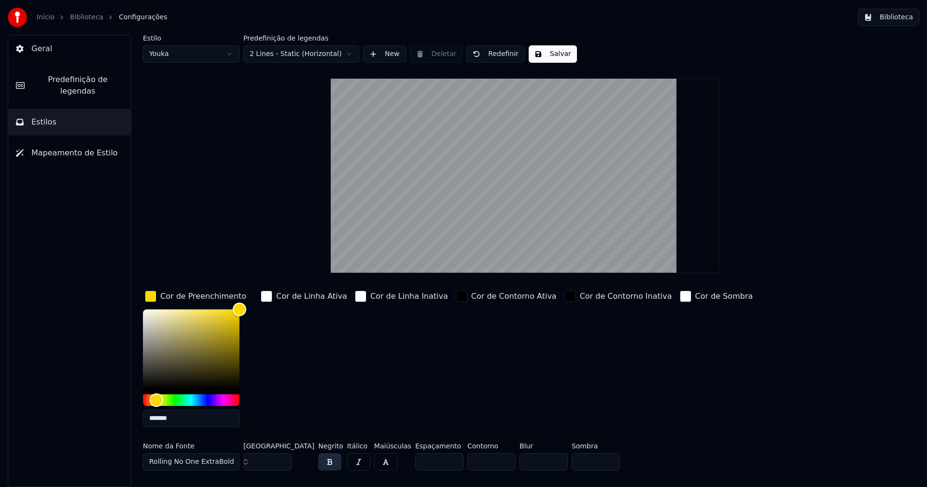
type input "*******"
click at [152, 295] on div "button" at bounding box center [151, 297] width 12 height 12
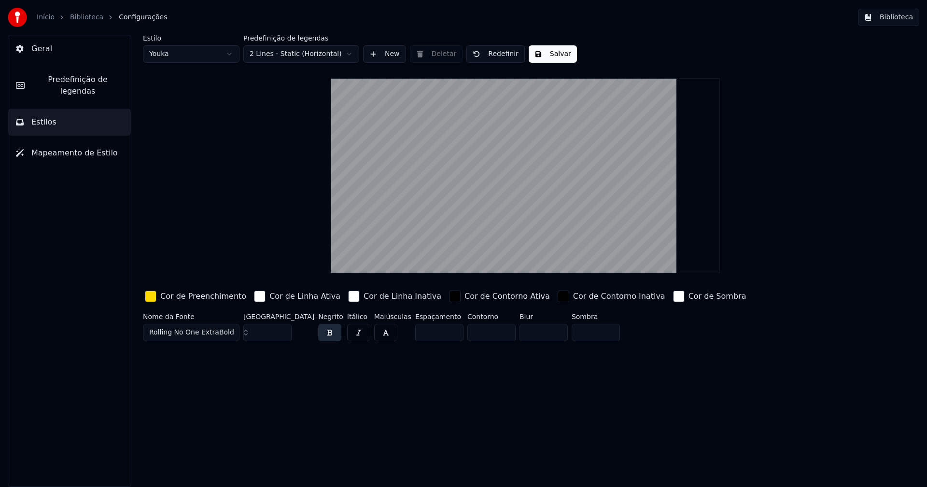
click at [560, 52] on button "Salvar" at bounding box center [553, 53] width 48 height 17
click at [57, 112] on button "Estilos" at bounding box center [69, 122] width 123 height 27
click at [199, 56] on html "Início Biblioteca Configurações Biblioteca Geral Predefinição de legendas Estil…" at bounding box center [463, 243] width 927 height 487
type input "***"
click at [282, 328] on input "***" at bounding box center [267, 332] width 48 height 17
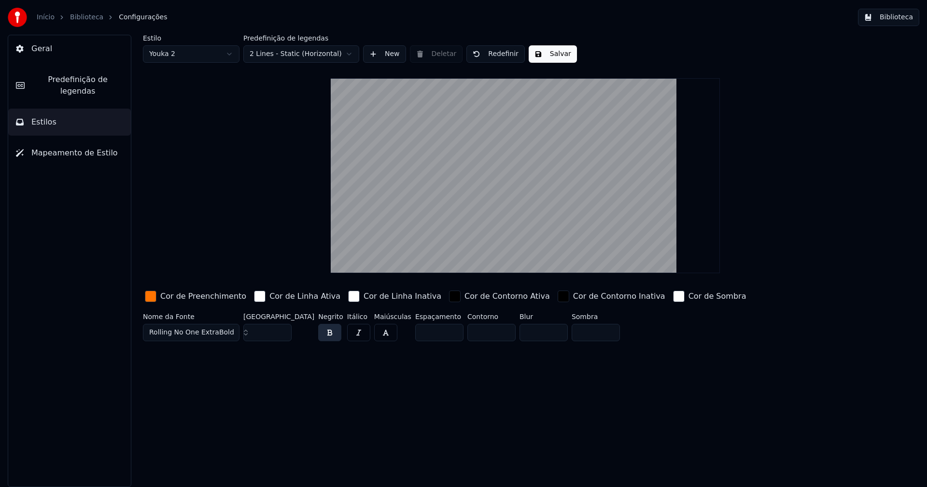
click at [151, 299] on div "button" at bounding box center [151, 297] width 12 height 12
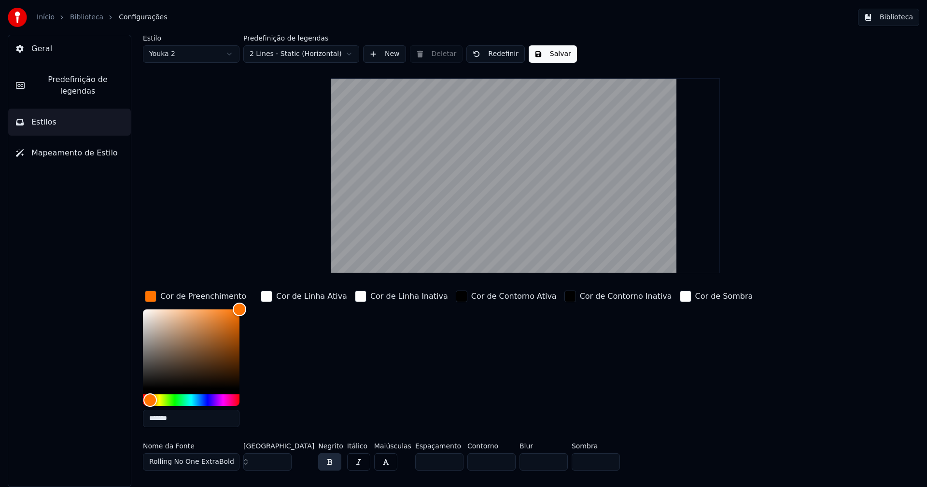
click at [188, 422] on input "*******" at bounding box center [191, 418] width 97 height 17
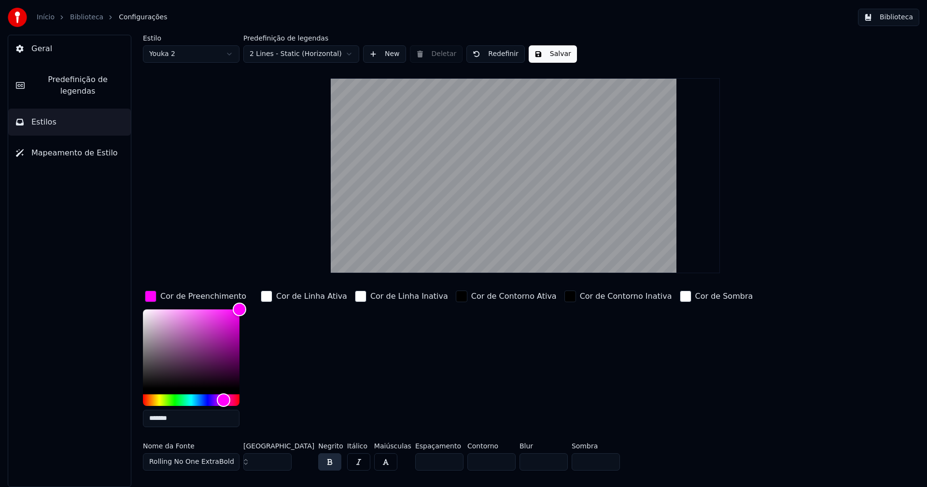
type input "*******"
click at [151, 295] on div "button" at bounding box center [151, 297] width 12 height 12
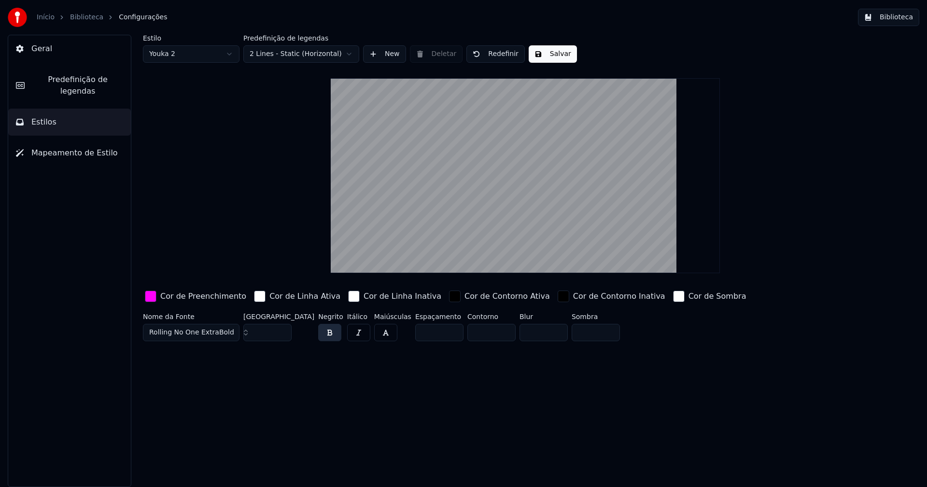
click at [551, 52] on button "Salvar" at bounding box center [553, 53] width 48 height 17
click at [906, 21] on button "Biblioteca" at bounding box center [888, 17] width 61 height 17
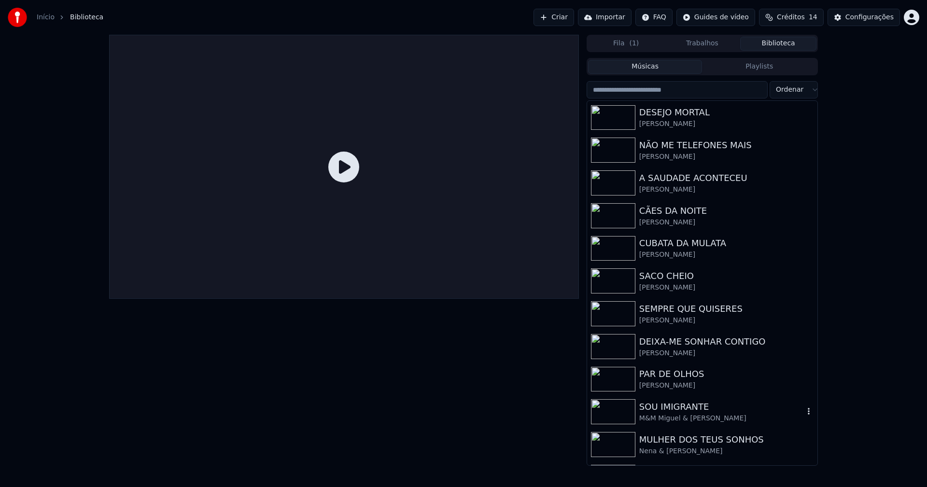
scroll to position [126, 0]
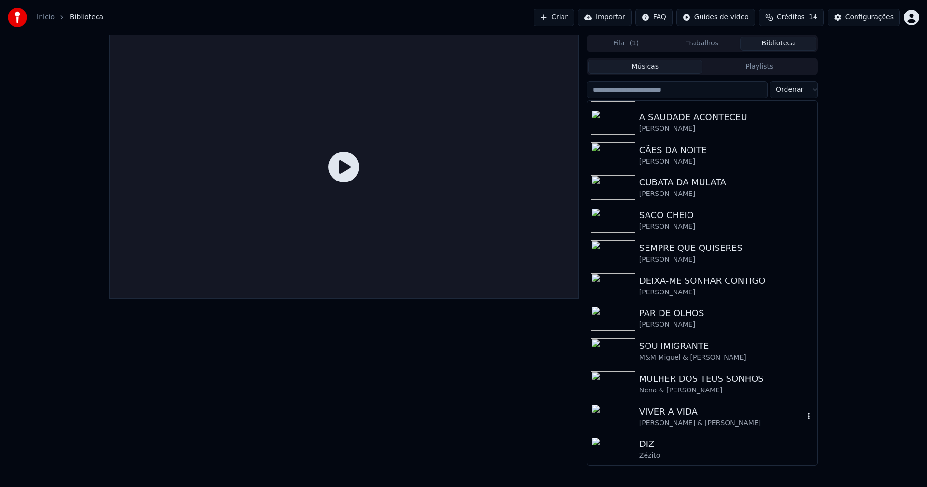
click at [687, 421] on div "Ricardo José & Leonor Ferreira" at bounding box center [721, 424] width 165 height 10
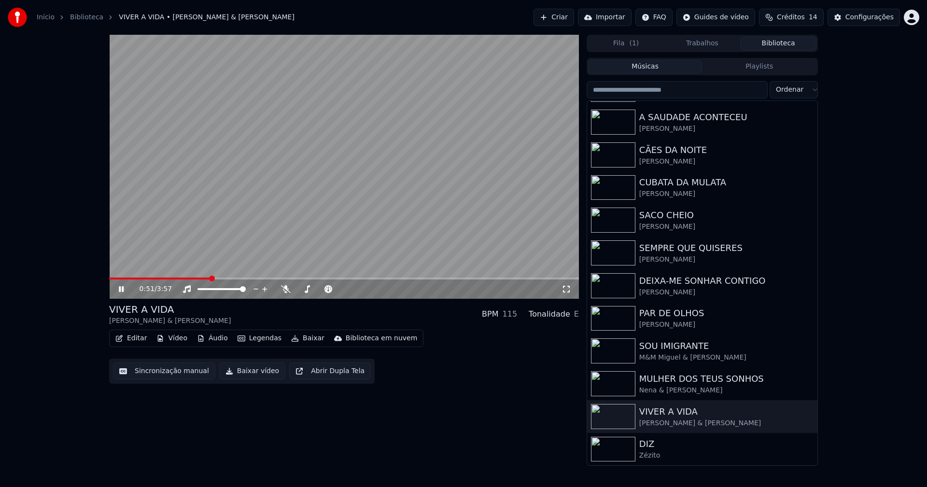
click at [211, 278] on span at bounding box center [344, 279] width 470 height 2
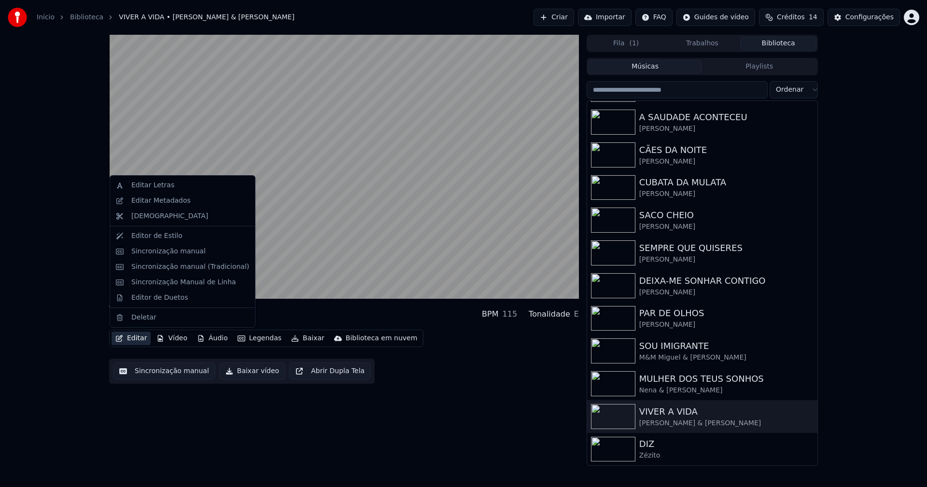
click at [139, 339] on button "Editar" at bounding box center [131, 339] width 39 height 14
click at [183, 265] on div "Sincronização manual (Tradicional)" at bounding box center [190, 267] width 118 height 10
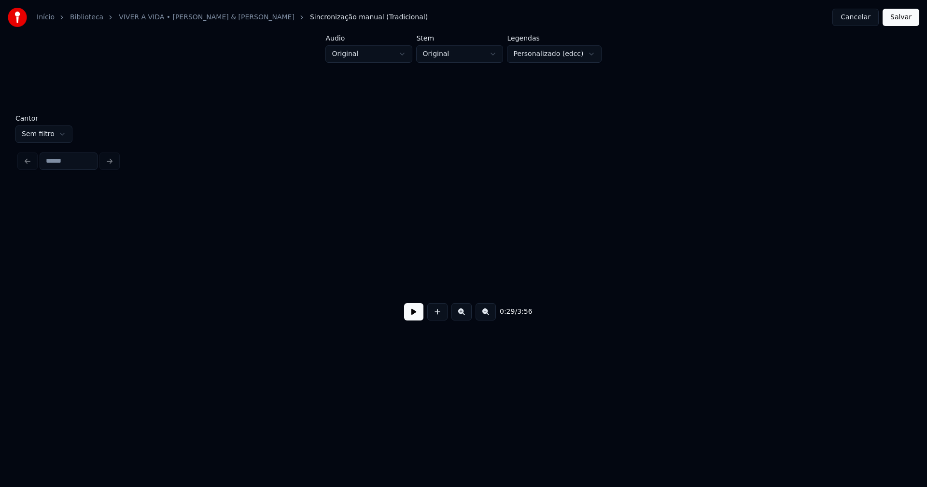
scroll to position [0, 2832]
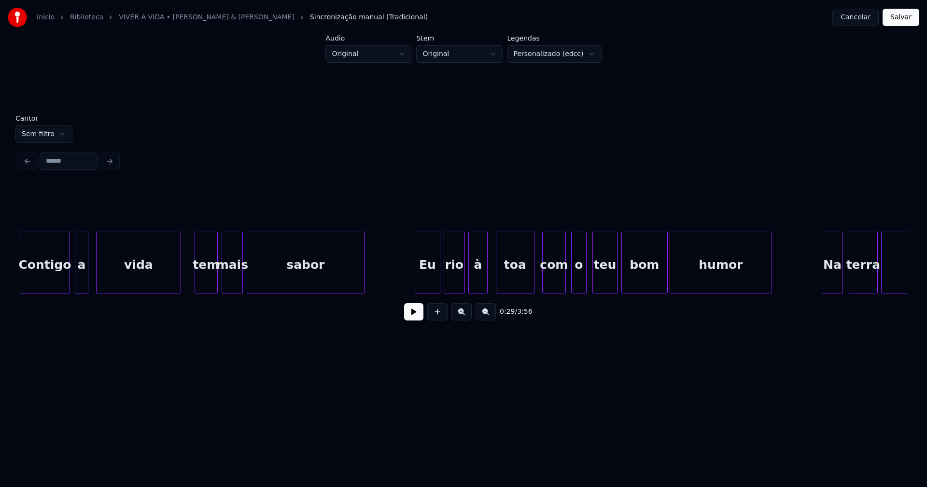
click at [408, 318] on button at bounding box center [413, 311] width 19 height 17
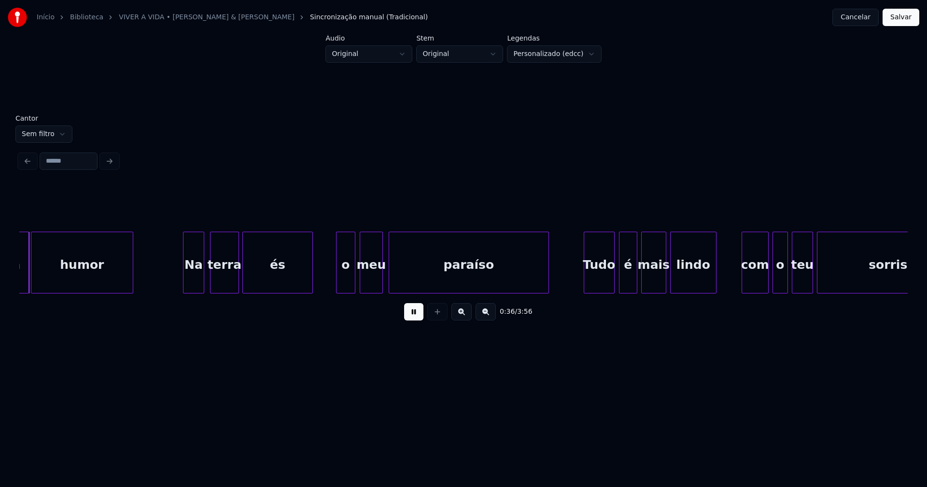
scroll to position [0, 3471]
click at [863, 20] on button "Cancelar" at bounding box center [855, 17] width 46 height 17
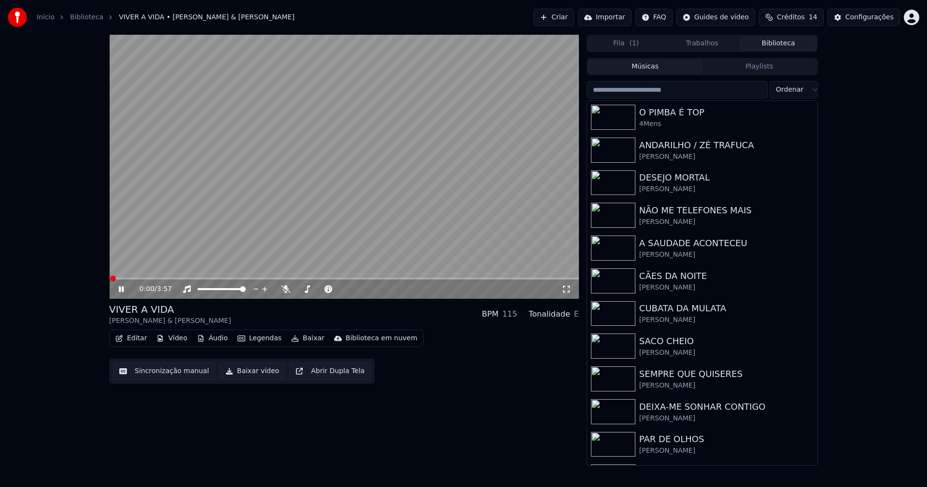
click at [166, 278] on span at bounding box center [344, 279] width 470 height 2
click at [254, 368] on button "Baixar vídeo" at bounding box center [252, 371] width 66 height 17
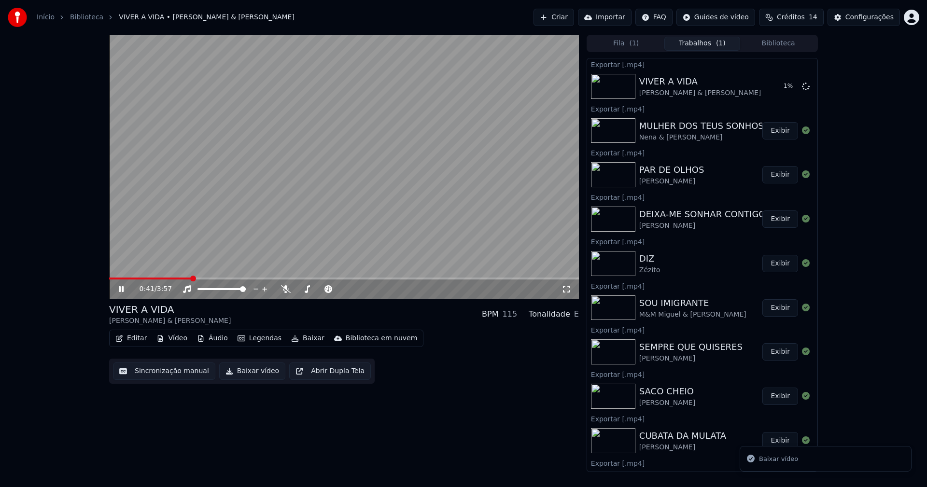
drag, startPoint x: 121, startPoint y: 289, endPoint x: 556, endPoint y: 71, distance: 486.5
click at [122, 289] on icon at bounding box center [128, 289] width 23 height 8
drag, startPoint x: 116, startPoint y: 290, endPoint x: 152, endPoint y: 293, distance: 35.4
click at [117, 290] on div "0:41 / 3:57" at bounding box center [344, 289] width 462 height 10
click at [121, 289] on icon at bounding box center [121, 289] width 6 height 7
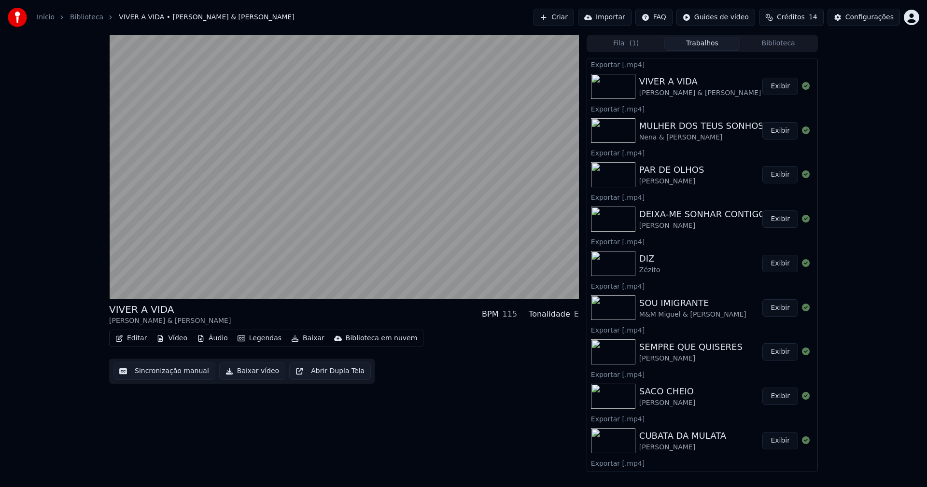
click at [174, 339] on button "Vídeo" at bounding box center [172, 339] width 39 height 14
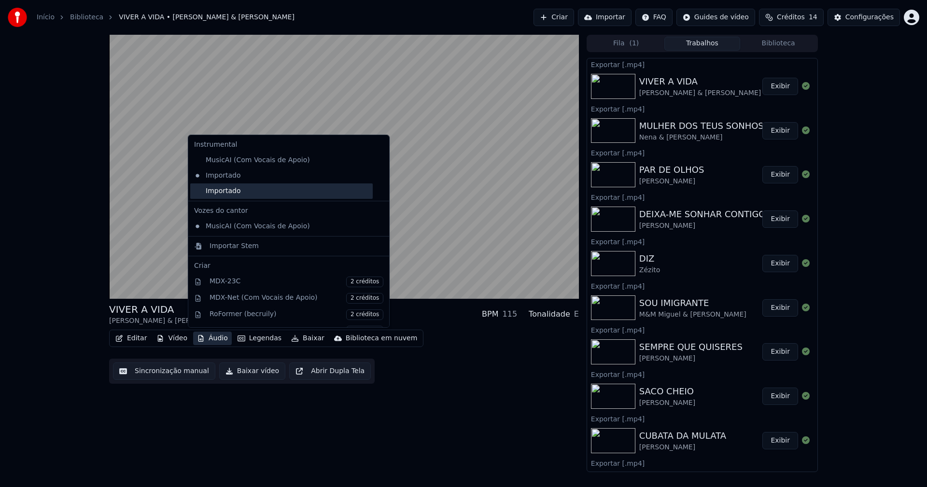
click at [215, 197] on div "Importado" at bounding box center [281, 190] width 183 height 15
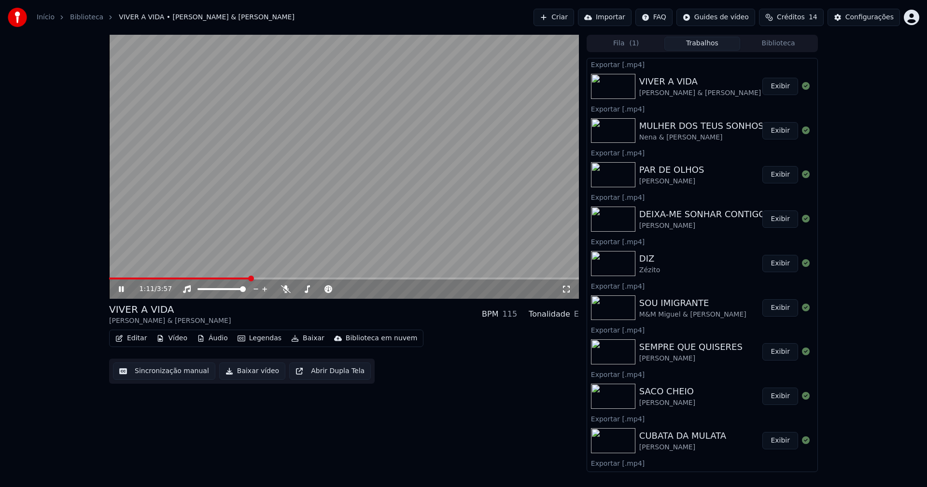
click at [126, 279] on span at bounding box center [179, 279] width 141 height 2
click at [383, 280] on span at bounding box center [344, 279] width 470 height 2
click at [453, 279] on span at bounding box center [344, 279] width 470 height 2
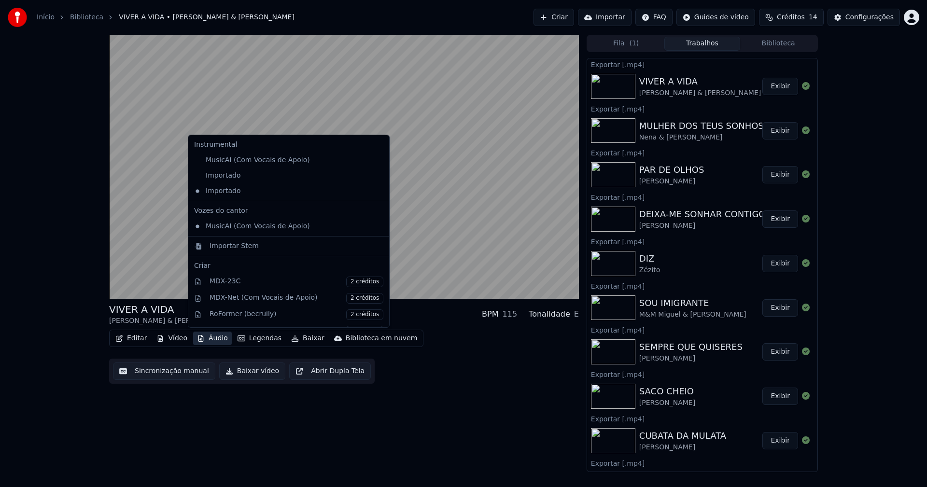
click at [210, 340] on button "Áudio" at bounding box center [212, 339] width 39 height 14
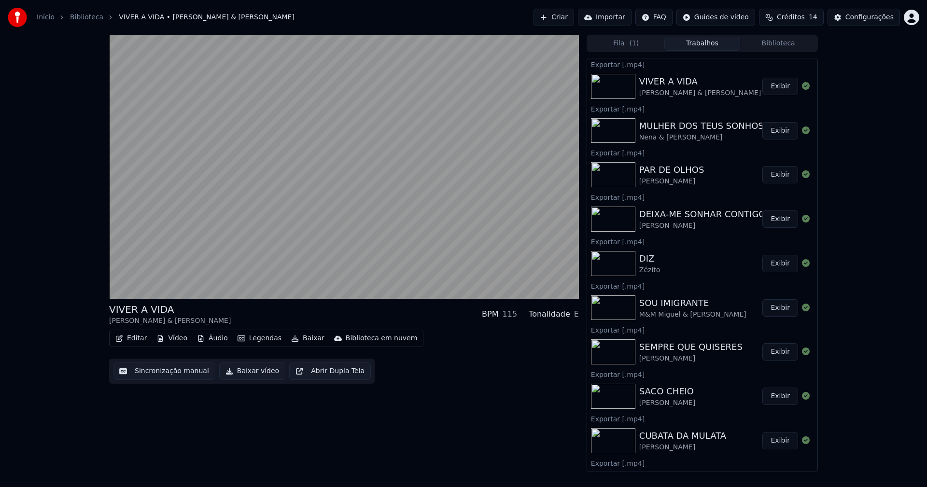
click at [445, 403] on div "VIVER A VIDA Ricardo José & Leonor Ferreira BPM 115 Tonalidade E Editar Vídeo Á…" at bounding box center [344, 253] width 470 height 437
